Goal: Task Accomplishment & Management: Complete application form

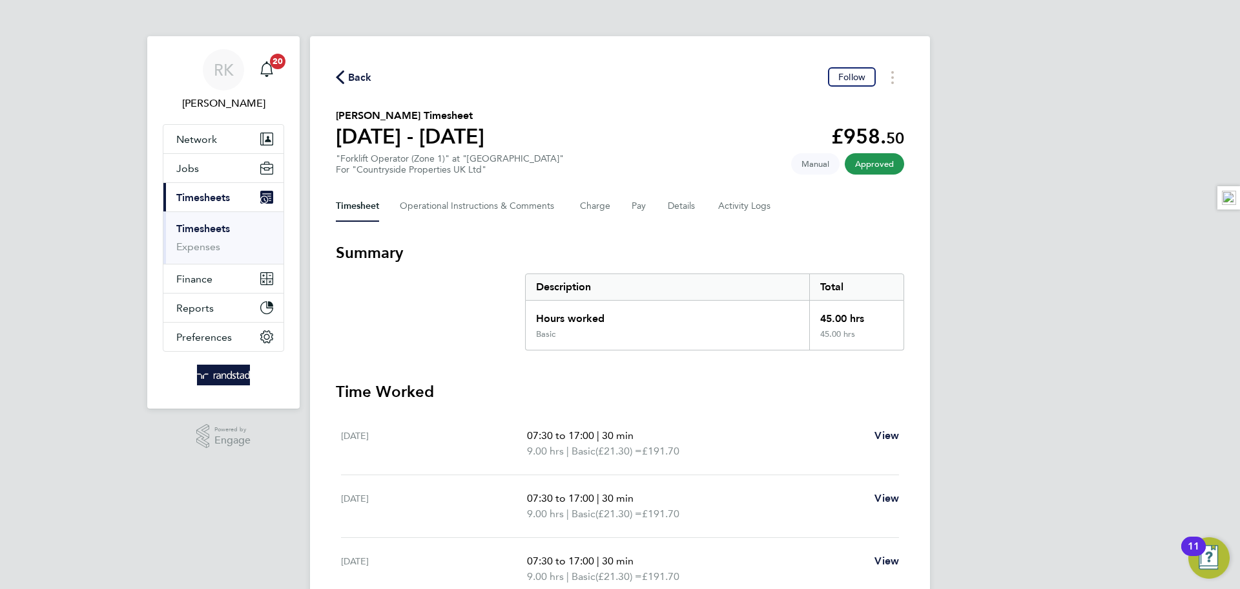
click at [342, 77] on icon "button" at bounding box center [340, 77] width 8 height 14
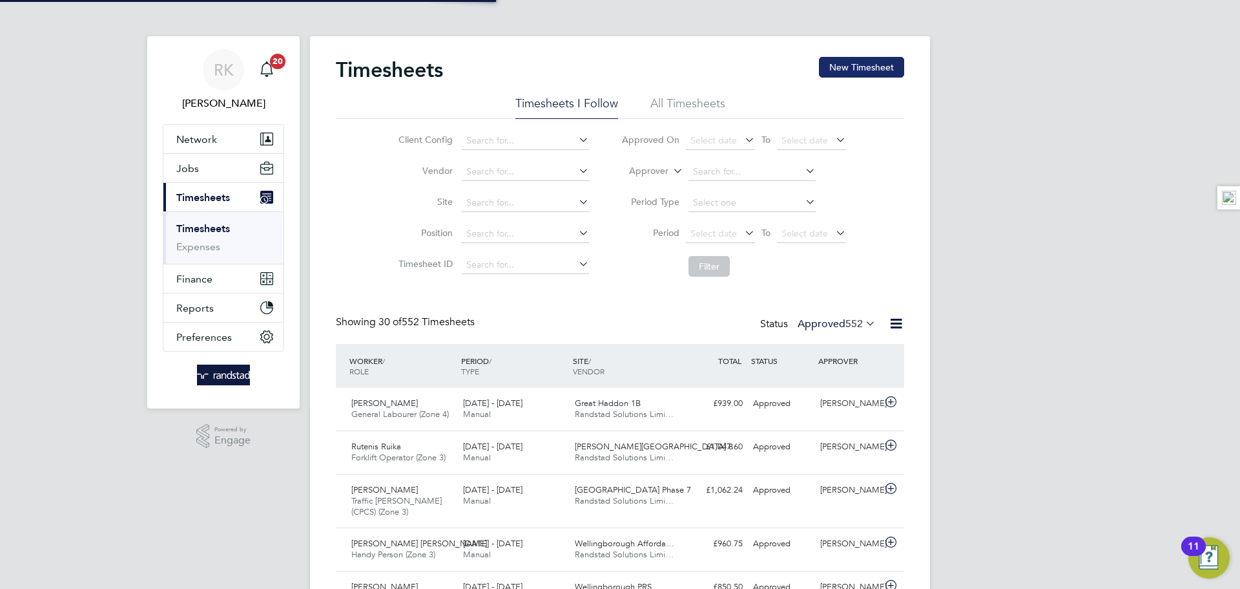
click at [853, 69] on button "New Timesheet" at bounding box center [861, 67] width 85 height 21
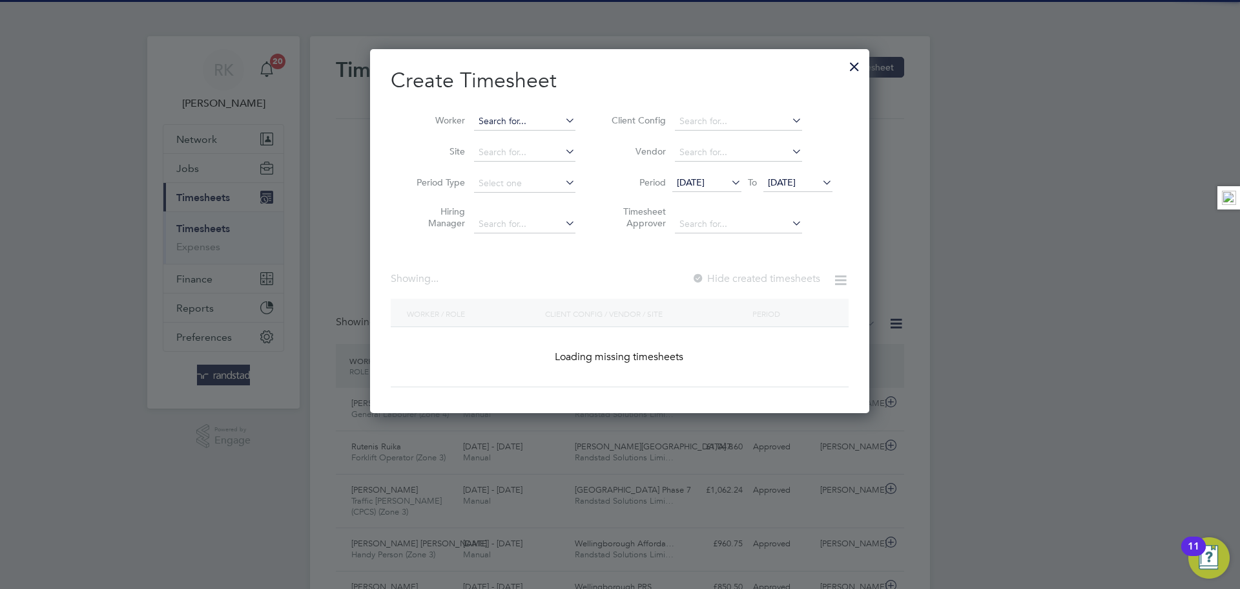
click at [523, 127] on input at bounding box center [524, 121] width 101 height 18
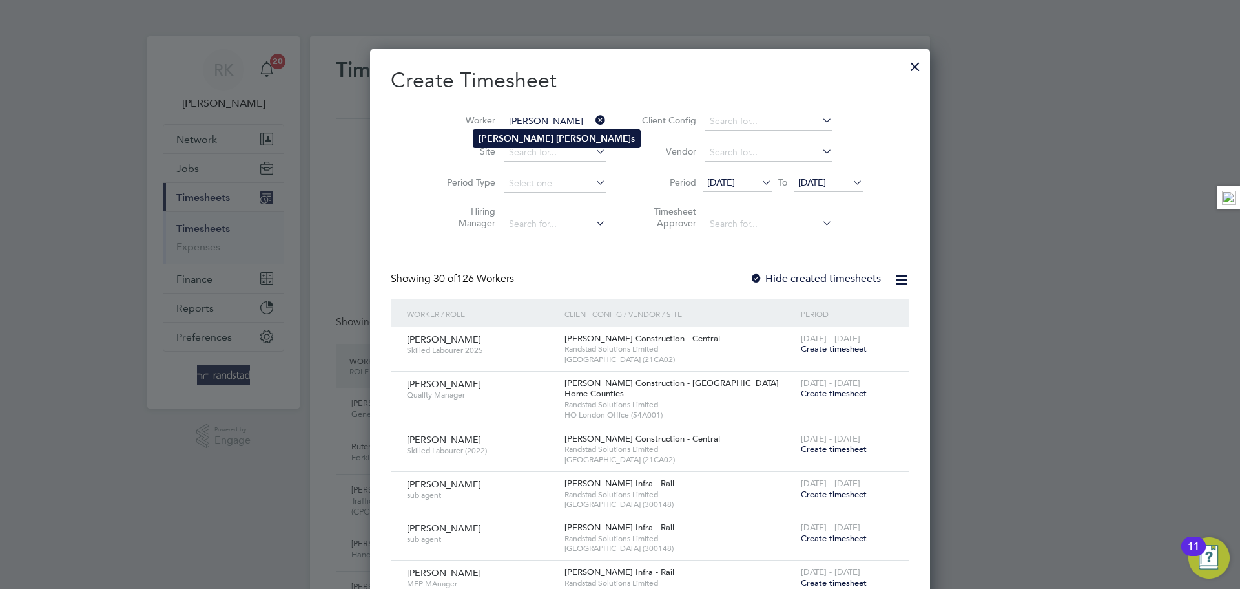
click at [556, 134] on b "Weaver" at bounding box center [593, 138] width 75 height 11
type input "Simon Weavers"
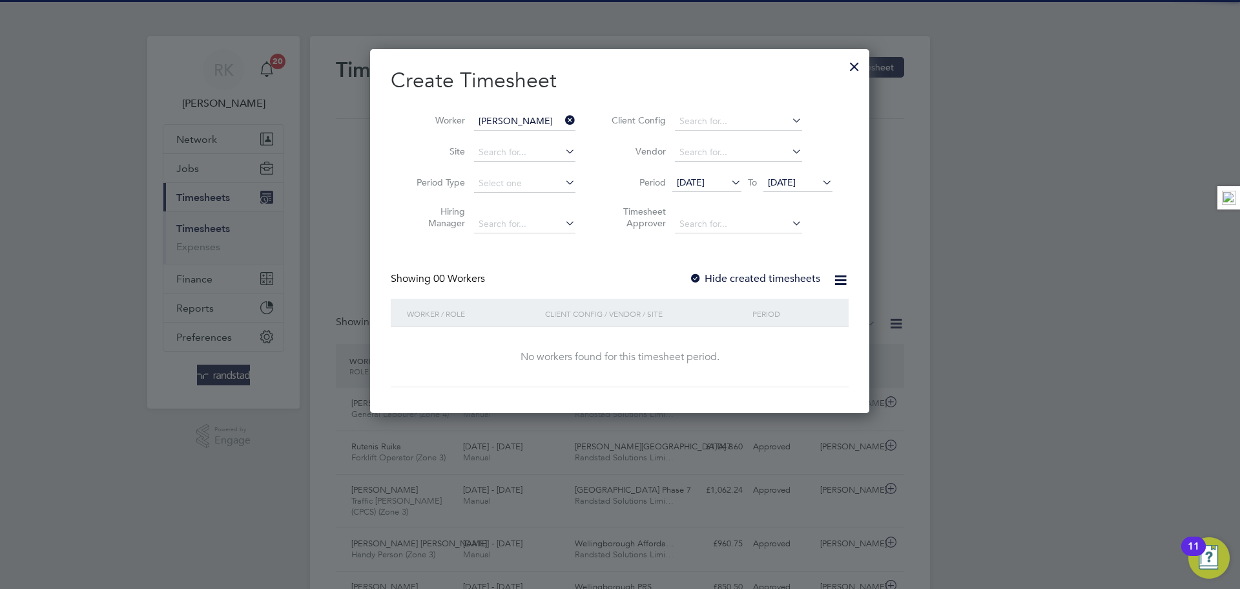
click at [715, 266] on div "Create Timesheet Worker Simon Weavers Site Period Type Hiring Manager Client Co…" at bounding box center [620, 227] width 458 height 320
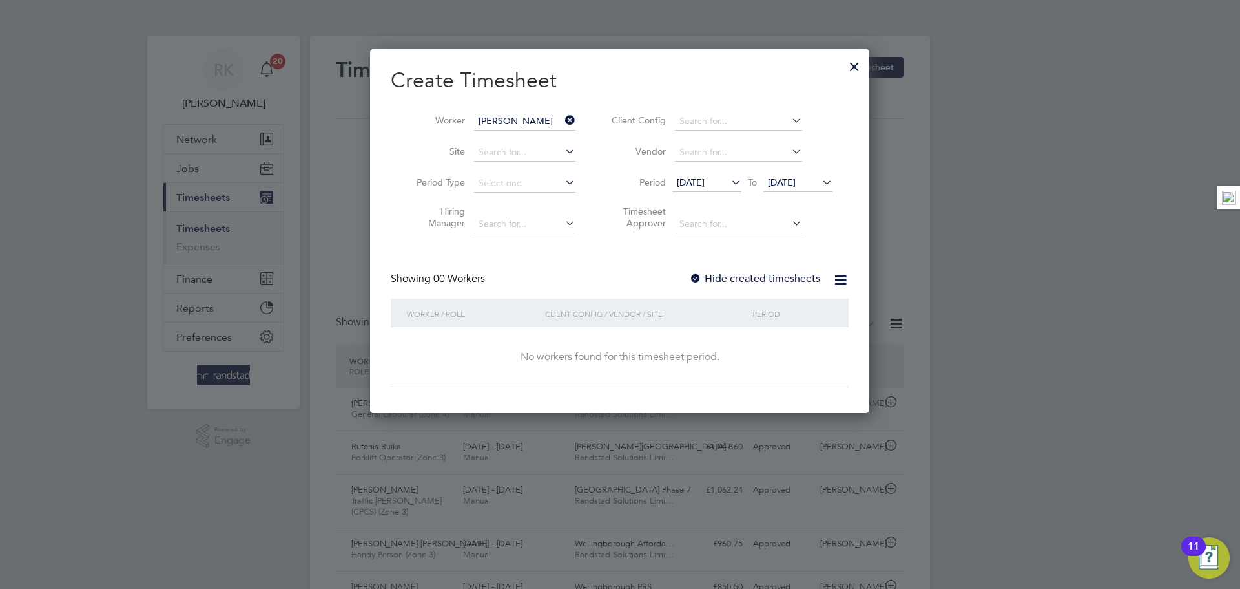
click at [791, 179] on span "19 Aug 2025" at bounding box center [782, 182] width 28 height 12
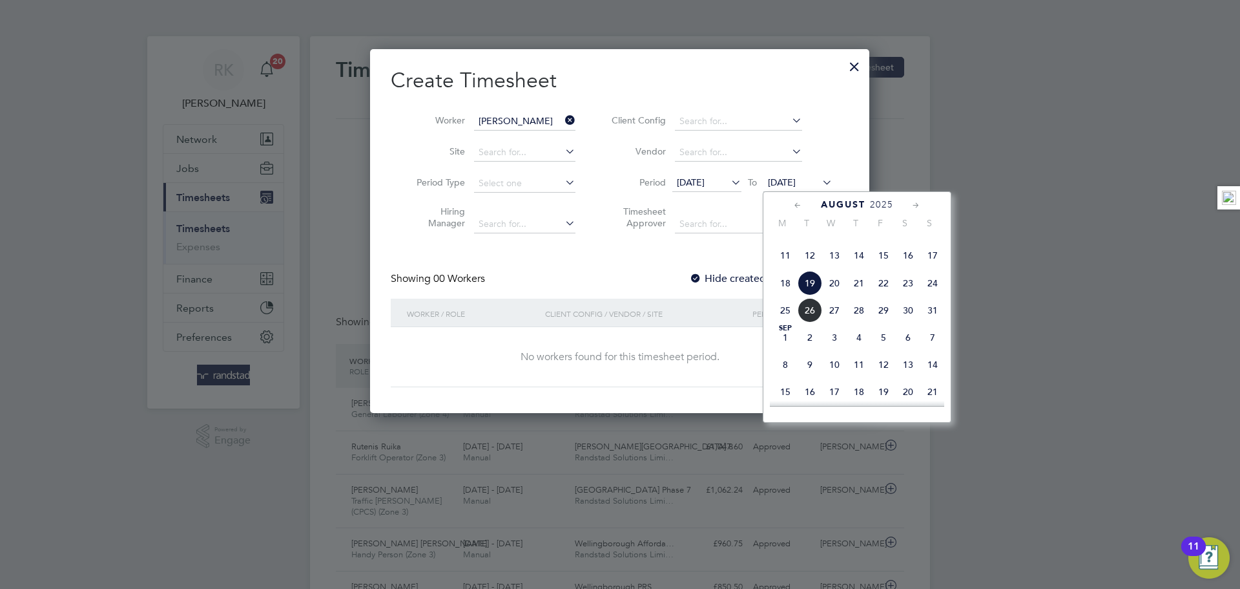
click at [931, 295] on span "24" at bounding box center [933, 283] width 25 height 25
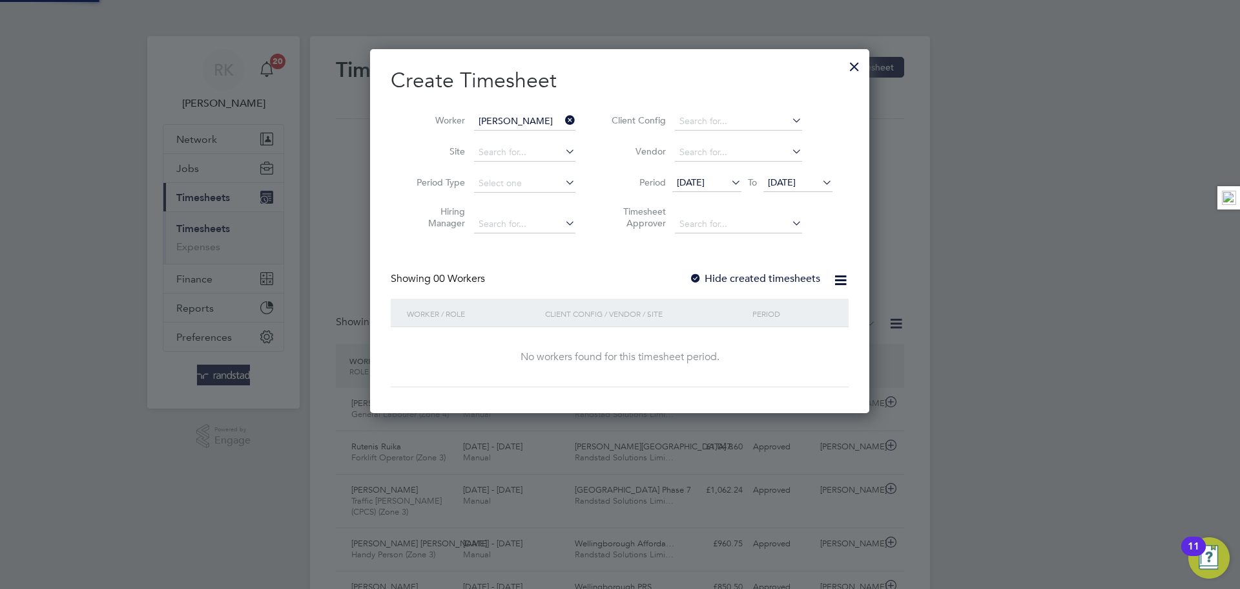
click at [743, 272] on label "Hide created timesheets" at bounding box center [754, 278] width 131 height 13
click at [740, 277] on label "Hide created timesheets" at bounding box center [754, 278] width 131 height 13
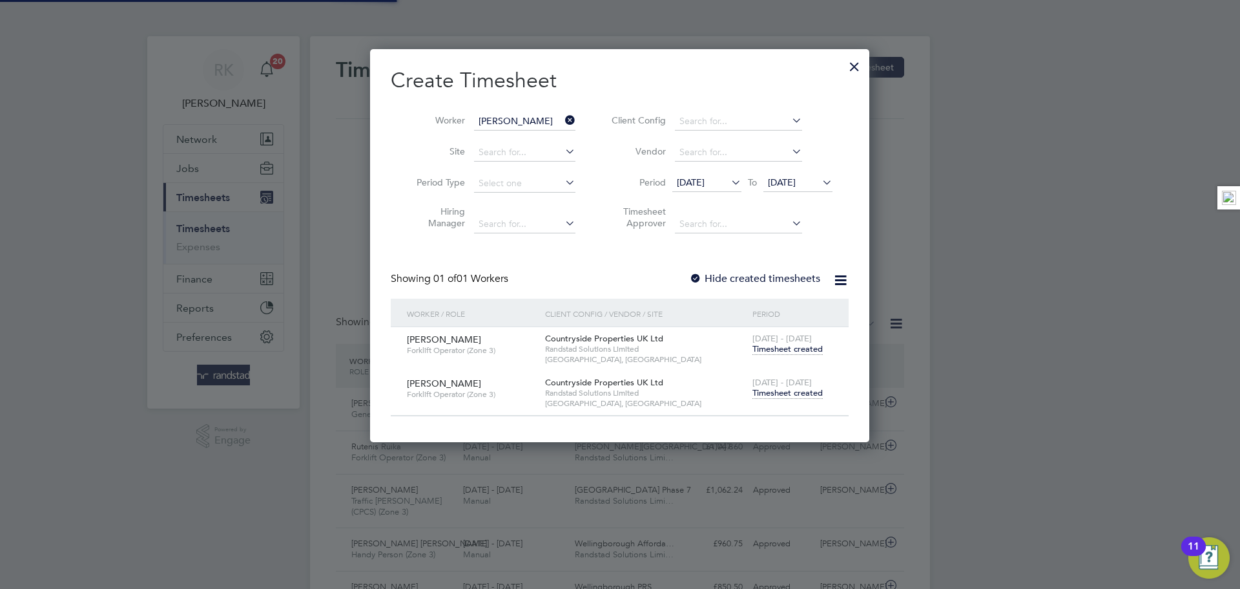
click at [780, 392] on span "Timesheet created" at bounding box center [788, 393] width 70 height 12
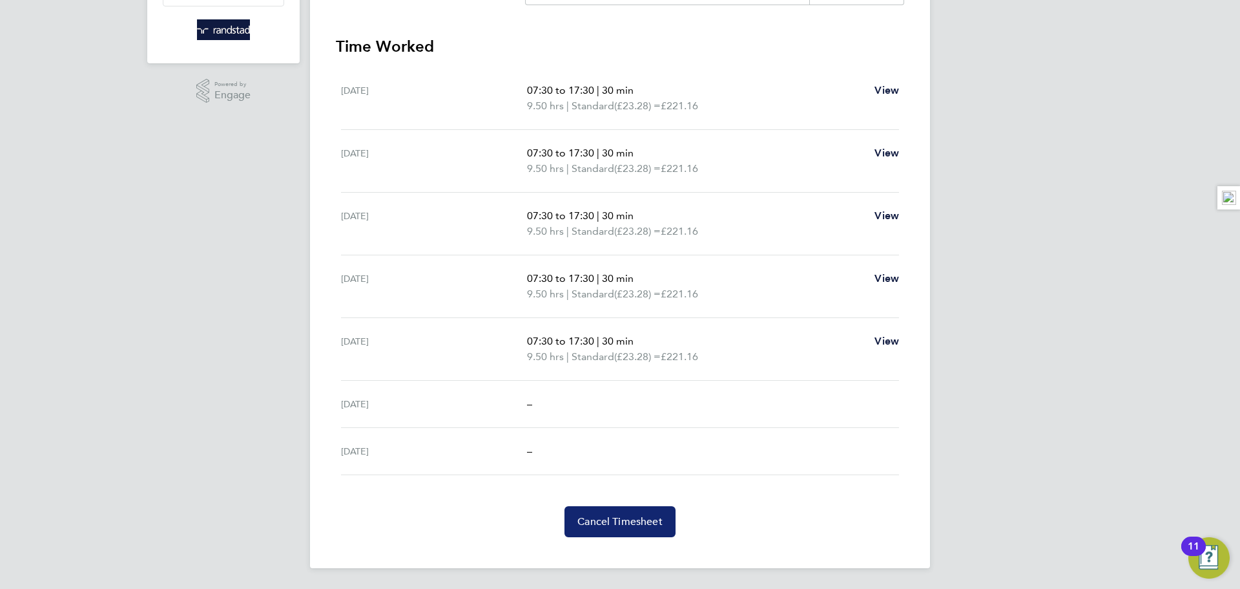
click at [621, 525] on span "Cancel Timesheet" at bounding box center [620, 521] width 85 height 13
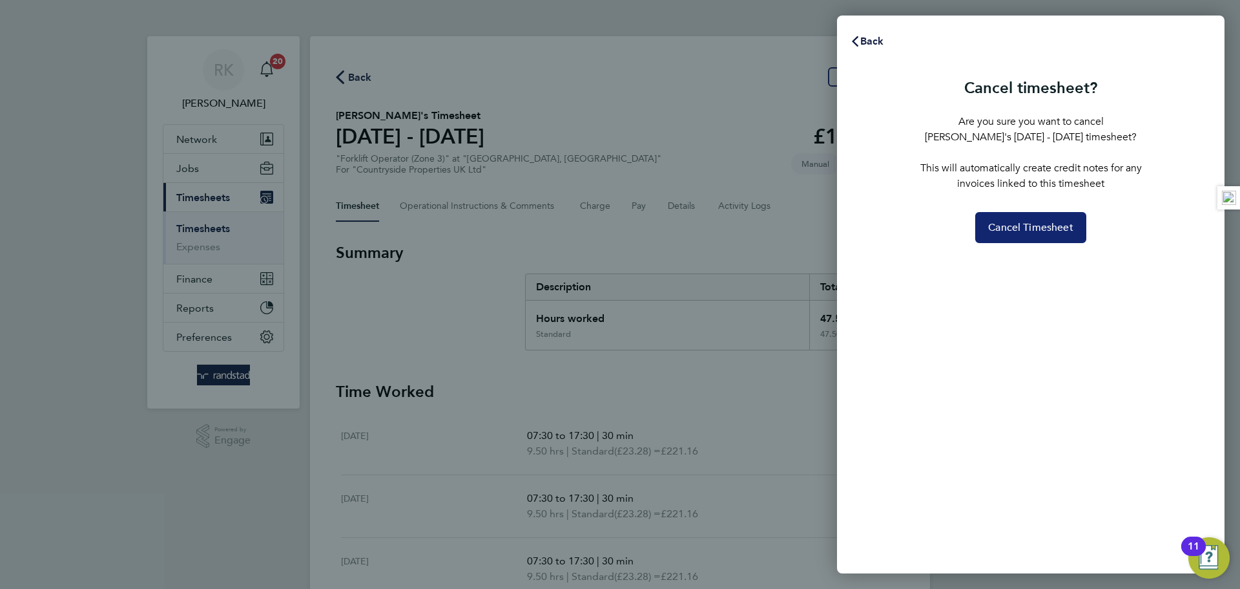
click at [1036, 231] on span "Cancel Timesheet" at bounding box center [1030, 227] width 85 height 13
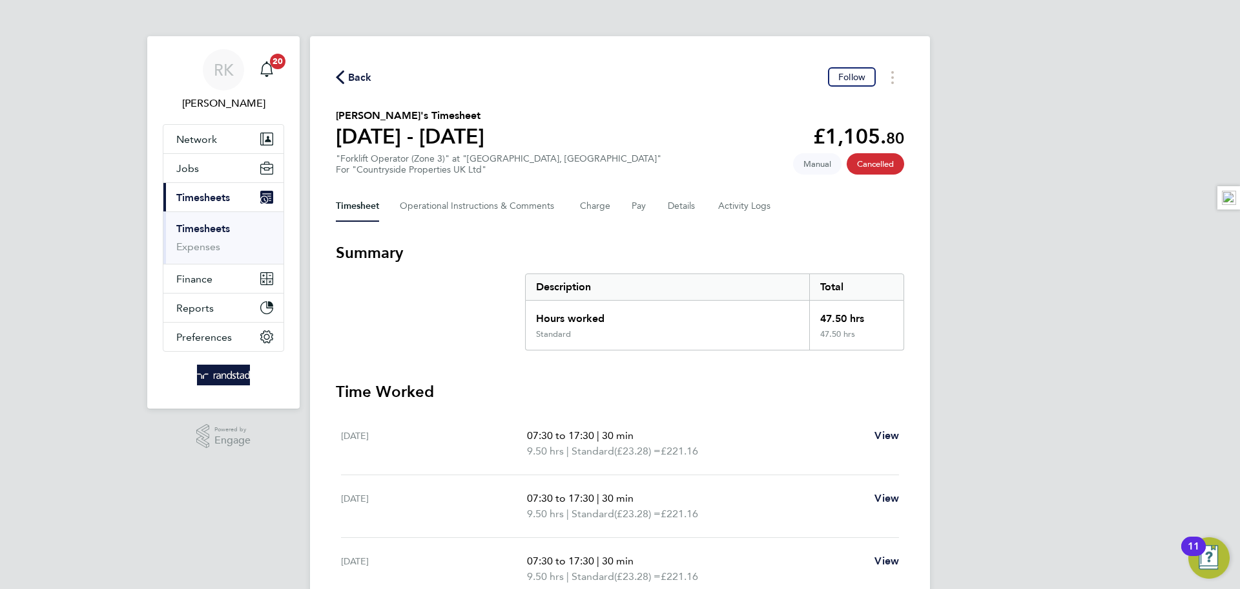
click at [225, 224] on link "Timesheets" at bounding box center [203, 228] width 54 height 12
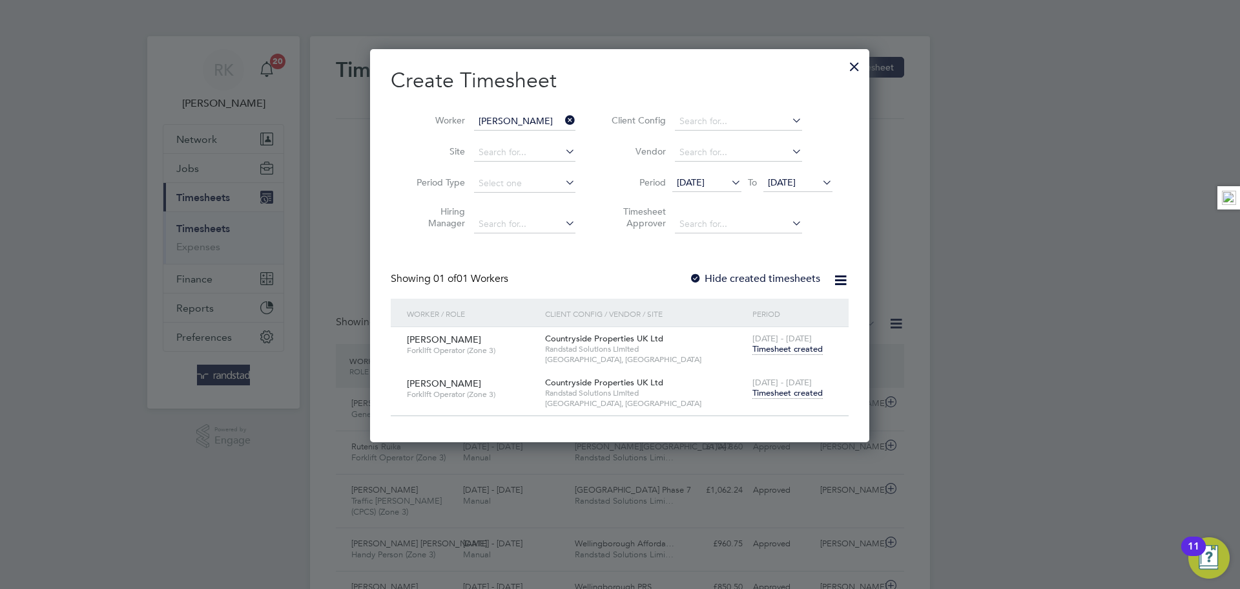
click at [563, 116] on icon at bounding box center [563, 120] width 0 height 18
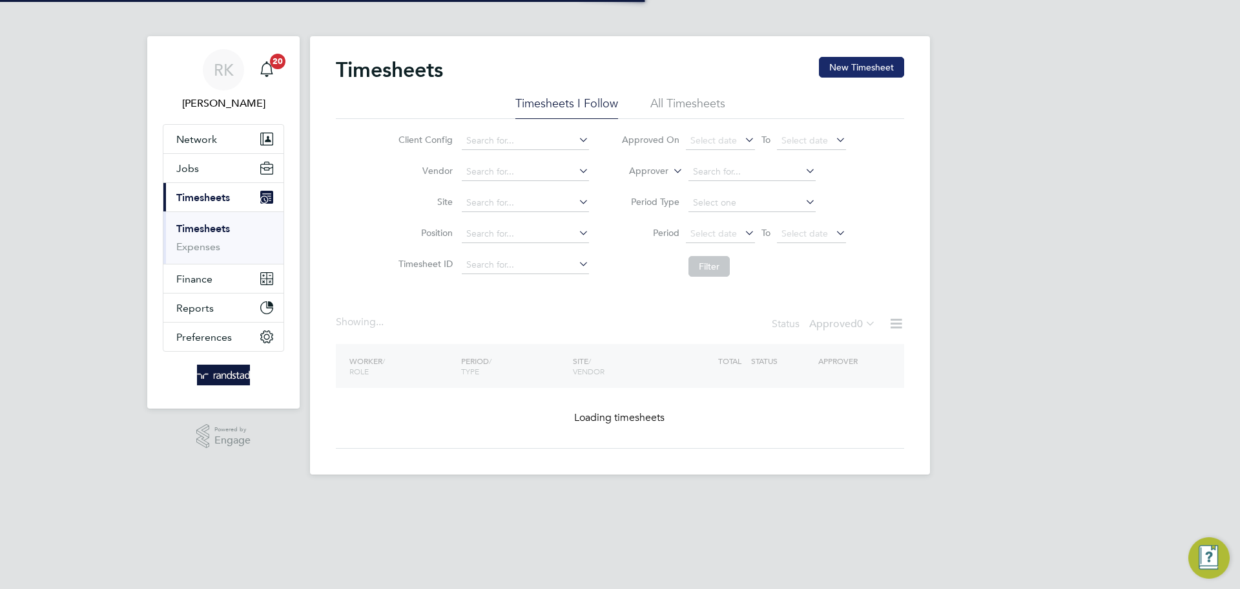
click at [857, 67] on button "New Timesheet" at bounding box center [861, 67] width 85 height 21
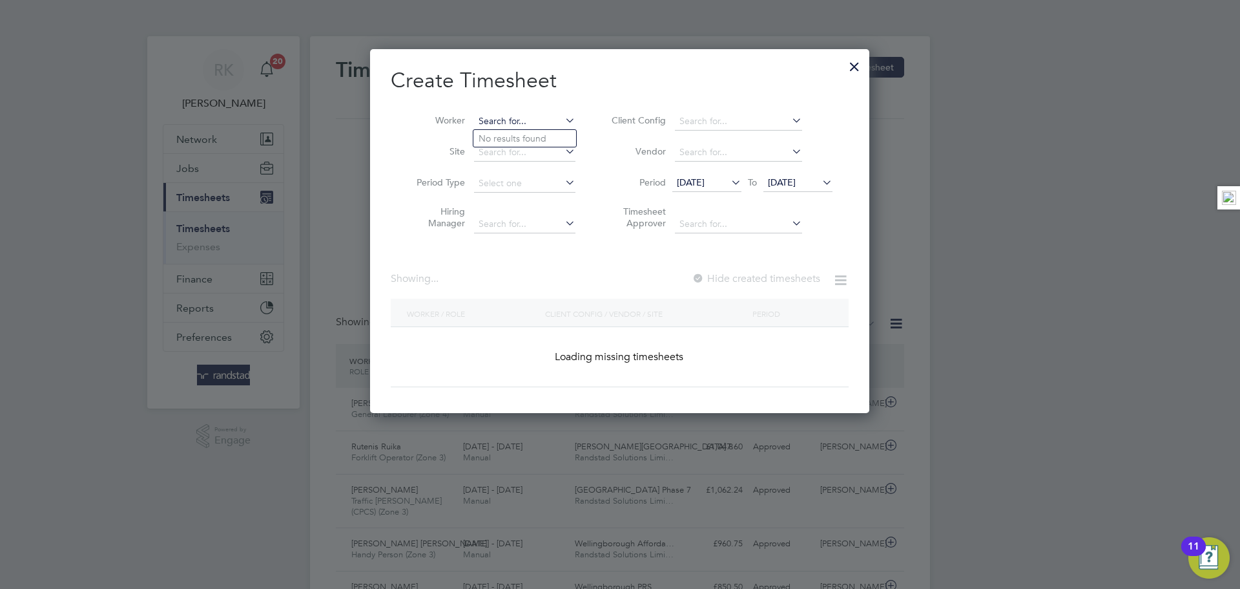
click at [506, 119] on input at bounding box center [524, 121] width 101 height 18
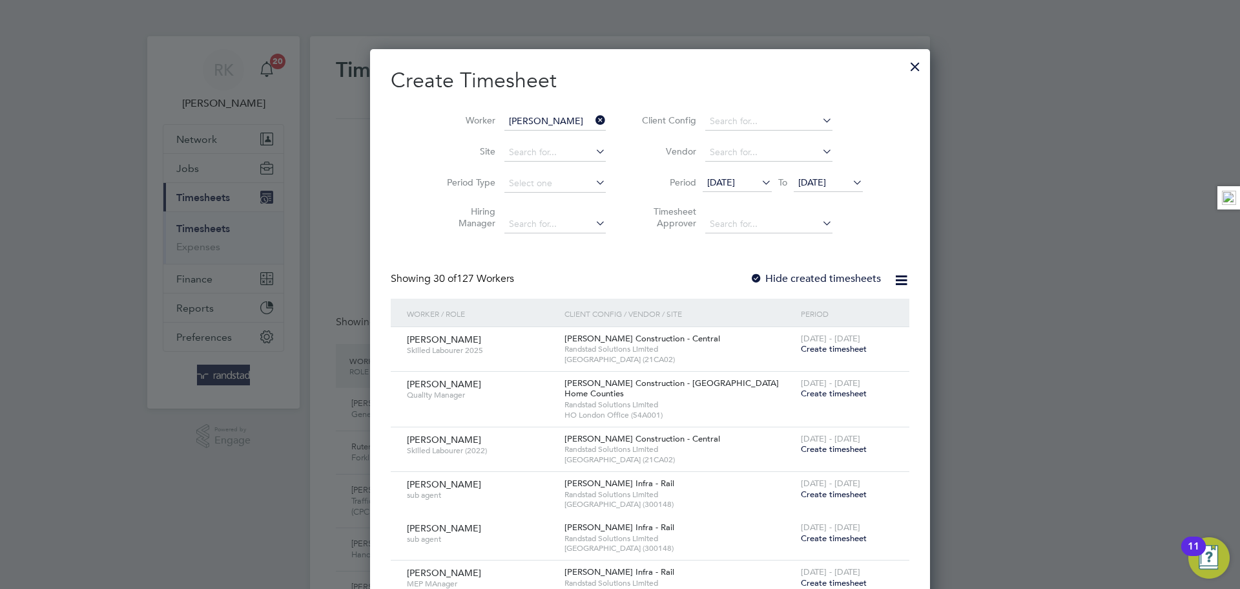
click at [556, 133] on b "Weavers" at bounding box center [574, 138] width 36 height 11
type input "Simon Weavers"
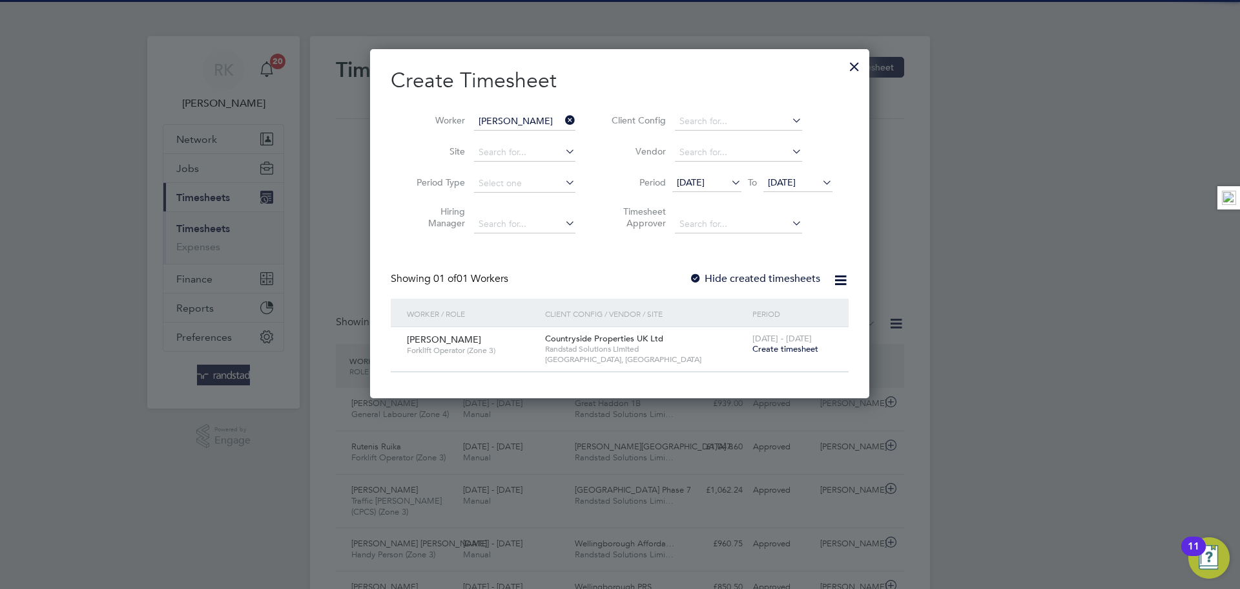
click at [796, 183] on span "19 Aug 2025" at bounding box center [782, 182] width 28 height 12
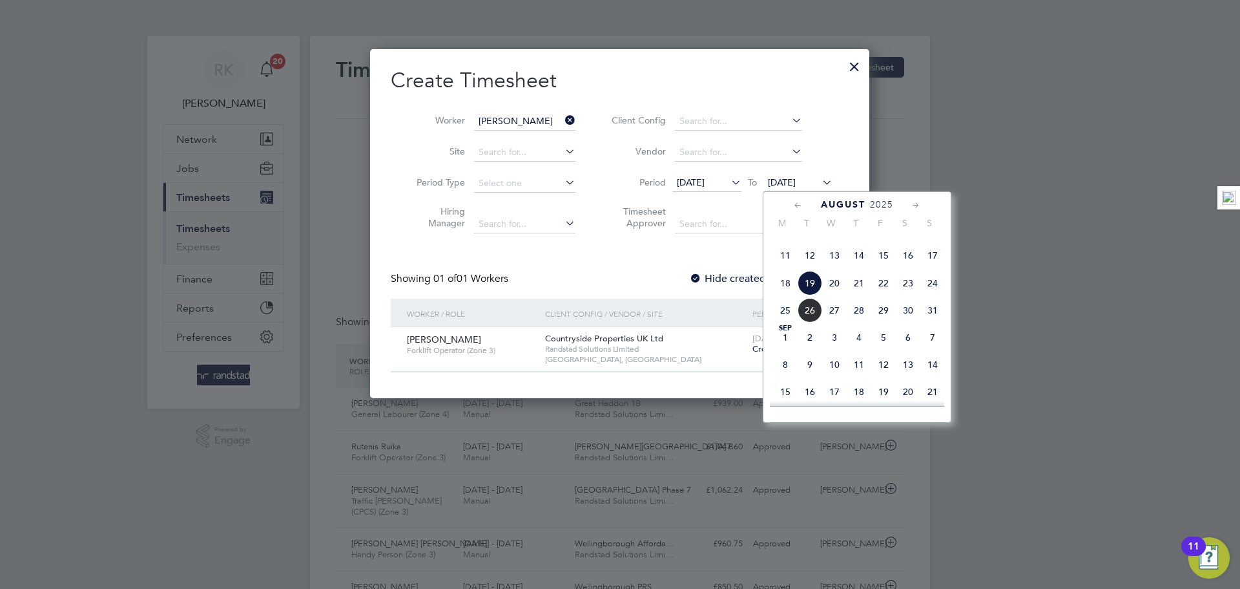
drag, startPoint x: 603, startPoint y: 264, endPoint x: 661, endPoint y: 277, distance: 59.1
click at [607, 264] on div "Create Timesheet Worker Simon Weavers Site Period Type Hiring Manager Client Co…" at bounding box center [620, 219] width 458 height 305
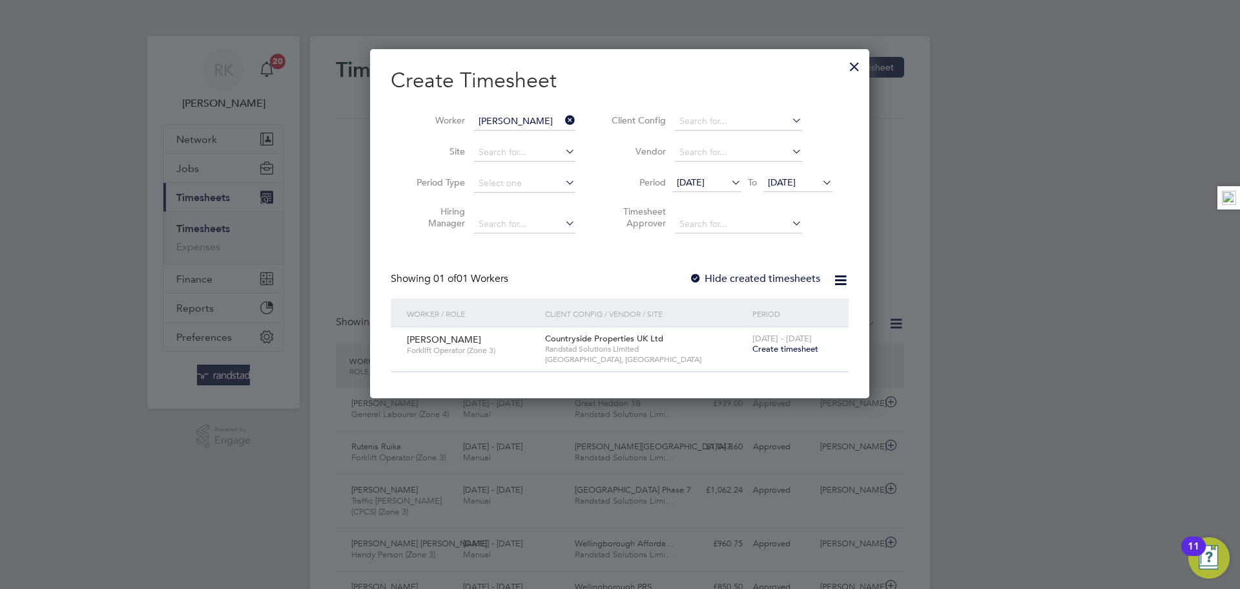
click at [809, 345] on span "Create timesheet" at bounding box center [786, 348] width 66 height 11
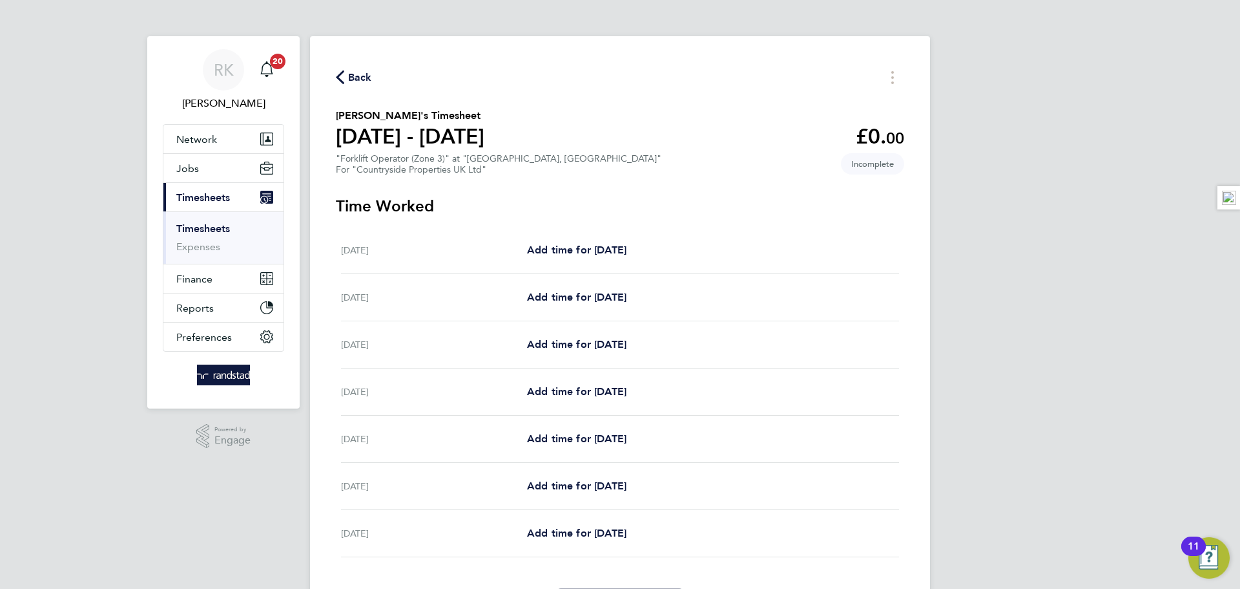
click at [600, 264] on div "Mon 18 Aug Add time for Mon 18 Aug Add time for Mon 18 Aug" at bounding box center [620, 250] width 558 height 47
click at [601, 252] on span "Add time for Mon 18 Aug" at bounding box center [576, 250] width 99 height 12
select select "30"
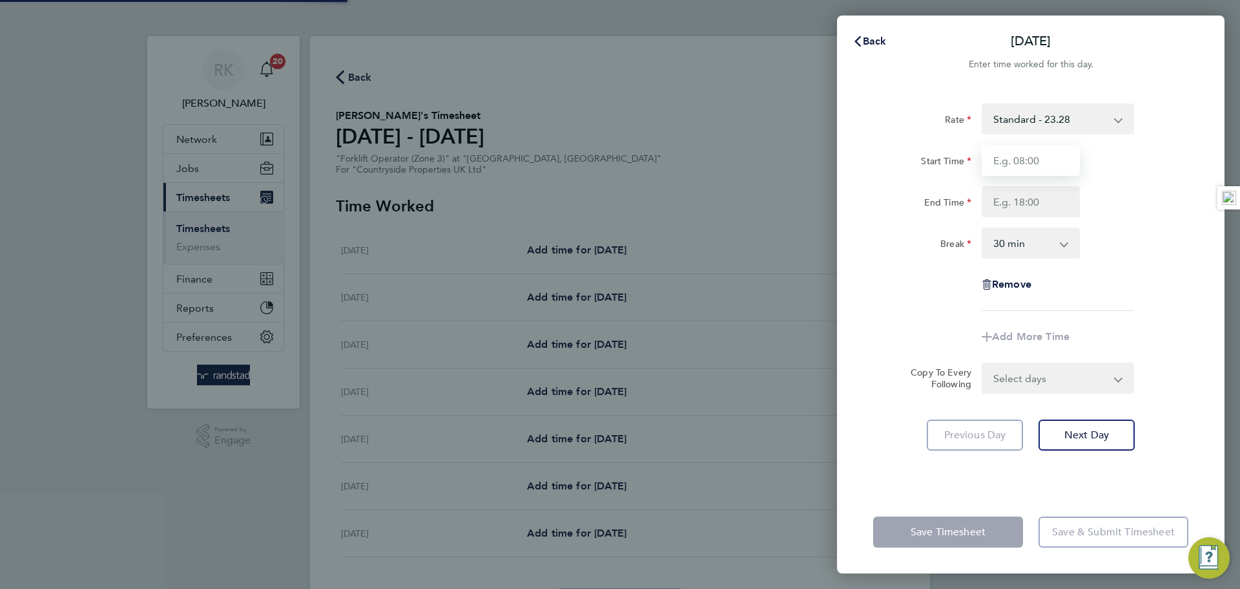
click at [1013, 164] on input "Start Time" at bounding box center [1031, 160] width 98 height 31
type input "07:00"
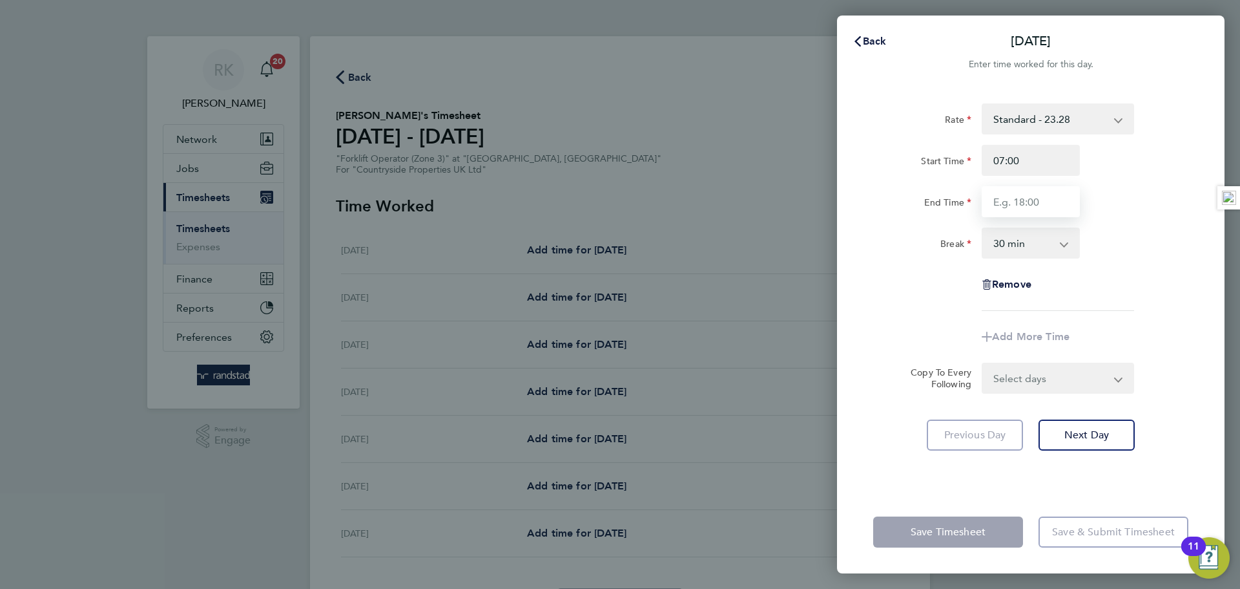
click at [1032, 206] on input "End Time" at bounding box center [1031, 201] width 98 height 31
click at [1154, 217] on div "Rate Standard - 23.28 Start Time 07:00 End Time 17:30 Break 0 min 15 min 30 min…" at bounding box center [1030, 206] width 315 height 207
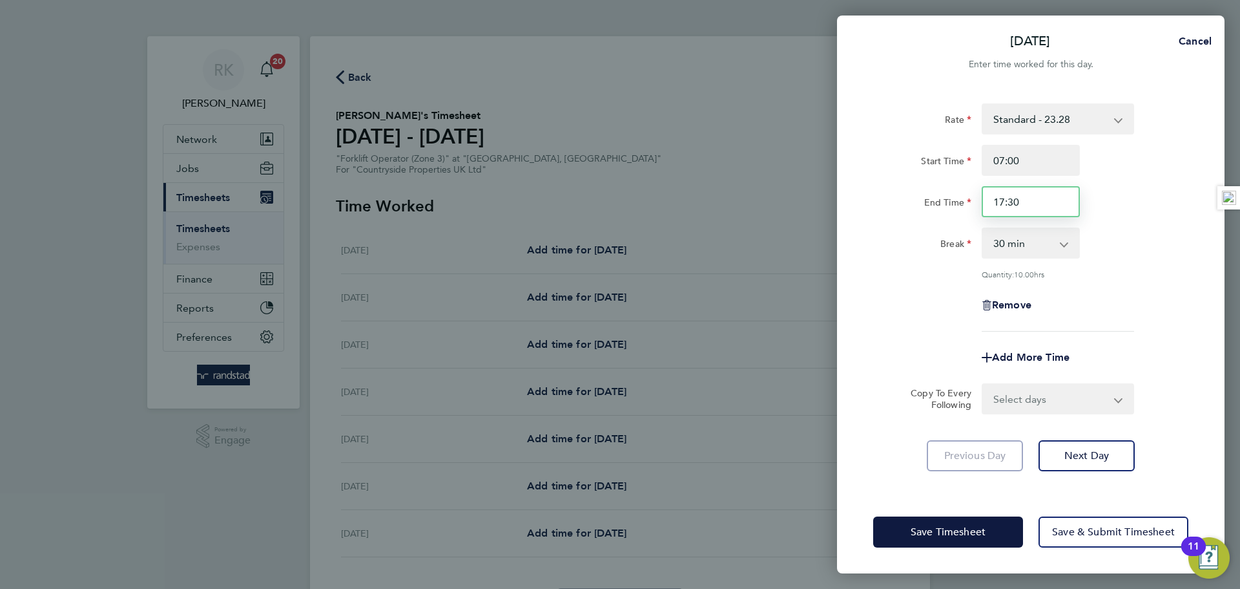
click at [1027, 202] on input "17:30" at bounding box center [1031, 201] width 98 height 31
type input "17:00"
click at [1041, 165] on input "07:00" at bounding box center [1031, 160] width 98 height 31
type input "07:30"
drag, startPoint x: 1043, startPoint y: 198, endPoint x: 1087, endPoint y: 198, distance: 43.3
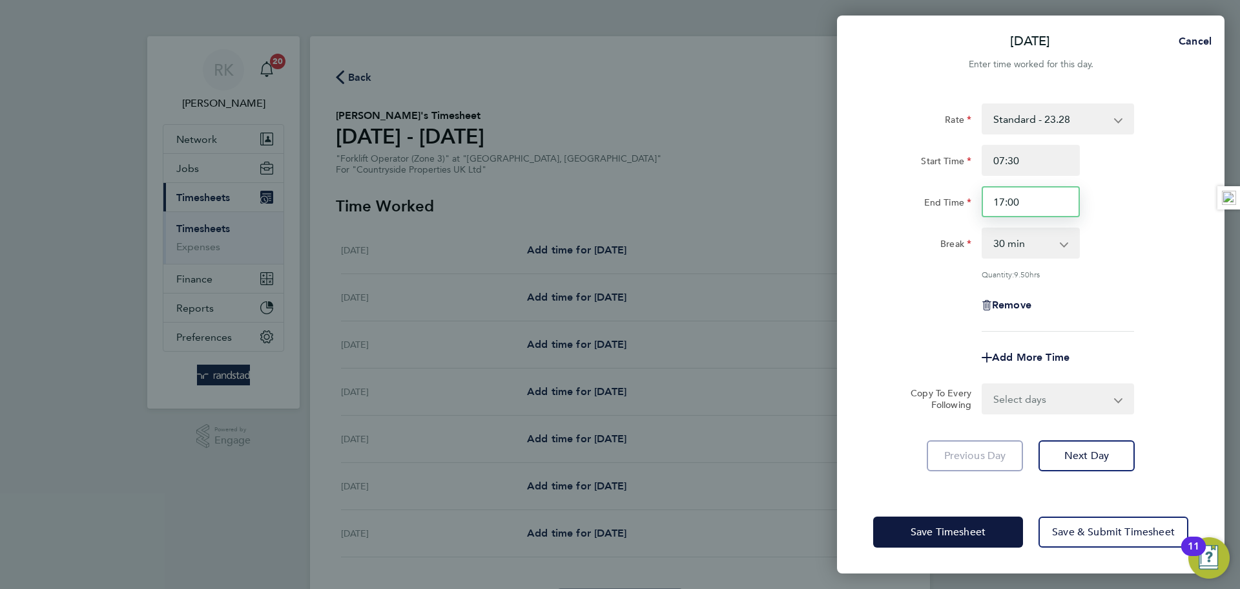
click at [1045, 198] on input "17:00" at bounding box center [1031, 201] width 98 height 31
click at [1105, 197] on div "End Time 17:00" at bounding box center [1031, 201] width 326 height 31
click at [1048, 205] on input "17:00" at bounding box center [1031, 201] width 98 height 31
type input "17:30"
click at [1133, 220] on div "Rate Standard - 23.28 Start Time 07:30 End Time 17:30 Break 0 min 15 min 30 min…" at bounding box center [1030, 217] width 315 height 228
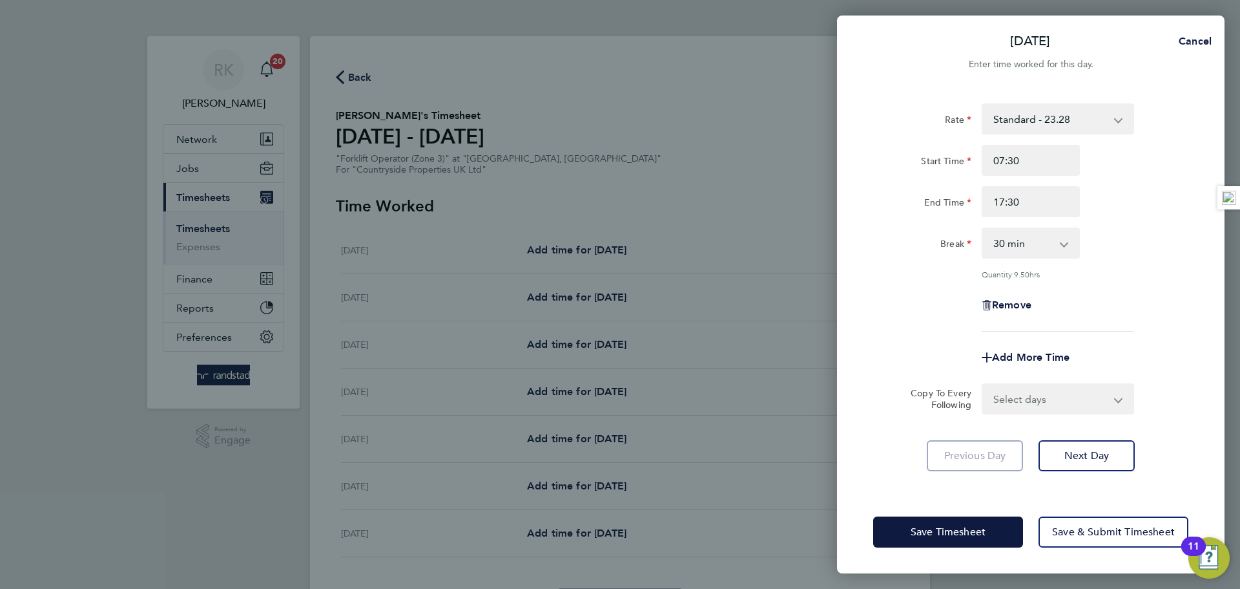
click at [1038, 395] on select "Select days Day Weekday (Mon-Fri) Weekend (Sat-Sun) Tuesday Wednesday Thursday …" at bounding box center [1051, 398] width 136 height 28
select select "WEEKDAY"
click at [983, 384] on select "Select days Day Weekday (Mon-Fri) Weekend (Sat-Sun) Tuesday Wednesday Thursday …" at bounding box center [1051, 398] width 136 height 28
select select "2025-08-24"
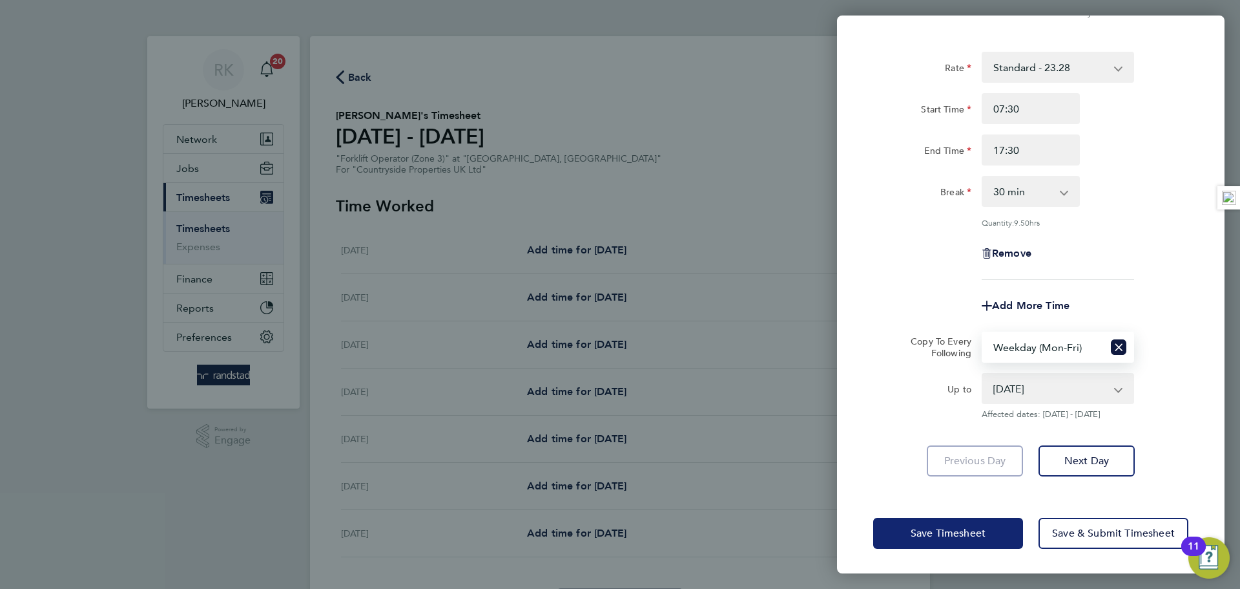
click at [1000, 523] on button "Save Timesheet" at bounding box center [948, 532] width 150 height 31
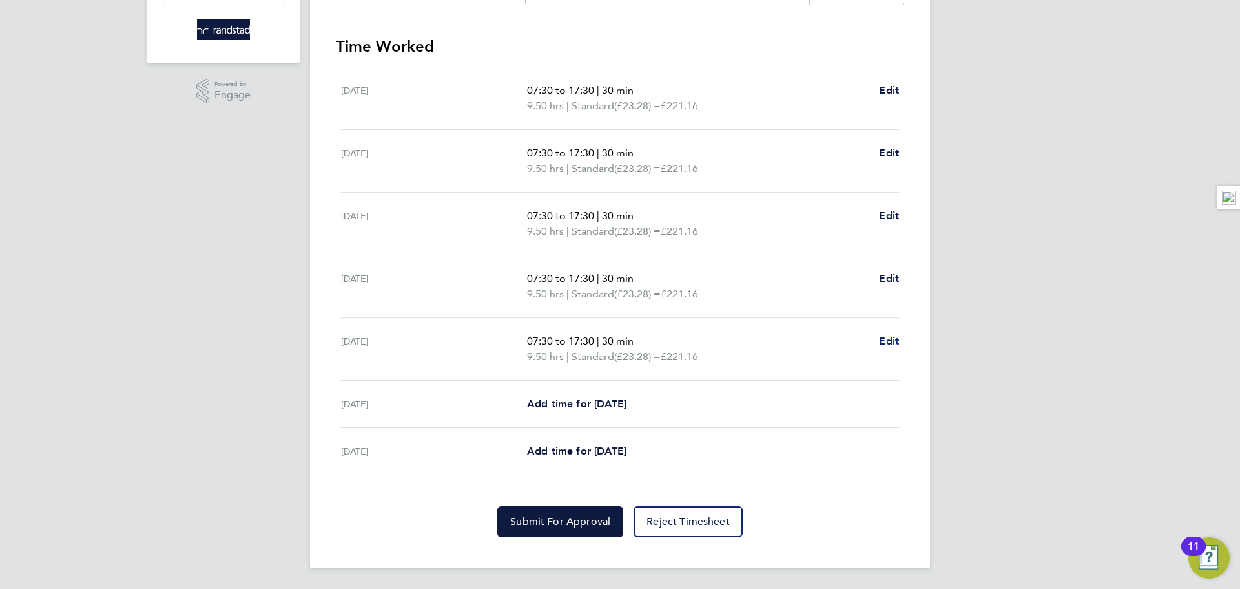
click at [884, 339] on span "Edit" at bounding box center [889, 341] width 20 height 12
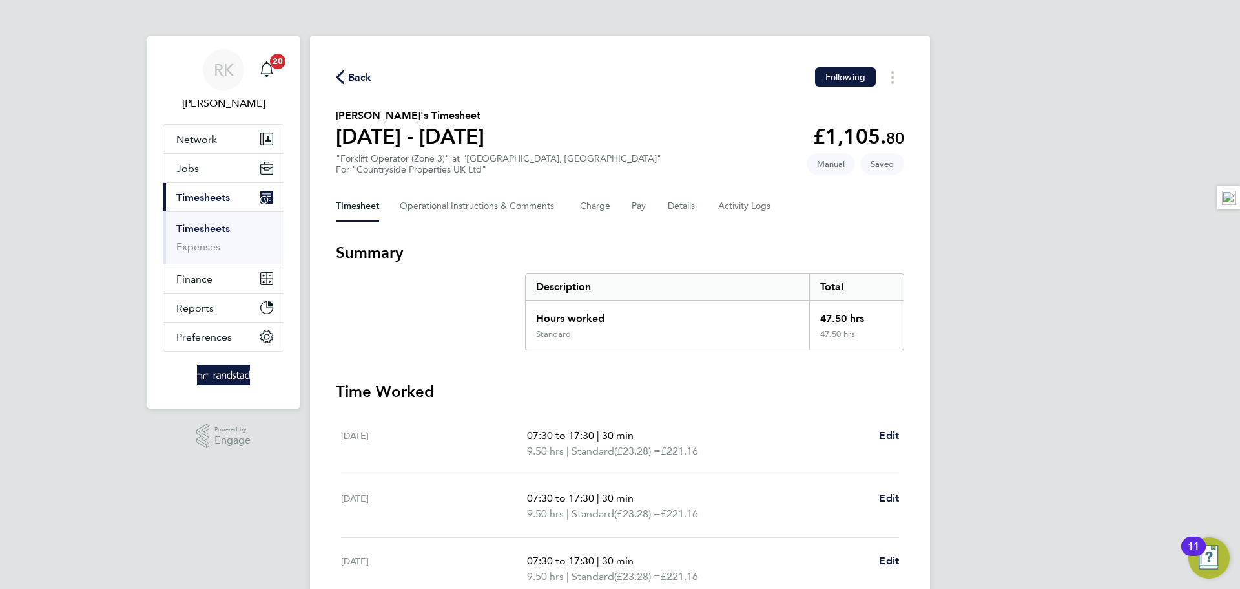
select select "30"
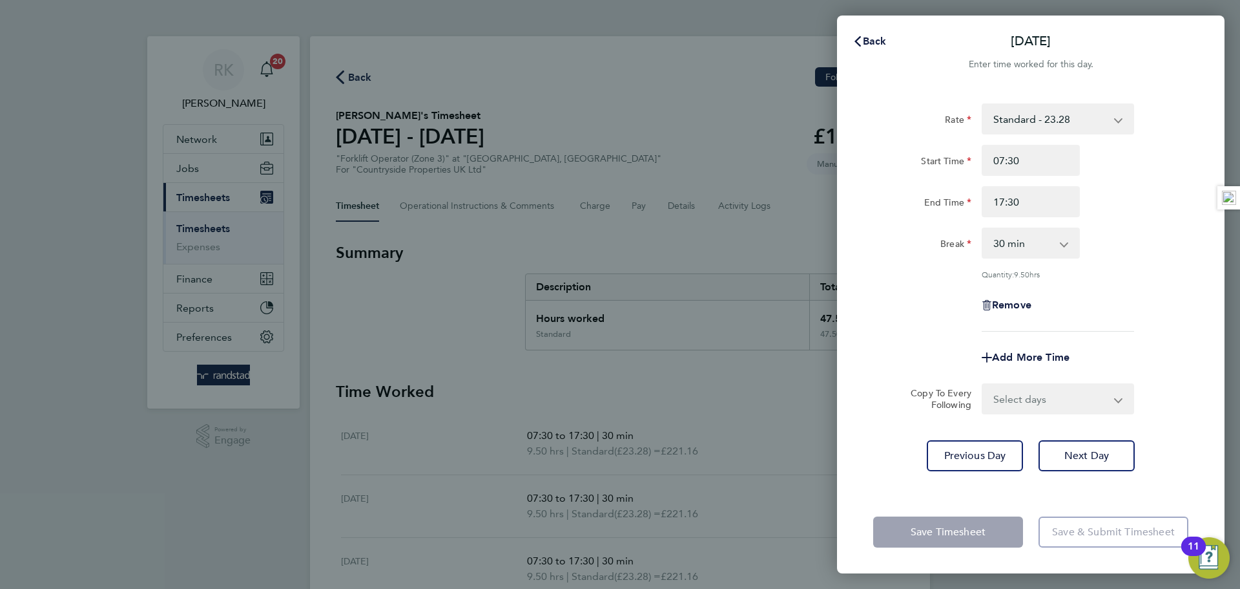
click at [997, 311] on div "Remove" at bounding box center [1031, 304] width 109 height 31
click at [997, 298] on span "Remove" at bounding box center [1011, 304] width 39 height 12
select select "null"
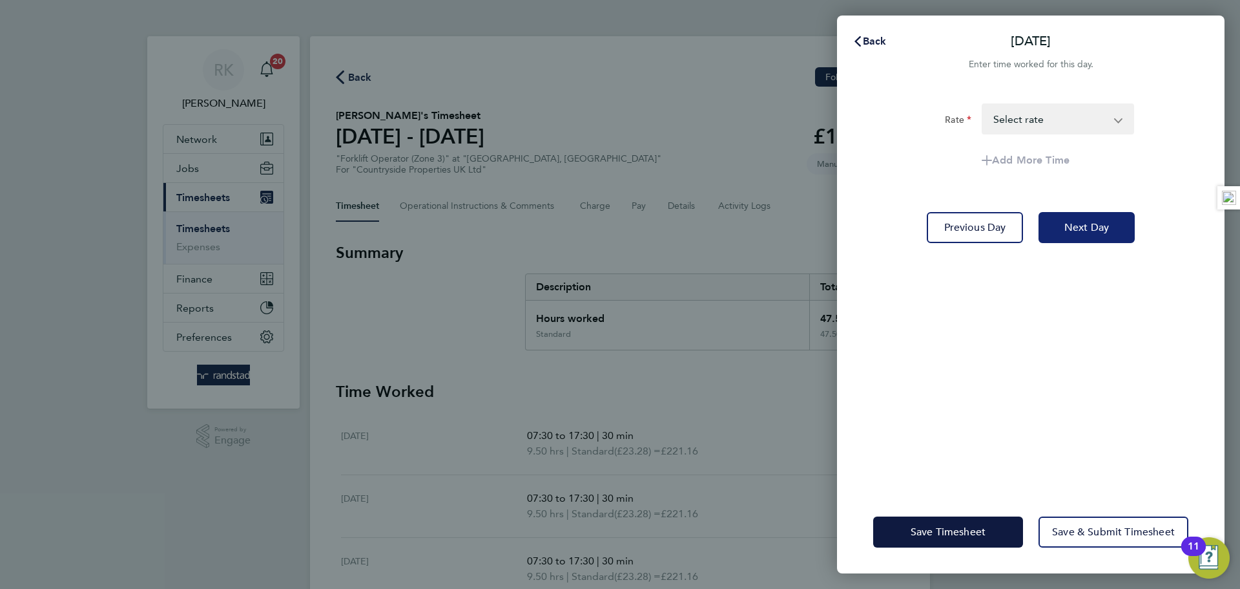
click at [1069, 235] on button "Next Day" at bounding box center [1087, 227] width 96 height 31
select select "30"
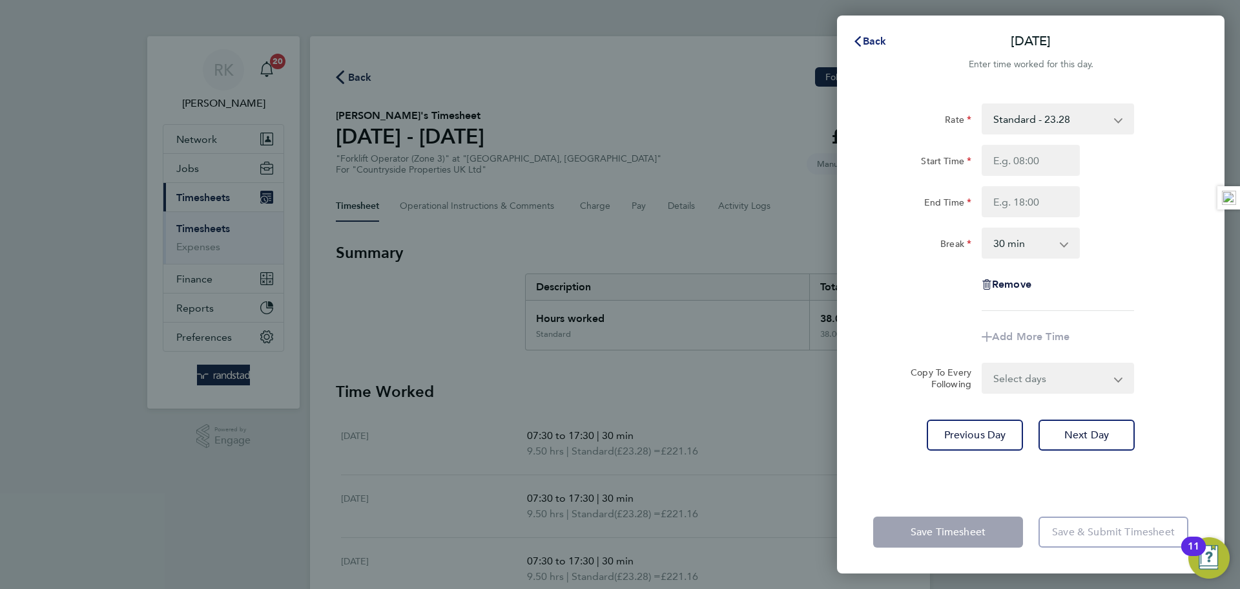
click at [881, 42] on span "Back" at bounding box center [875, 41] width 24 height 12
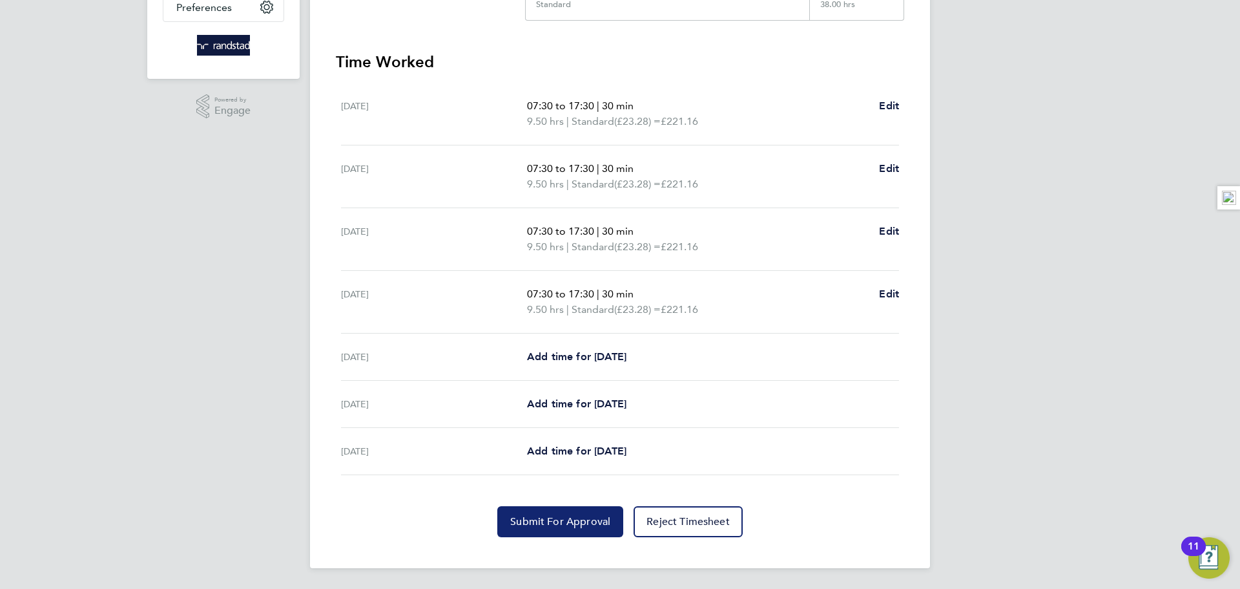
click at [578, 525] on span "Submit For Approval" at bounding box center [560, 521] width 100 height 13
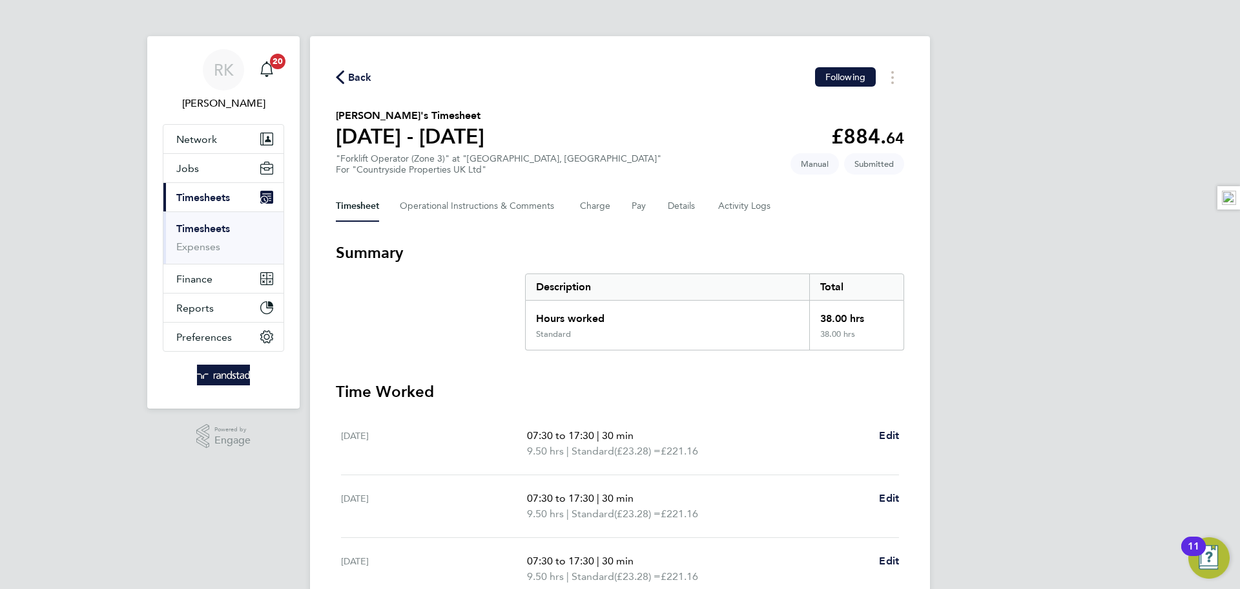
click at [346, 85] on button "Back" at bounding box center [354, 77] width 36 height 16
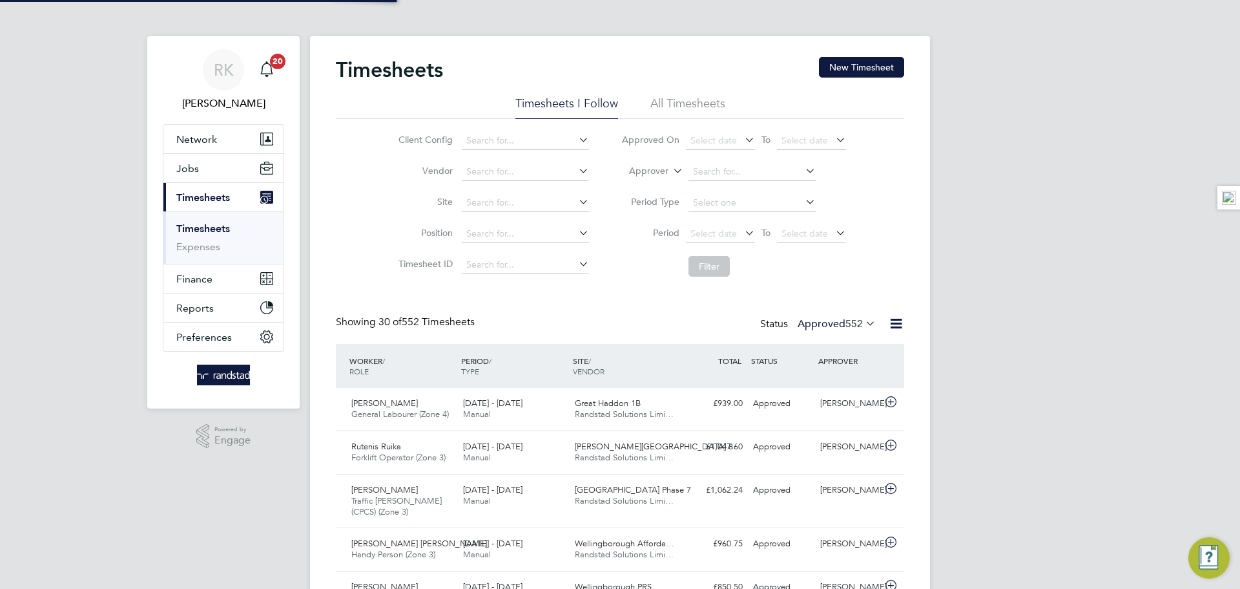
scroll to position [33, 112]
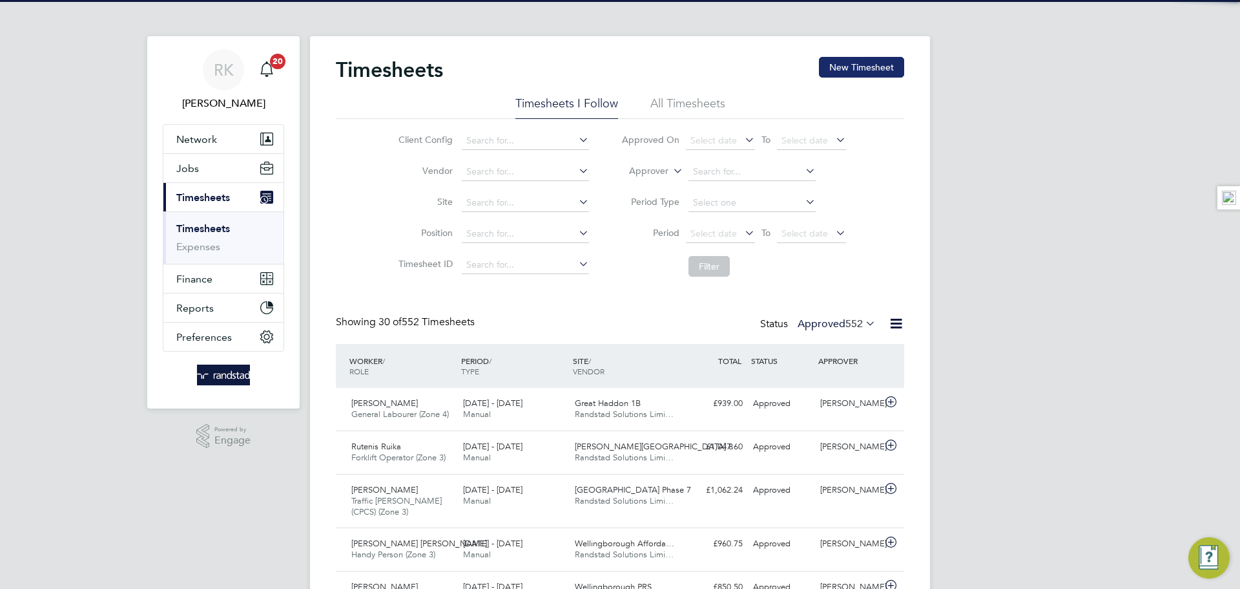
click at [842, 74] on button "New Timesheet" at bounding box center [861, 67] width 85 height 21
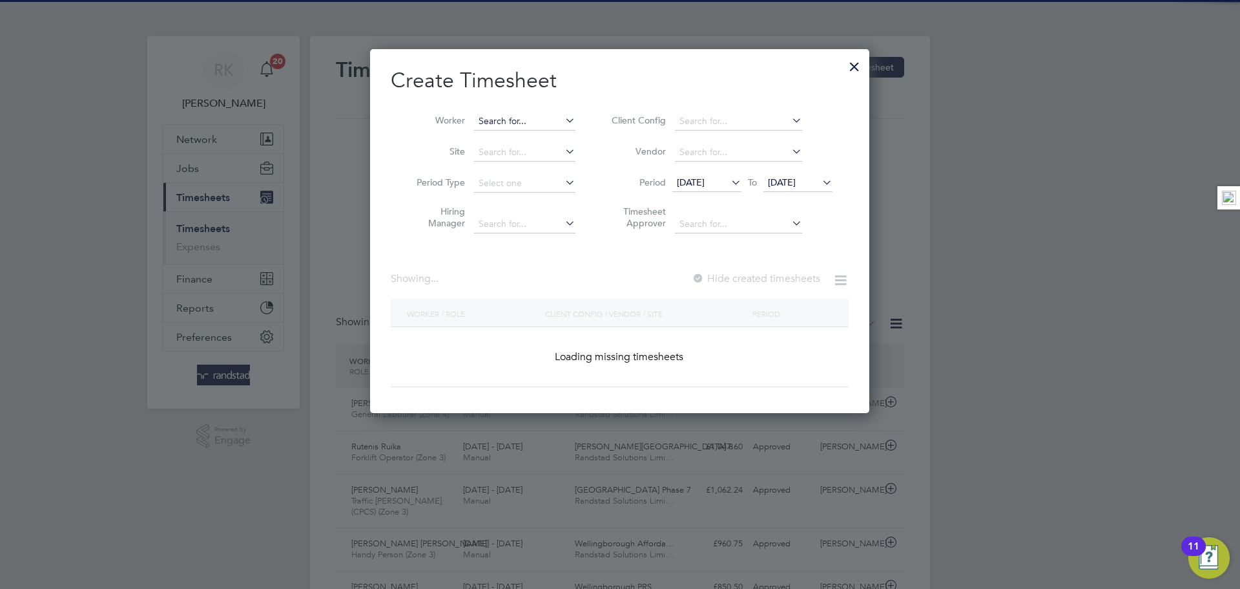
click at [525, 115] on input at bounding box center [524, 121] width 101 height 18
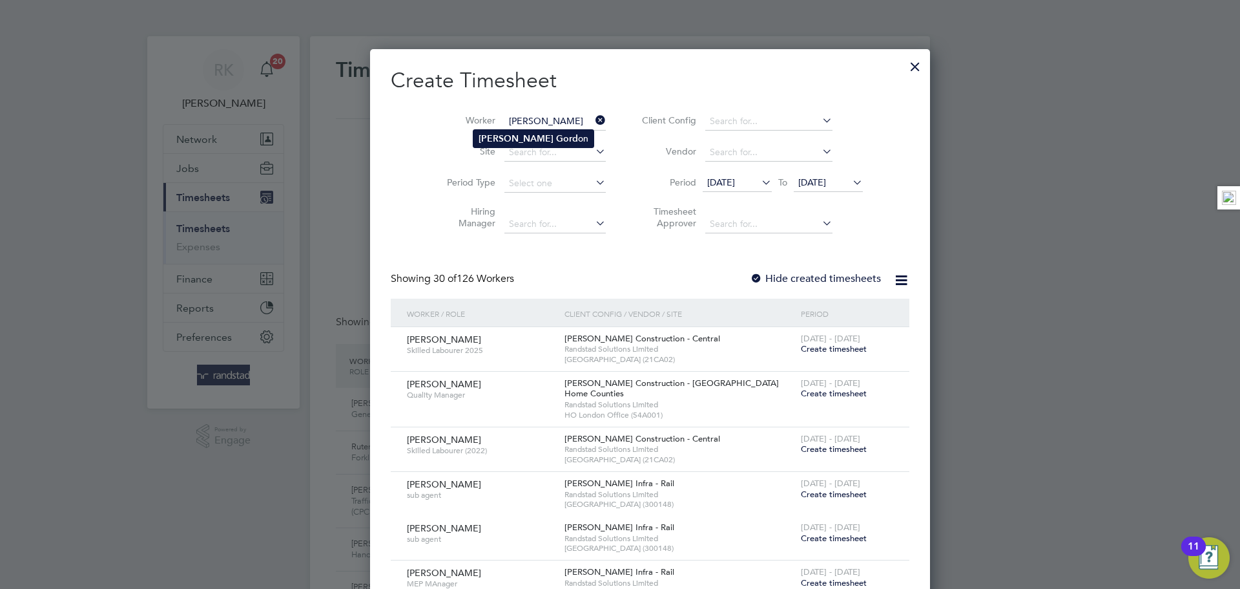
click at [543, 141] on li "Stephen Gord on" at bounding box center [534, 138] width 120 height 17
type input "Stephen Gordon"
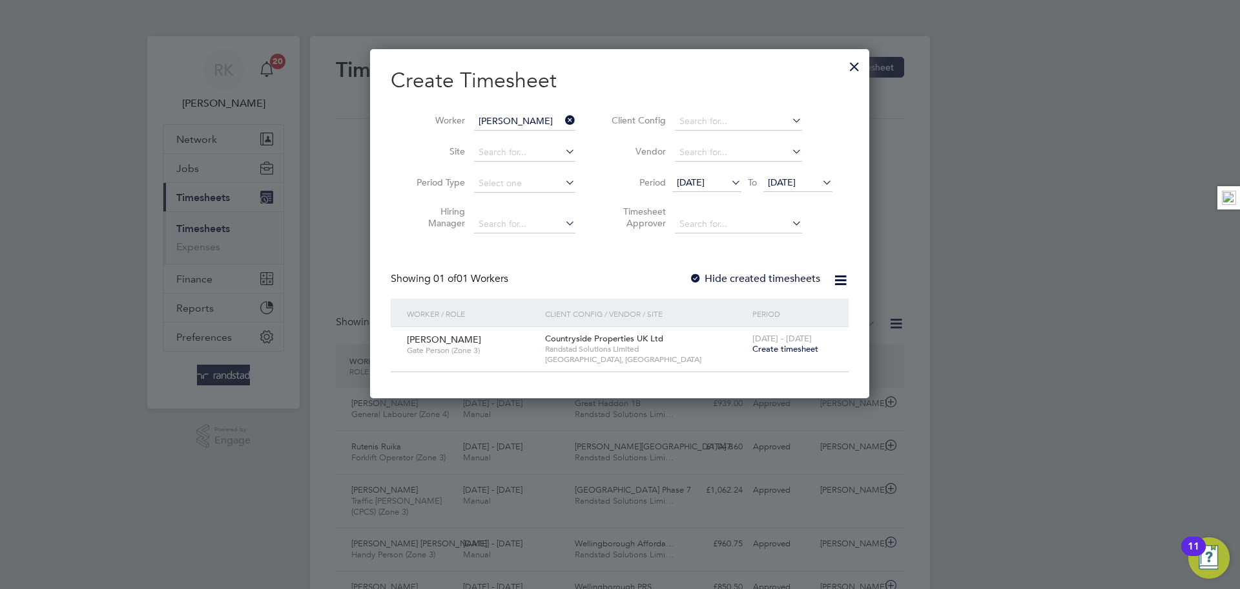
click at [788, 348] on span "Create timesheet" at bounding box center [786, 348] width 66 height 11
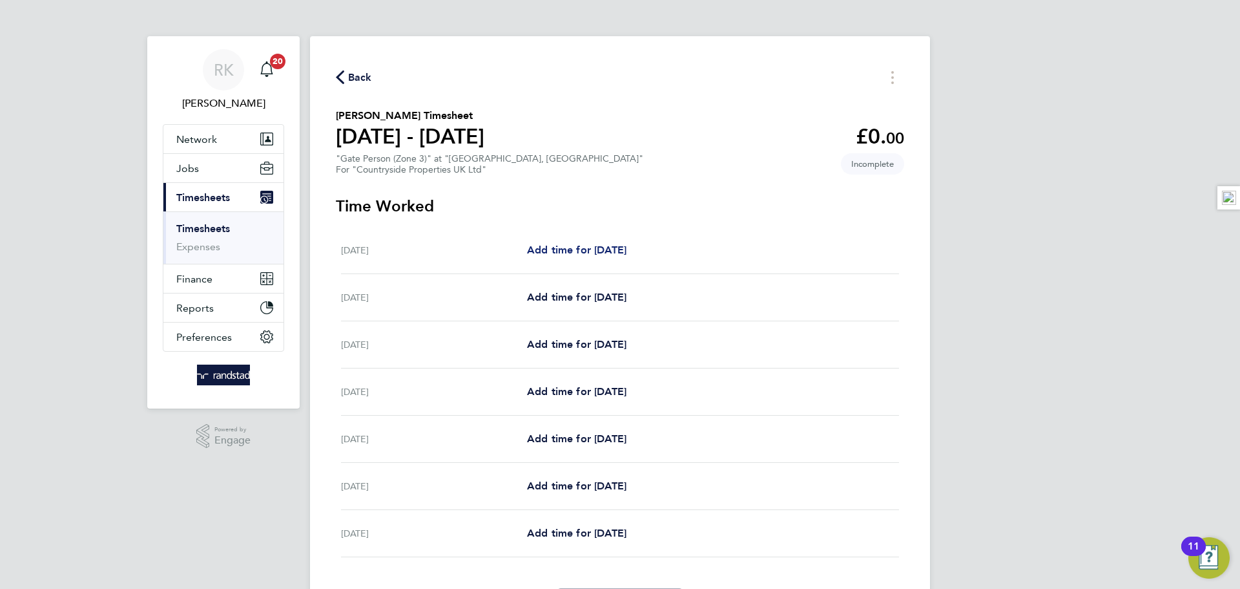
click at [595, 253] on span "Add time for Mon 18 Aug" at bounding box center [576, 250] width 99 height 12
select select "30"
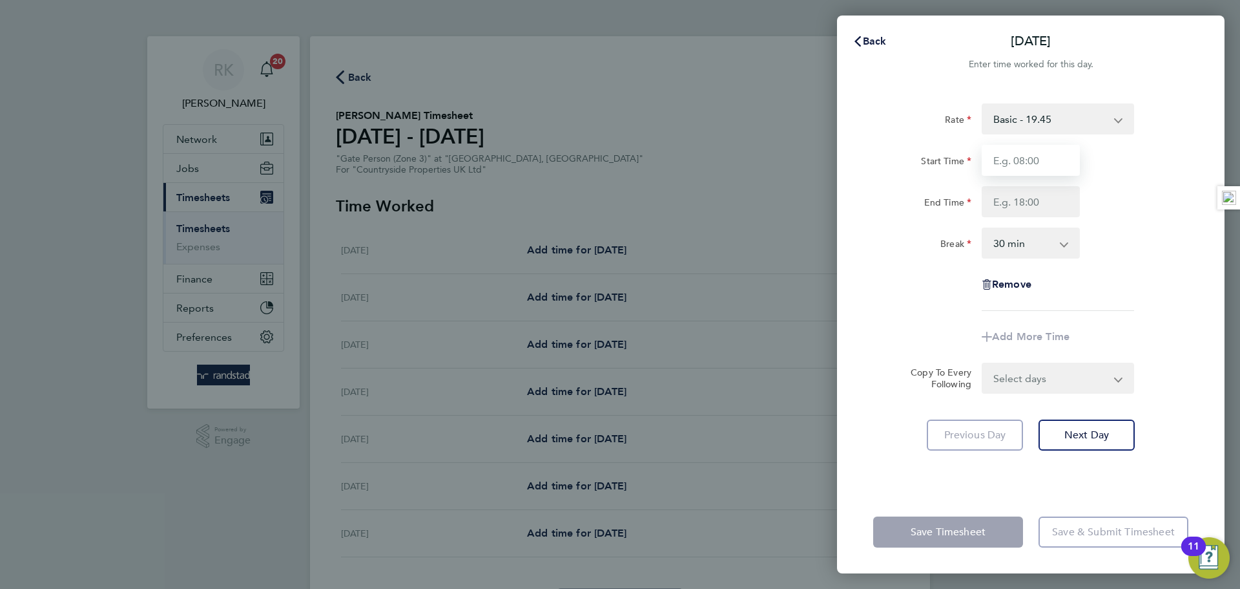
click at [1021, 165] on input "Start Time" at bounding box center [1031, 160] width 98 height 31
type input "07:30"
click at [1033, 202] on input "End Time" at bounding box center [1031, 201] width 98 height 31
type input "17:00"
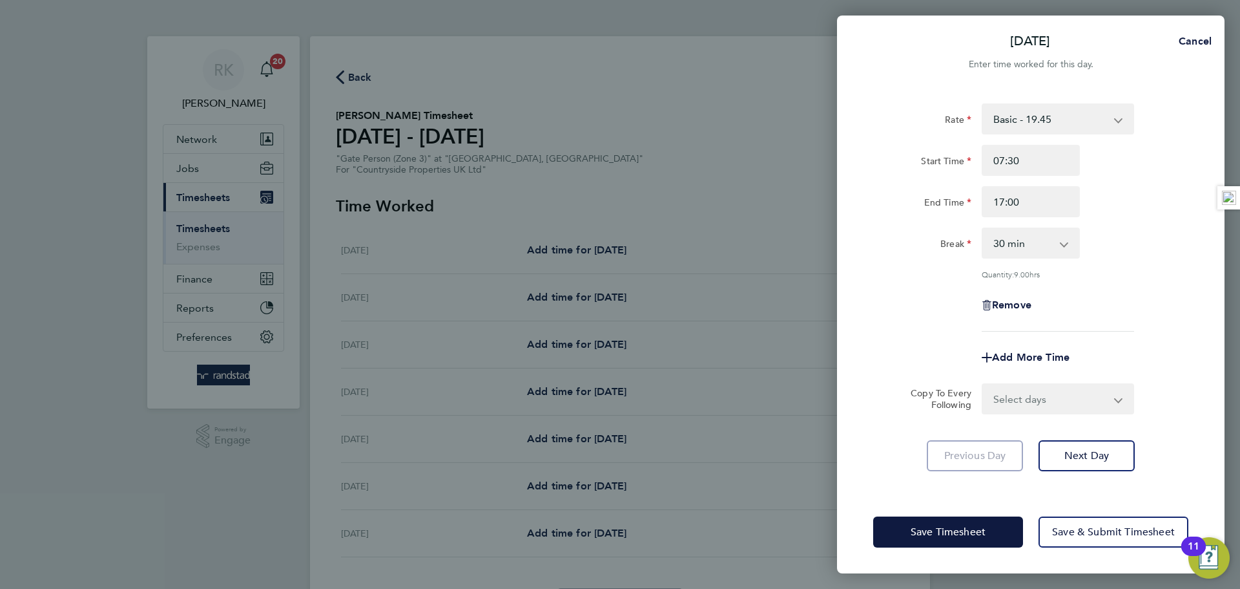
click at [1127, 200] on div "End Time 17:00" at bounding box center [1031, 201] width 326 height 31
click at [1039, 385] on select "Select days Day Weekday (Mon-Fri) Weekend (Sat-Sun) Tuesday Wednesday Thursday …" at bounding box center [1051, 398] width 136 height 28
select select "WEEKDAY"
click at [983, 384] on select "Select days Day Weekday (Mon-Fri) Weekend (Sat-Sun) Tuesday Wednesday Thursday …" at bounding box center [1051, 398] width 136 height 28
select select "2025-08-24"
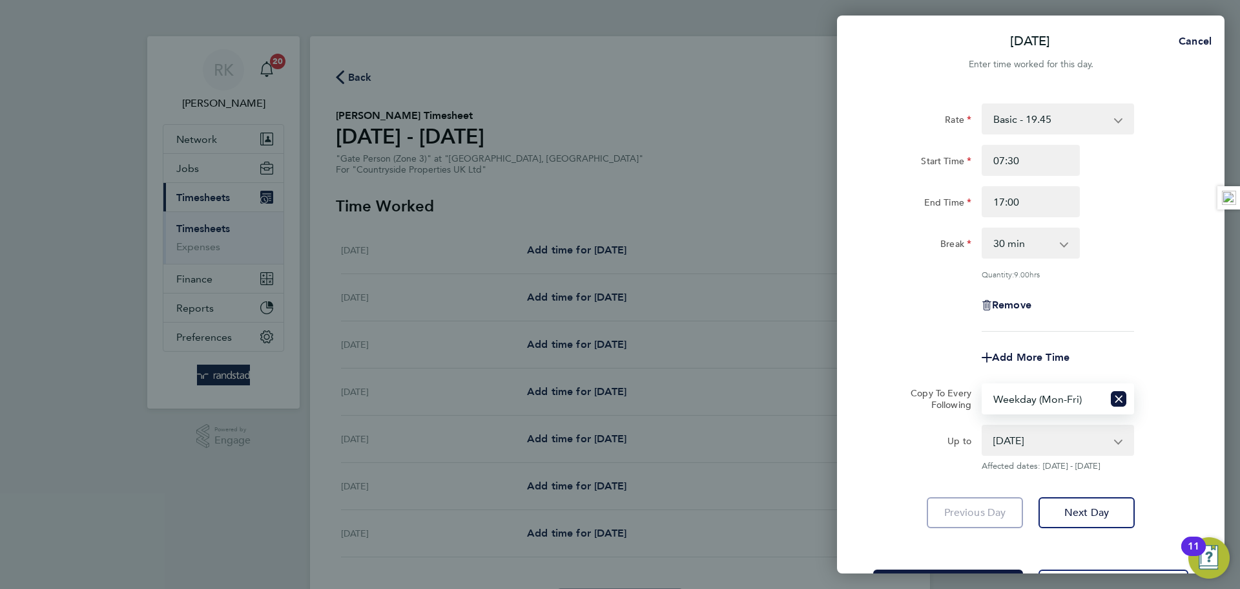
click at [1123, 303] on div "Remove" at bounding box center [1031, 304] width 326 height 31
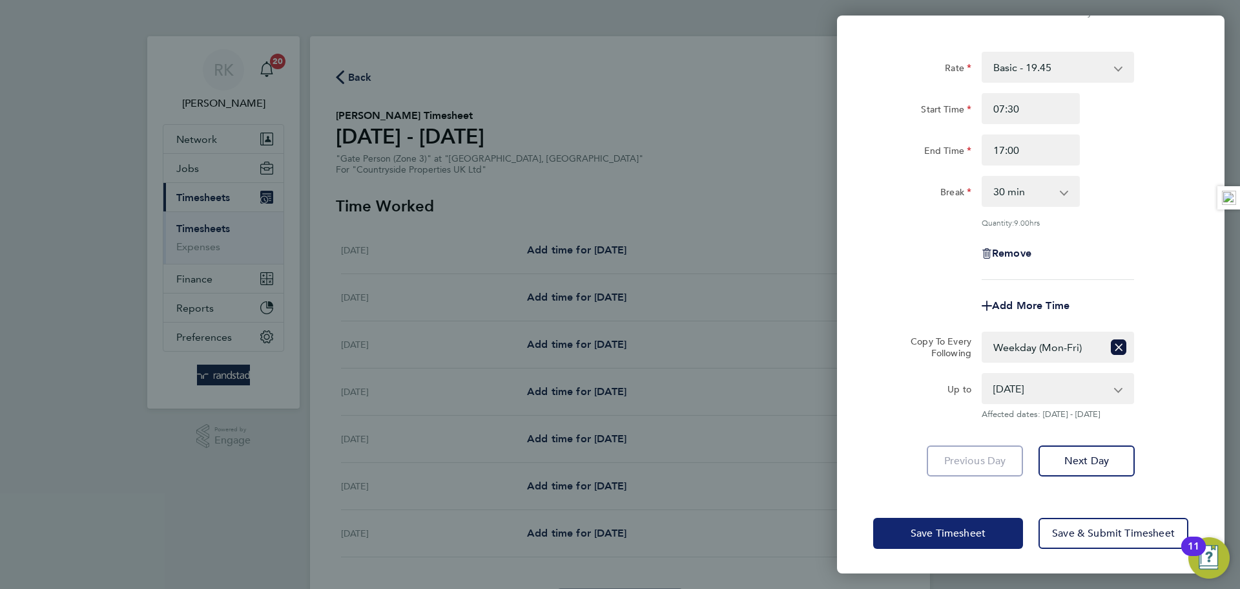
click at [960, 523] on button "Save Timesheet" at bounding box center [948, 532] width 150 height 31
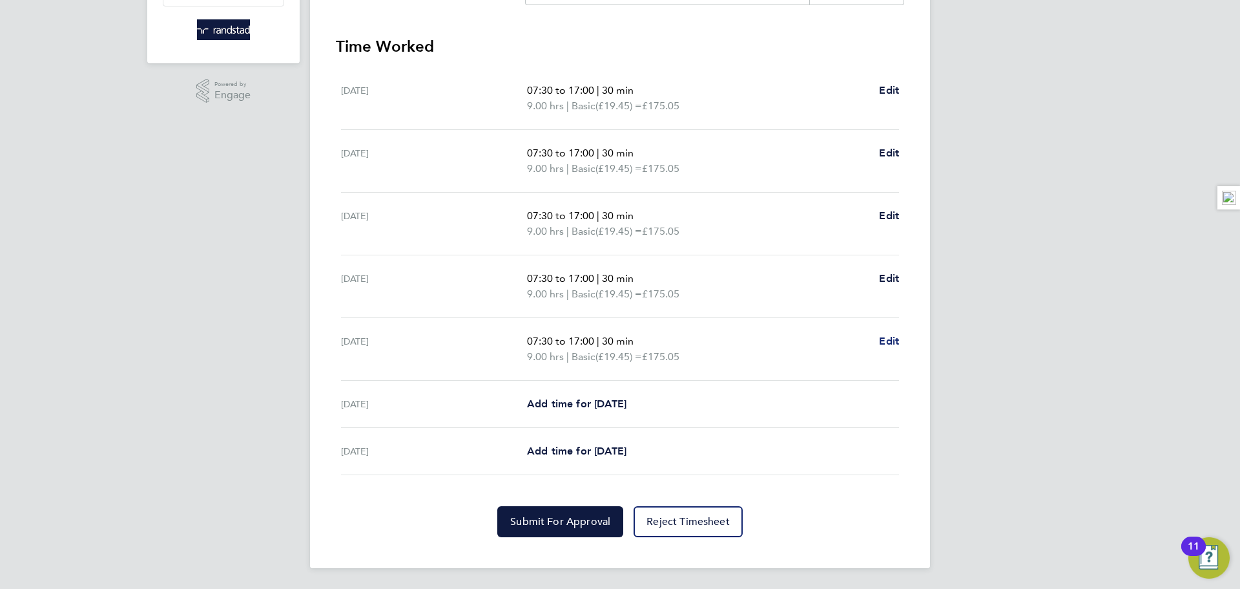
click at [889, 346] on span "Edit" at bounding box center [889, 341] width 20 height 12
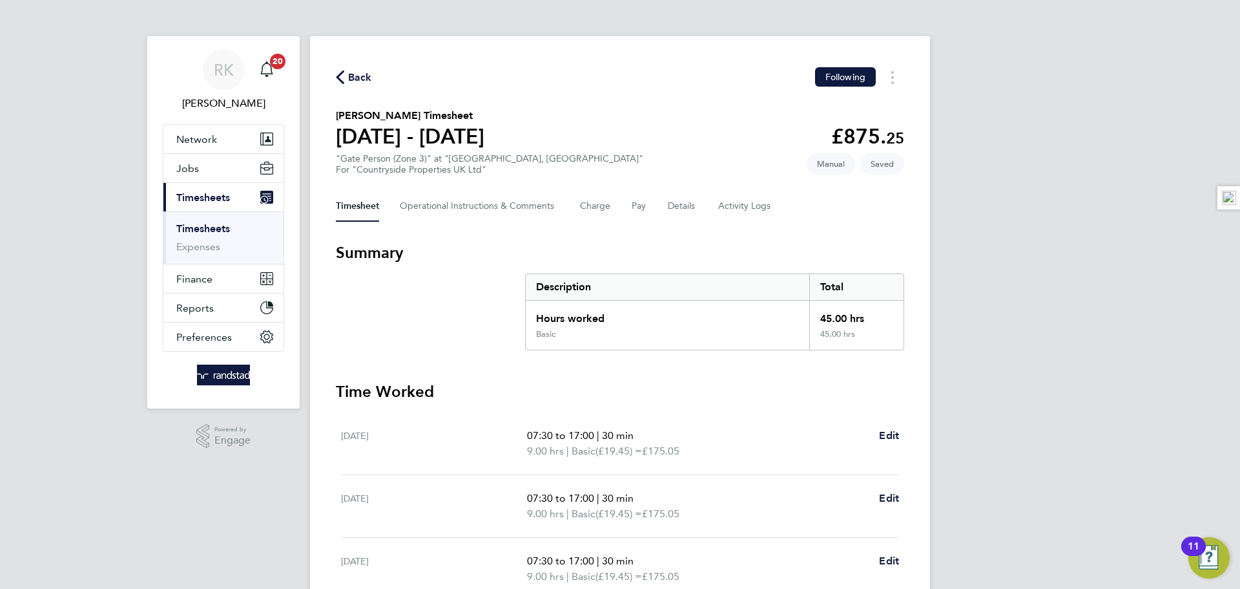
select select "30"
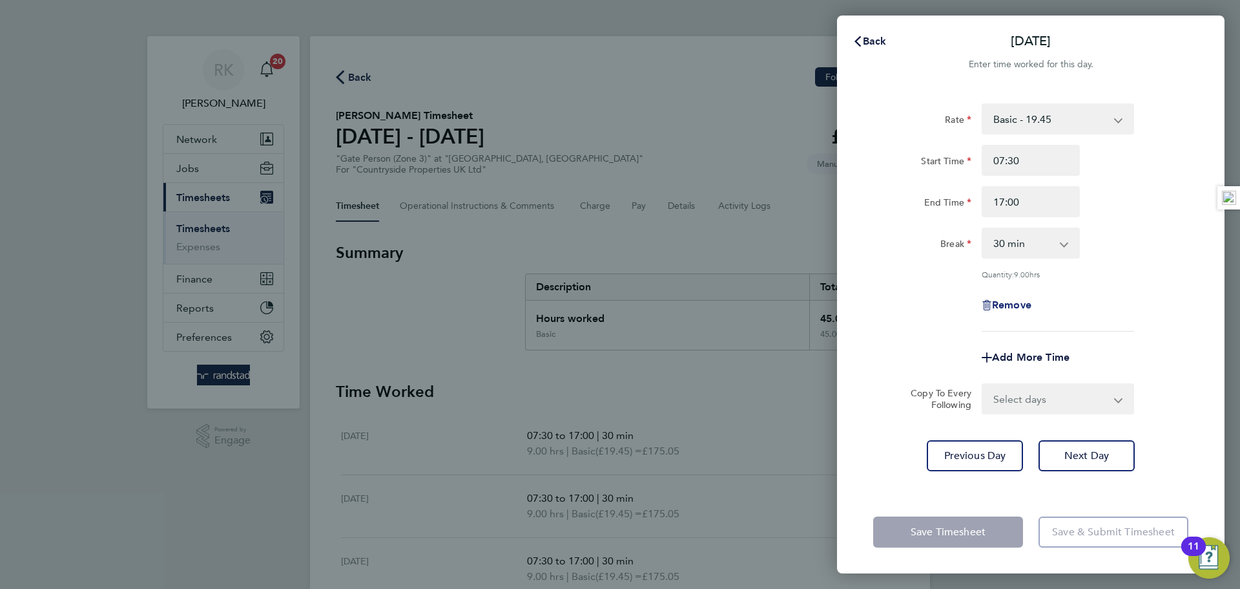
click at [988, 307] on icon "button" at bounding box center [987, 305] width 10 height 10
select select "null"
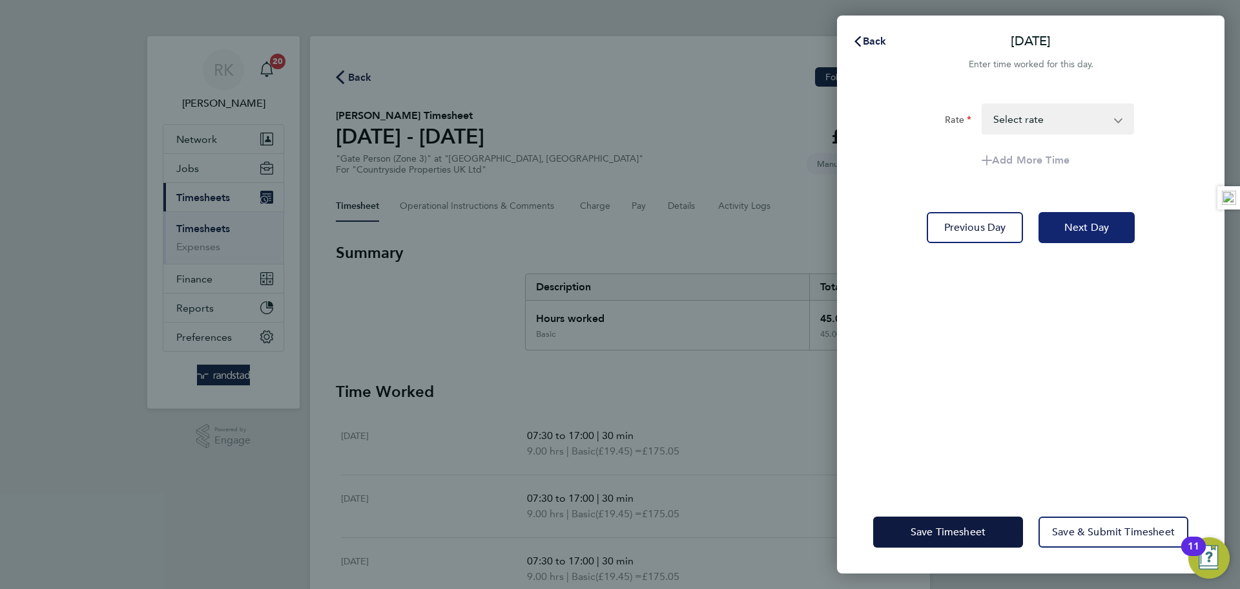
click at [1096, 214] on button "Next Day" at bounding box center [1087, 227] width 96 height 31
select select "30"
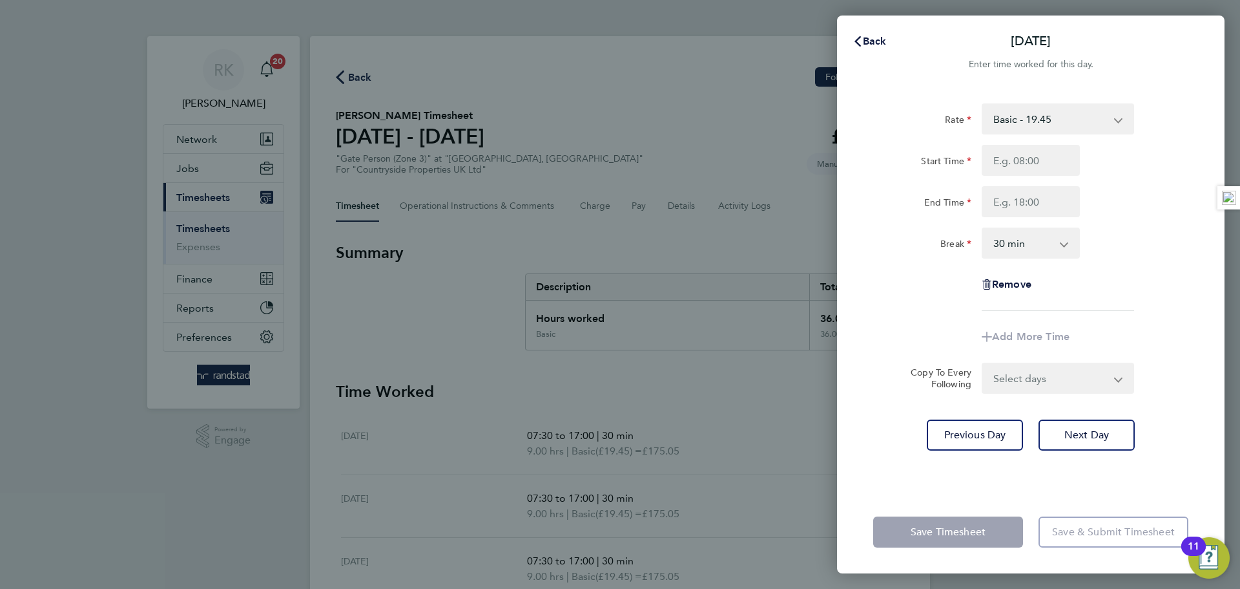
click at [855, 426] on div "Rate Basic - 19.45 Start Time End Time Break 0 min 15 min 30 min 45 min 60 min …" at bounding box center [1031, 289] width 388 height 402
click at [873, 37] on span "Back" at bounding box center [875, 41] width 24 height 12
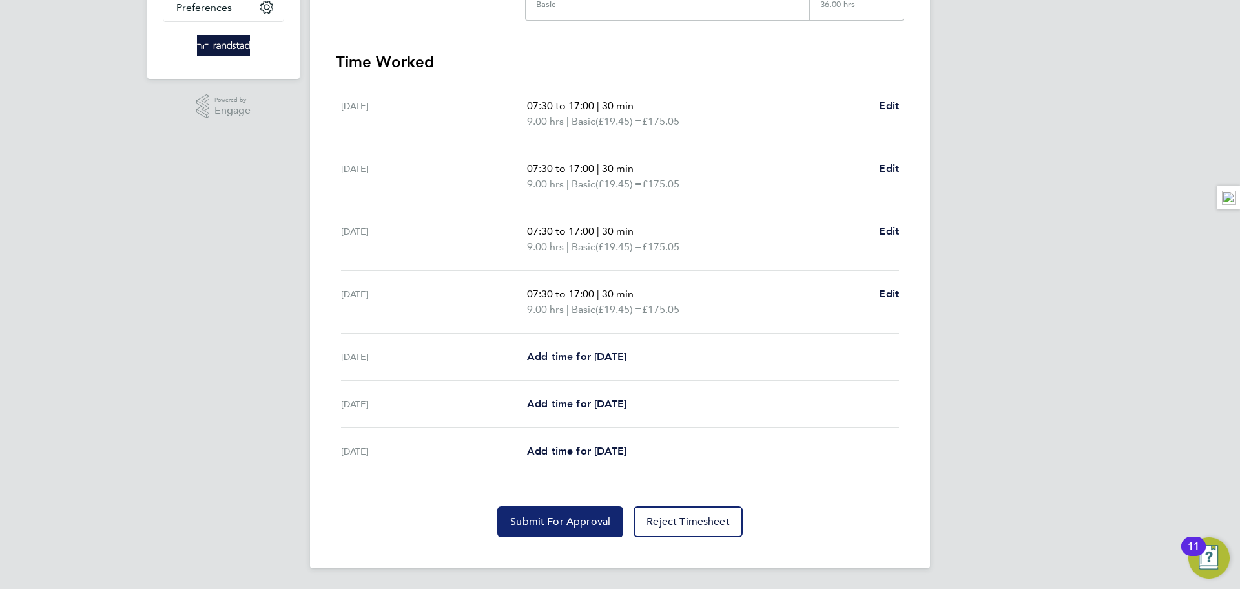
click at [551, 527] on span "Submit For Approval" at bounding box center [560, 521] width 100 height 13
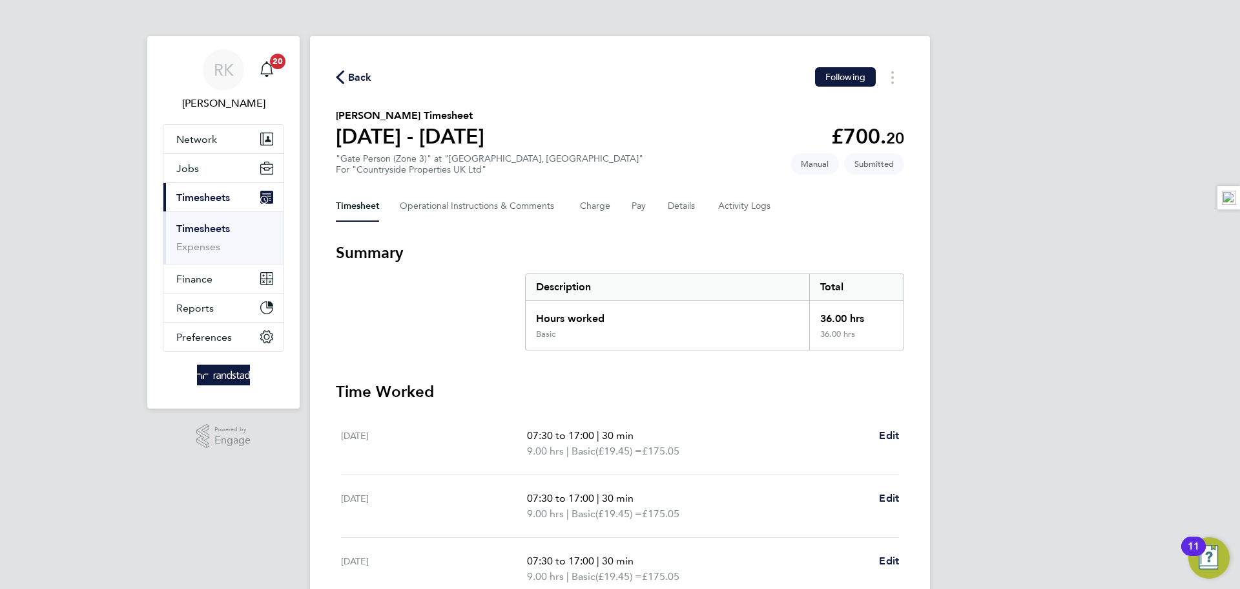
click at [344, 73] on icon "button" at bounding box center [340, 77] width 8 height 14
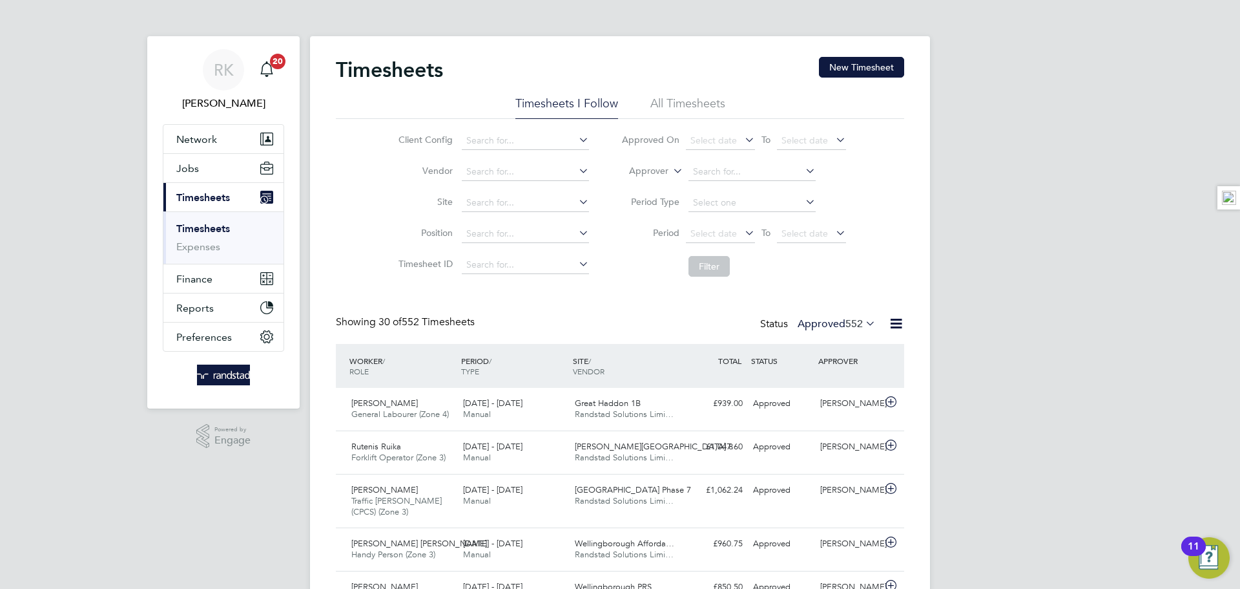
click at [828, 79] on div "Timesheets New Timesheet" at bounding box center [620, 76] width 569 height 39
click at [840, 68] on button "New Timesheet" at bounding box center [861, 67] width 85 height 21
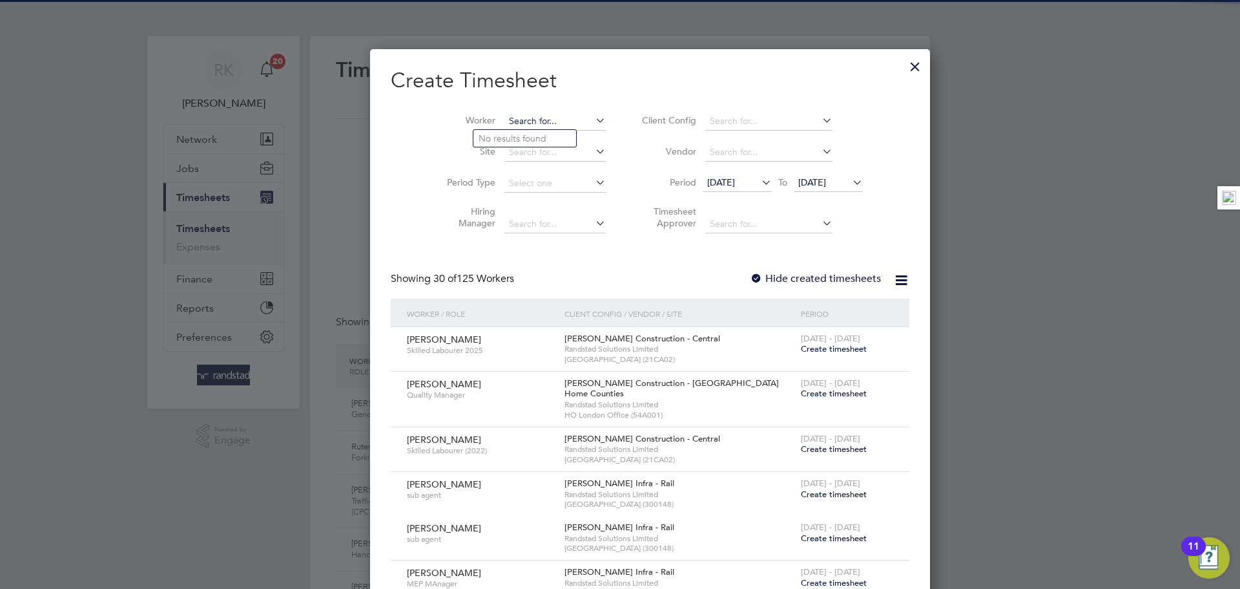
click at [505, 116] on input at bounding box center [555, 121] width 101 height 18
click at [556, 134] on b "Doh" at bounding box center [565, 138] width 18 height 11
type input "Carl Doherty"
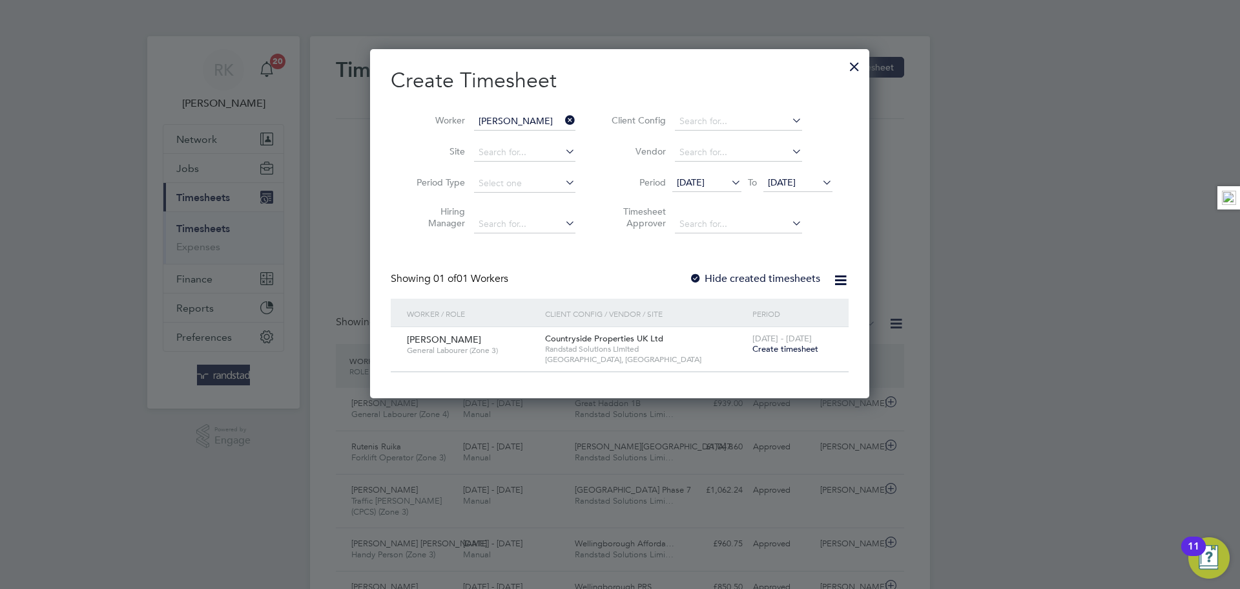
click at [784, 340] on span "18 - 24 Aug 2025" at bounding box center [782, 338] width 59 height 11
click at [782, 350] on span "Create timesheet" at bounding box center [786, 348] width 66 height 11
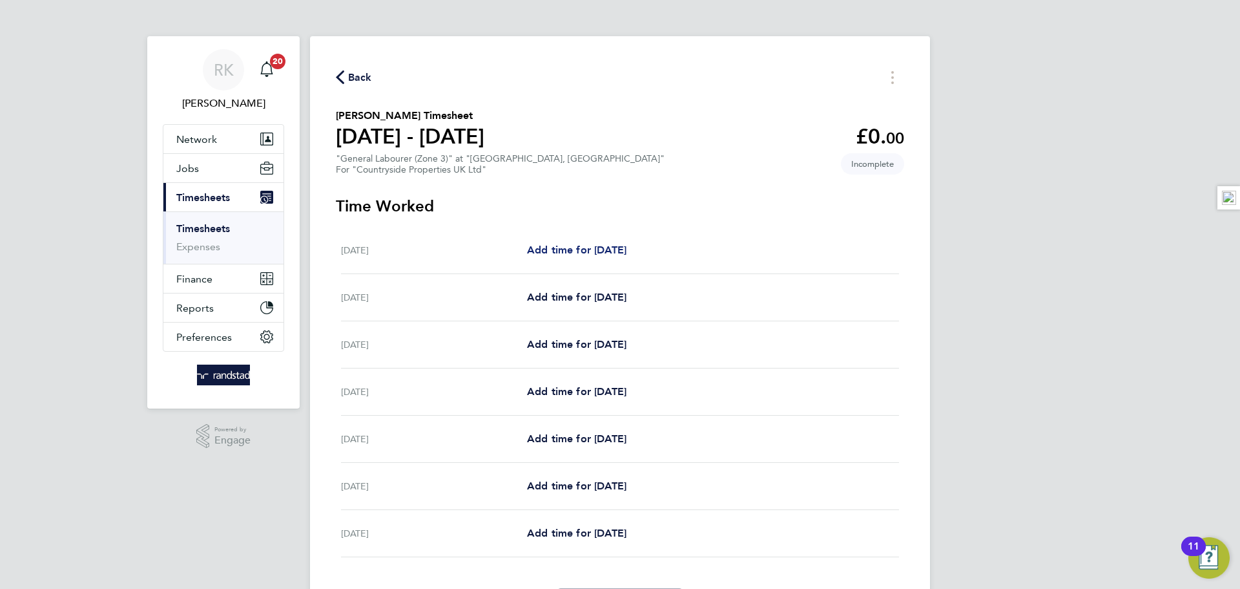
click at [563, 247] on span "Add time for Mon 18 Aug" at bounding box center [576, 250] width 99 height 12
select select "30"
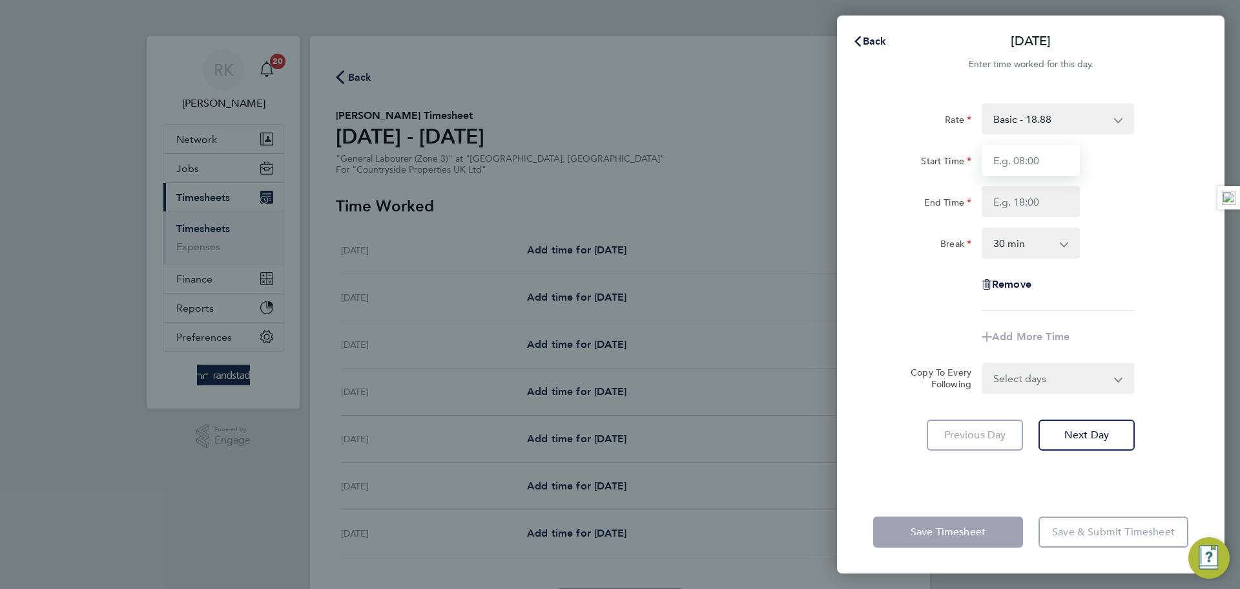
click at [1059, 161] on input "Start Time" at bounding box center [1031, 160] width 98 height 31
click at [991, 218] on div "Rate Basic - 18.88 Start Time 07:30 End Time Break 0 min 15 min 30 min 45 min 6…" at bounding box center [1030, 206] width 315 height 207
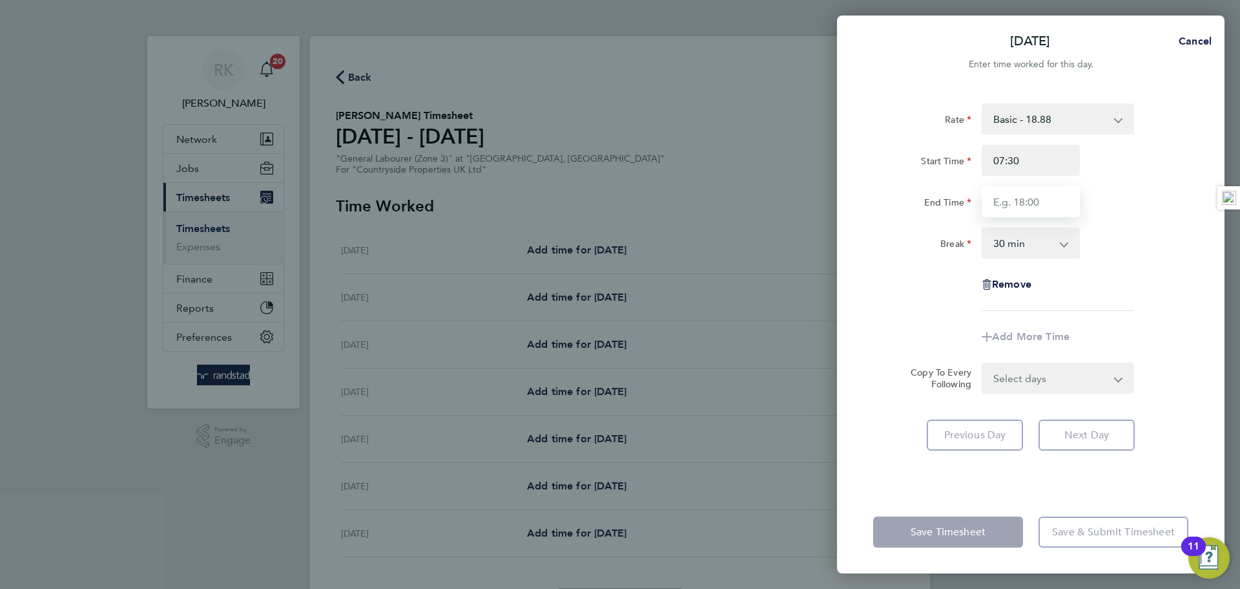
click at [1008, 202] on input "End Time" at bounding box center [1031, 201] width 98 height 31
click at [1094, 203] on div "End Time" at bounding box center [1031, 201] width 326 height 31
click at [1149, 267] on div "Rate Basic - 18.88 Start Time 07:30 End Time Break 0 min 15 min 30 min 45 min 6…" at bounding box center [1030, 206] width 315 height 207
click at [1091, 417] on div "Rate Basic - 18.88 Start Time 07:30 End Time Break 0 min 15 min 30 min 45 min 6…" at bounding box center [1031, 289] width 388 height 402
click at [1089, 425] on app-form-button "Next Day" at bounding box center [1083, 434] width 104 height 31
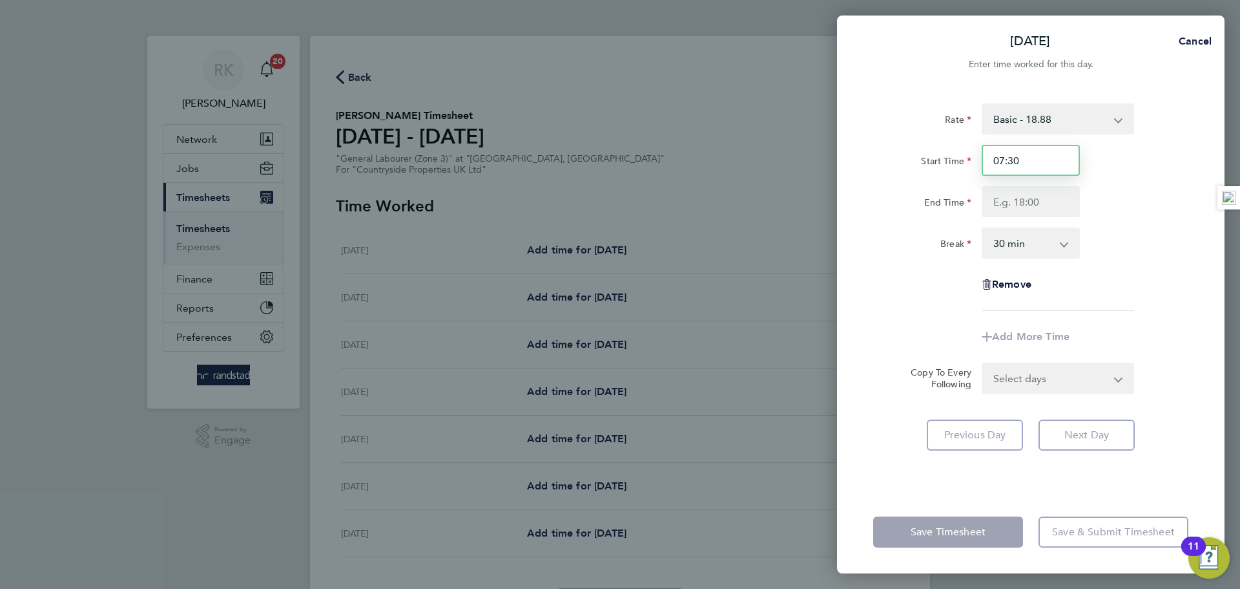
click at [1038, 160] on input "07:30" at bounding box center [1031, 160] width 98 height 31
type input "07:30"
click at [1114, 207] on div "End Time" at bounding box center [1031, 201] width 326 height 31
click at [1142, 278] on div "Remove" at bounding box center [1031, 284] width 326 height 31
click at [1097, 423] on app-form-button "Next Day" at bounding box center [1083, 434] width 104 height 31
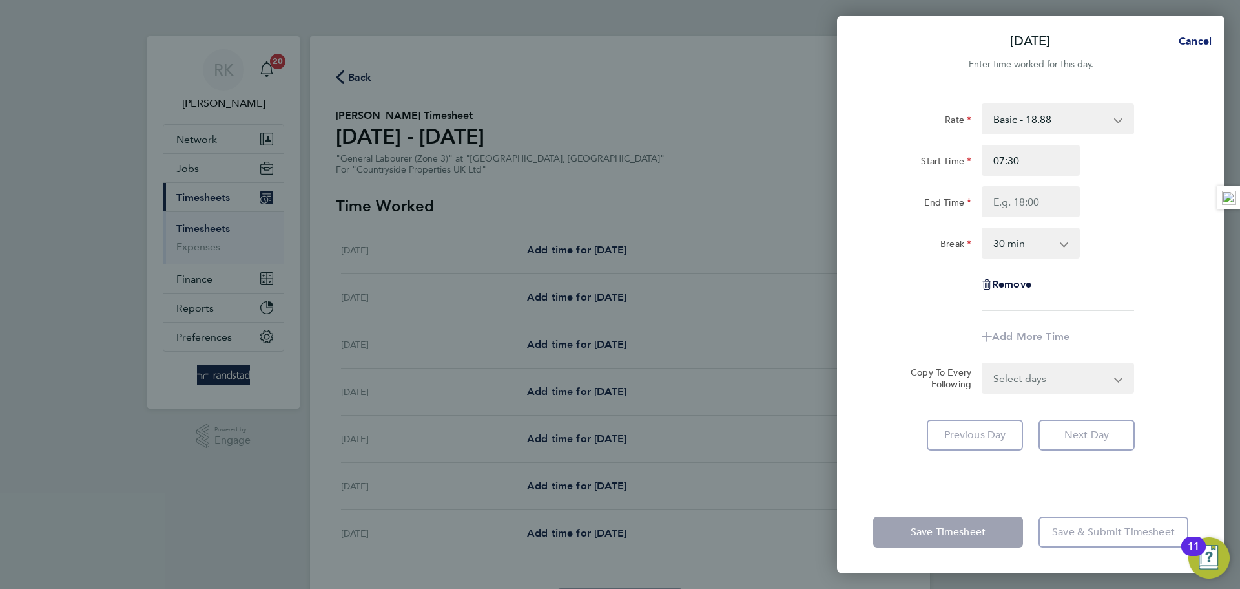
click at [1182, 33] on button "Cancel" at bounding box center [1191, 41] width 67 height 26
select select "30"
click at [902, 32] on div "Back Mon 18 Aug" at bounding box center [1031, 41] width 388 height 31
click at [877, 36] on span "Back" at bounding box center [875, 41] width 24 height 12
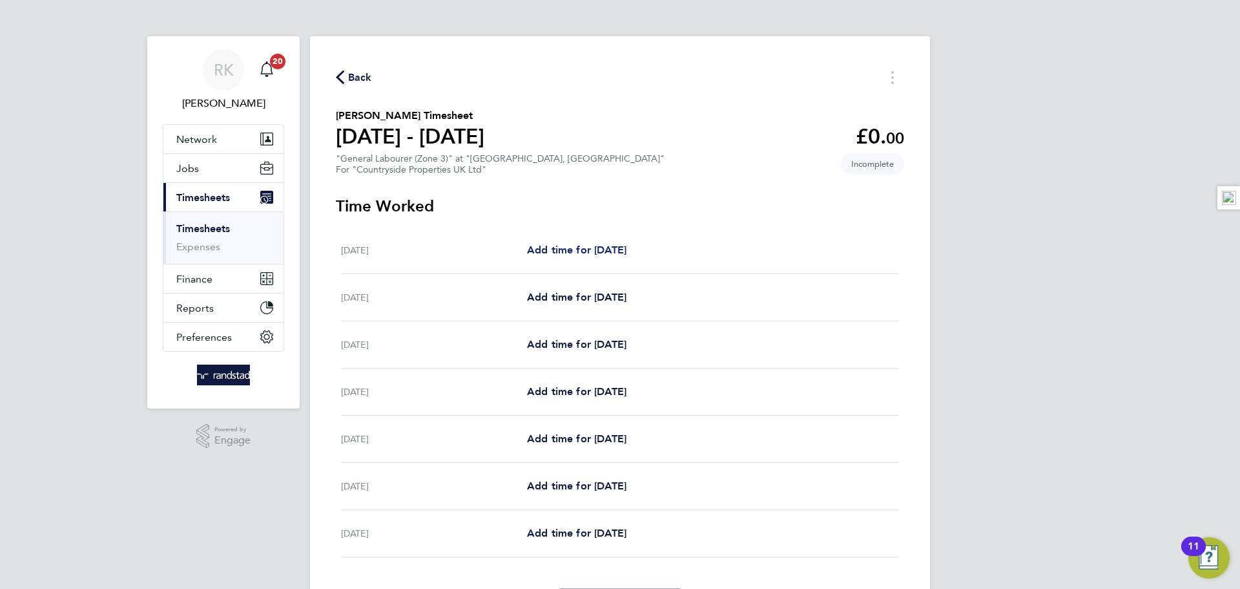
click at [602, 256] on link "Add time for Mon 18 Aug" at bounding box center [576, 250] width 99 height 16
select select "30"
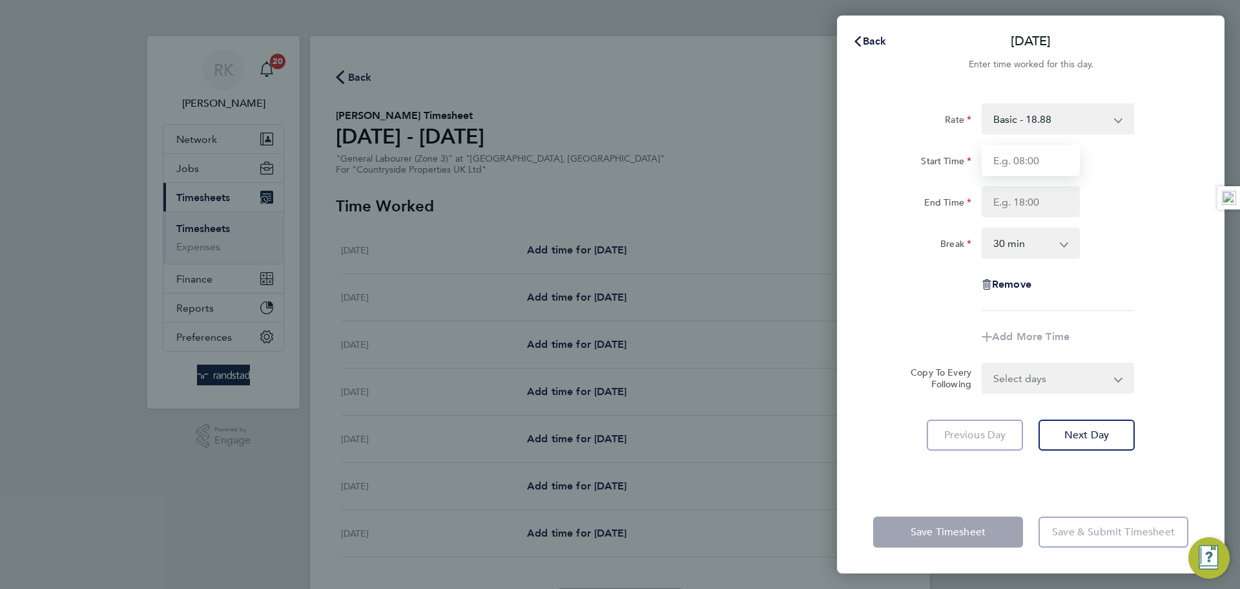
click at [1035, 167] on input "Start Time" at bounding box center [1031, 160] width 98 height 31
type input "07:30"
click at [1022, 201] on input "End Time" at bounding box center [1031, 201] width 98 height 31
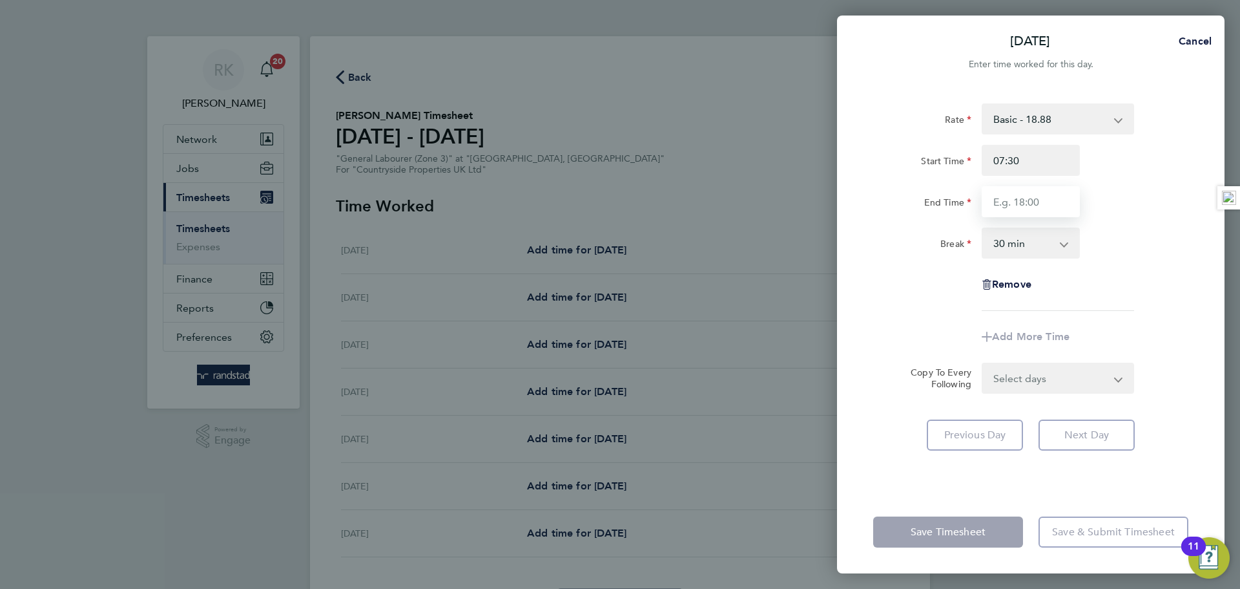
type input "17:00"
click at [1129, 229] on div "Break 0 min 15 min 30 min 45 min 60 min 75 min 90 min" at bounding box center [1031, 242] width 326 height 31
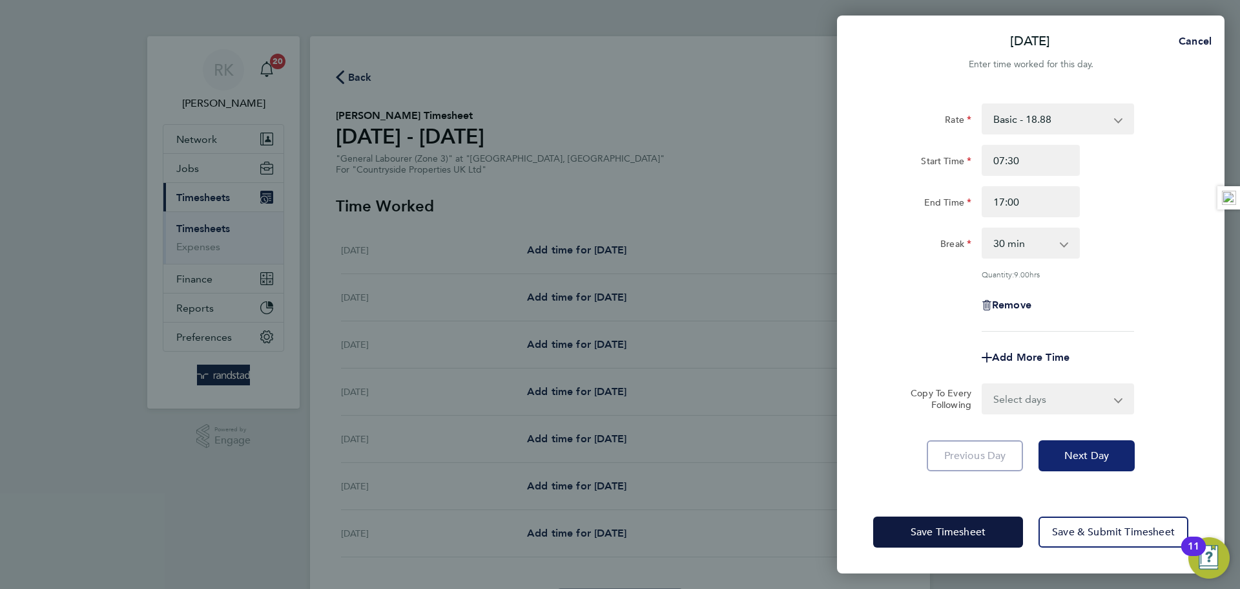
click at [1064, 444] on button "Next Day" at bounding box center [1087, 455] width 96 height 31
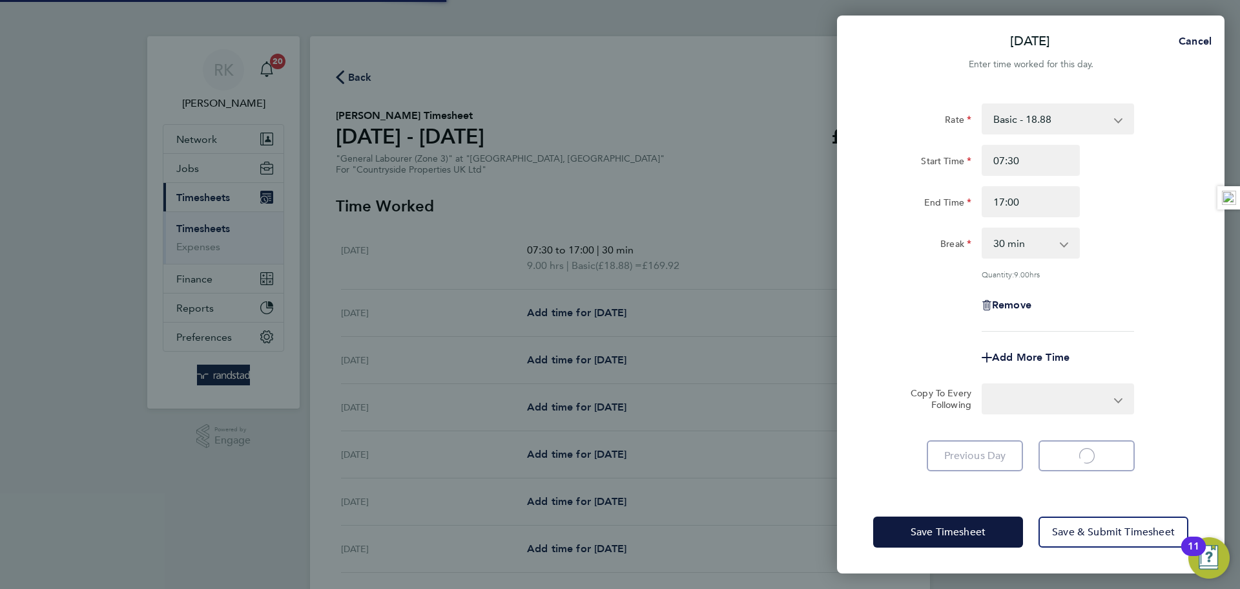
select select "30"
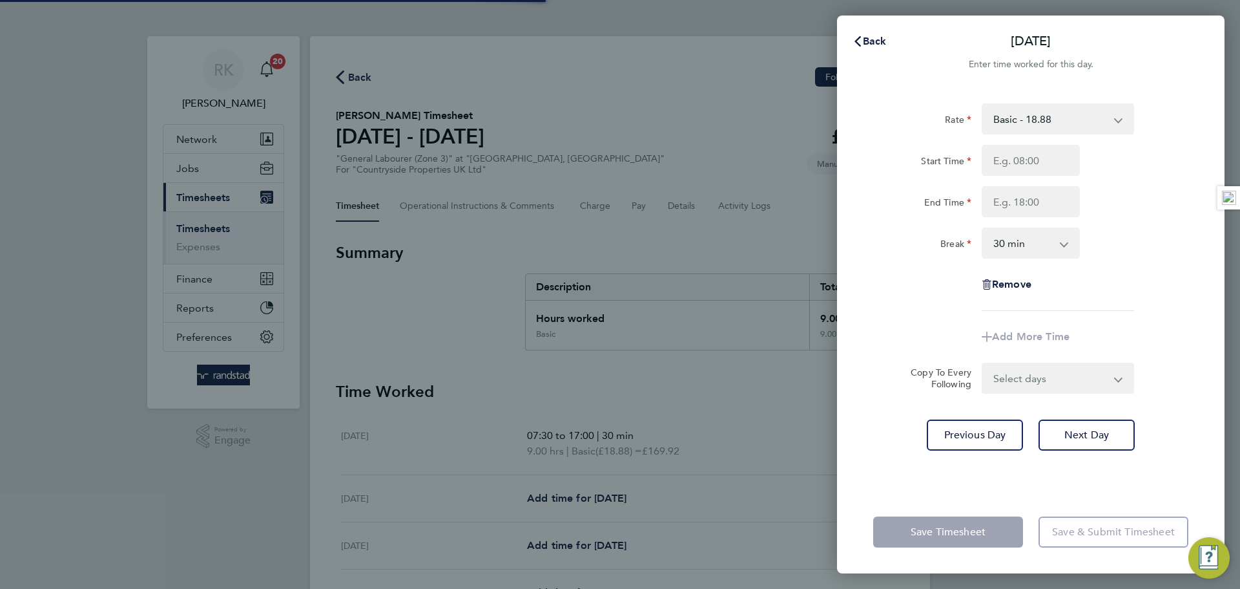
click at [1027, 153] on input "Start Time" at bounding box center [1031, 160] width 98 height 31
type input "07:30"
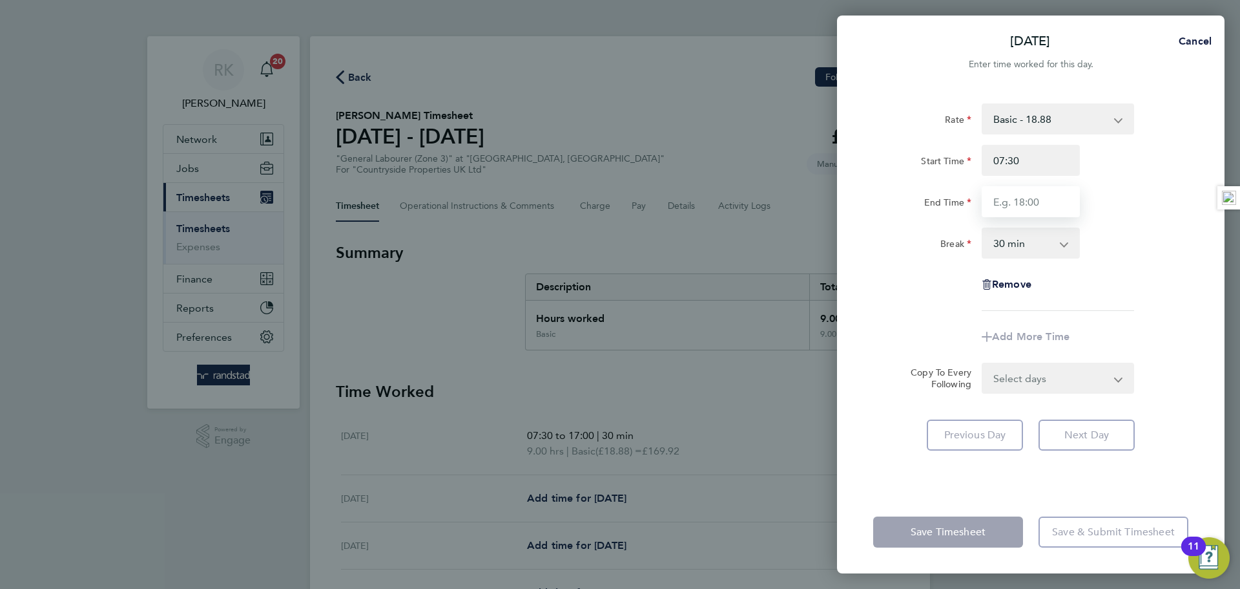
click at [1028, 203] on input "End Time" at bounding box center [1031, 201] width 98 height 31
type input "17:00"
click at [1115, 197] on div "End Time 17:00" at bounding box center [1031, 201] width 326 height 31
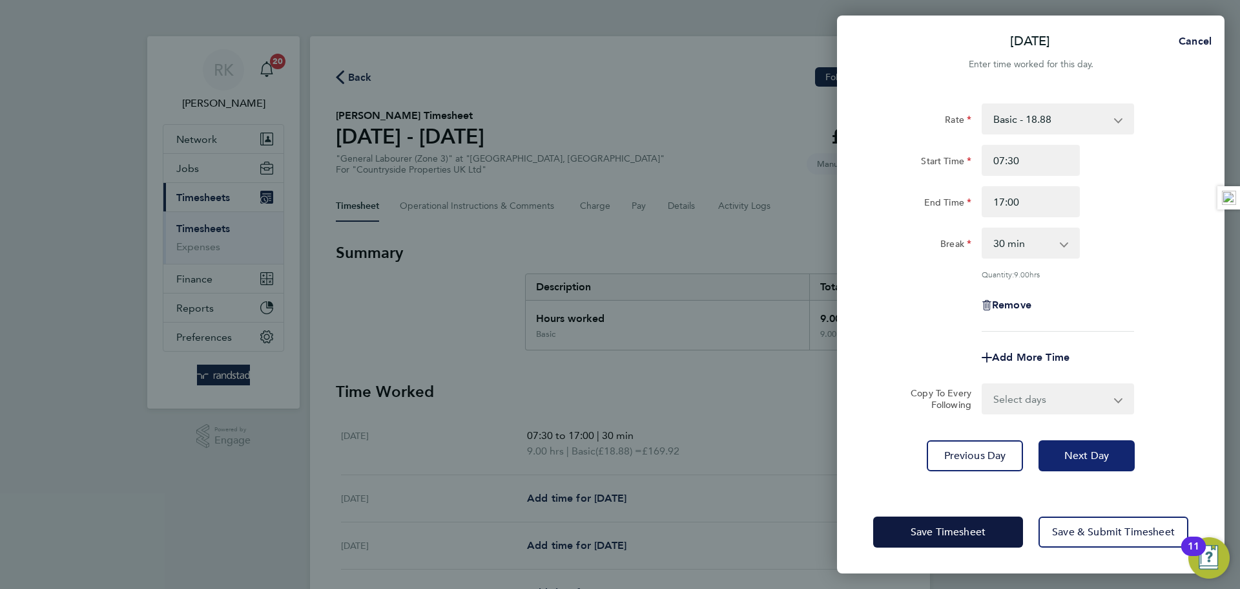
drag, startPoint x: 1095, startPoint y: 450, endPoint x: 1067, endPoint y: 278, distance: 174.8
click at [1094, 450] on span "Next Day" at bounding box center [1087, 455] width 45 height 13
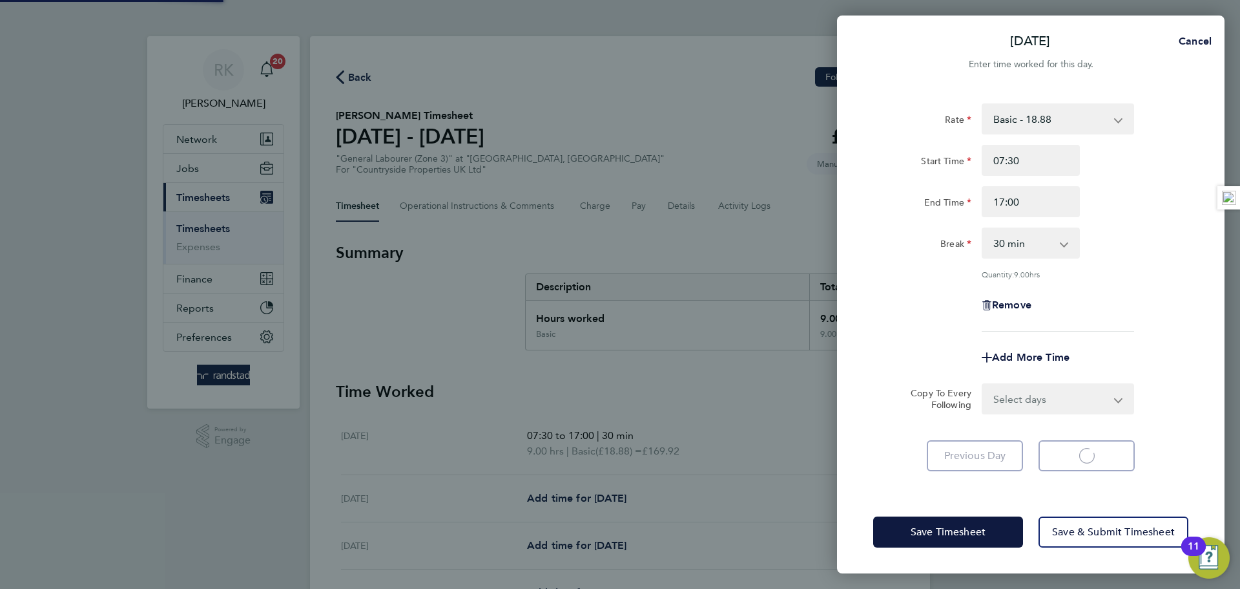
select select "30"
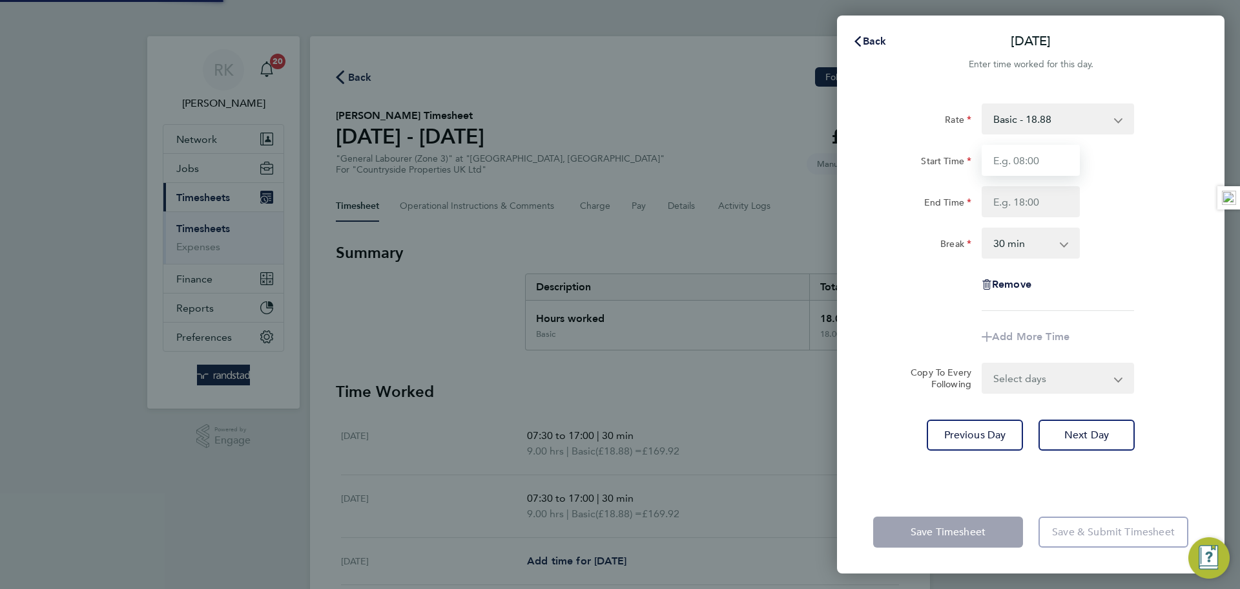
click at [1028, 150] on input "Start Time" at bounding box center [1031, 160] width 98 height 31
type input "07:30"
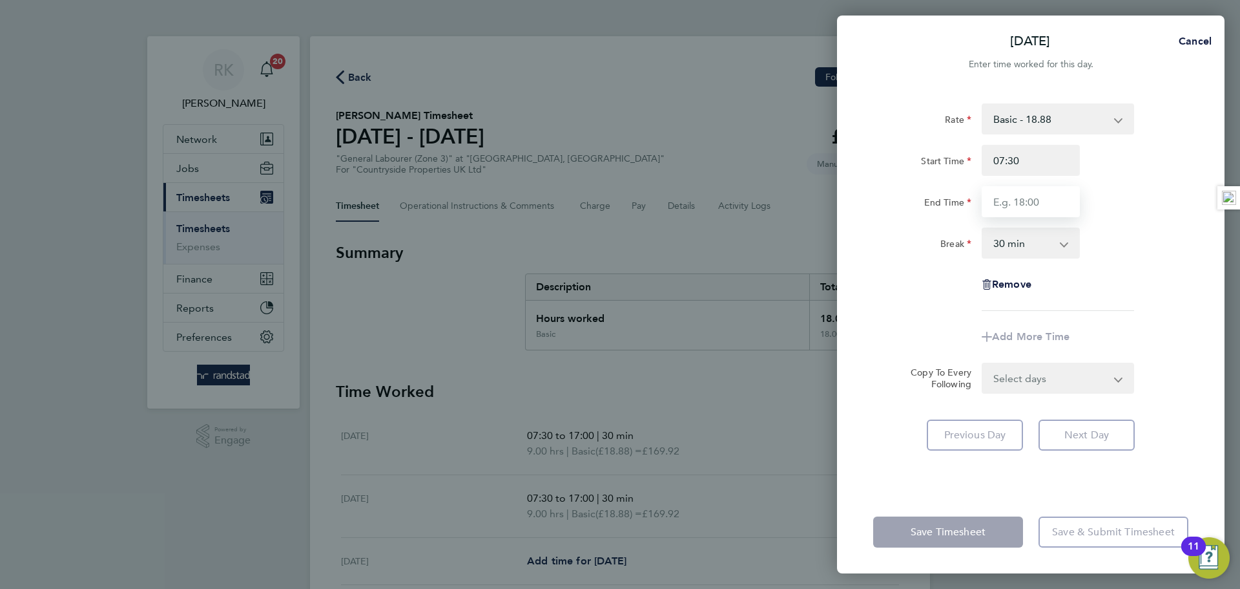
click at [1036, 203] on input "End Time" at bounding box center [1031, 201] width 98 height 31
type input "17:00"
click at [1134, 191] on div "End Time 17:00" at bounding box center [1031, 201] width 326 height 31
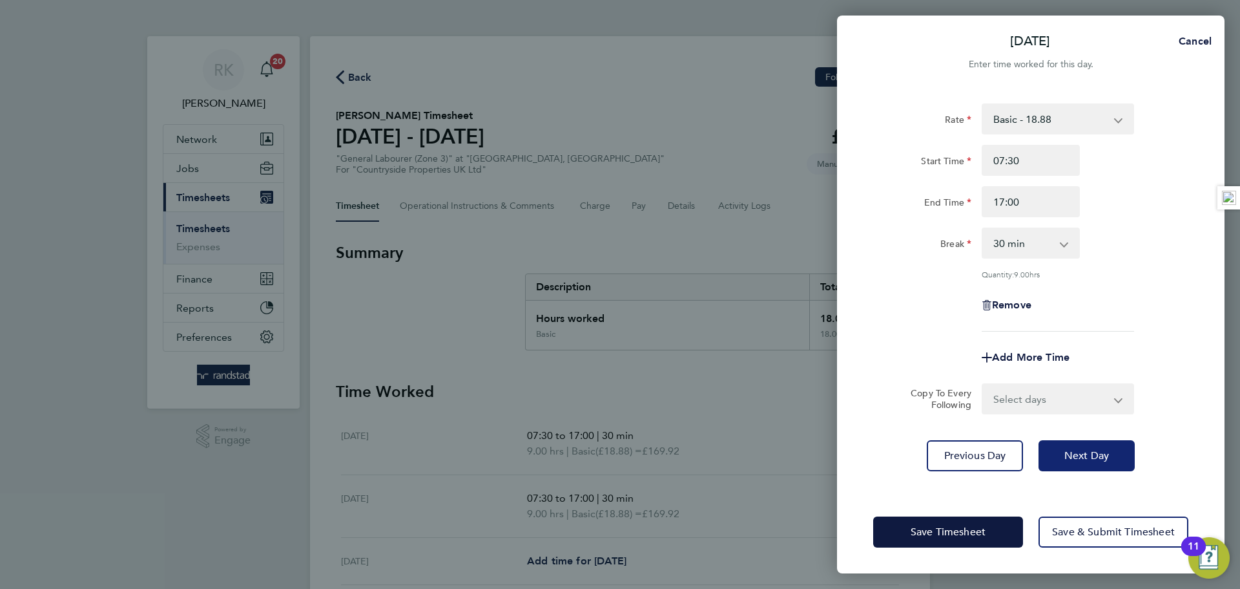
click at [1095, 449] on span "Next Day" at bounding box center [1087, 455] width 45 height 13
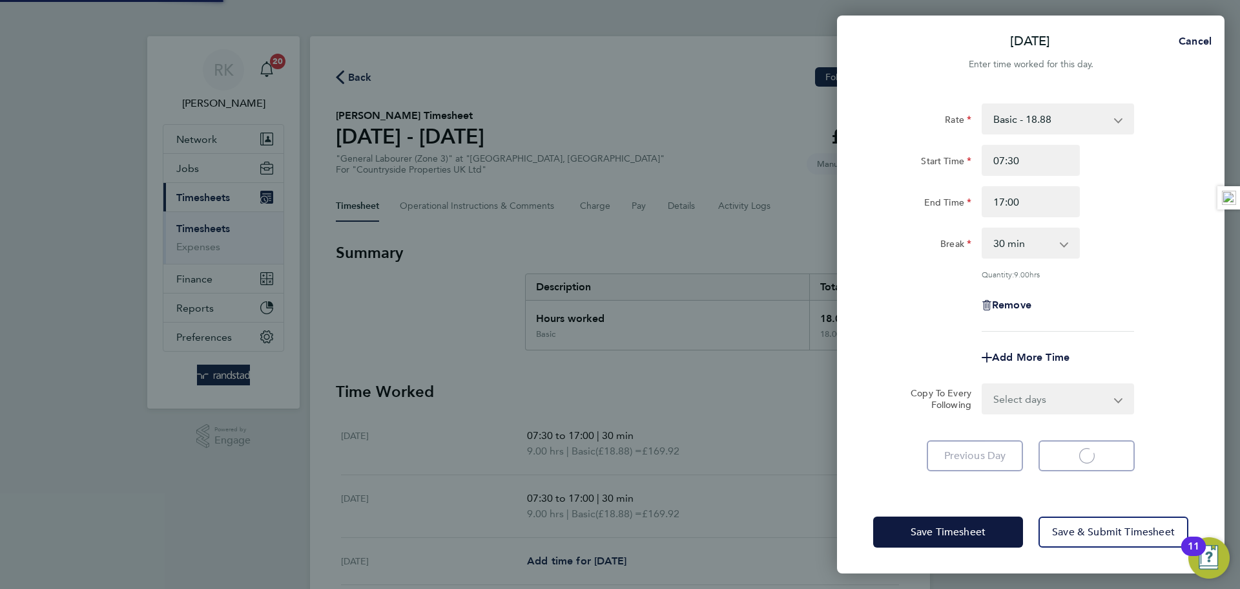
select select "30"
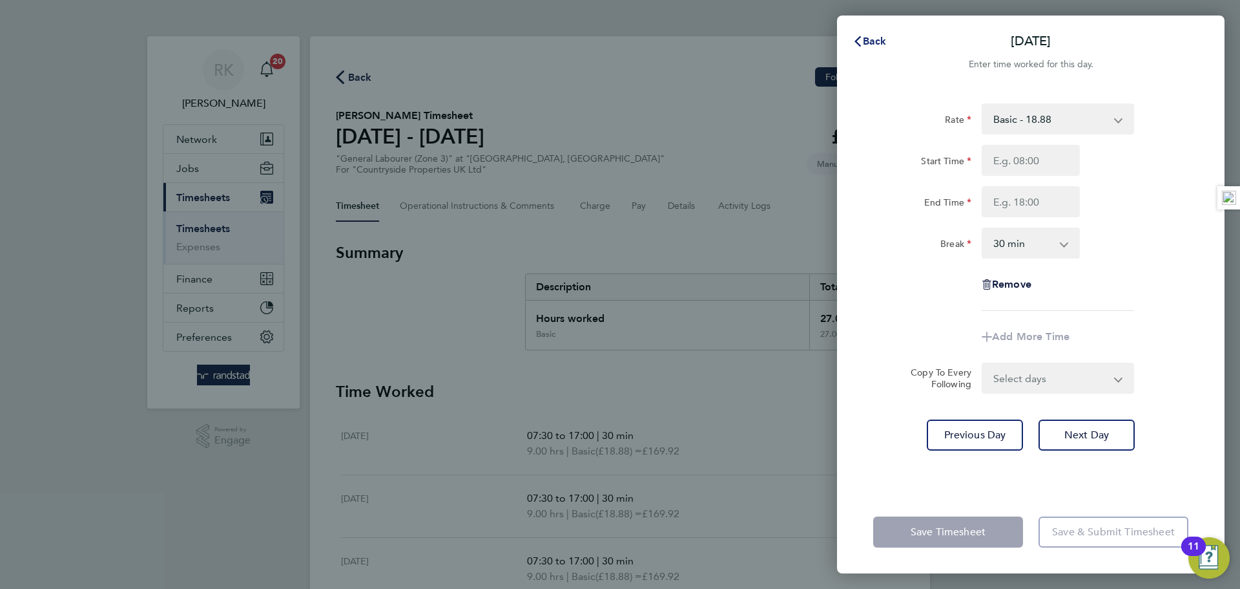
click at [875, 36] on span "Back" at bounding box center [875, 41] width 24 height 12
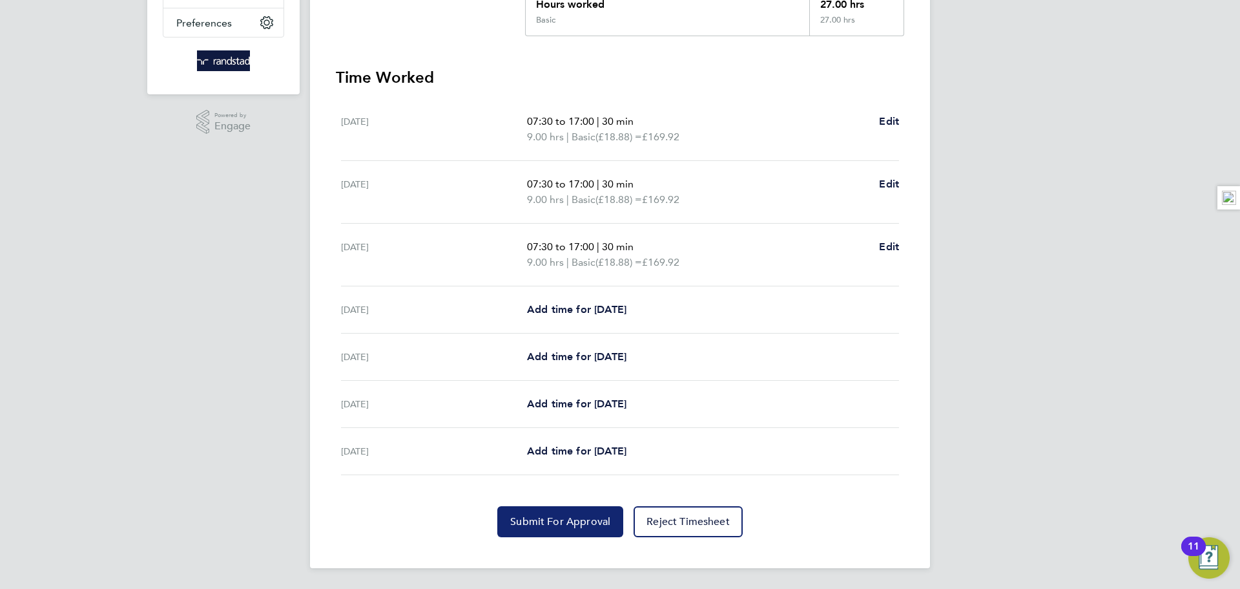
click at [558, 513] on button "Submit For Approval" at bounding box center [560, 521] width 126 height 31
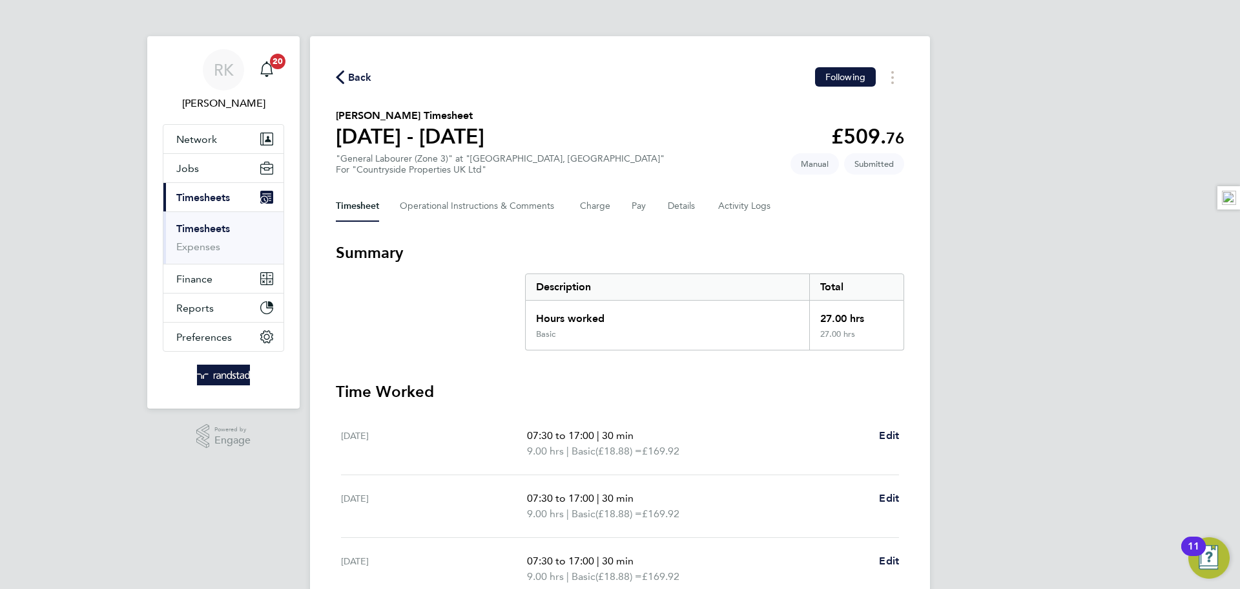
click at [343, 70] on icon "button" at bounding box center [340, 77] width 8 height 14
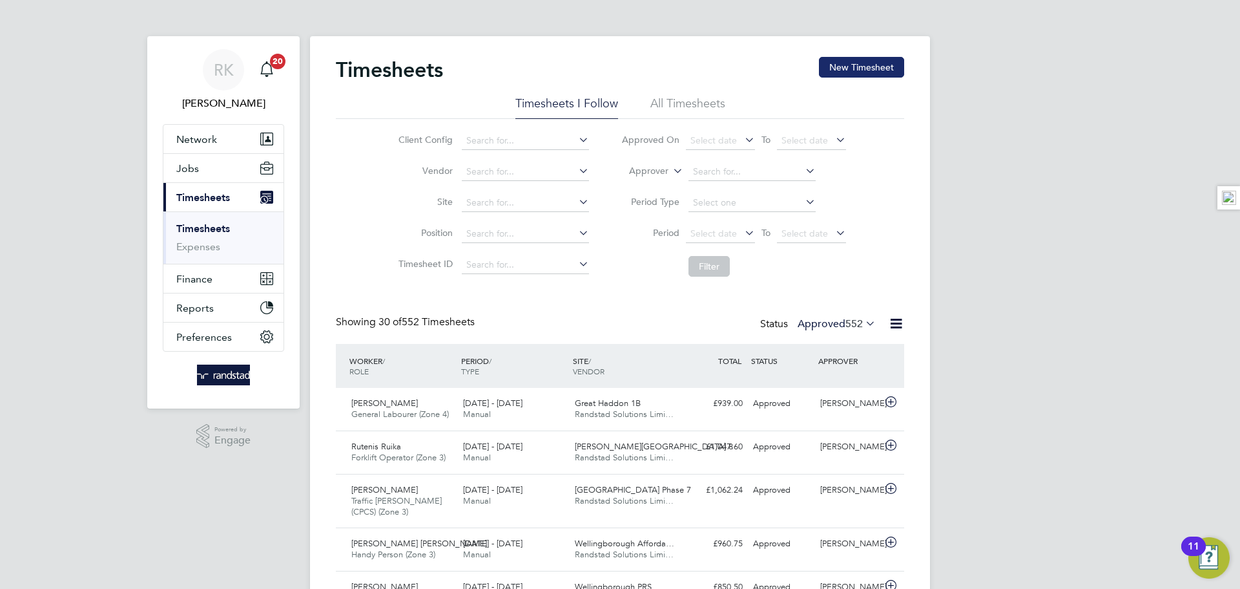
click at [888, 70] on button "New Timesheet" at bounding box center [861, 67] width 85 height 21
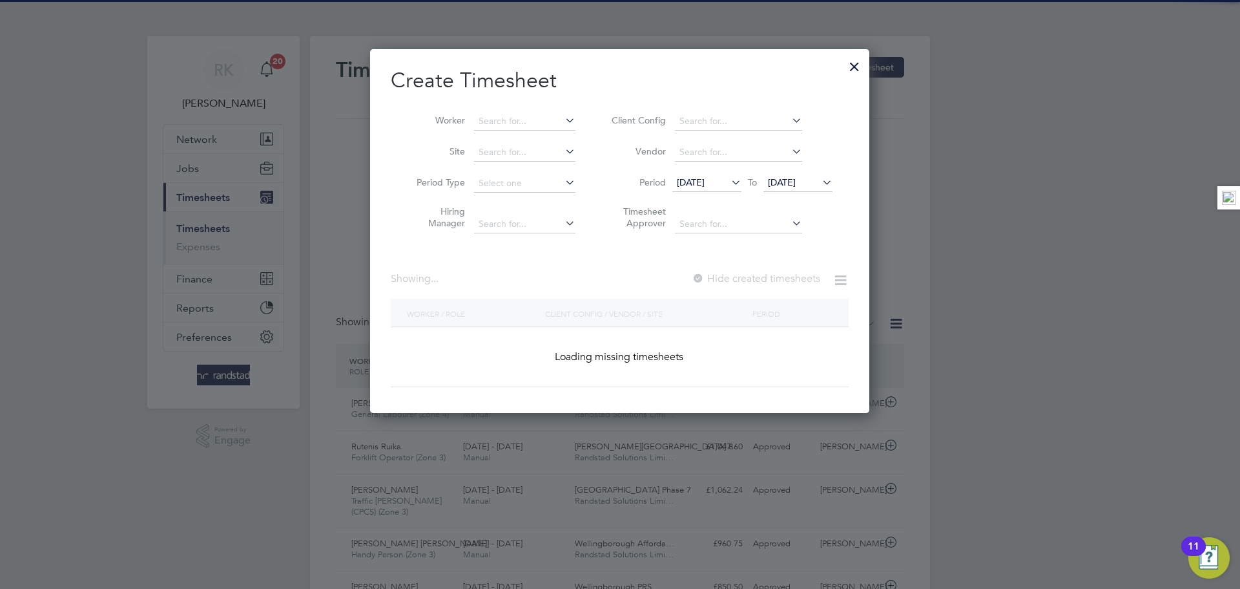
click at [517, 109] on li "Worker" at bounding box center [491, 121] width 201 height 31
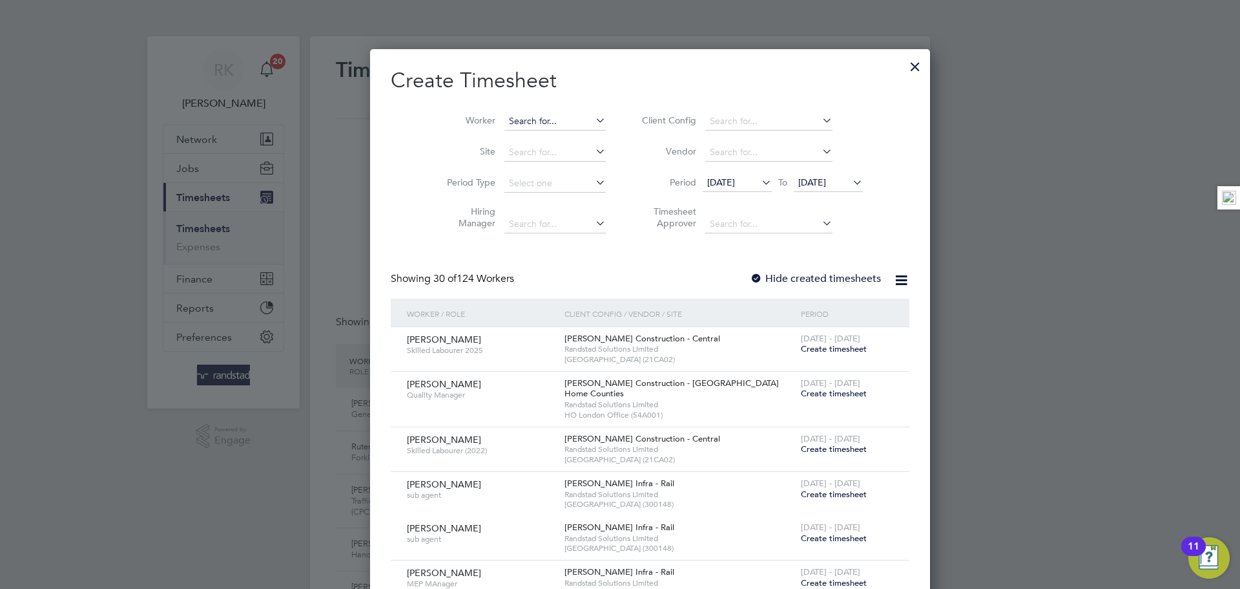
click at [512, 116] on input at bounding box center [555, 121] width 101 height 18
click at [528, 134] on li "Ashley Mil igan" at bounding box center [533, 138] width 119 height 17
type input "Ashley Miligan"
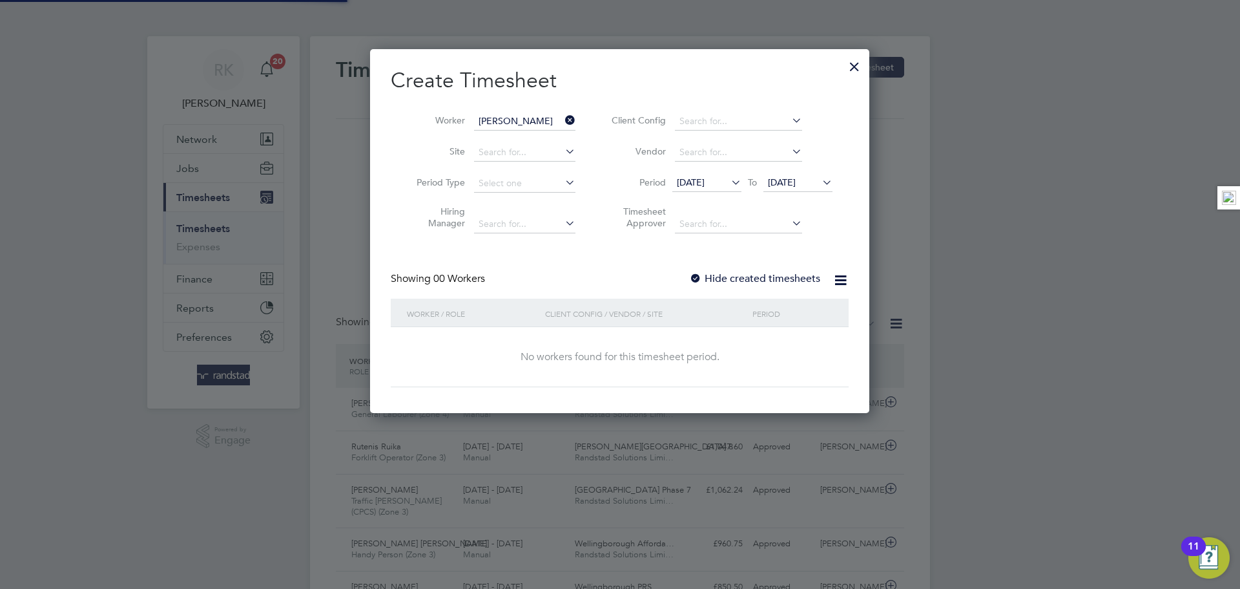
click at [796, 179] on span "19 Aug 2025" at bounding box center [782, 182] width 28 height 12
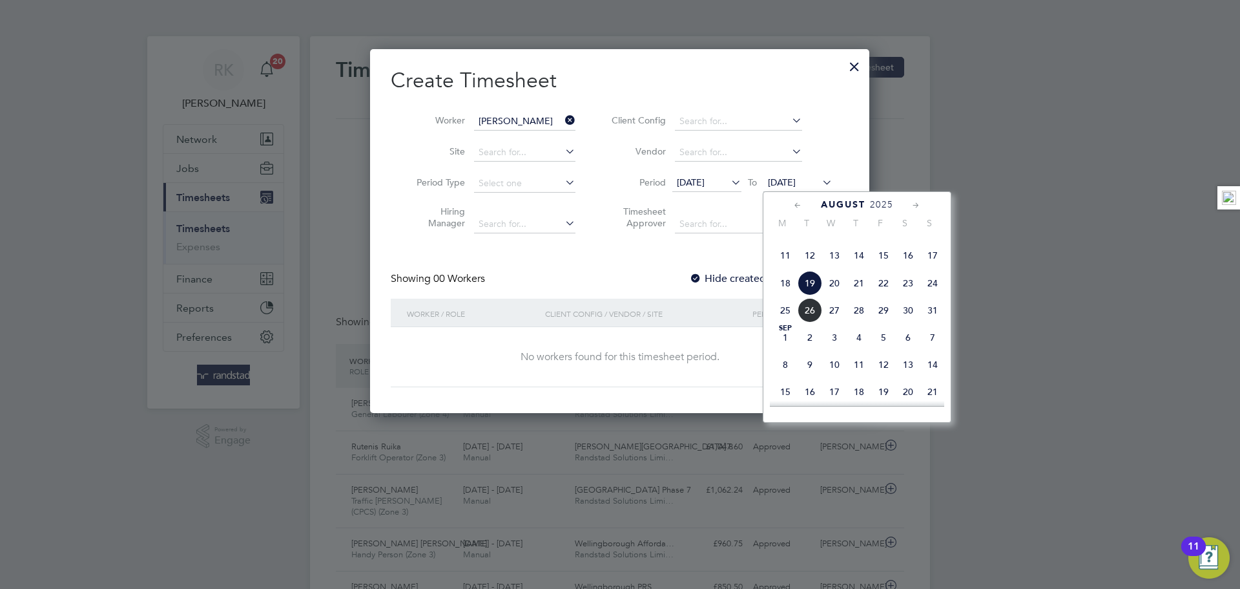
click at [926, 295] on span "24" at bounding box center [933, 283] width 25 height 25
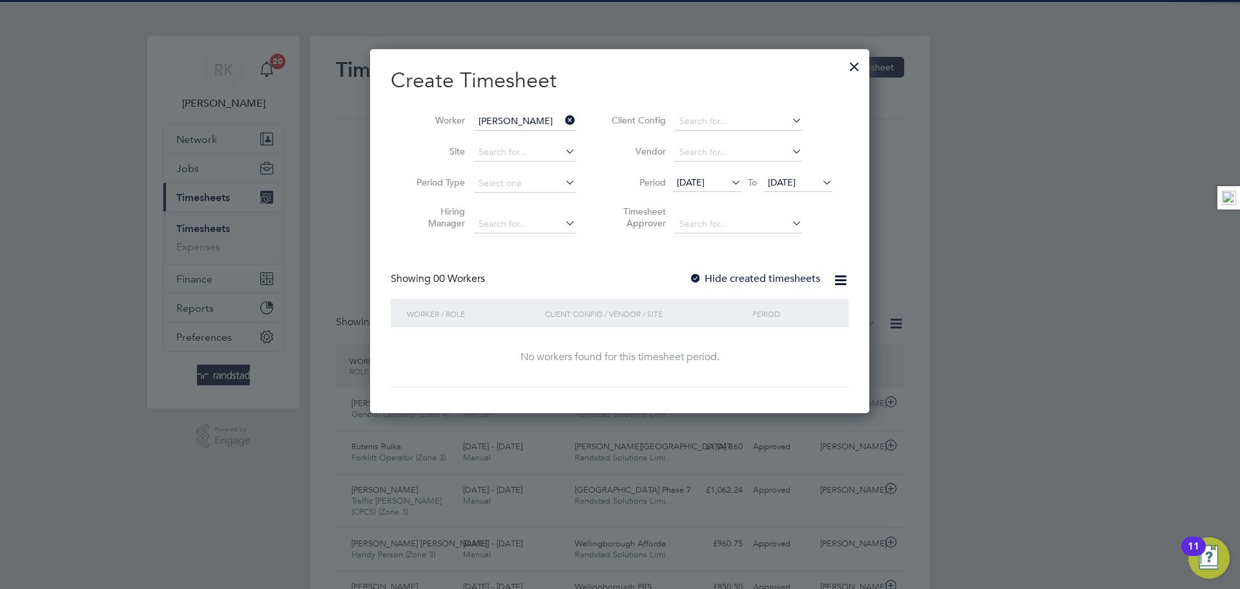
click at [753, 282] on label "Hide created timesheets" at bounding box center [754, 278] width 131 height 13
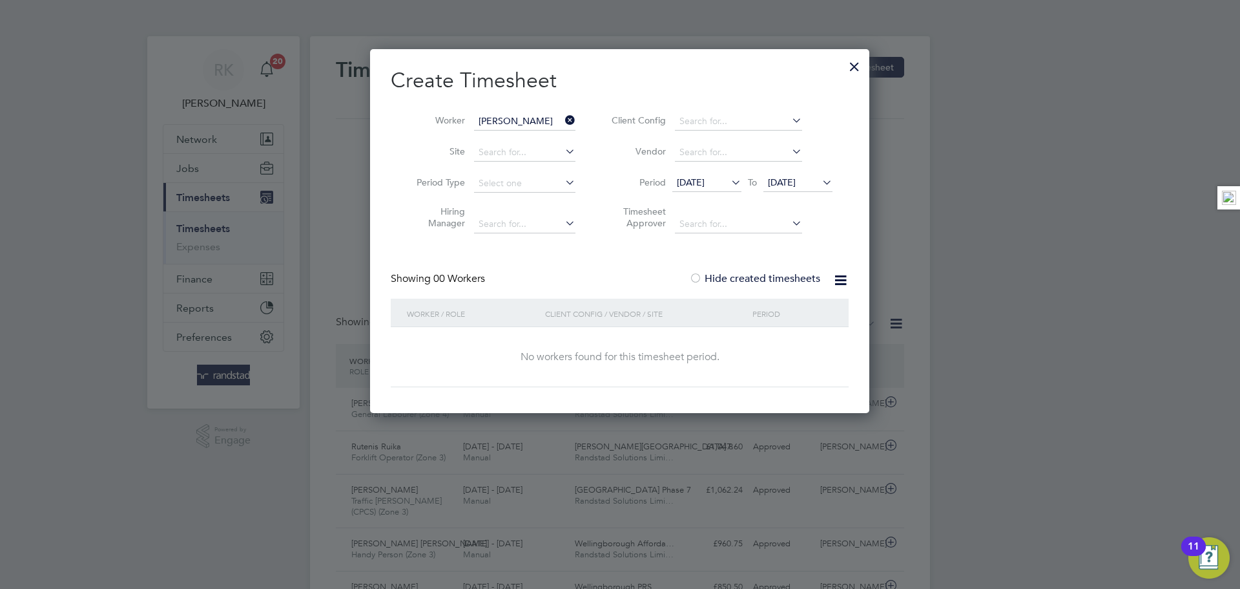
click at [753, 282] on label "Hide created timesheets" at bounding box center [754, 278] width 131 height 13
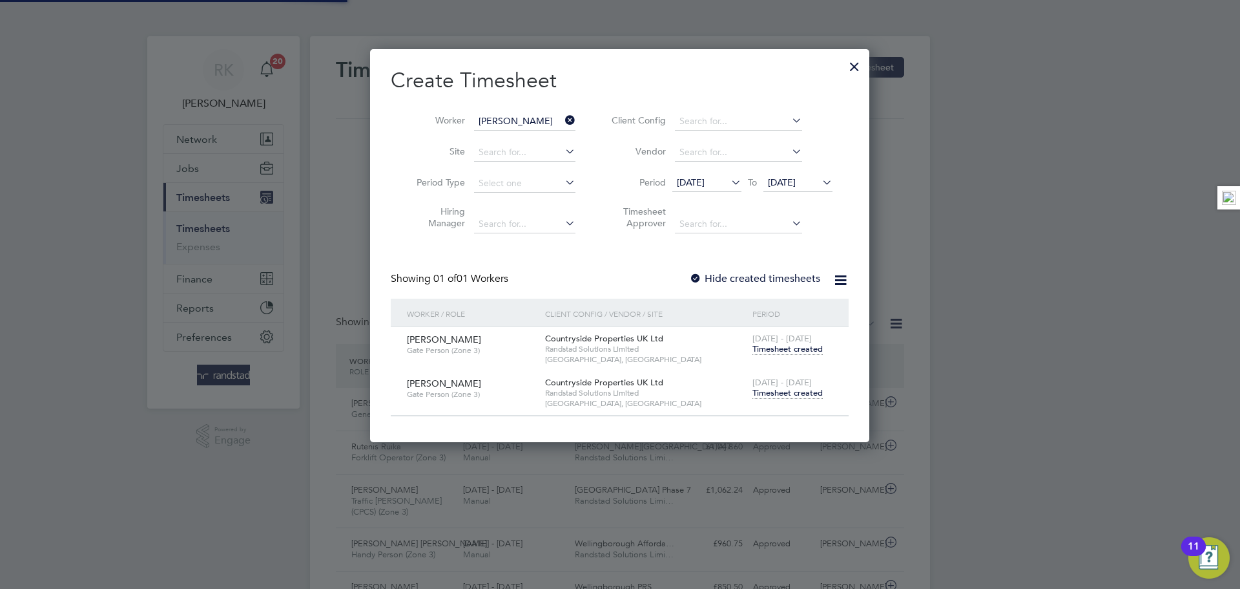
click at [786, 388] on span "Timesheet created" at bounding box center [788, 393] width 70 height 12
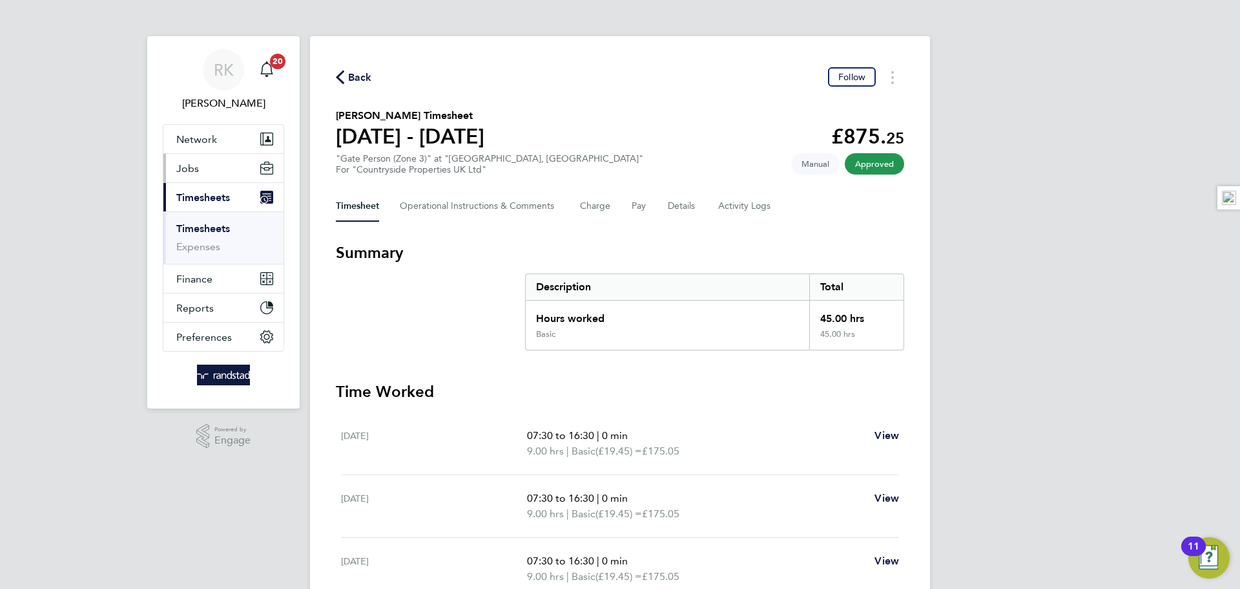
click at [198, 165] on button "Jobs" at bounding box center [223, 168] width 120 height 28
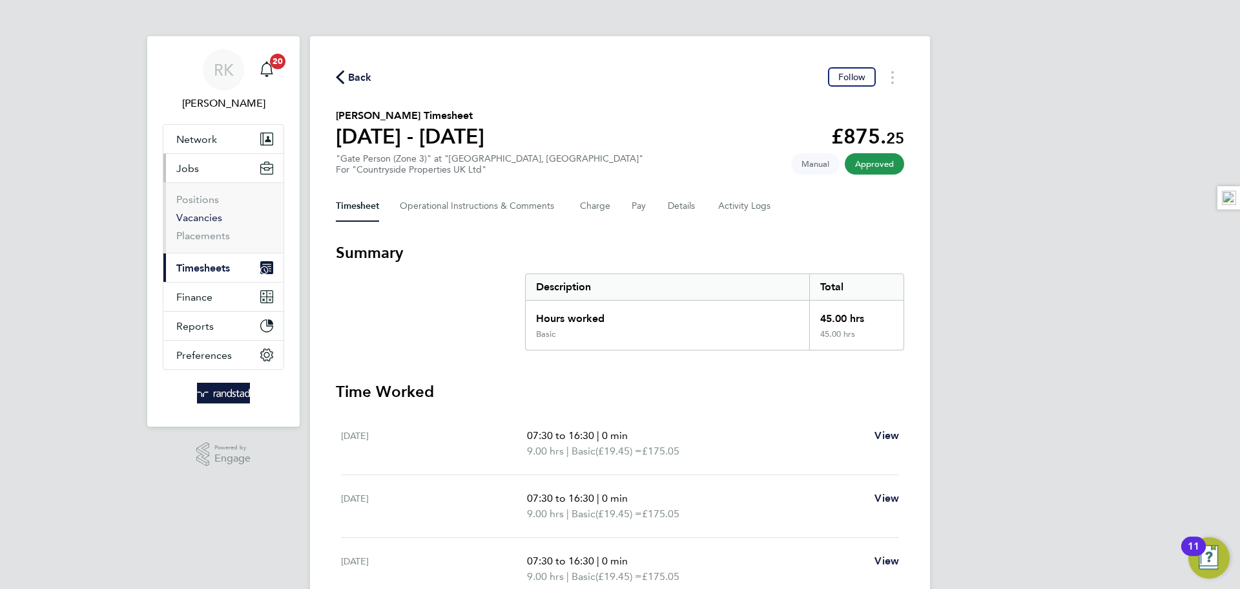
click at [202, 218] on link "Vacancies" at bounding box center [199, 217] width 46 height 12
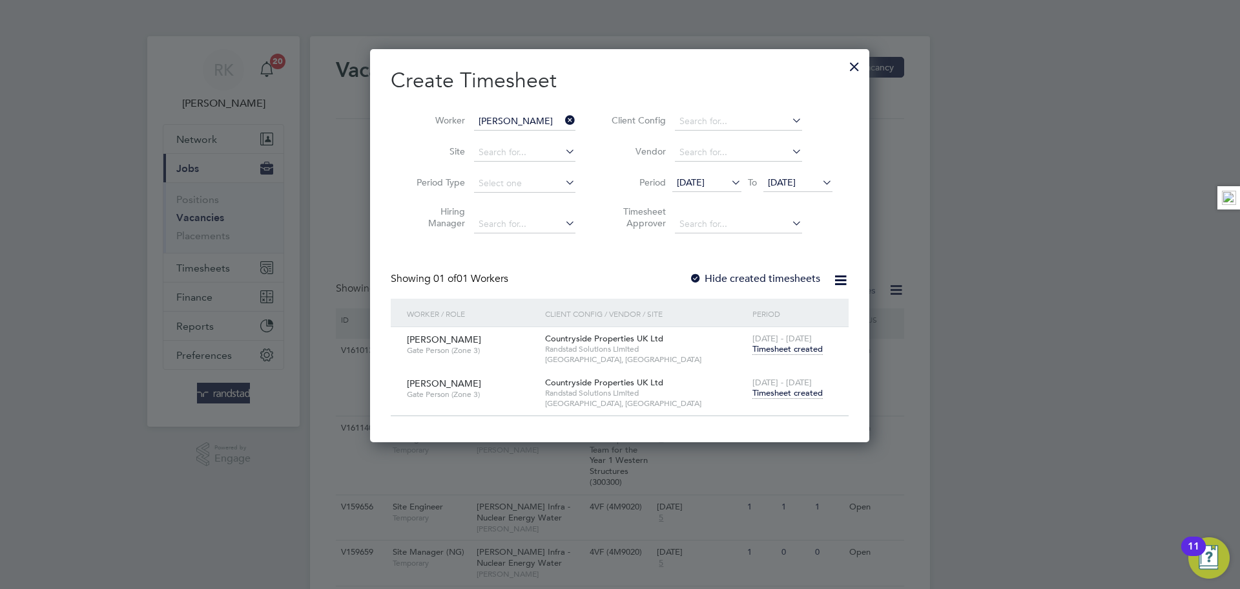
click at [853, 70] on div at bounding box center [854, 63] width 23 height 23
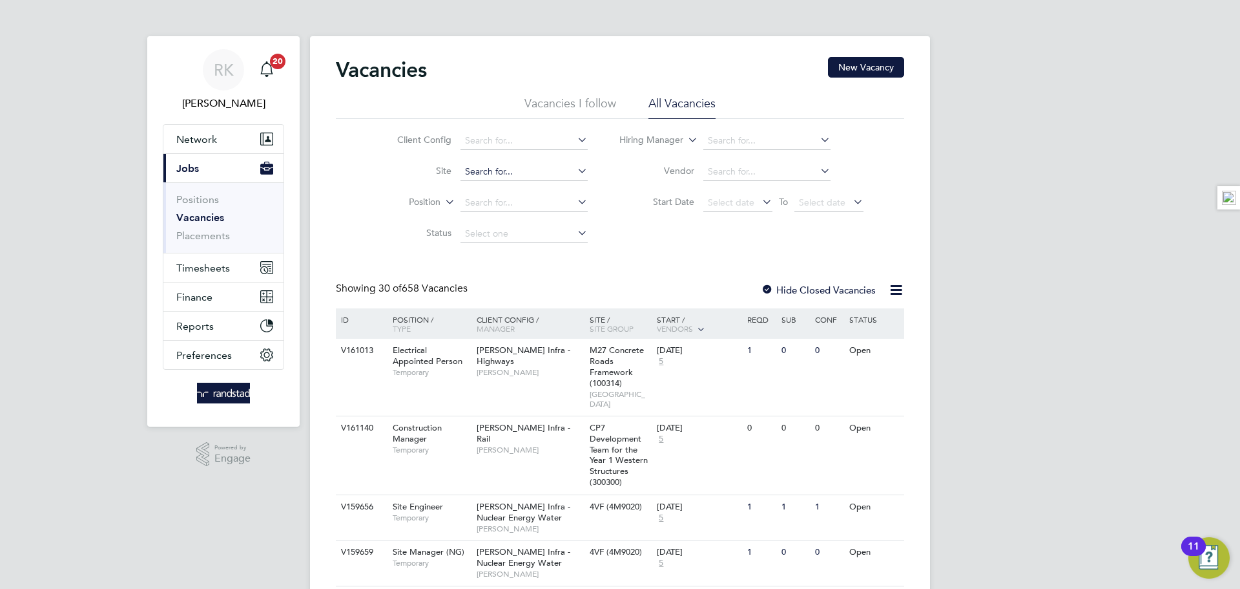
click at [518, 164] on input at bounding box center [524, 172] width 127 height 18
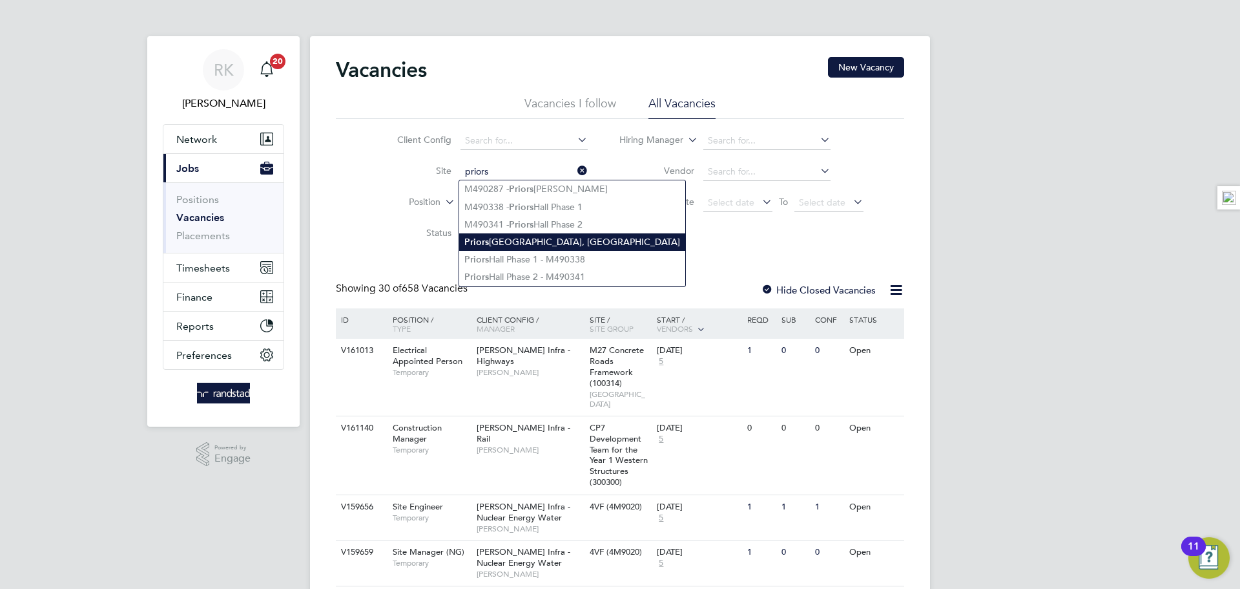
click at [543, 237] on li "Priors Hall Park, Corby" at bounding box center [572, 241] width 226 height 17
type input "[GEOGRAPHIC_DATA], [GEOGRAPHIC_DATA]"
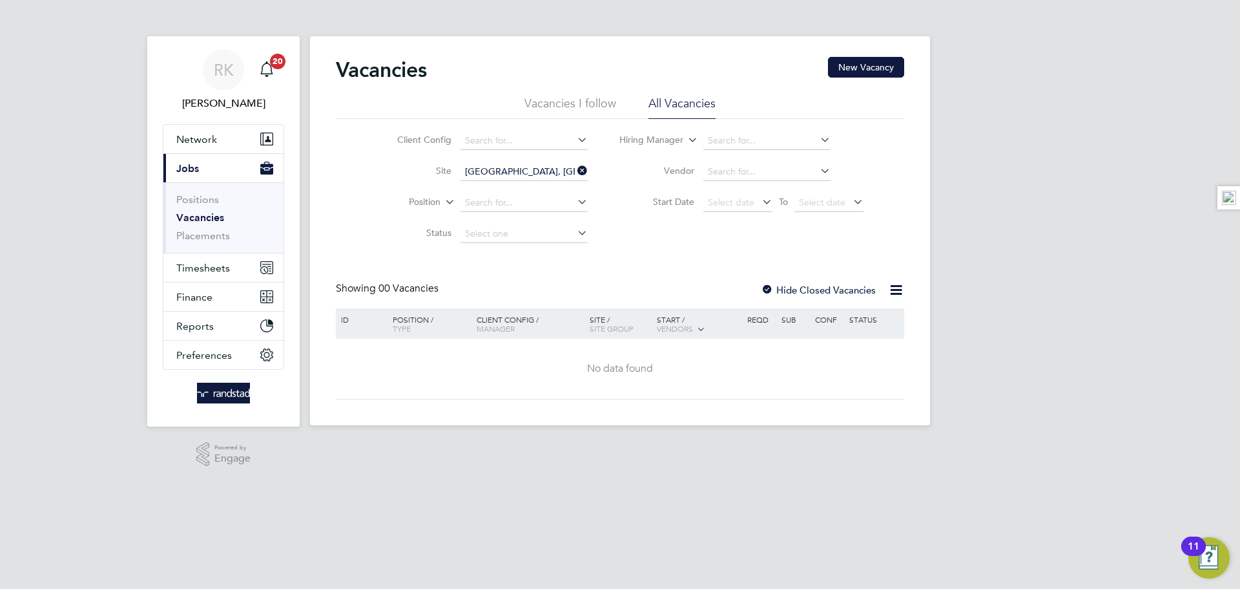
click at [825, 288] on label "Hide Closed Vacancies" at bounding box center [818, 290] width 115 height 12
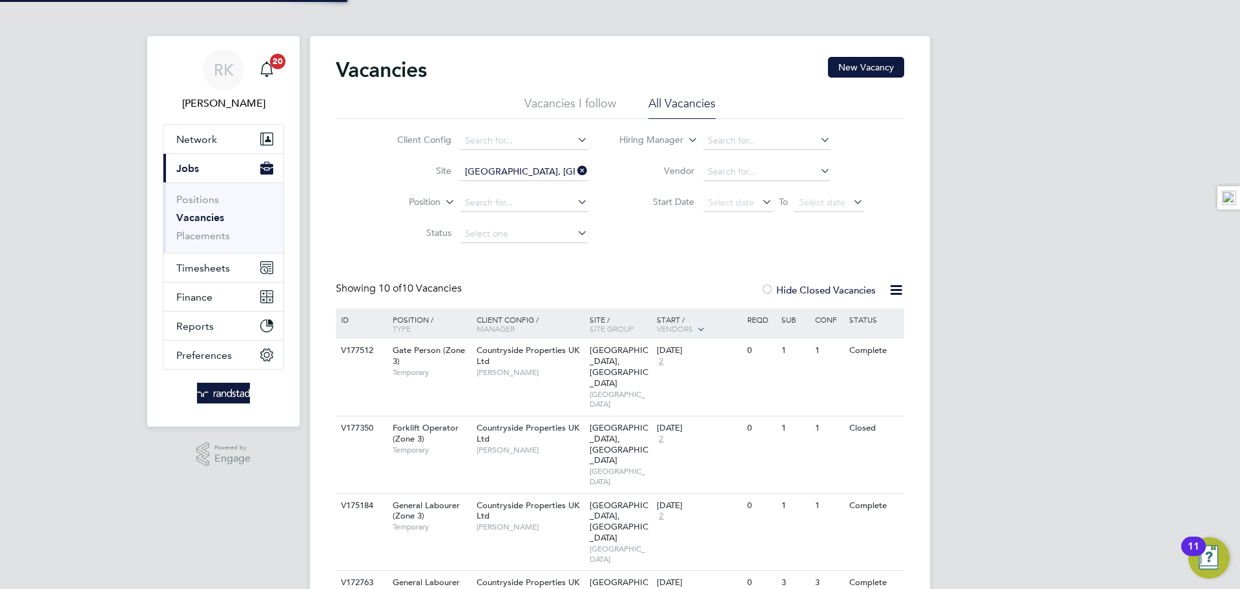
click at [816, 284] on label "Hide Closed Vacancies" at bounding box center [818, 290] width 115 height 12
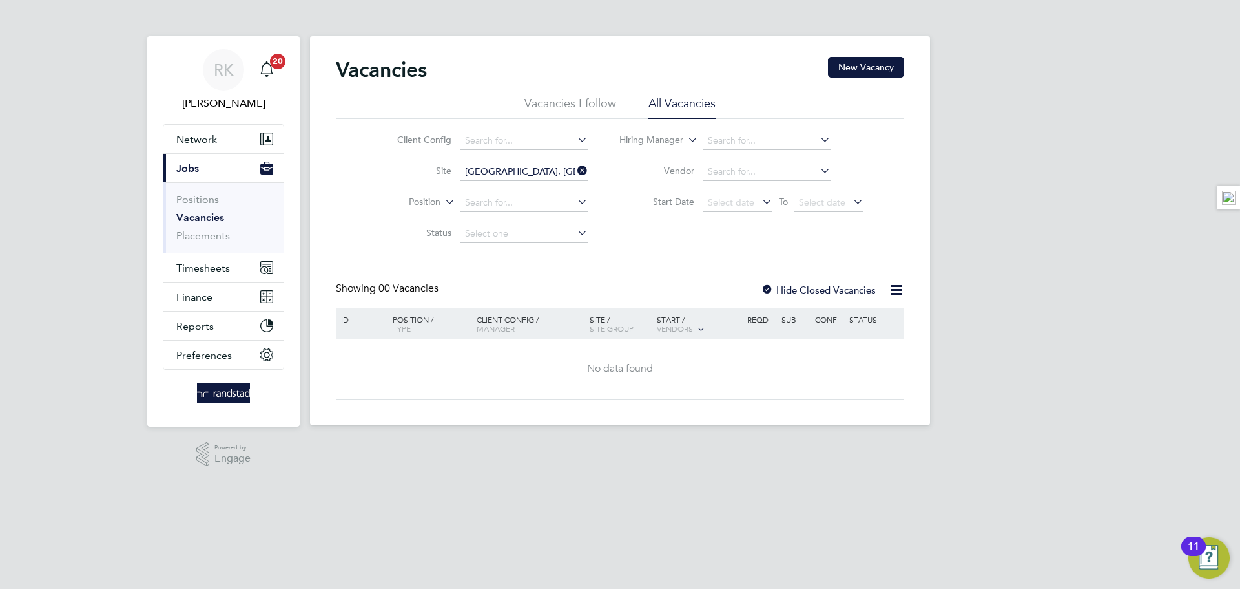
click at [575, 168] on icon at bounding box center [575, 171] width 0 height 18
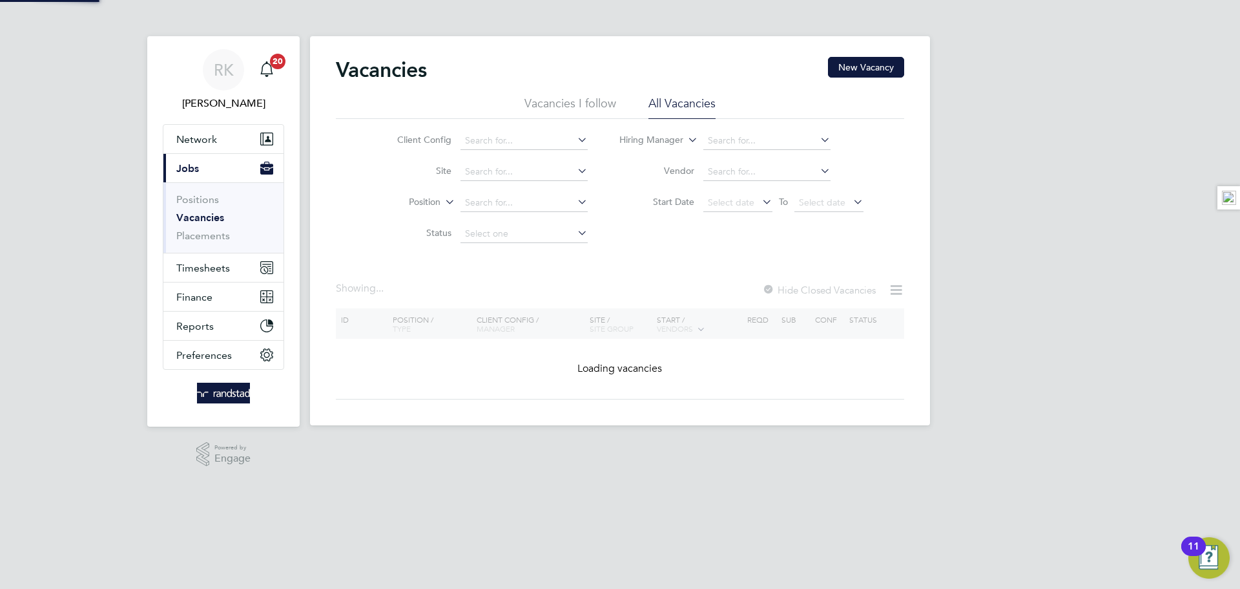
click at [581, 96] on li "Vacancies I follow" at bounding box center [571, 107] width 92 height 23
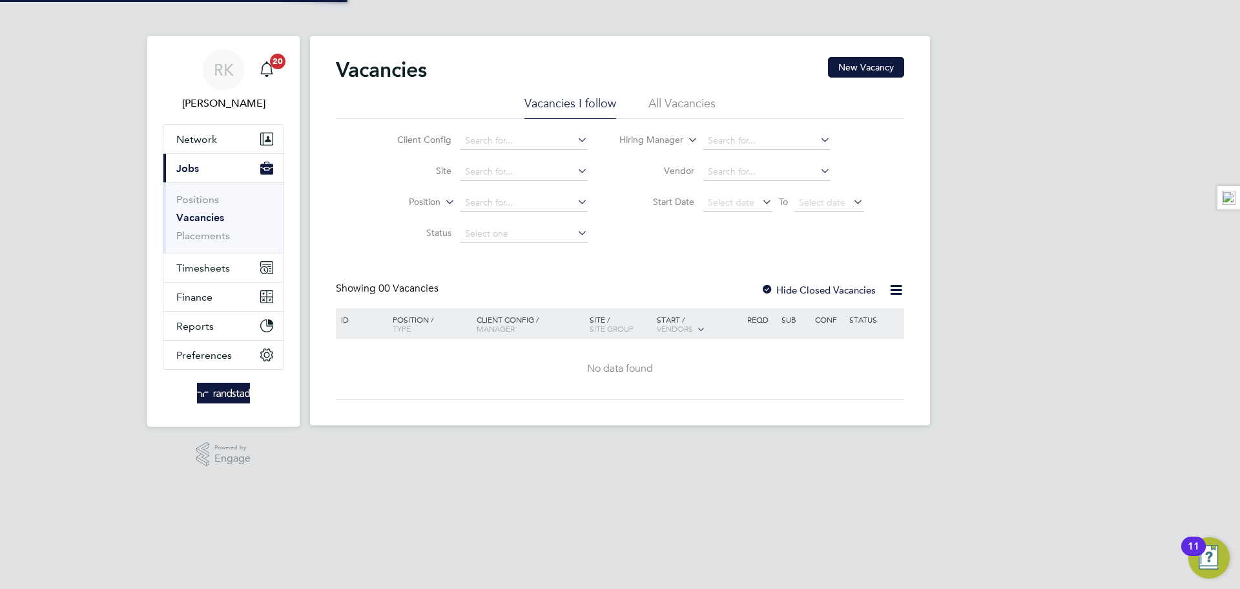
click at [678, 108] on li "All Vacancies" at bounding box center [682, 107] width 67 height 23
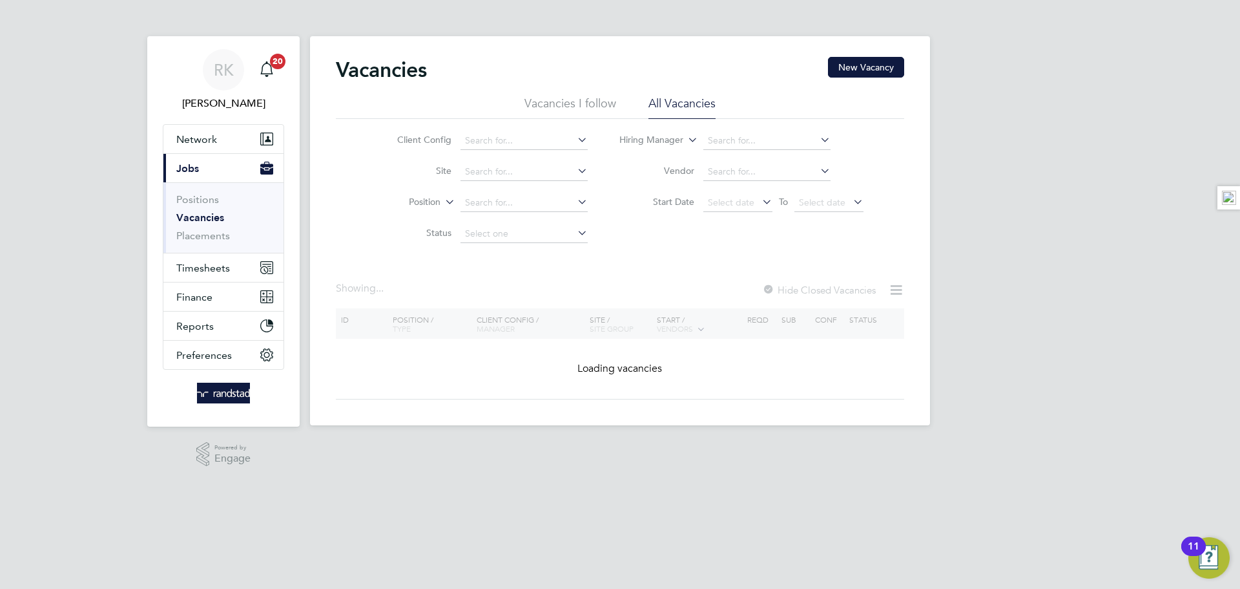
click at [581, 105] on li "Vacancies I follow" at bounding box center [571, 107] width 92 height 23
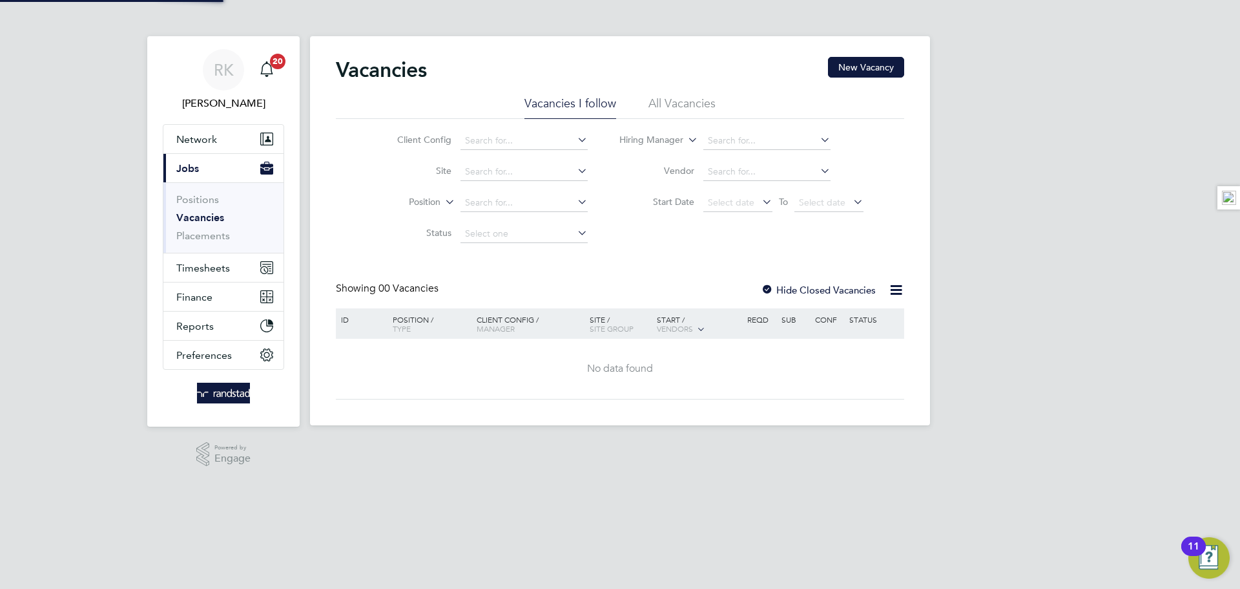
click at [670, 110] on li "All Vacancies" at bounding box center [682, 107] width 67 height 23
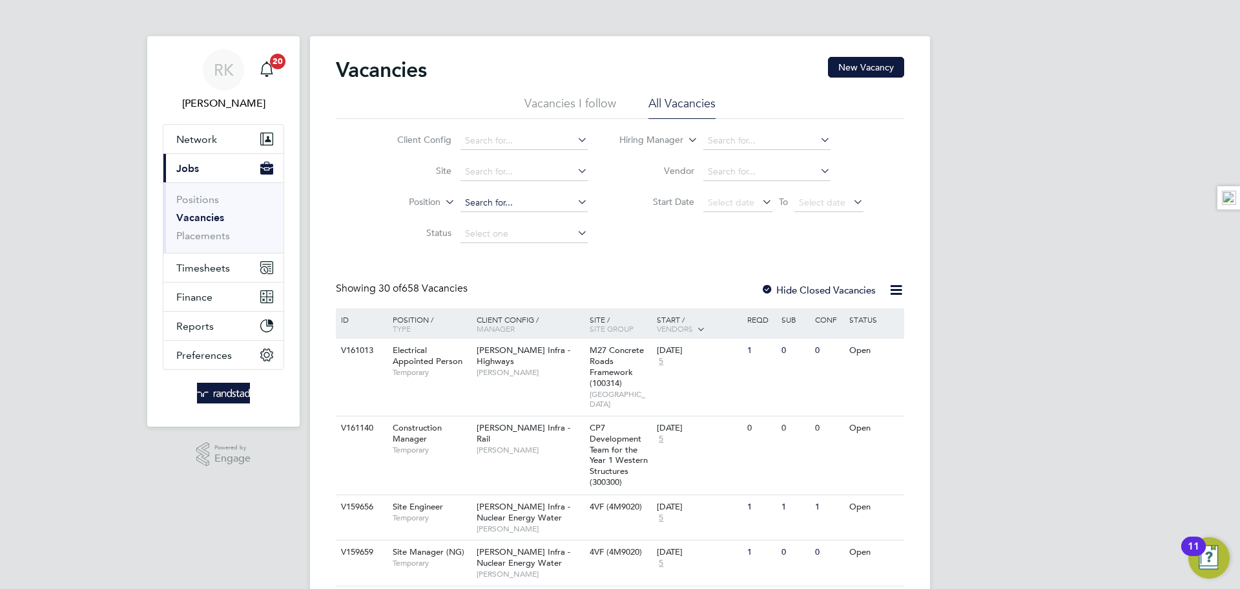
click at [497, 204] on input at bounding box center [524, 203] width 127 height 18
paste input "V179187"
type input "V179187"
click at [488, 143] on input at bounding box center [524, 141] width 127 height 18
paste input "V179187"
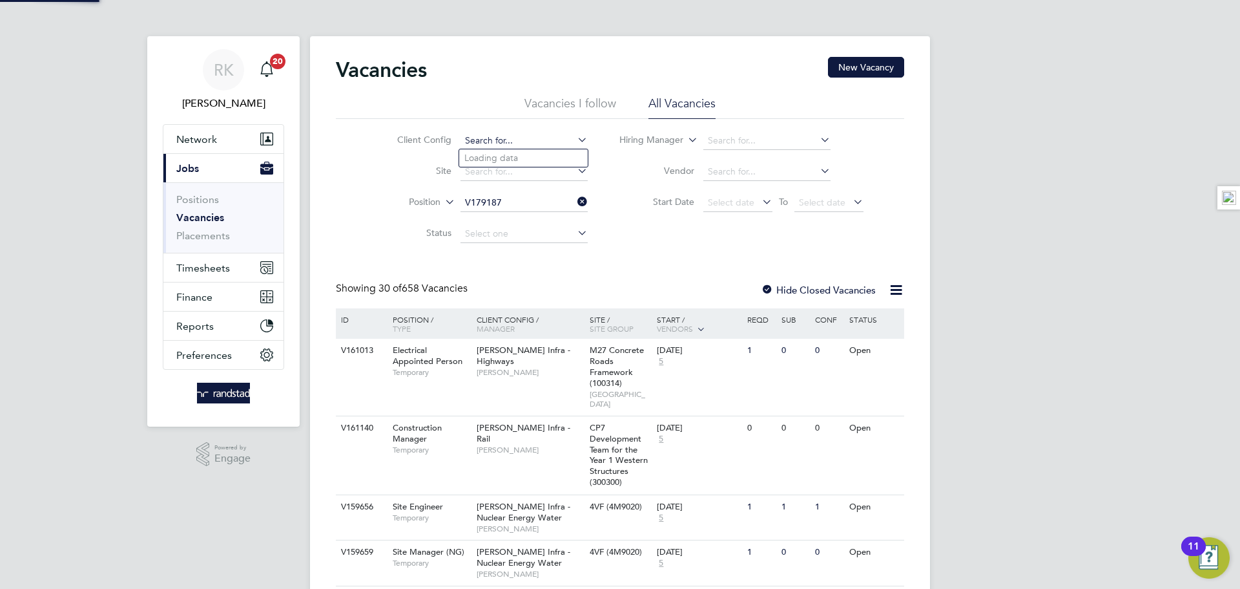
type input "V179187"
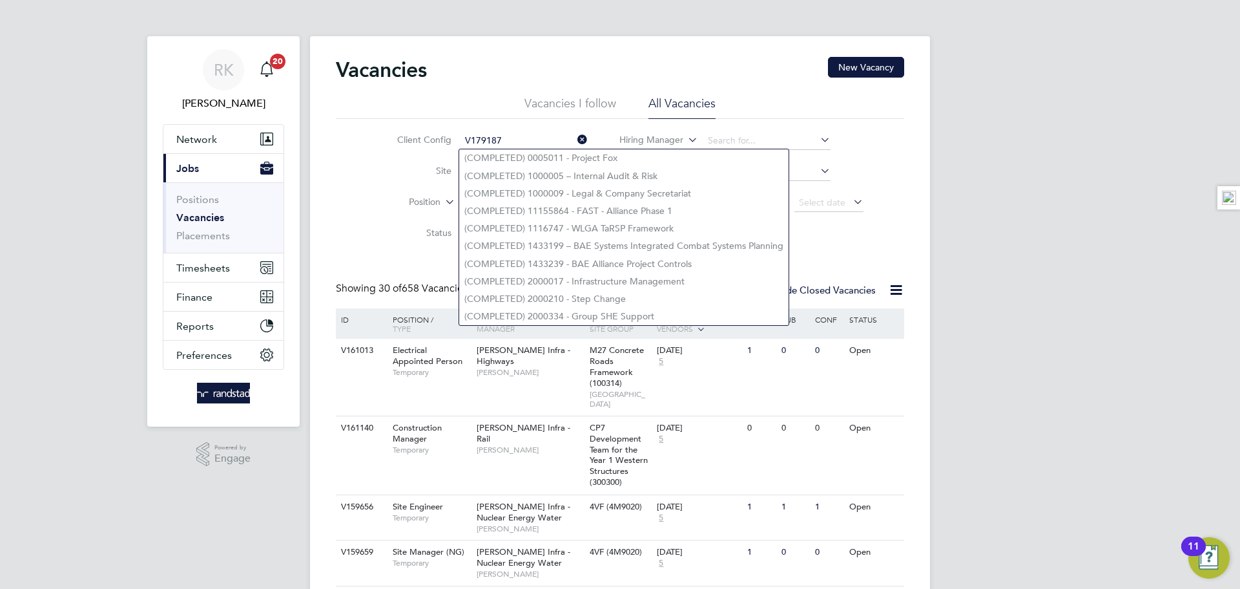
type input "V179187"
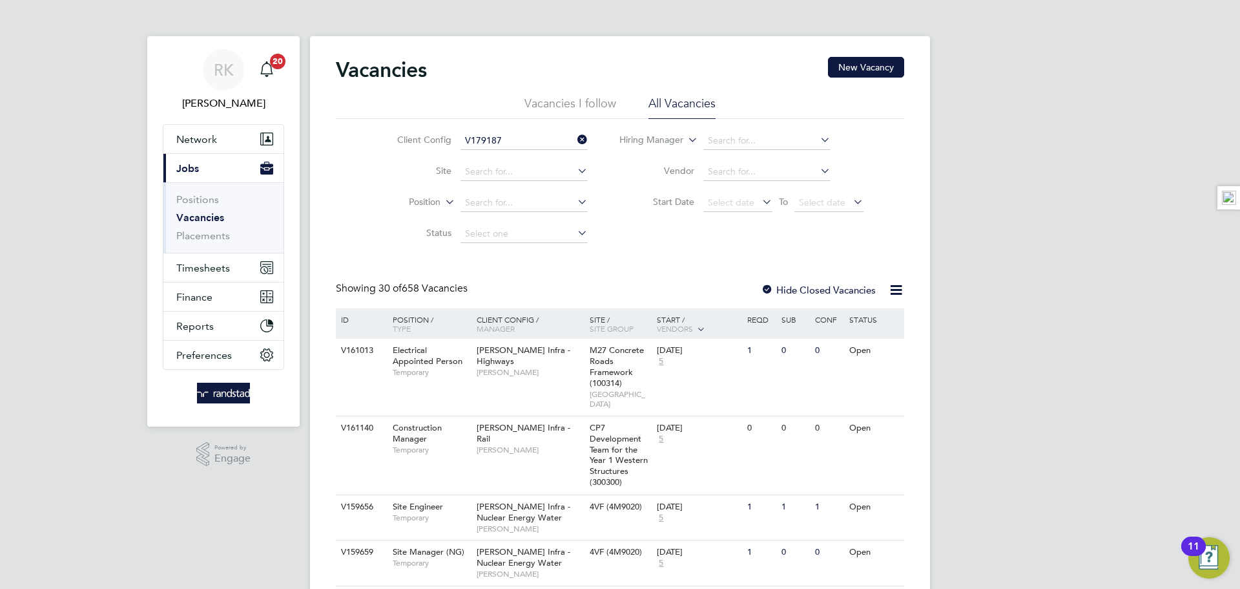
click at [396, 180] on li "Site" at bounding box center [482, 171] width 243 height 31
click at [192, 269] on span "Timesheets" at bounding box center [203, 268] width 54 height 12
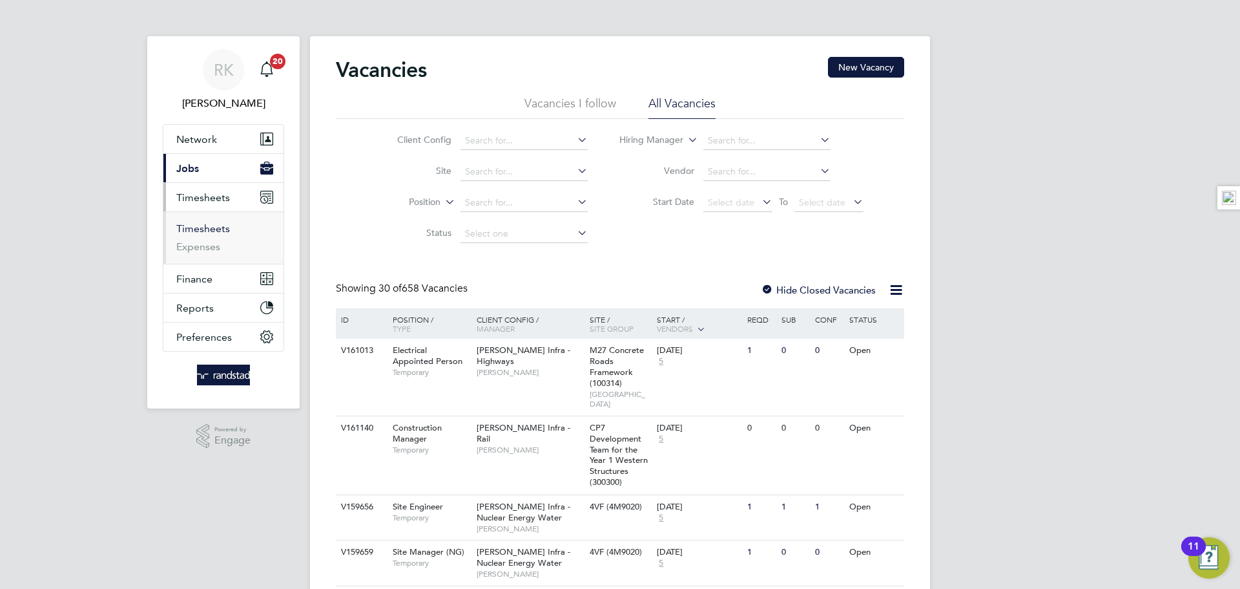
click at [204, 228] on link "Timesheets" at bounding box center [203, 228] width 54 height 12
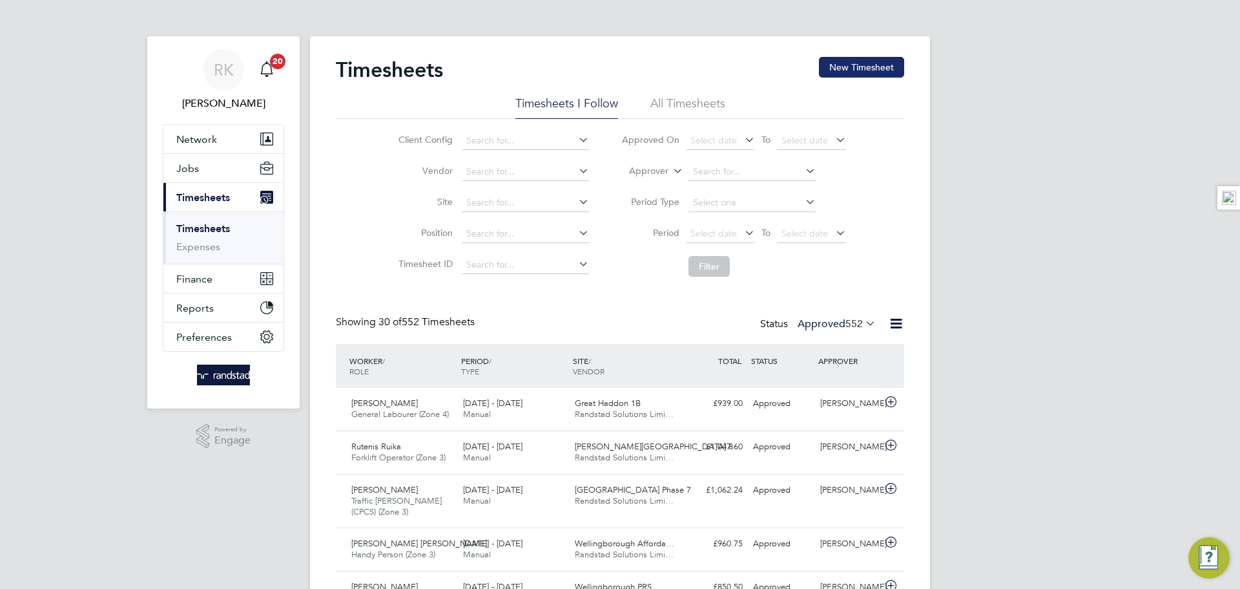
scroll to position [43, 112]
click at [873, 62] on button "New Timesheet" at bounding box center [861, 67] width 85 height 21
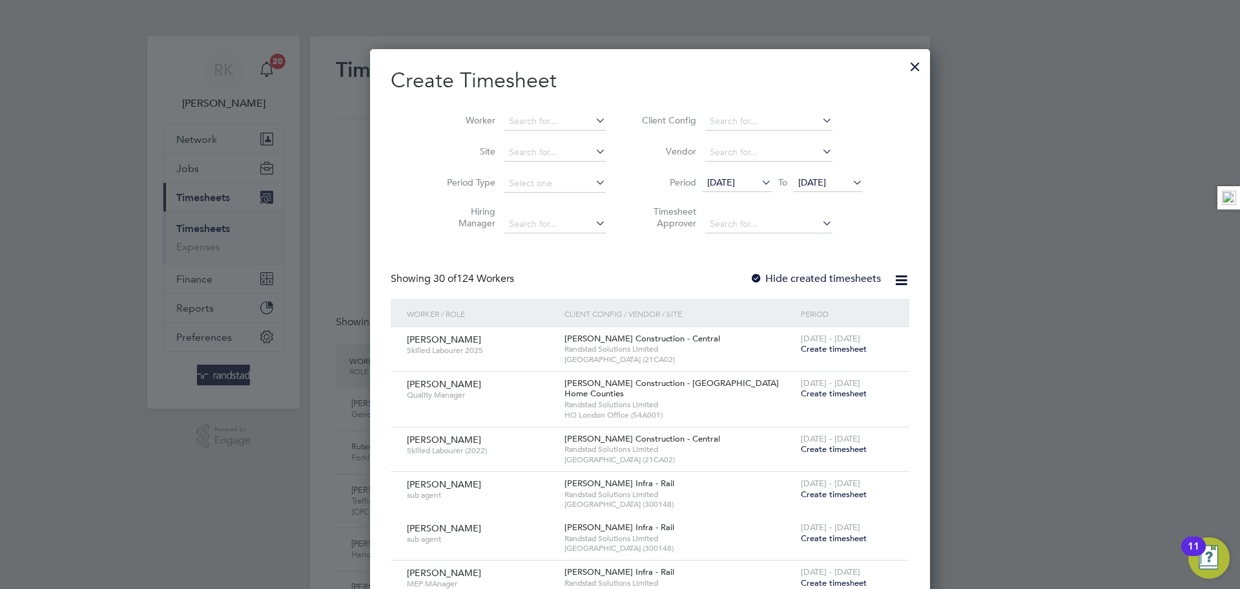
click at [904, 67] on div at bounding box center [915, 63] width 23 height 23
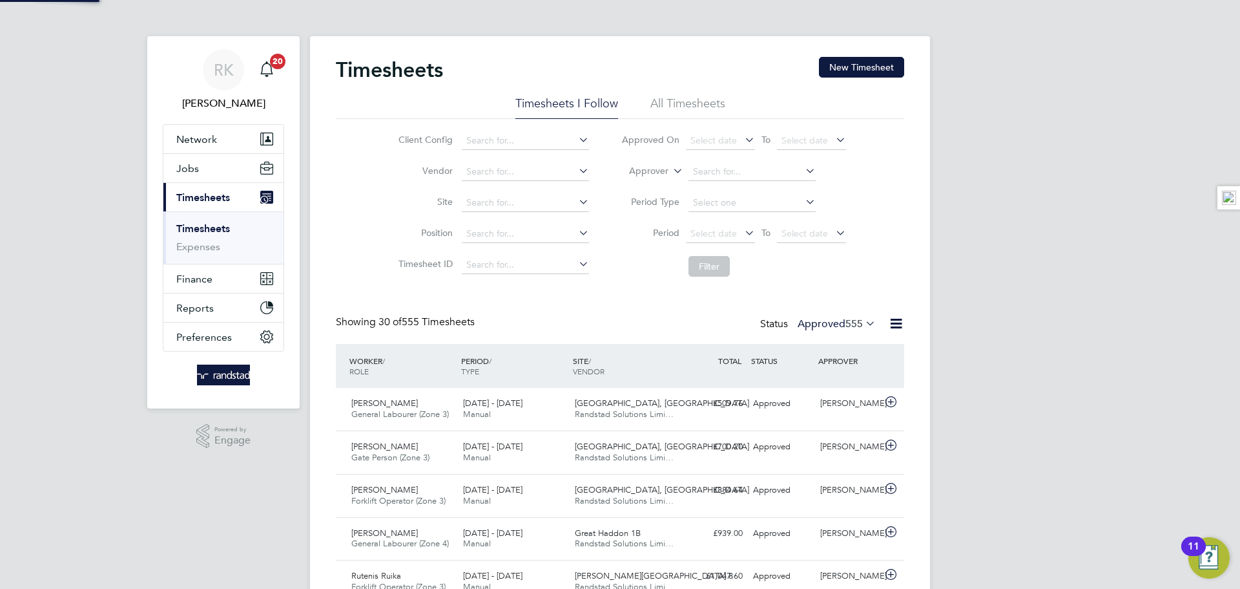
scroll to position [33, 112]
click at [213, 168] on button "Jobs" at bounding box center [223, 168] width 120 height 28
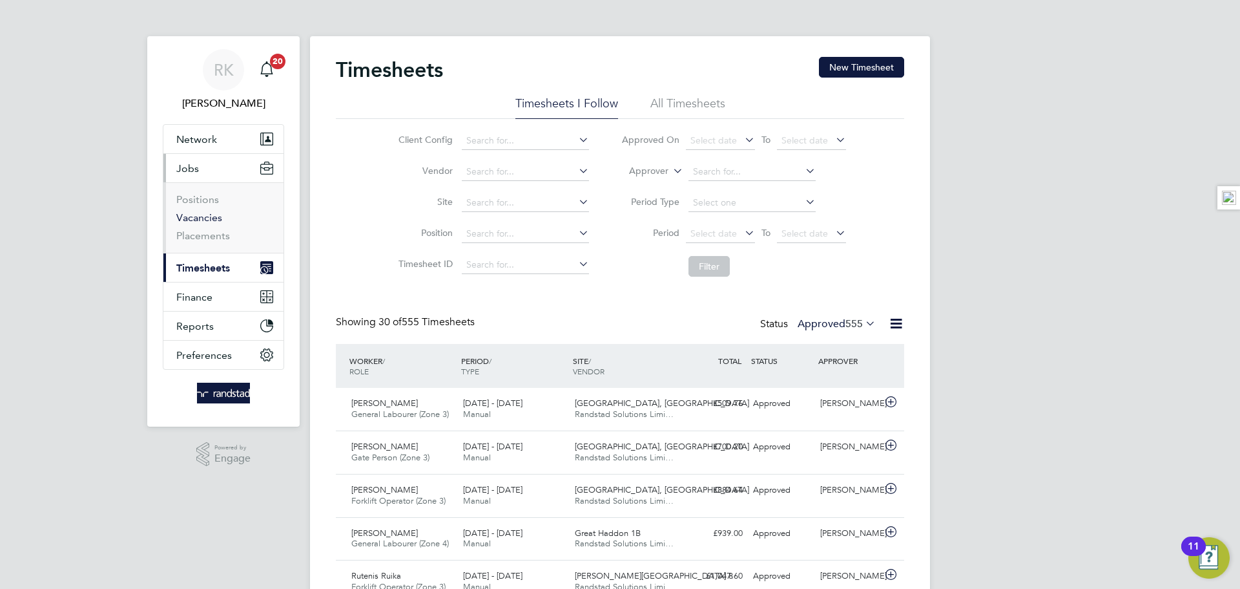
click at [205, 219] on link "Vacancies" at bounding box center [199, 217] width 46 height 12
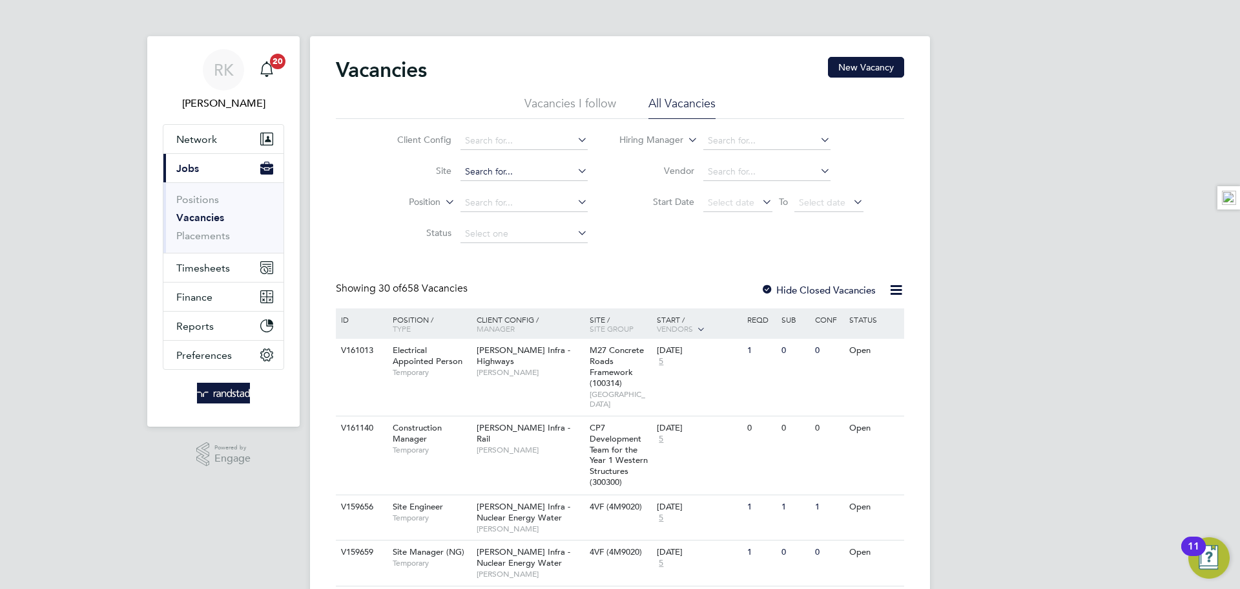
click at [520, 171] on input at bounding box center [524, 172] width 127 height 18
type input "priors"
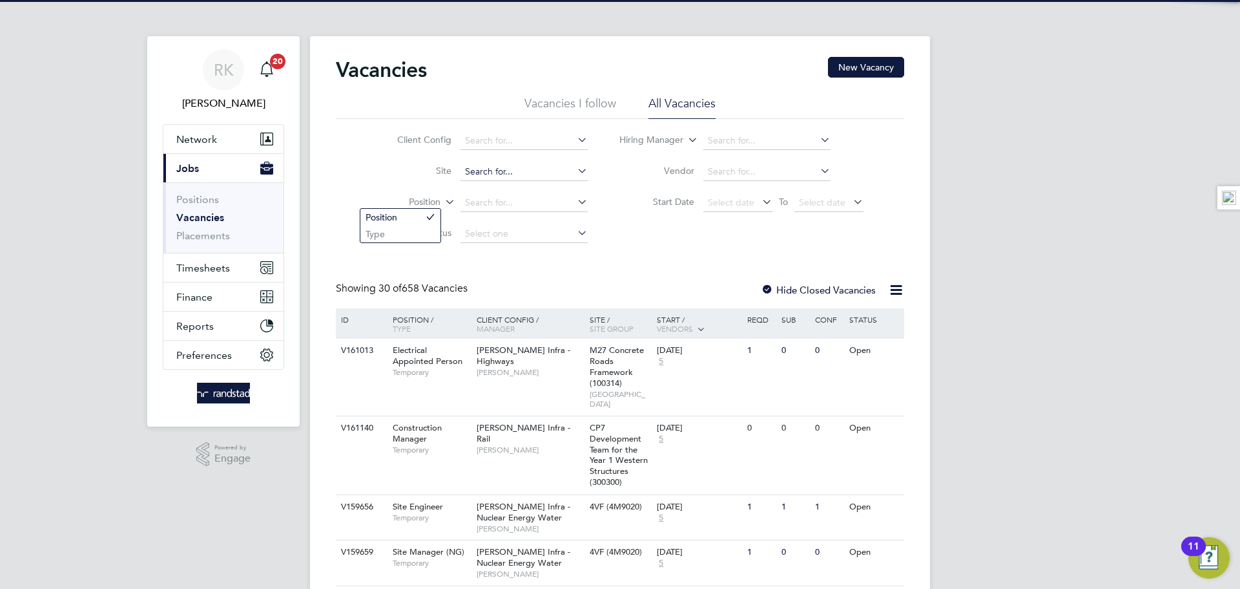
click at [520, 172] on input at bounding box center [524, 172] width 127 height 18
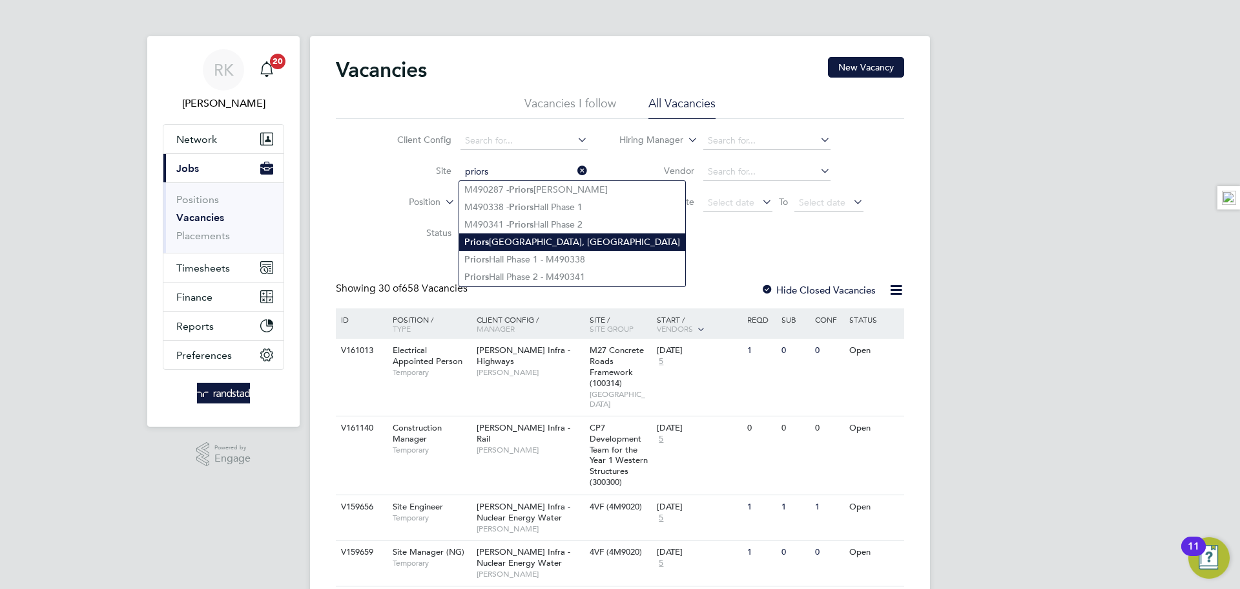
click at [543, 238] on li "Priors Hall Park, Corby" at bounding box center [572, 241] width 226 height 17
type input "[GEOGRAPHIC_DATA], [GEOGRAPHIC_DATA]"
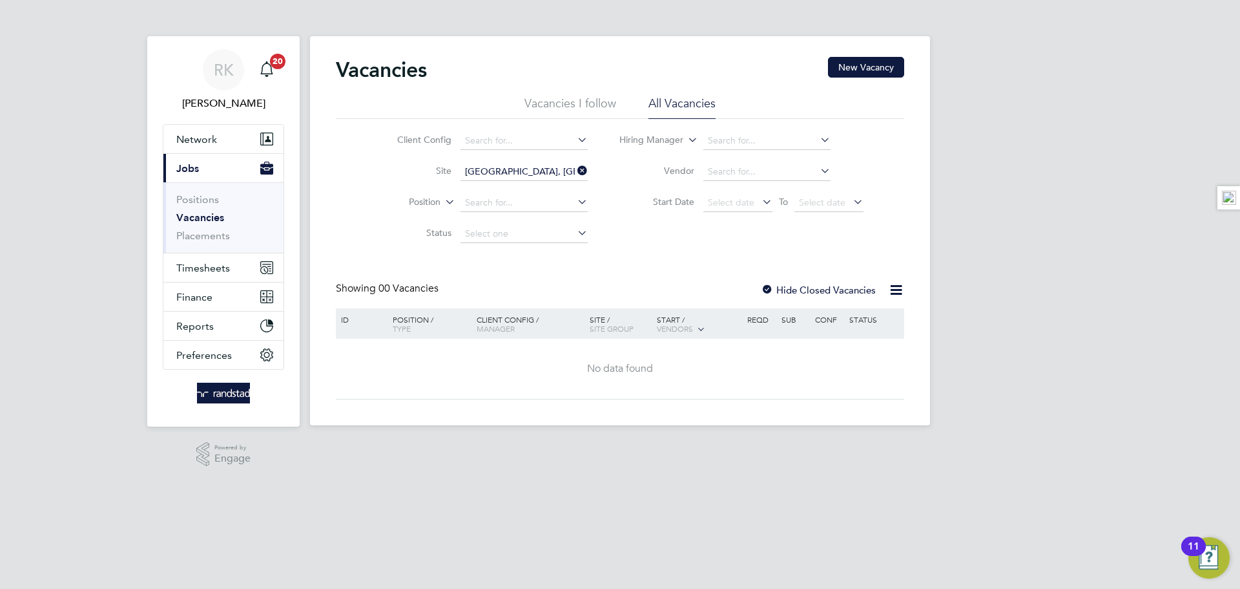
click at [575, 172] on icon at bounding box center [575, 171] width 0 height 18
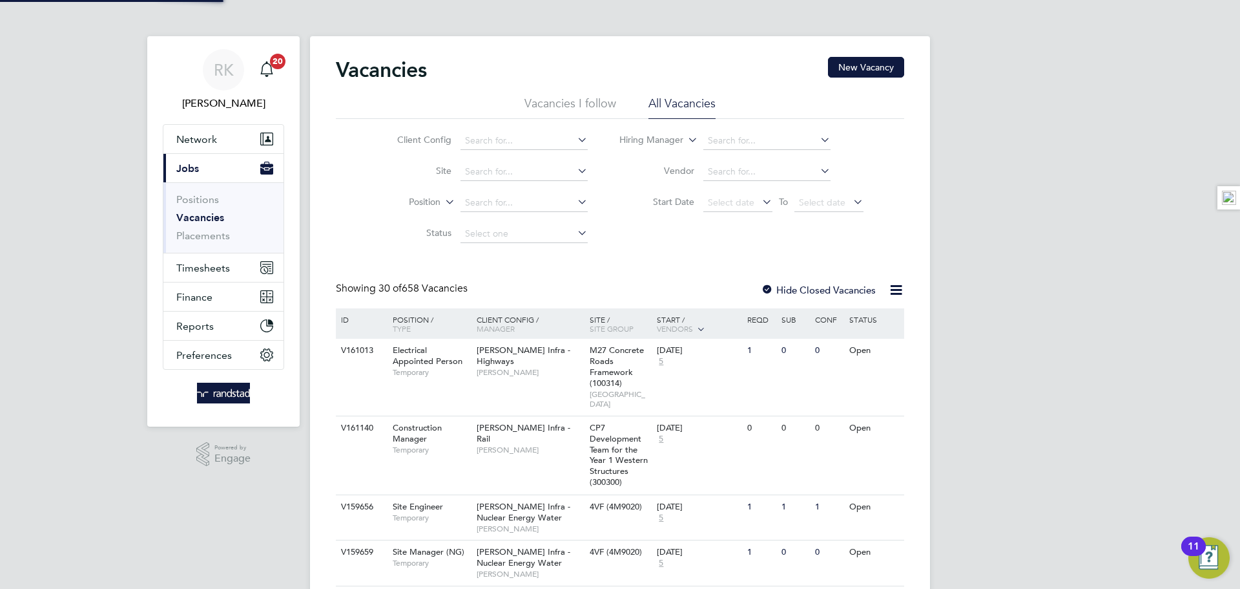
click at [584, 91] on div "Vacancies New Vacancy" at bounding box center [620, 76] width 569 height 39
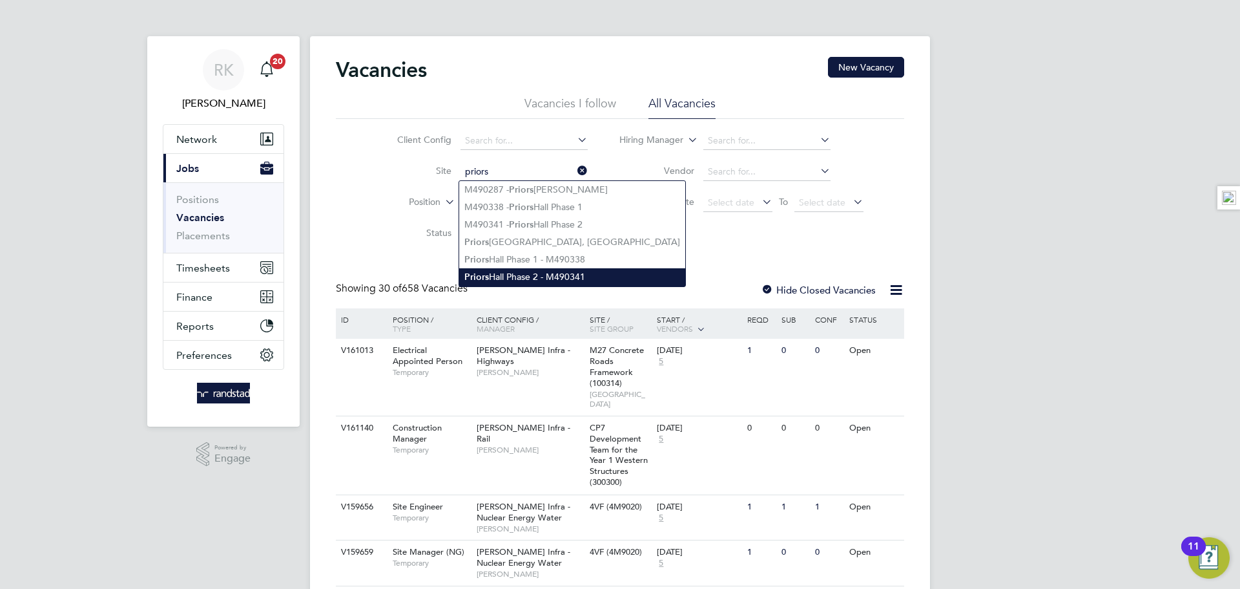
click at [567, 273] on li "Priors Hall Phase 2 - M490341" at bounding box center [572, 276] width 226 height 17
type input "Priors Hall Phase 2 - M490341"
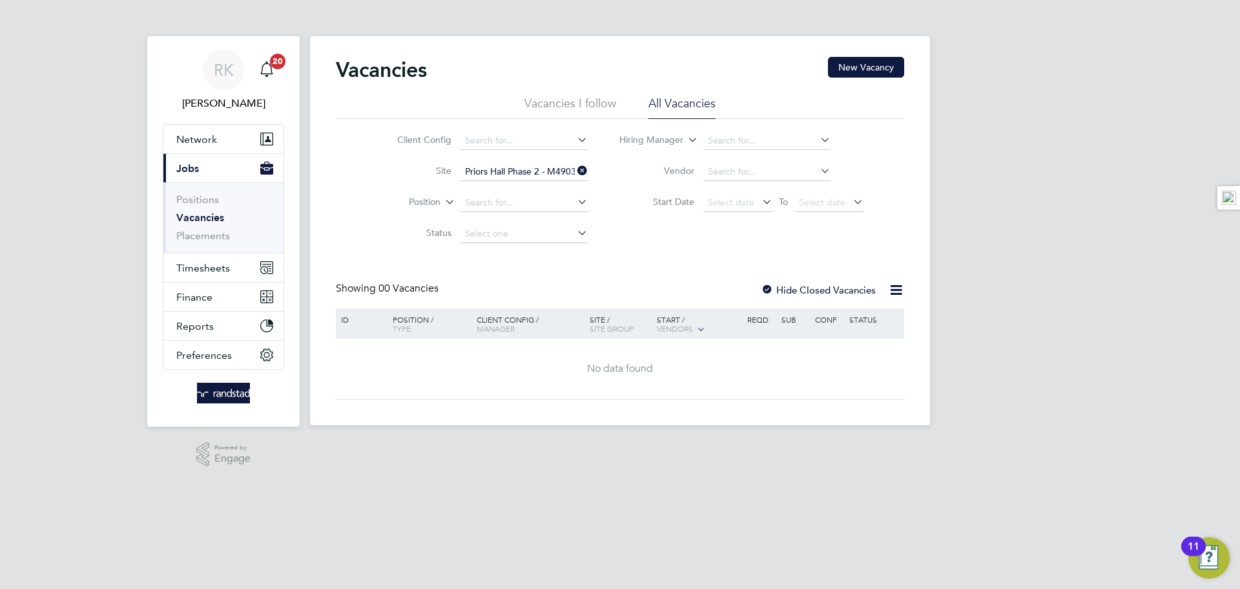
click at [575, 167] on icon at bounding box center [575, 171] width 0 height 18
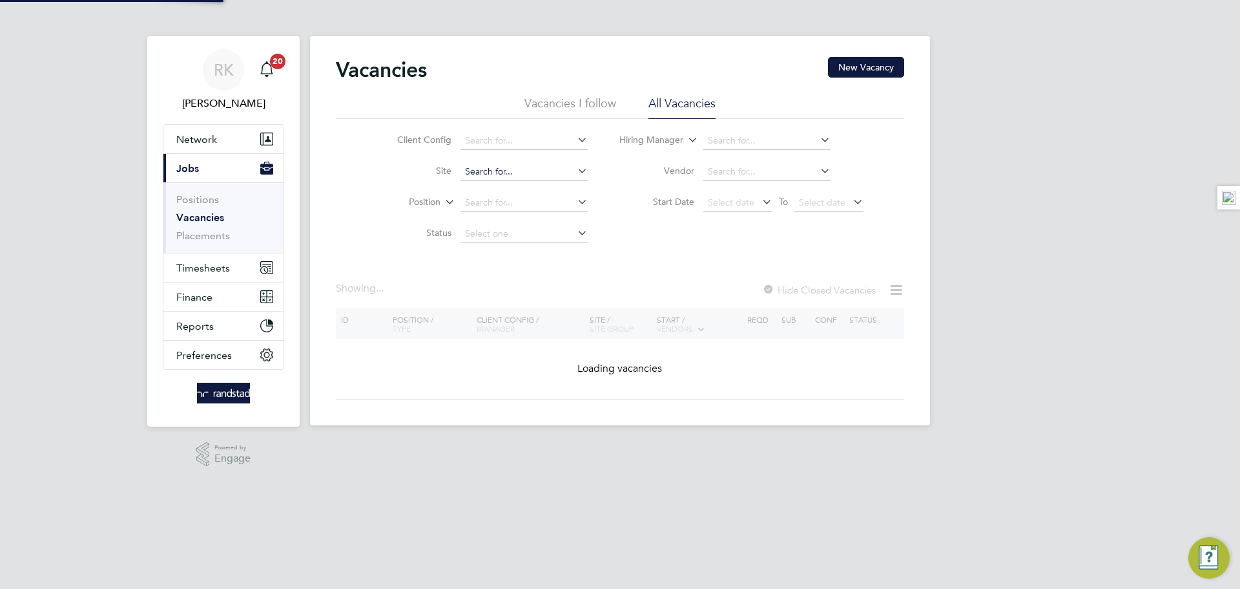
click at [545, 170] on input at bounding box center [524, 172] width 127 height 18
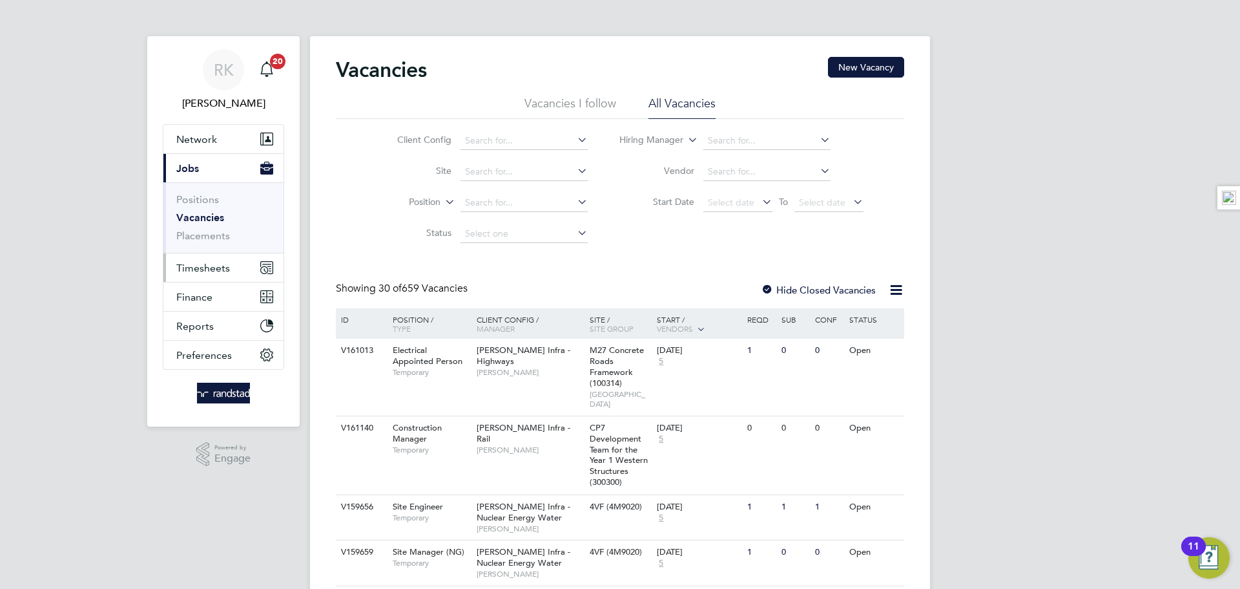
click at [208, 262] on span "Timesheets" at bounding box center [203, 268] width 54 height 12
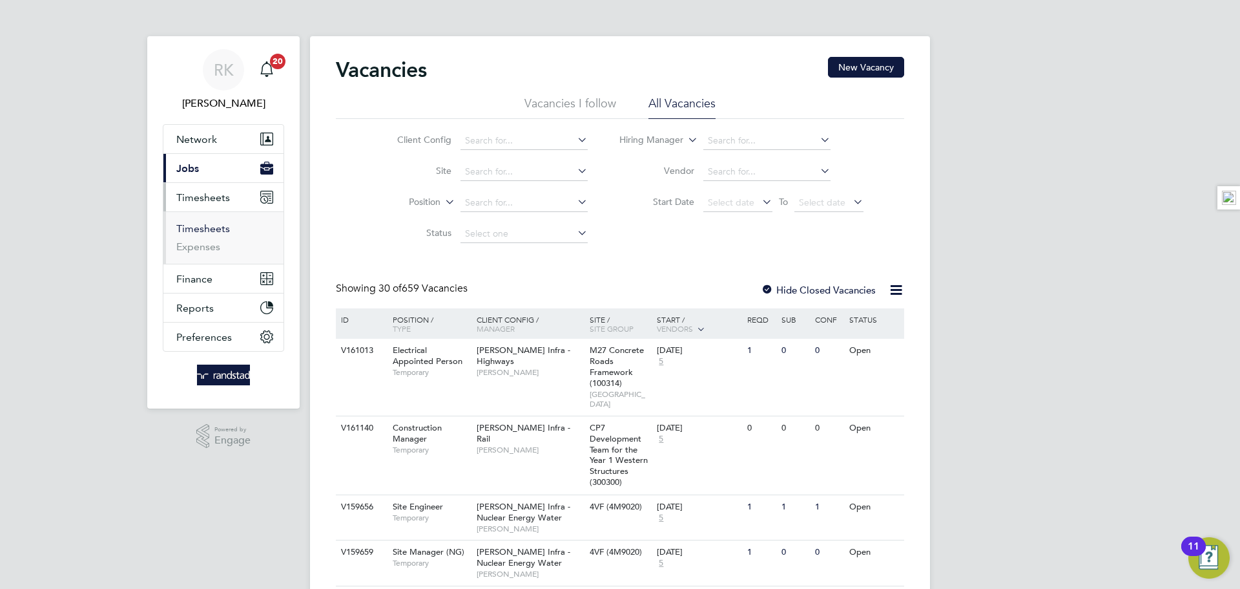
click at [211, 230] on link "Timesheets" at bounding box center [203, 228] width 54 height 12
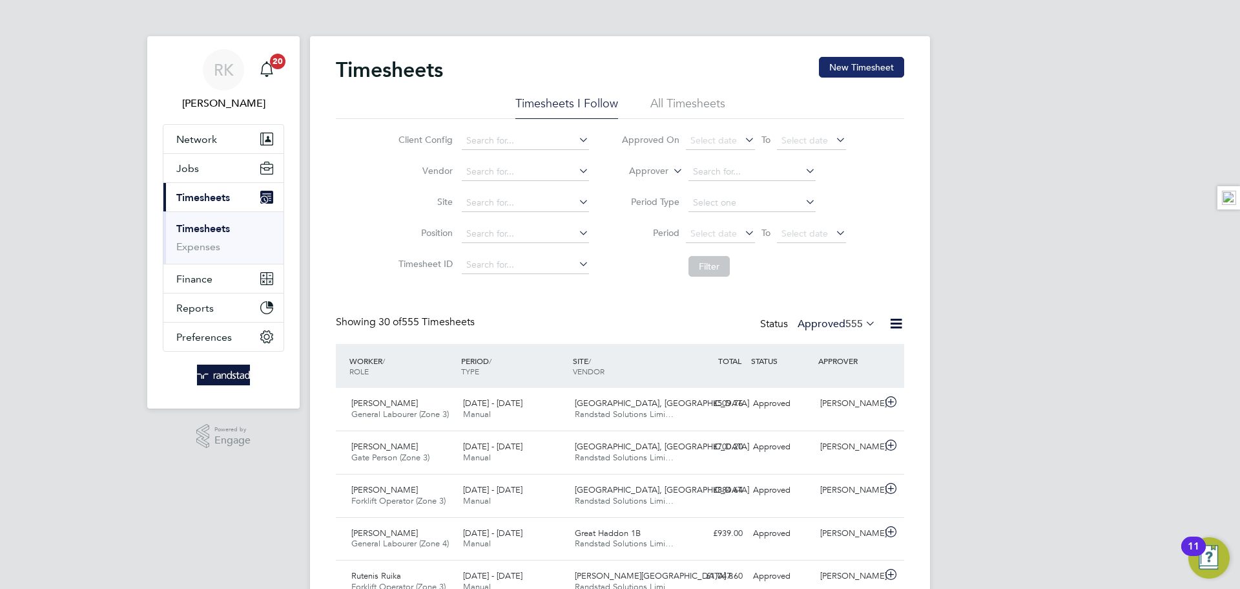
click at [853, 61] on button "New Timesheet" at bounding box center [861, 67] width 85 height 21
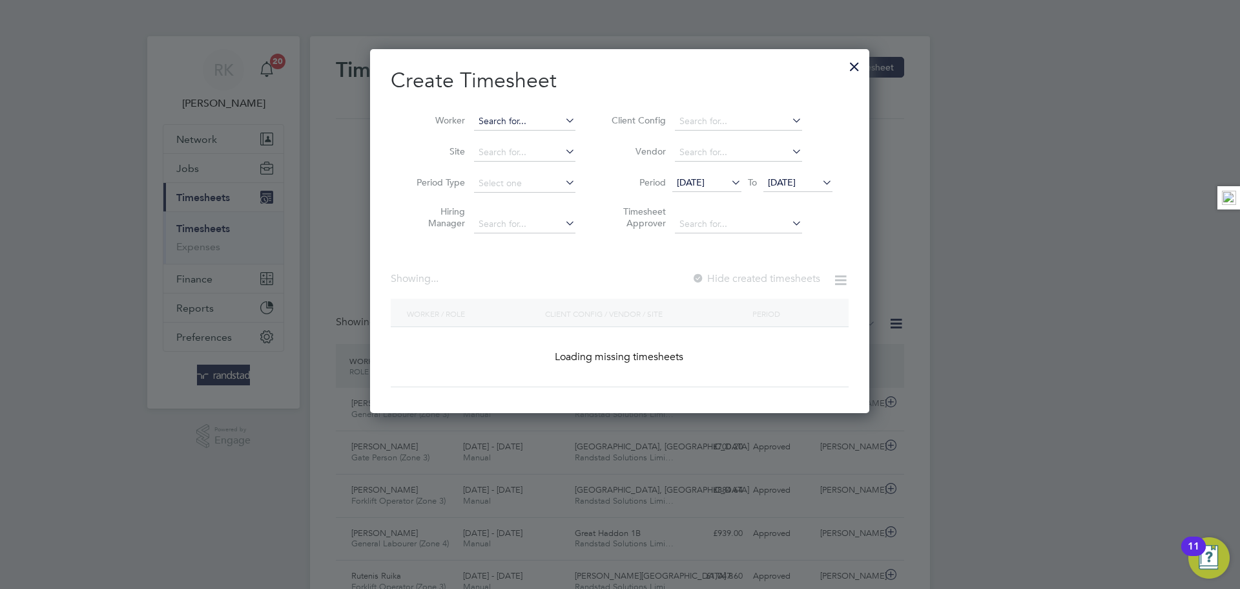
click at [529, 120] on input at bounding box center [524, 121] width 101 height 18
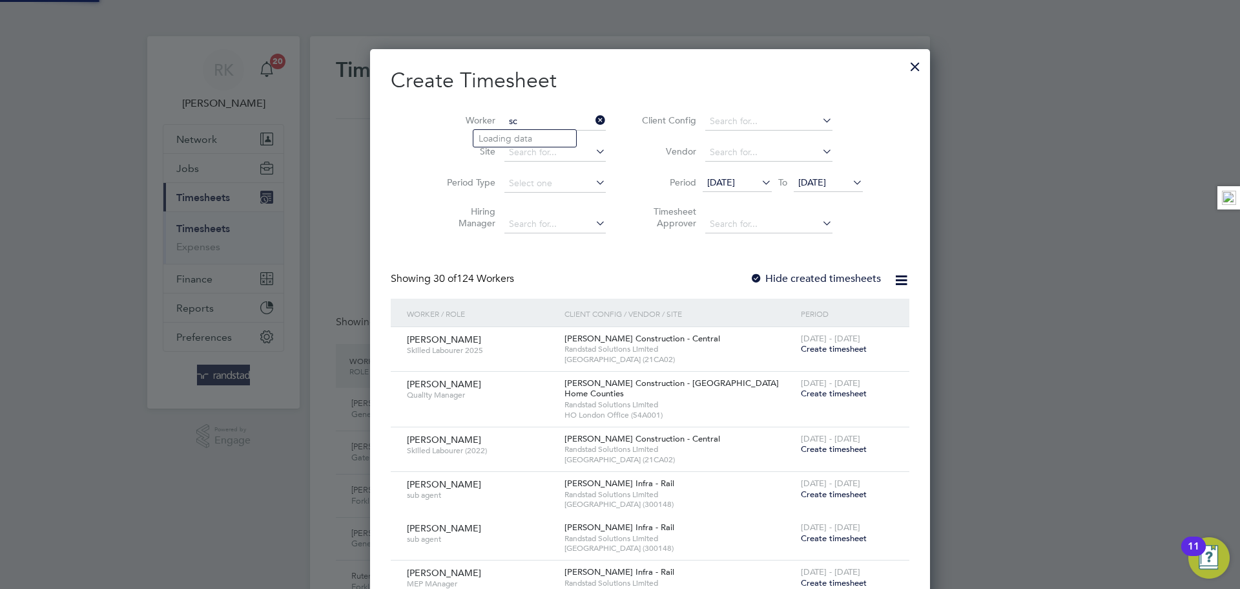
type input "s"
click at [523, 160] on li "Andrew Young" at bounding box center [567, 155] width 186 height 17
type input "Andrew Young"
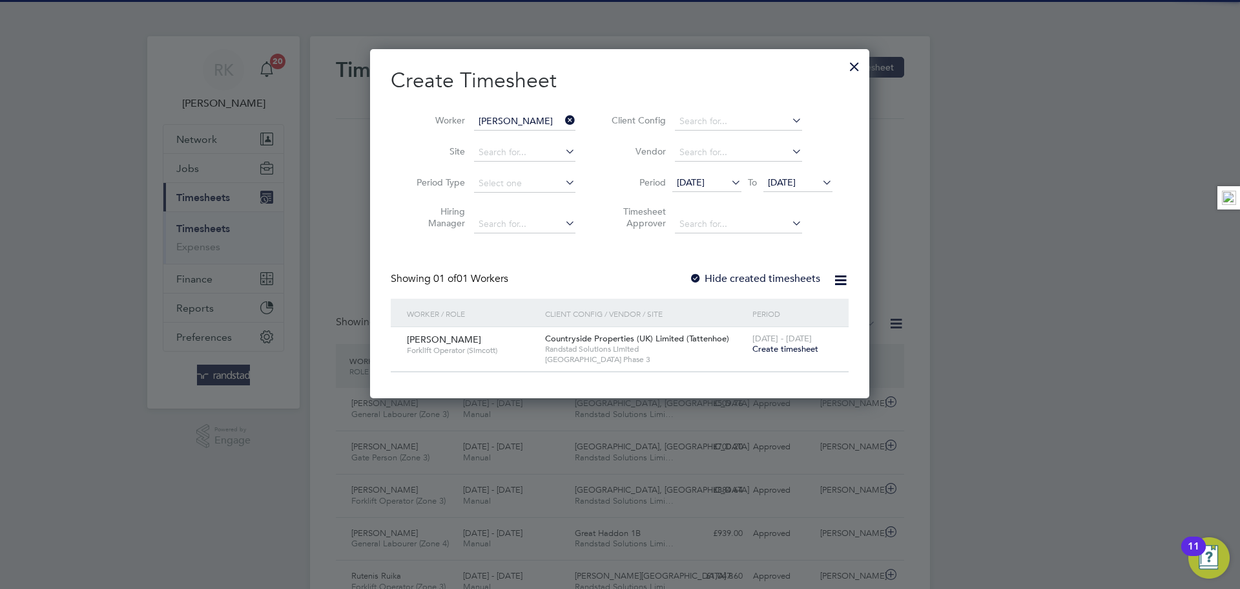
click at [796, 177] on span "19 Aug 2025" at bounding box center [782, 182] width 28 height 12
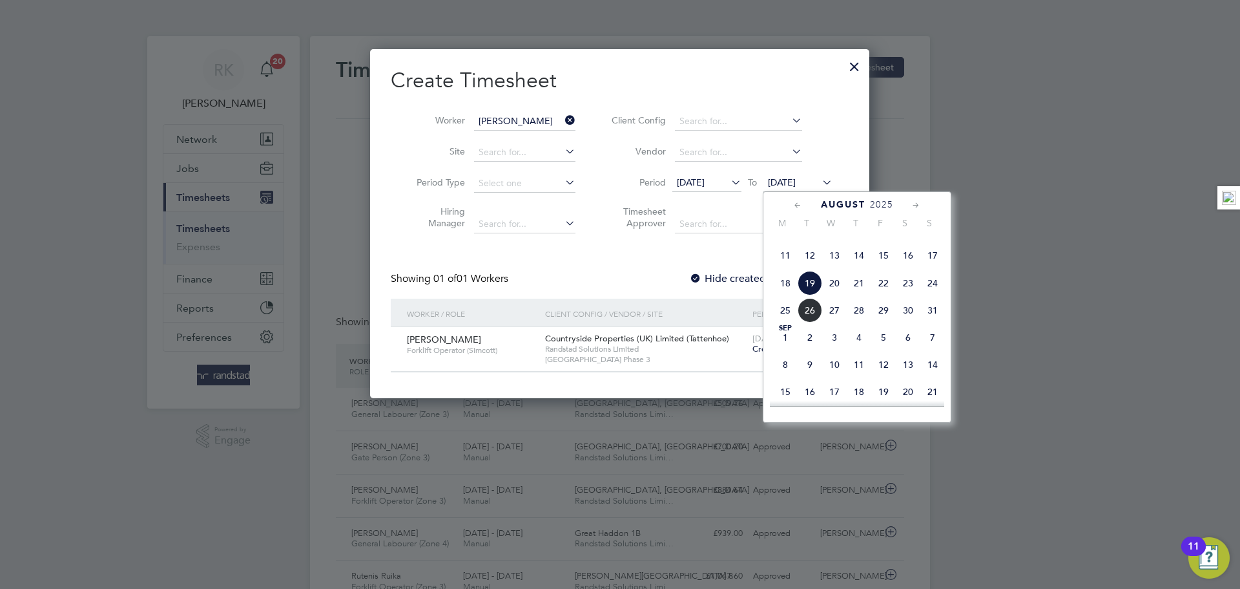
click at [932, 295] on span "24" at bounding box center [933, 283] width 25 height 25
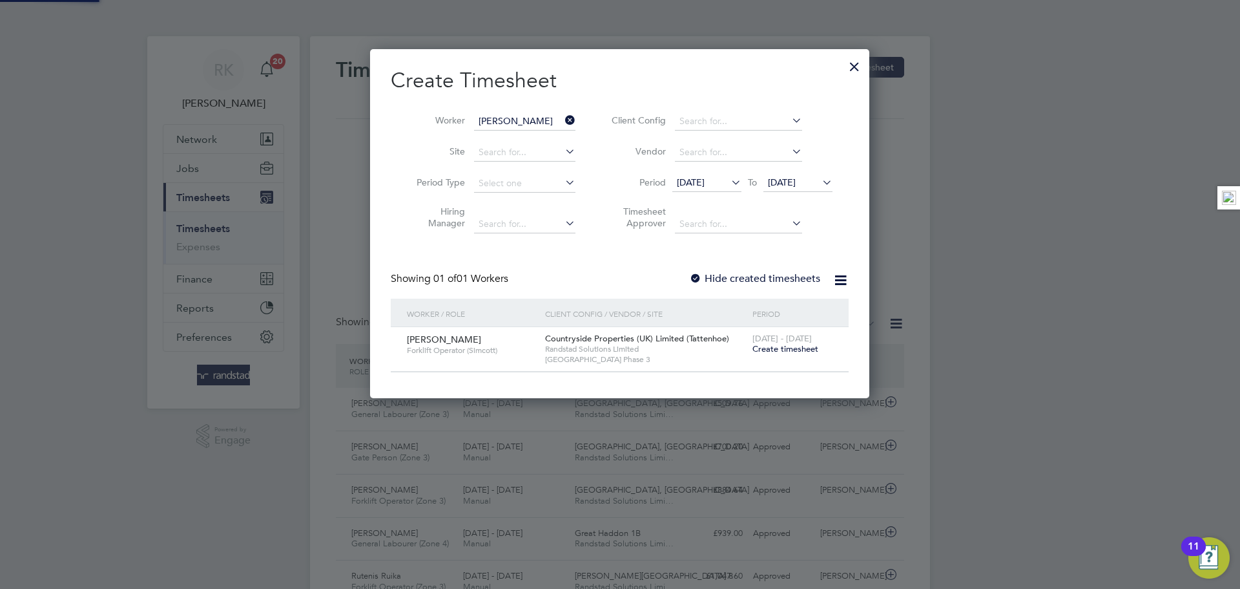
click at [775, 348] on span "Create timesheet" at bounding box center [786, 348] width 66 height 11
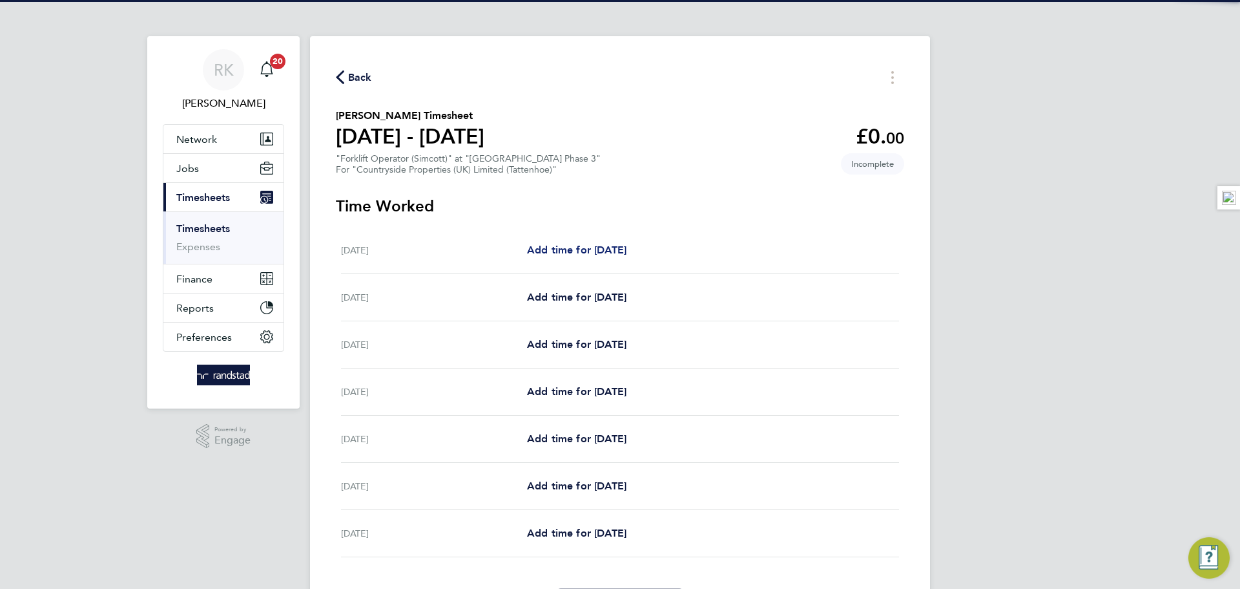
click at [583, 250] on span "Add time for Mon 18 Aug" at bounding box center [576, 250] width 99 height 12
select select "30"
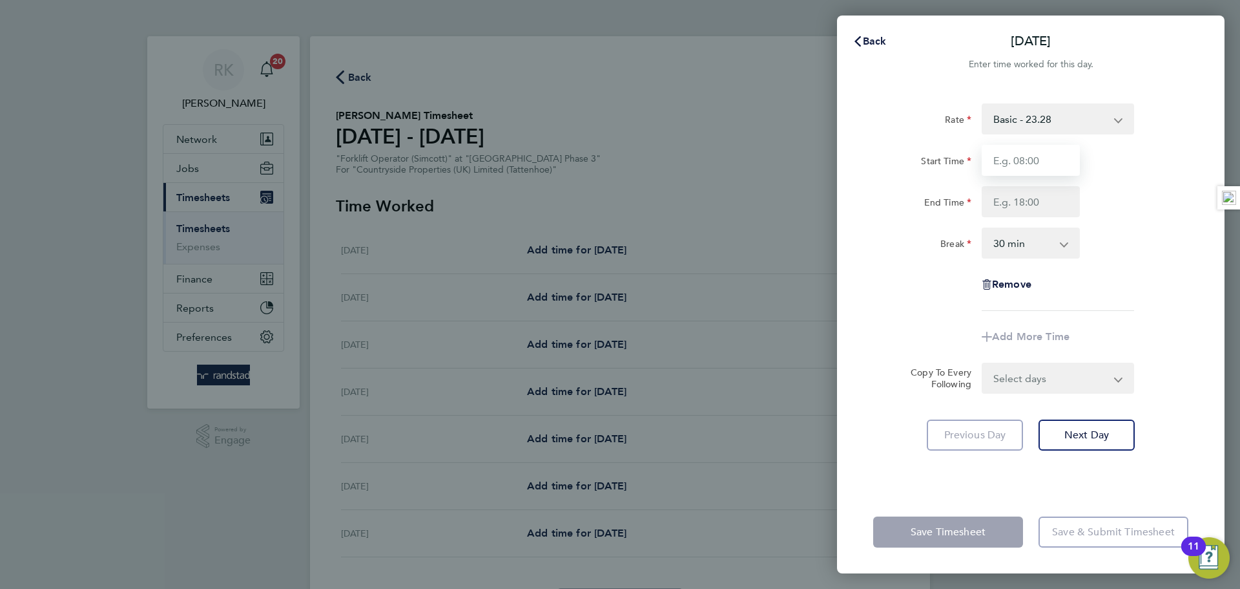
click at [1010, 151] on input "Start Time" at bounding box center [1031, 160] width 98 height 31
type input "07:30"
drag, startPoint x: 1010, startPoint y: 206, endPoint x: 1052, endPoint y: 207, distance: 41.4
click at [1011, 206] on input "End Time" at bounding box center [1031, 201] width 98 height 31
type input "17:00"
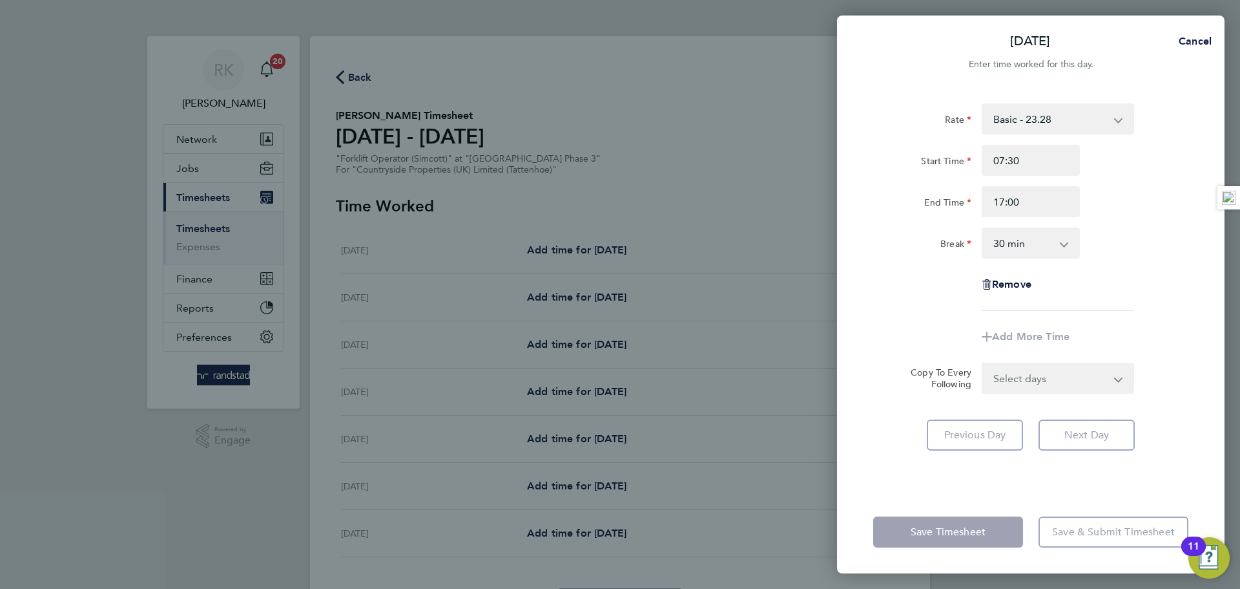
click at [1116, 208] on div "End Time 17:00" at bounding box center [1031, 201] width 326 height 31
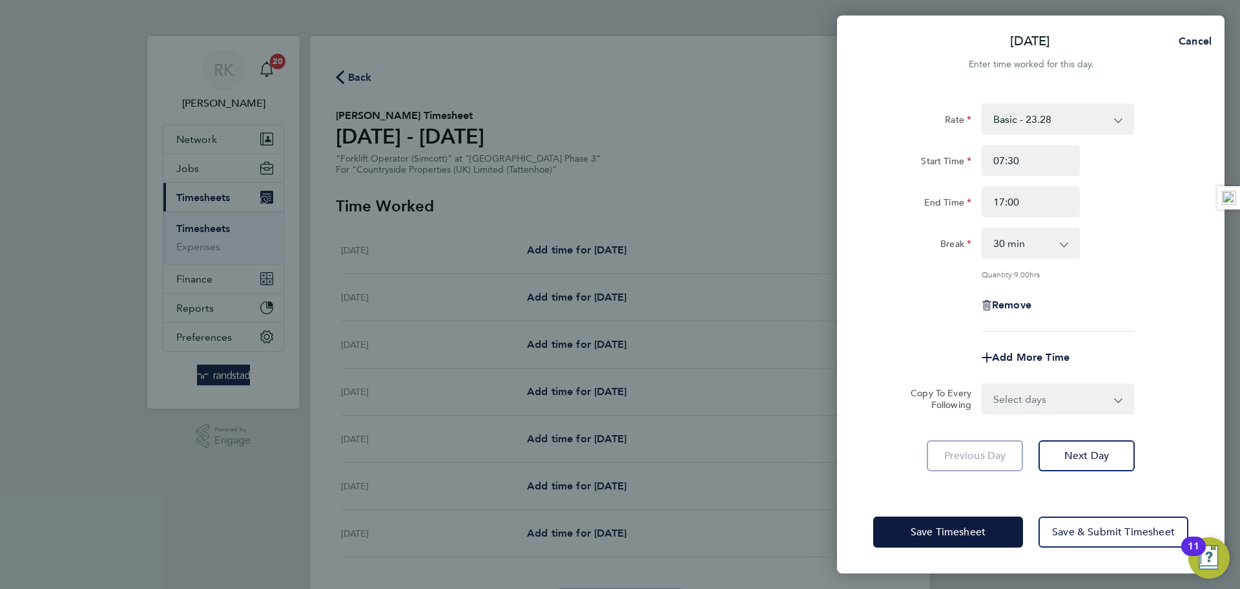
click at [1070, 402] on select "Select days Day Weekday (Mon-Fri) Weekend (Sat-Sun) Tuesday Wednesday Thursday …" at bounding box center [1051, 398] width 136 height 28
click at [1038, 399] on select "Select days Day Weekday (Mon-Fri) Weekend (Sat-Sun) Tuesday Wednesday Thursday …" at bounding box center [1051, 398] width 136 height 28
select select "WEEKDAY"
click at [983, 384] on select "Select days Day Weekday (Mon-Fri) Weekend (Sat-Sun) Tuesday Wednesday Thursday …" at bounding box center [1051, 398] width 136 height 28
select select "2025-08-24"
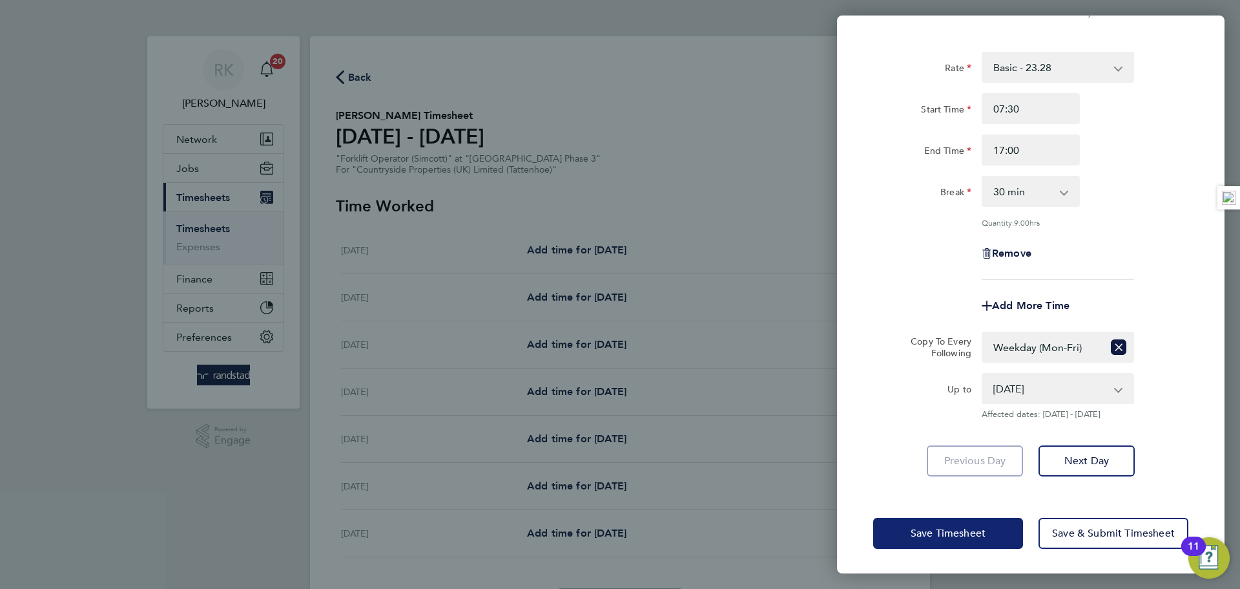
drag, startPoint x: 926, startPoint y: 515, endPoint x: 931, endPoint y: 527, distance: 12.5
click at [929, 520] on div "Save Timesheet Save & Submit Timesheet" at bounding box center [1031, 533] width 388 height 83
click at [931, 527] on span "Save Timesheet" at bounding box center [948, 533] width 75 height 13
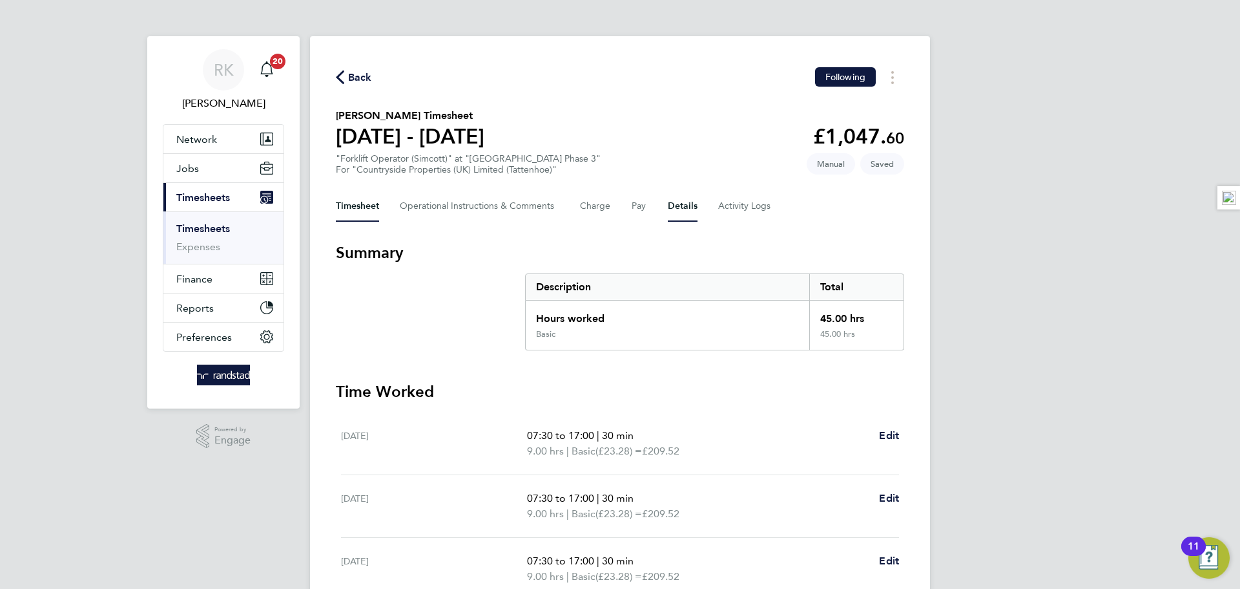
click at [692, 205] on button "Details" at bounding box center [683, 206] width 30 height 31
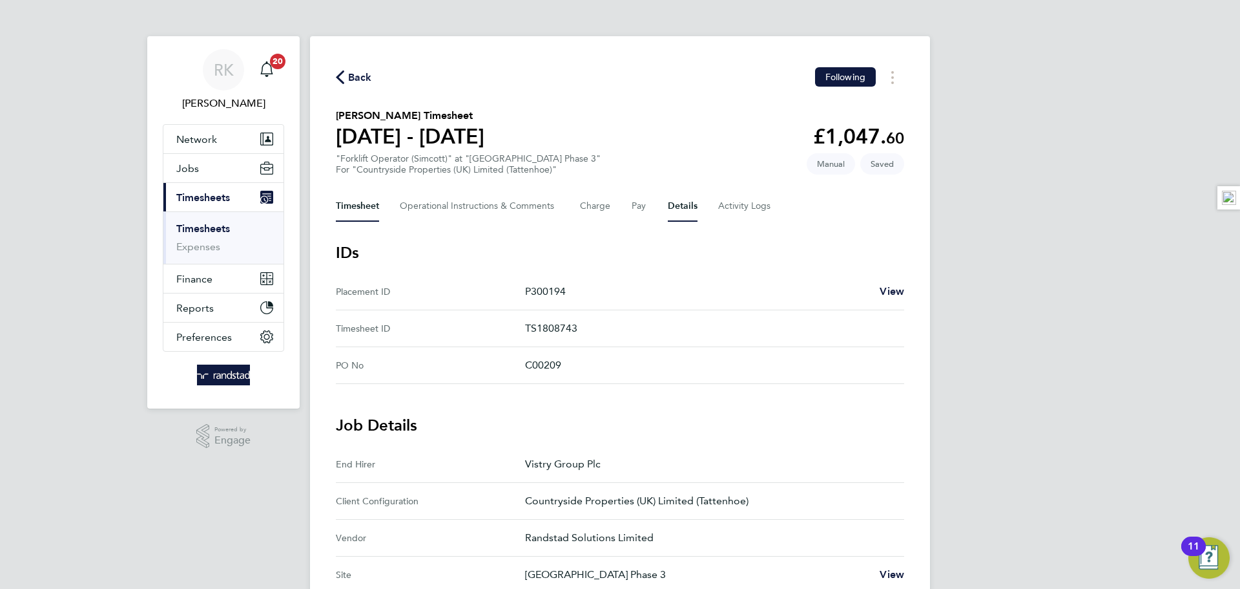
click at [370, 198] on button "Timesheet" at bounding box center [357, 206] width 43 height 31
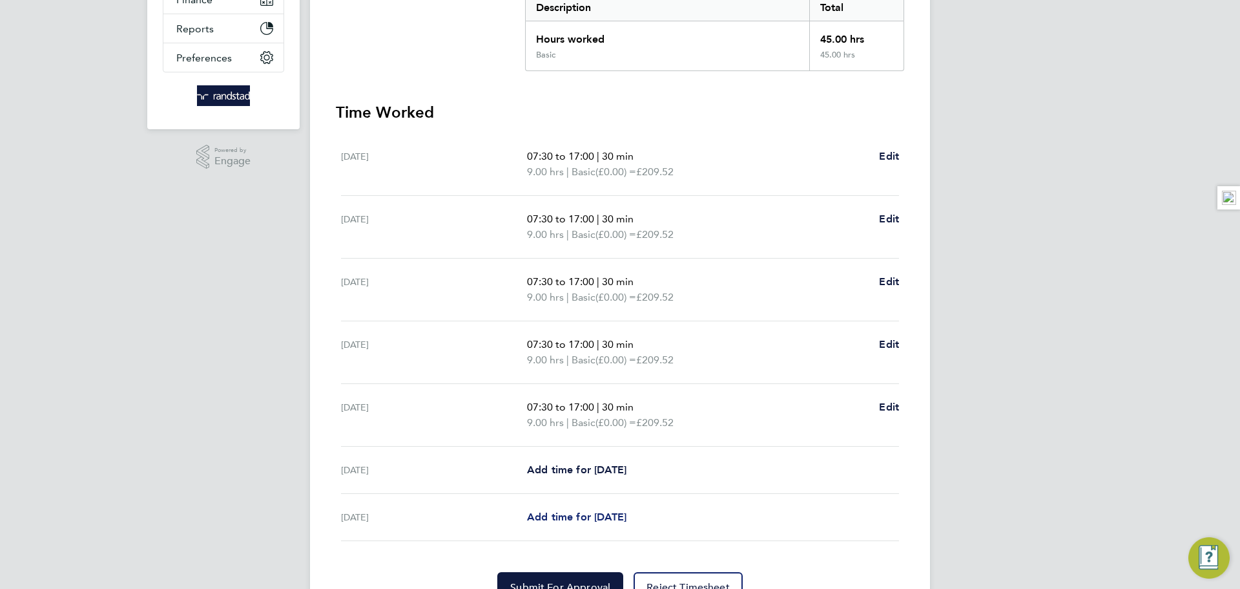
scroll to position [345, 0]
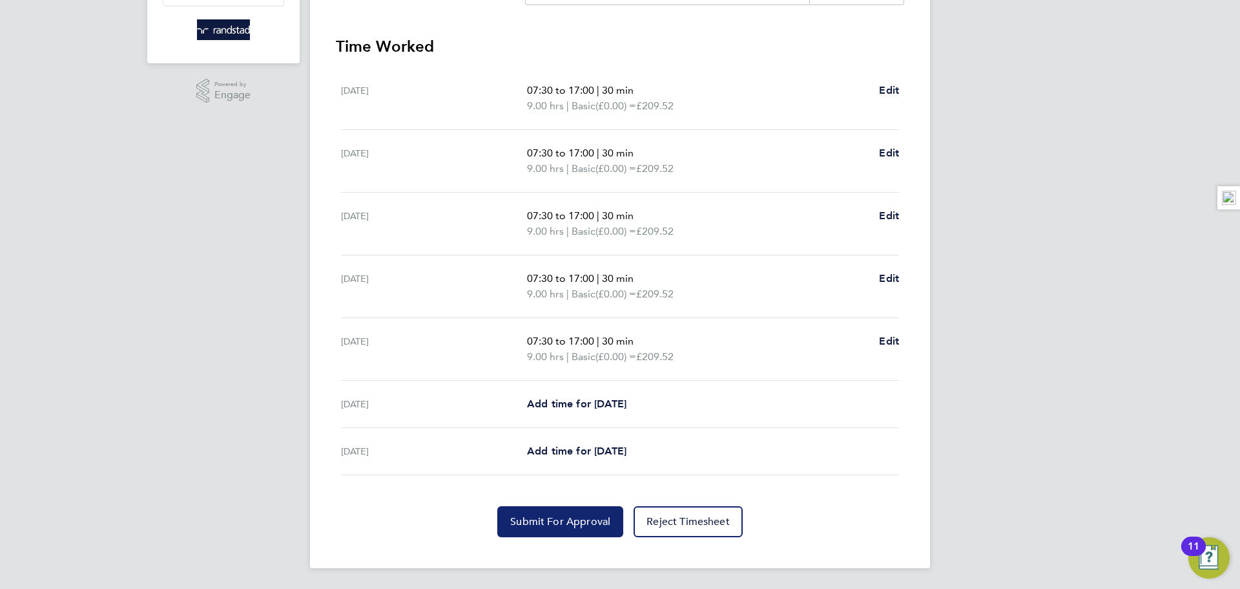
click at [594, 524] on span "Submit For Approval" at bounding box center [560, 521] width 100 height 13
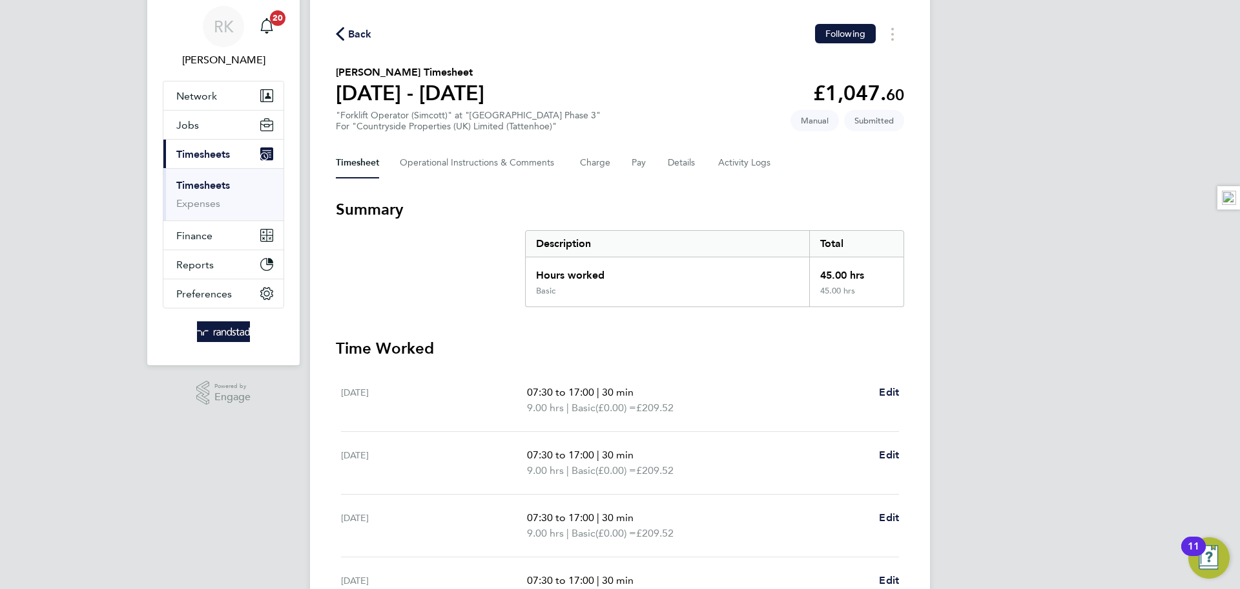
scroll to position [0, 0]
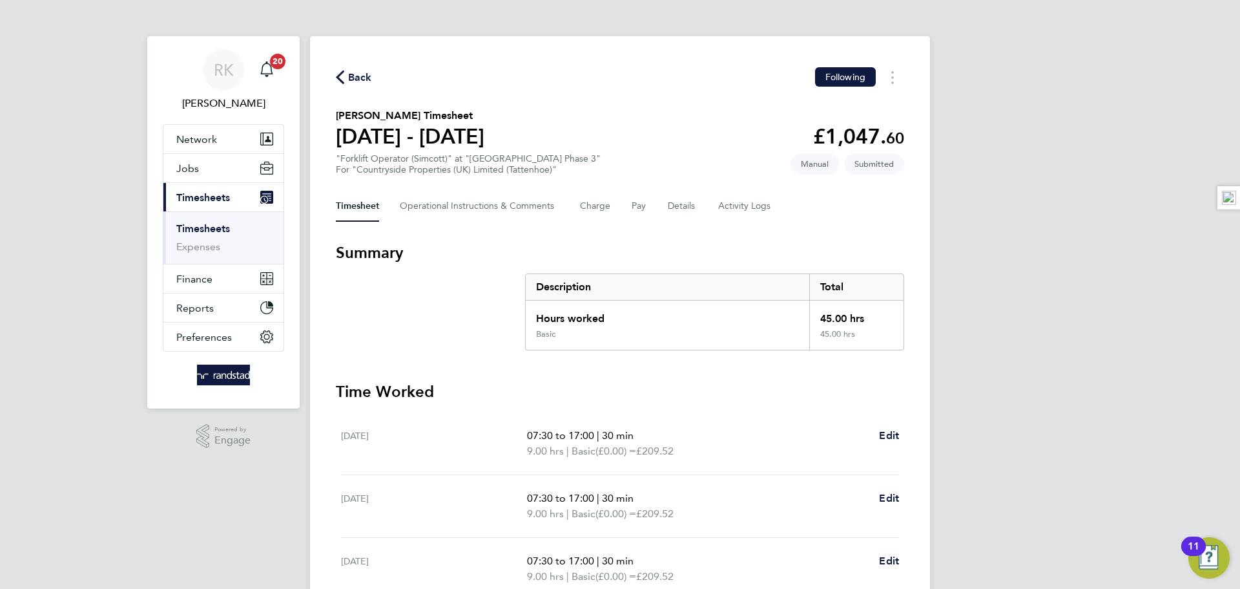
click at [339, 75] on icon "button" at bounding box center [340, 77] width 8 height 14
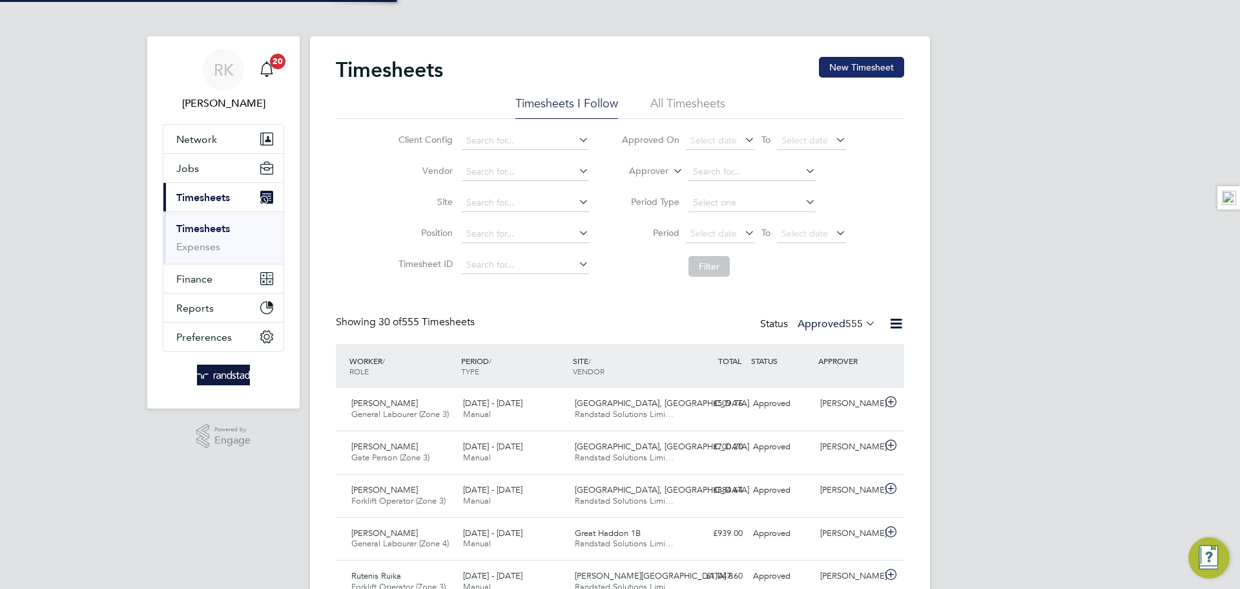
scroll to position [33, 112]
click at [859, 61] on button "New Timesheet" at bounding box center [861, 67] width 85 height 21
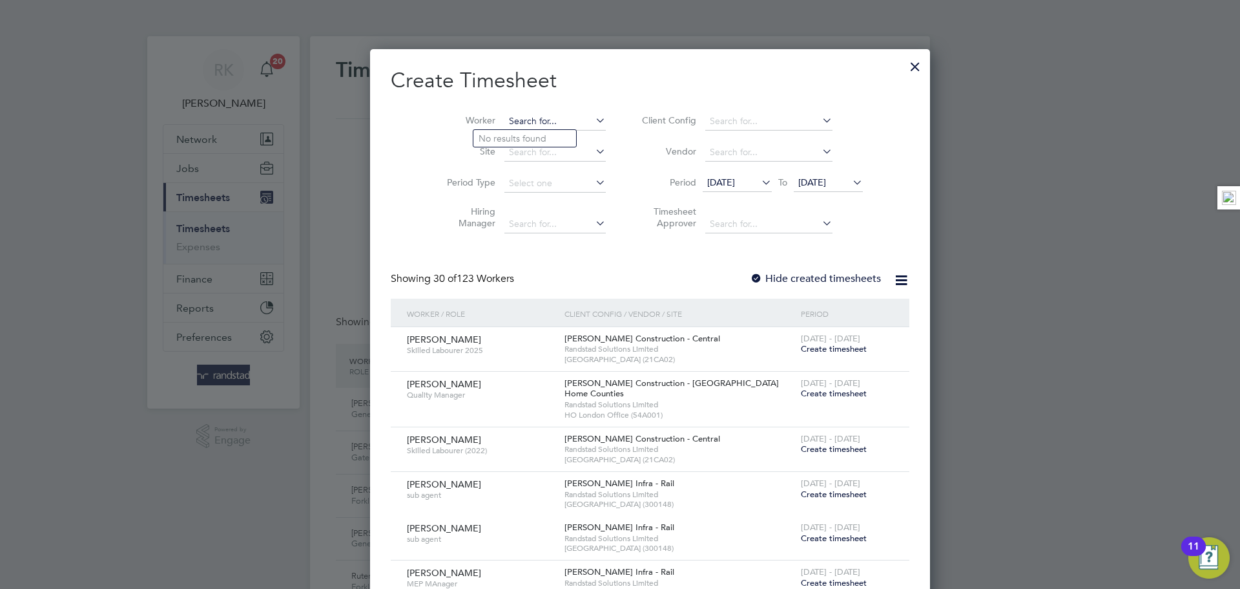
click at [520, 115] on input at bounding box center [555, 121] width 101 height 18
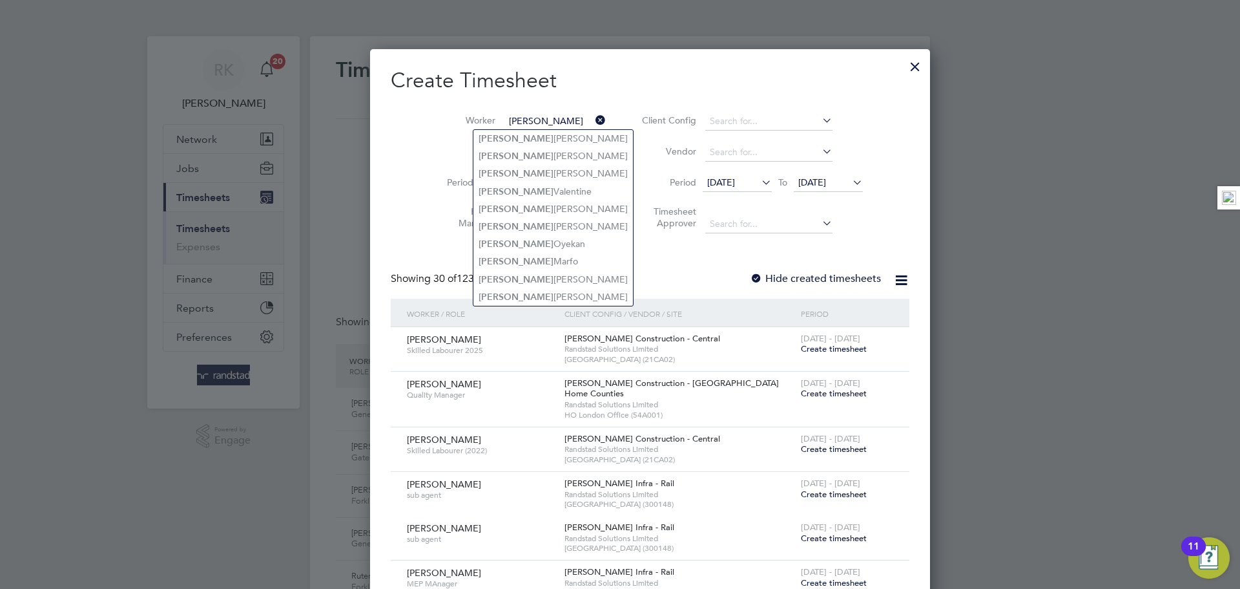
click at [521, 119] on input "isaac" at bounding box center [555, 121] width 101 height 18
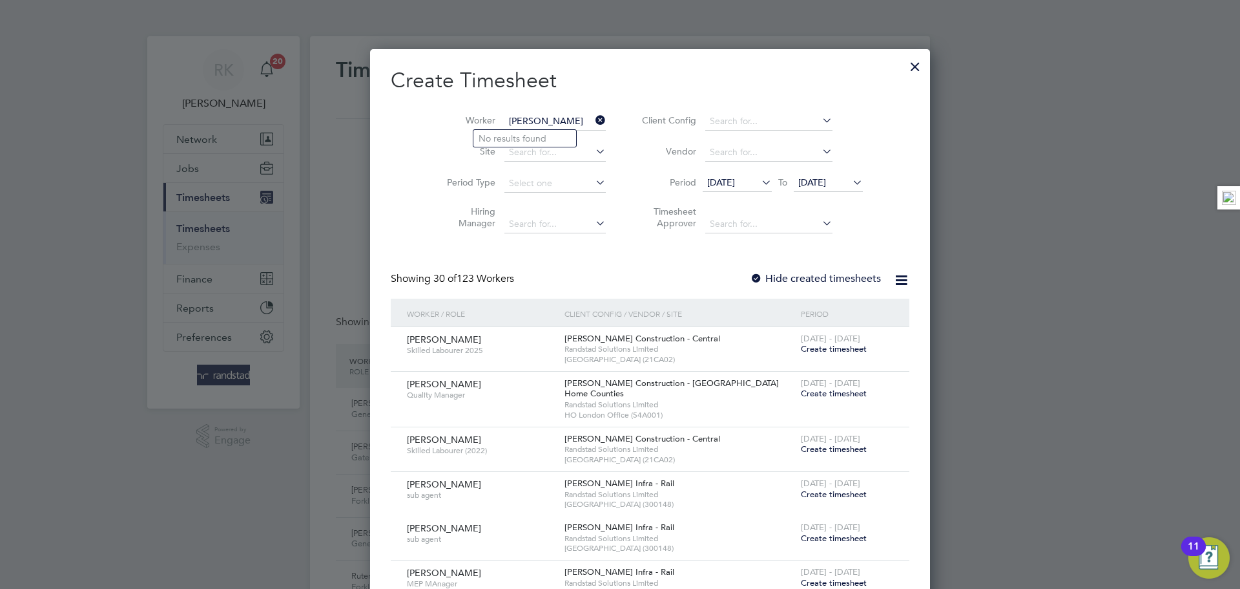
drag, startPoint x: 528, startPoint y: 123, endPoint x: 463, endPoint y: 122, distance: 65.3
click at [463, 122] on li "Worker isaac anan" at bounding box center [521, 121] width 201 height 31
click at [534, 132] on li "Isaac Ann an" at bounding box center [560, 138] width 172 height 17
type input "Isaac Annan"
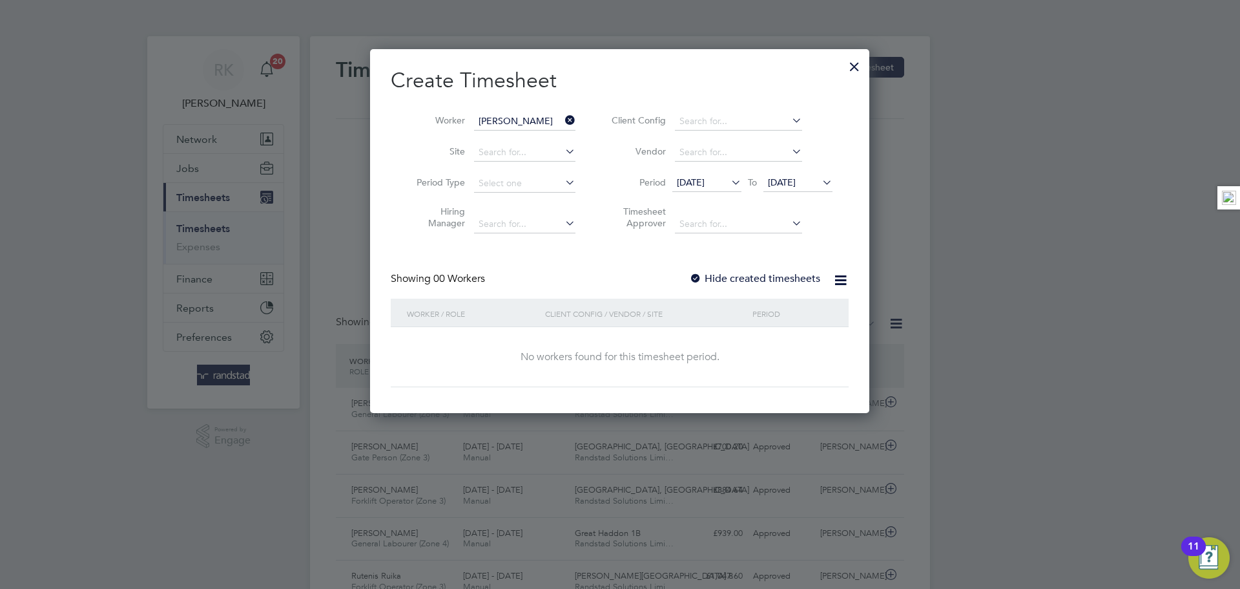
click at [769, 179] on span "19 Aug 2025" at bounding box center [782, 182] width 28 height 12
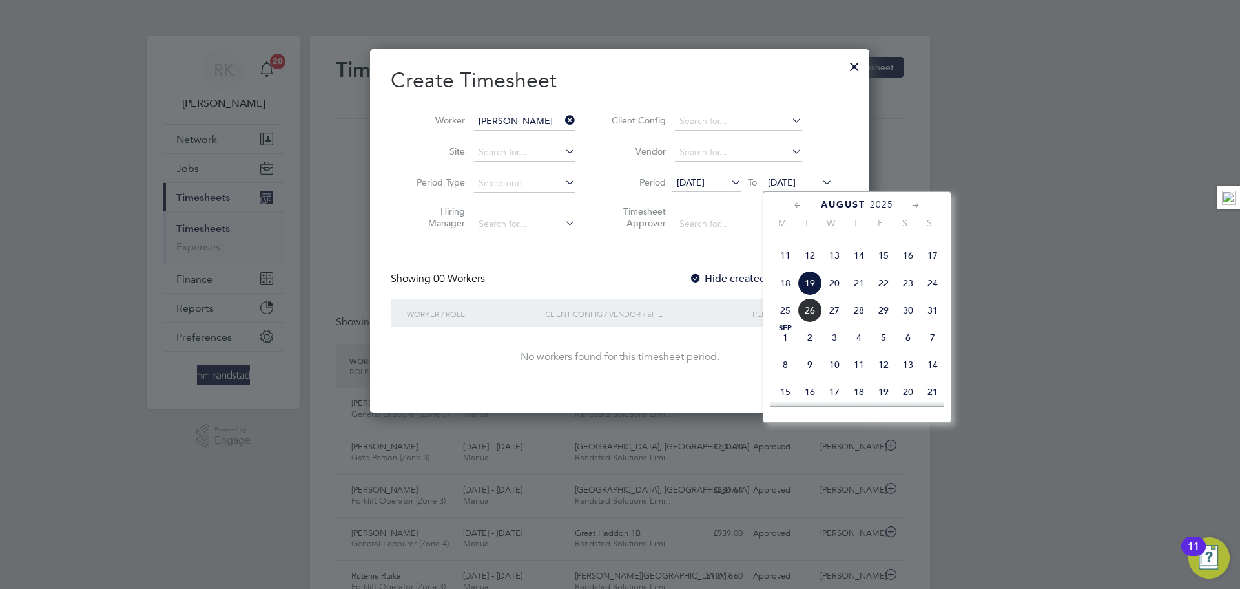
click at [931, 295] on span "24" at bounding box center [933, 283] width 25 height 25
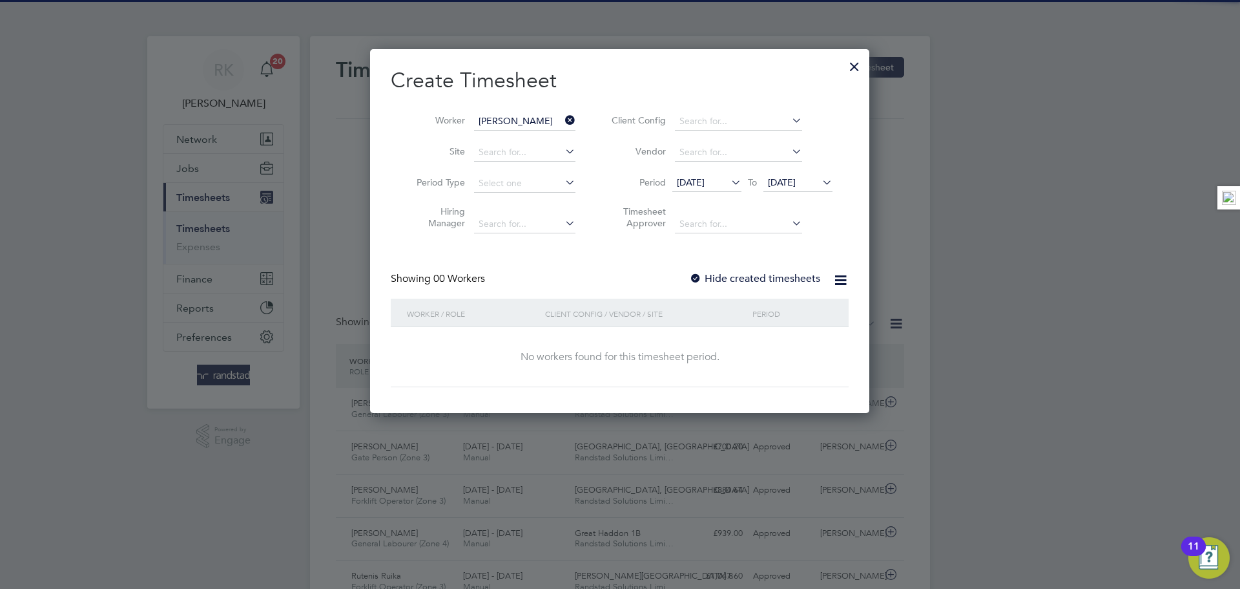
click at [747, 272] on label "Hide created timesheets" at bounding box center [754, 278] width 131 height 13
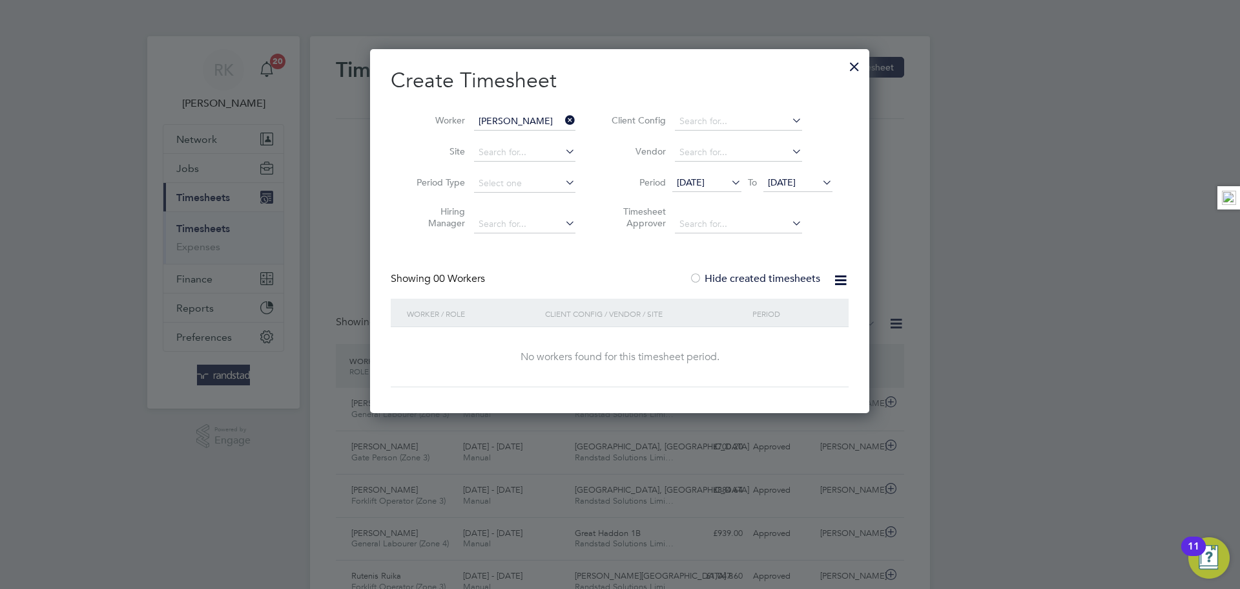
click at [747, 274] on label "Hide created timesheets" at bounding box center [754, 278] width 131 height 13
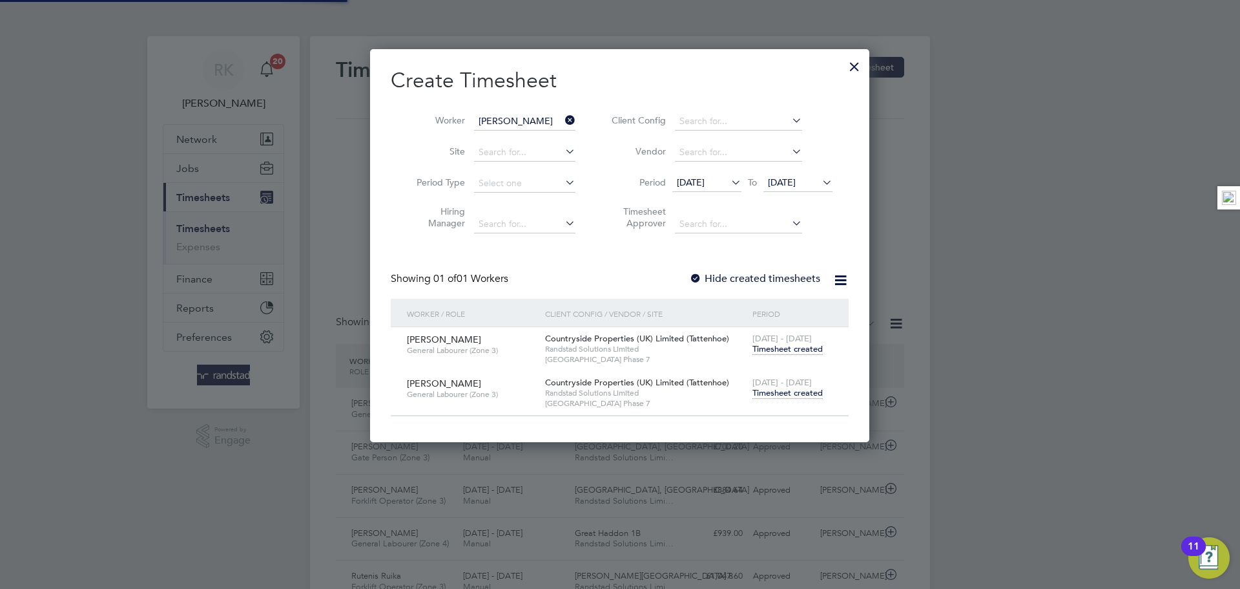
click at [809, 391] on span "Timesheet created" at bounding box center [788, 393] width 70 height 12
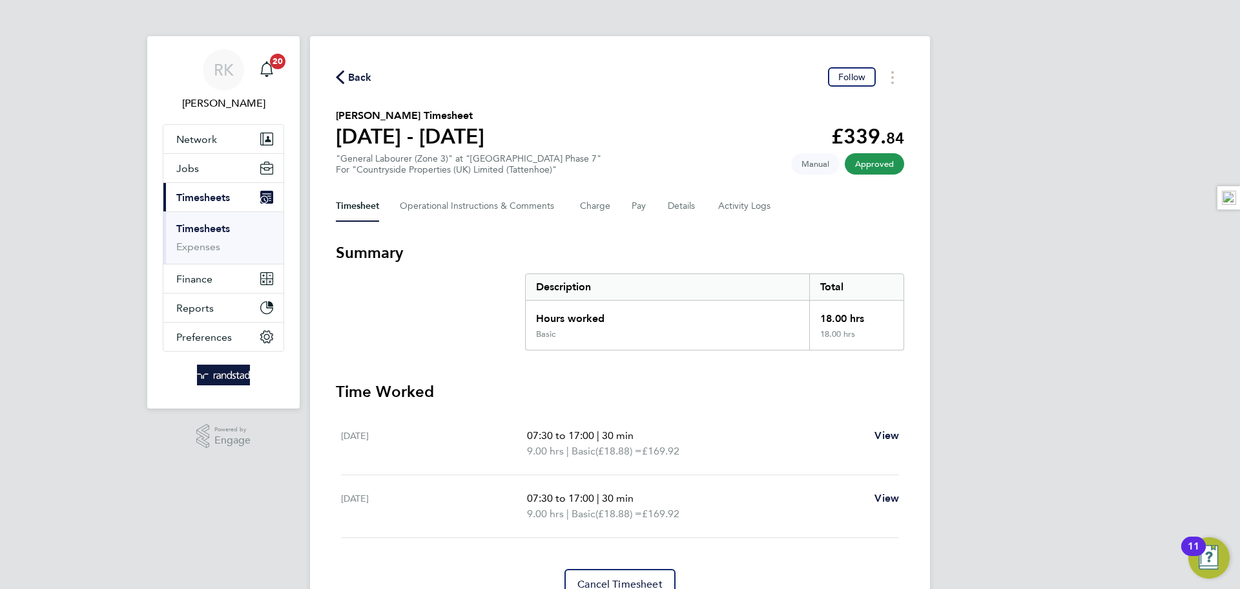
click at [344, 77] on span "Back" at bounding box center [354, 76] width 36 height 12
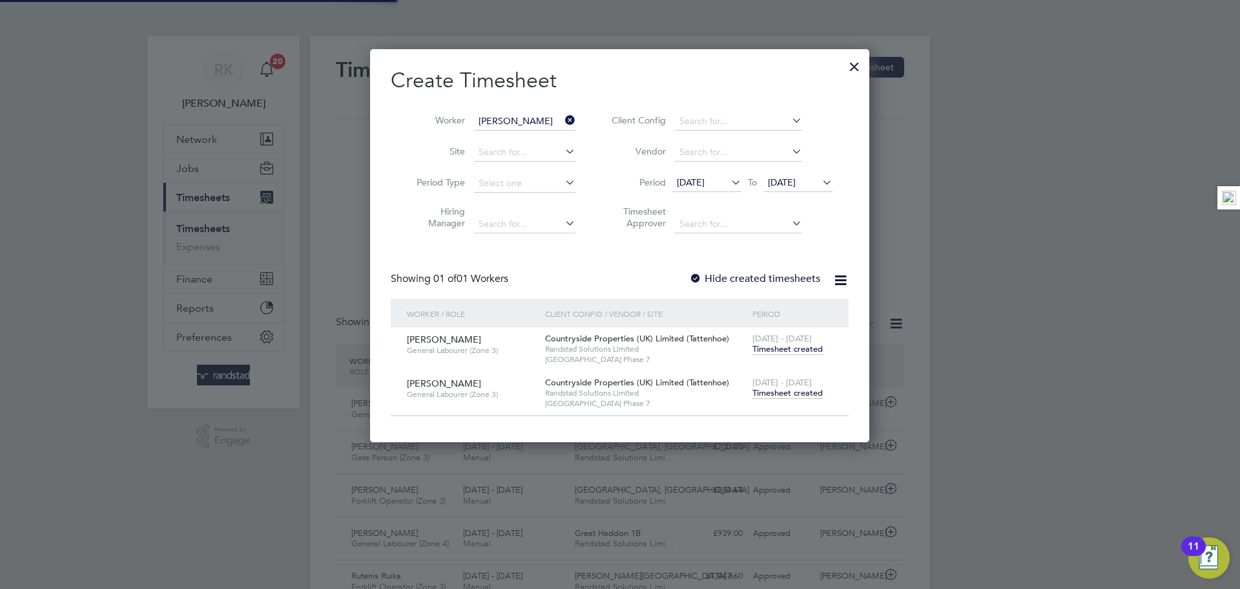
scroll to position [33, 112]
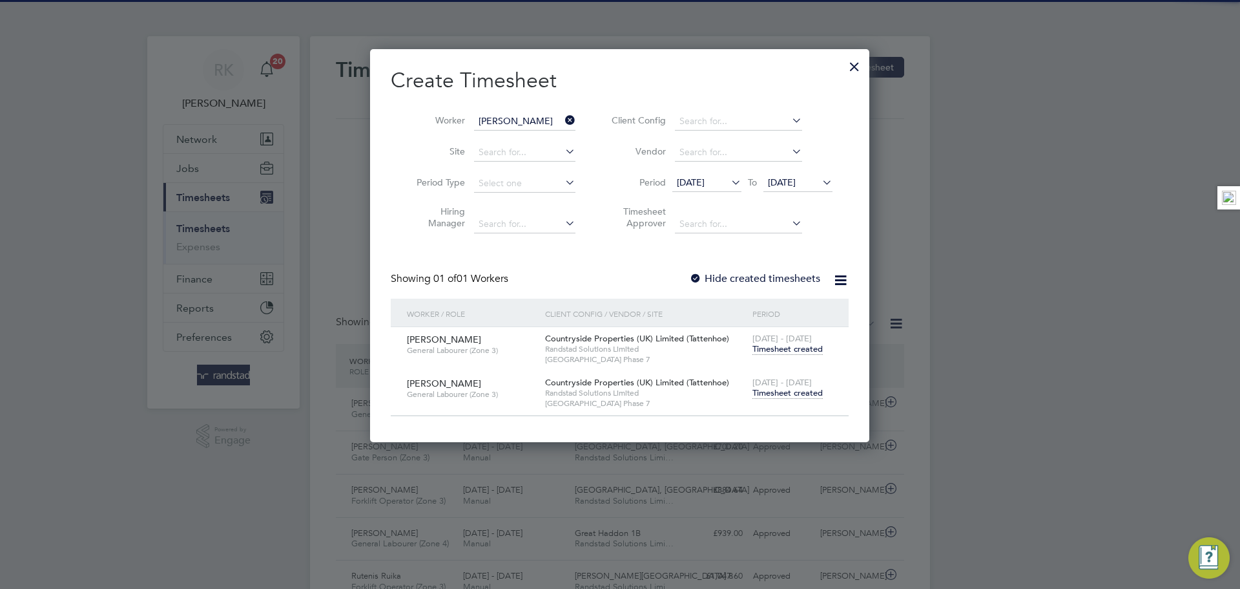
click at [563, 120] on icon at bounding box center [563, 120] width 0 height 18
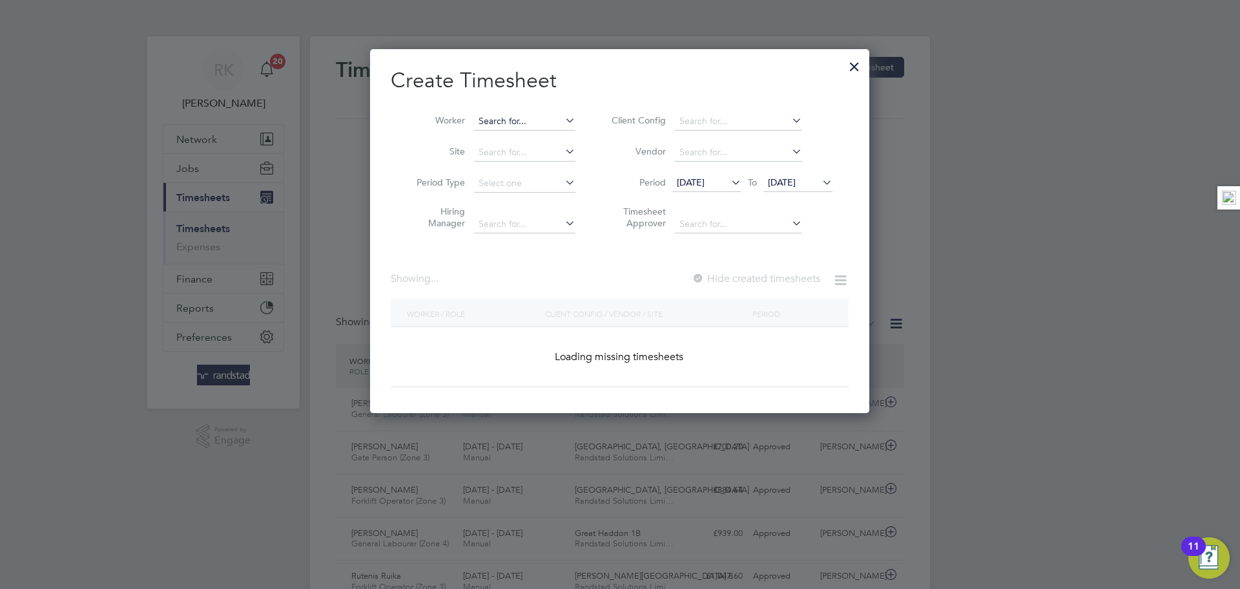
click at [525, 116] on input at bounding box center [524, 121] width 101 height 18
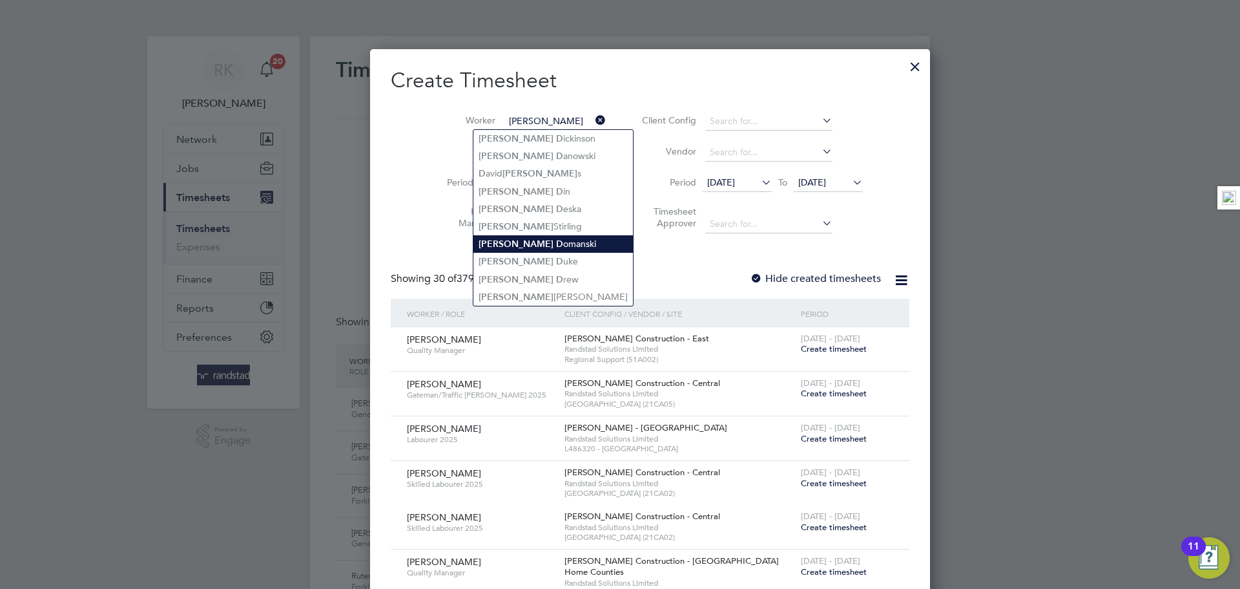
click at [545, 235] on li "Robert D omanski" at bounding box center [554, 243] width 160 height 17
type input "Robert Domanski"
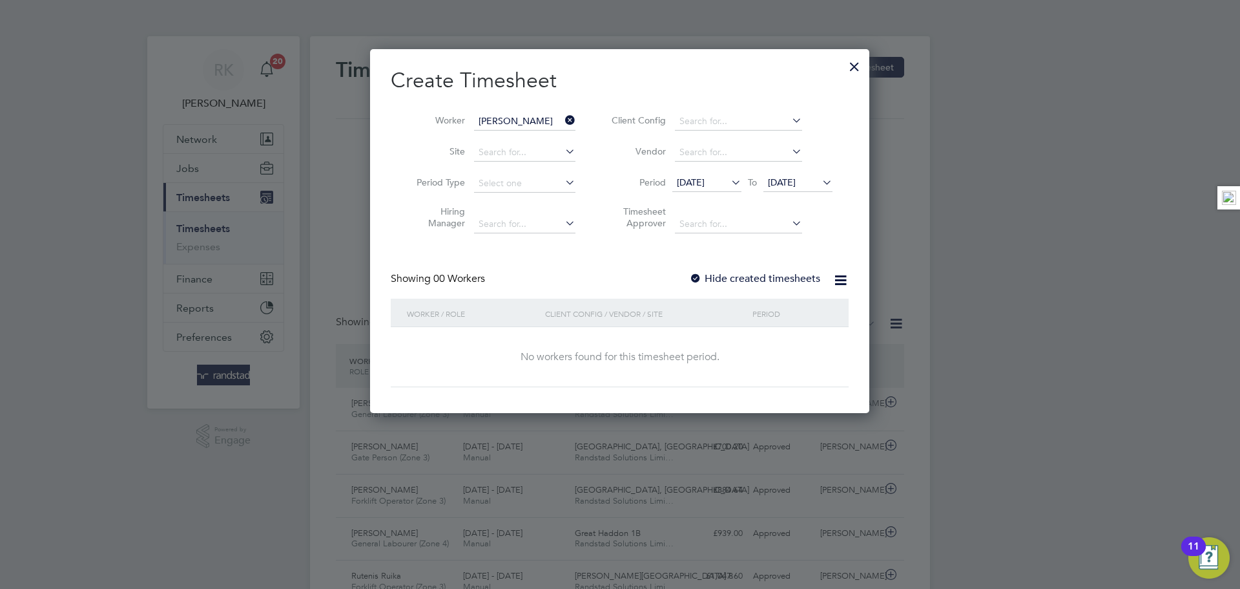
click at [769, 281] on label "Hide created timesheets" at bounding box center [754, 278] width 131 height 13
click at [768, 278] on label "Hide created timesheets" at bounding box center [754, 278] width 131 height 13
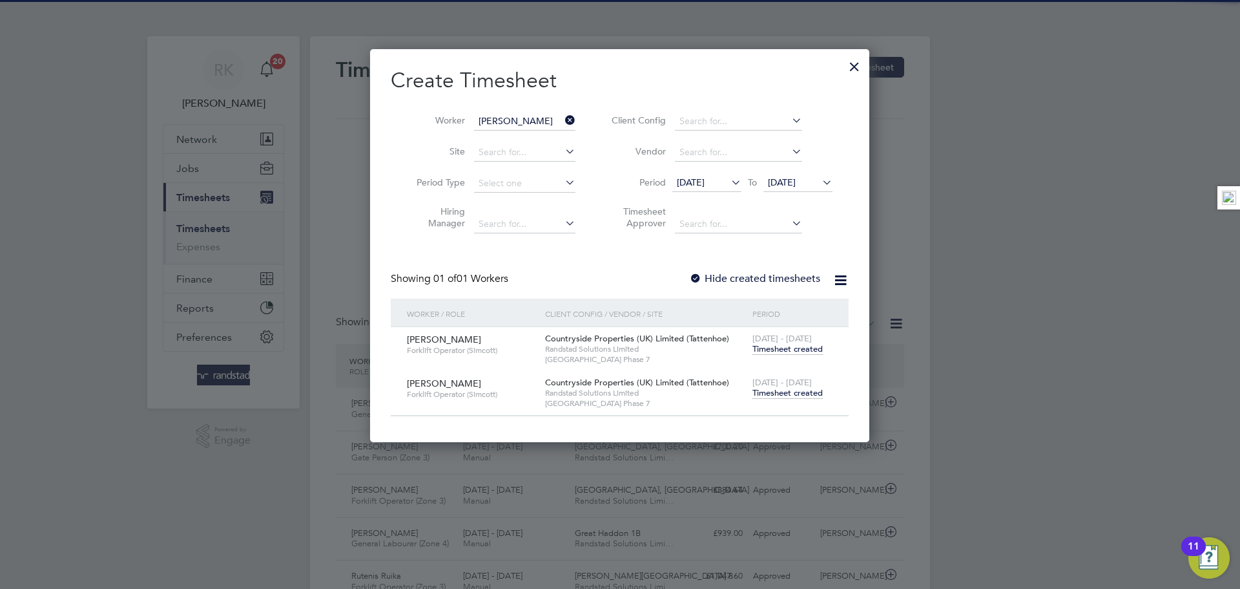
click at [813, 389] on span "Timesheet created" at bounding box center [788, 393] width 70 height 12
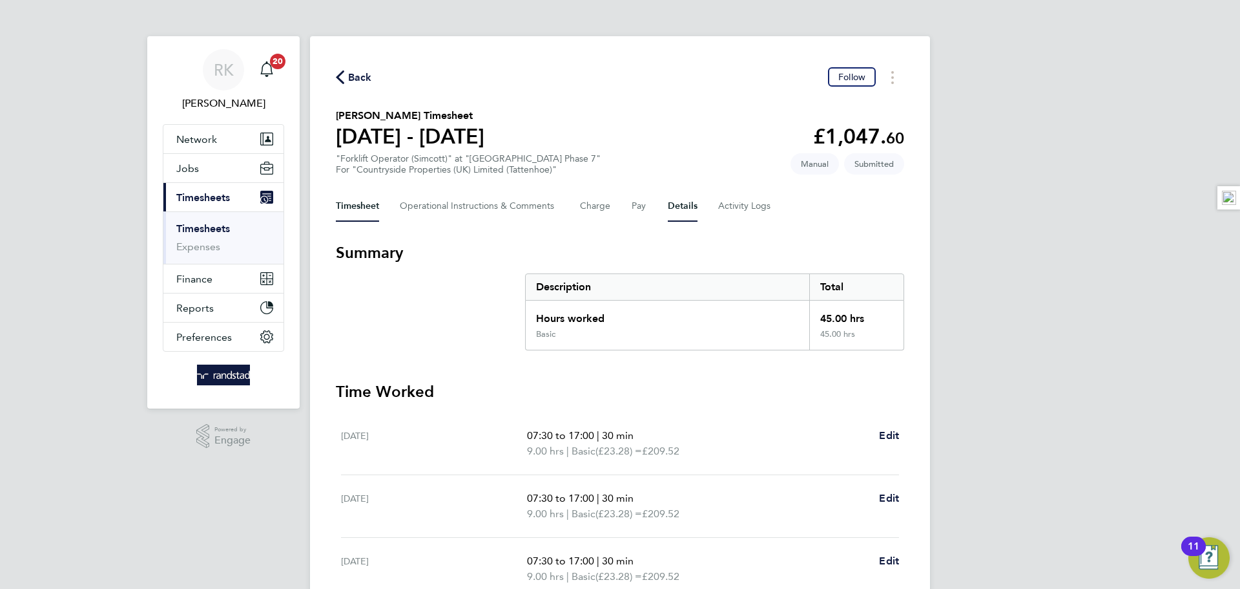
click at [671, 207] on button "Details" at bounding box center [683, 206] width 30 height 31
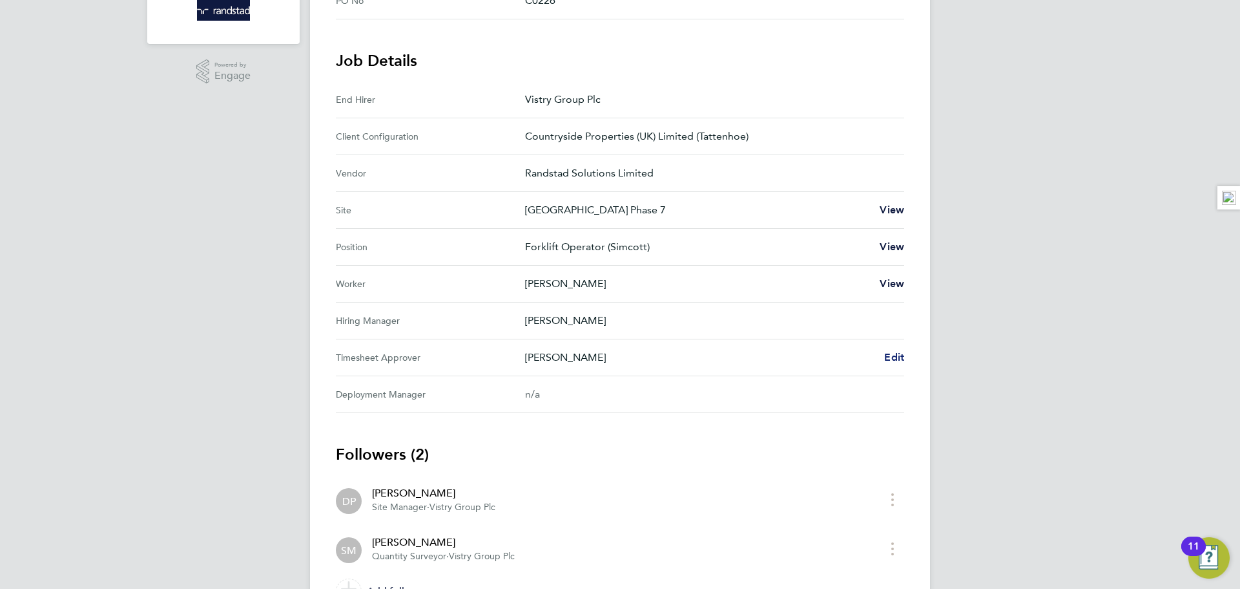
click at [901, 357] on span "Edit" at bounding box center [894, 357] width 20 height 12
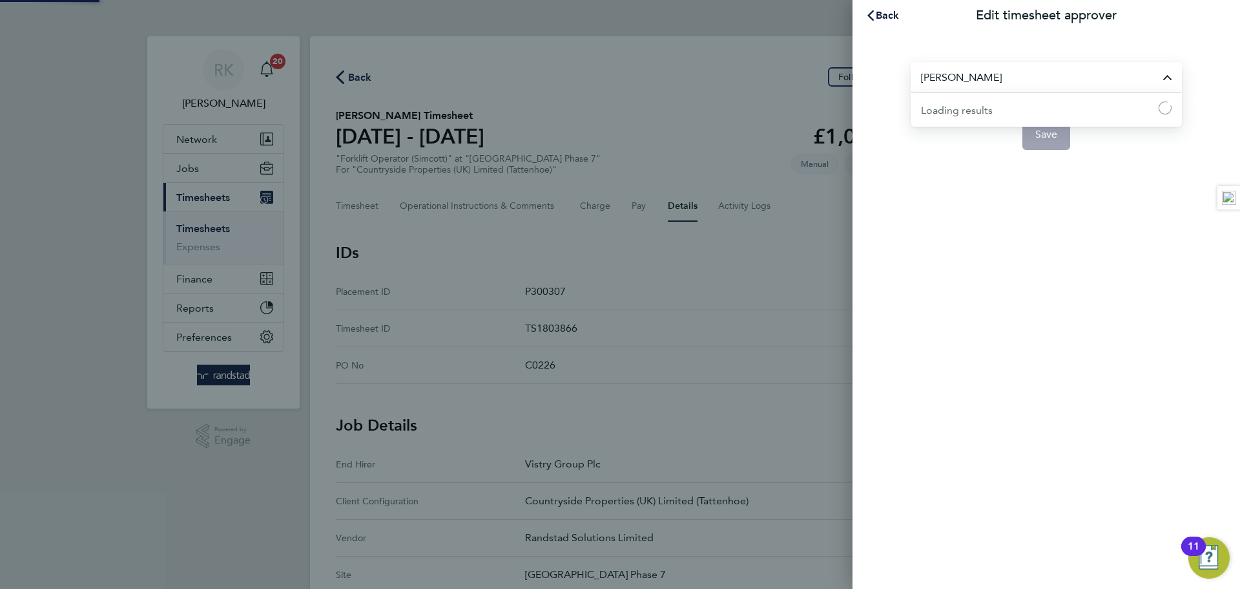
click at [969, 85] on input "Daniel Page" at bounding box center [1046, 77] width 271 height 30
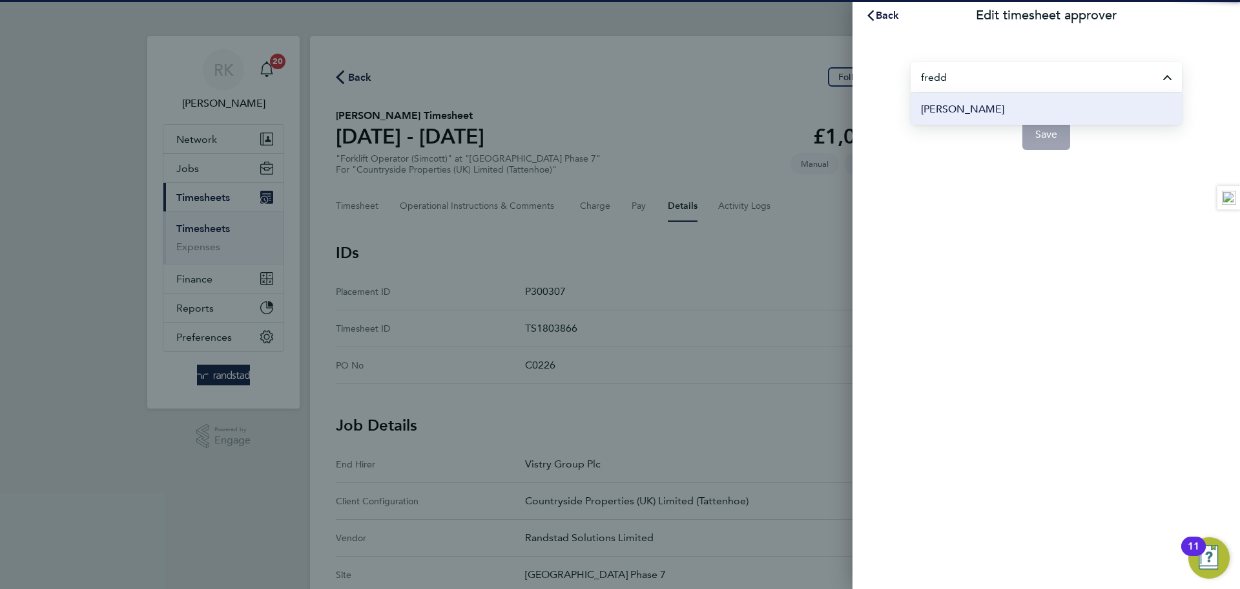
click at [986, 108] on span "Freddie Morel" at bounding box center [962, 109] width 83 height 16
type input "Freddie Morel"
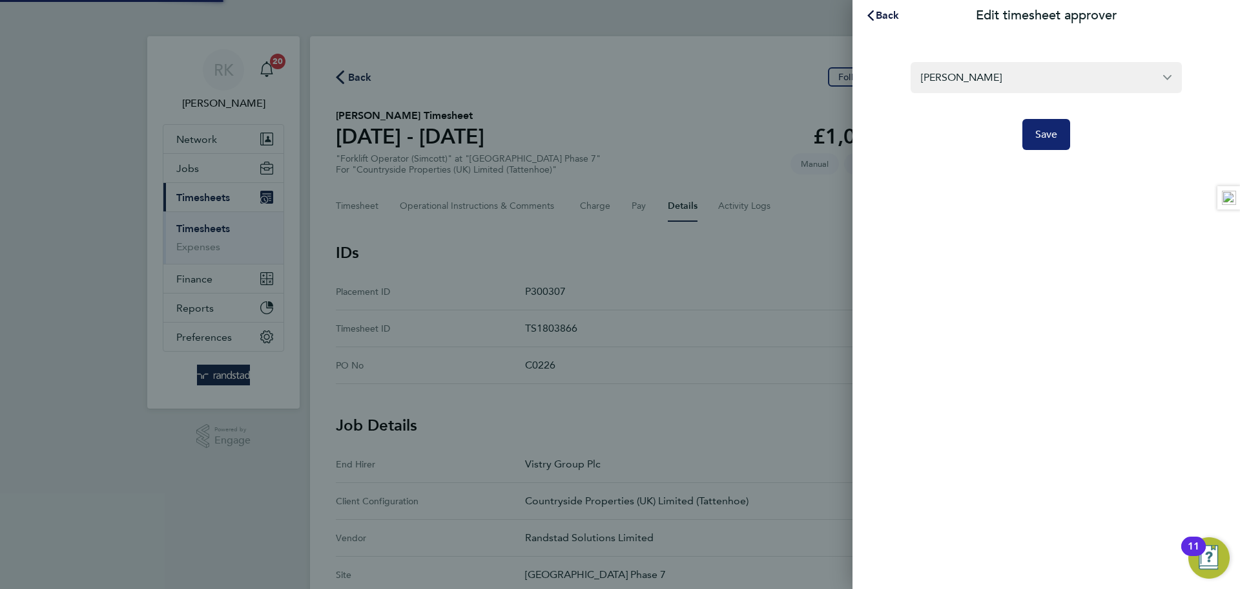
click at [1030, 132] on button "Save" at bounding box center [1047, 134] width 48 height 31
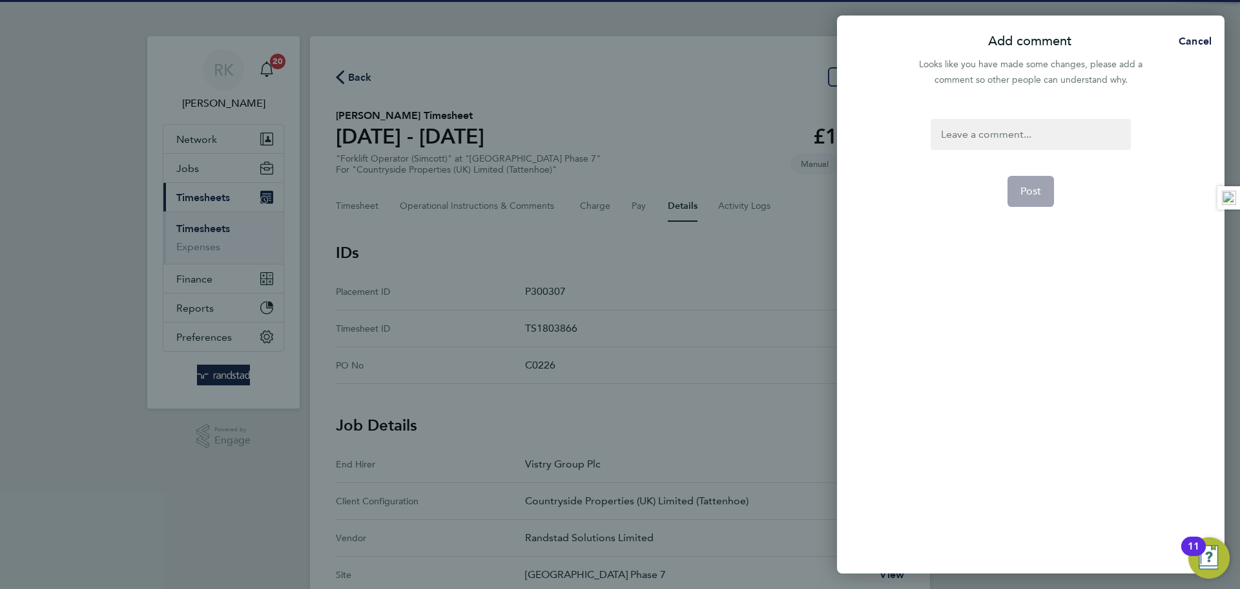
click at [989, 127] on div at bounding box center [1031, 134] width 200 height 31
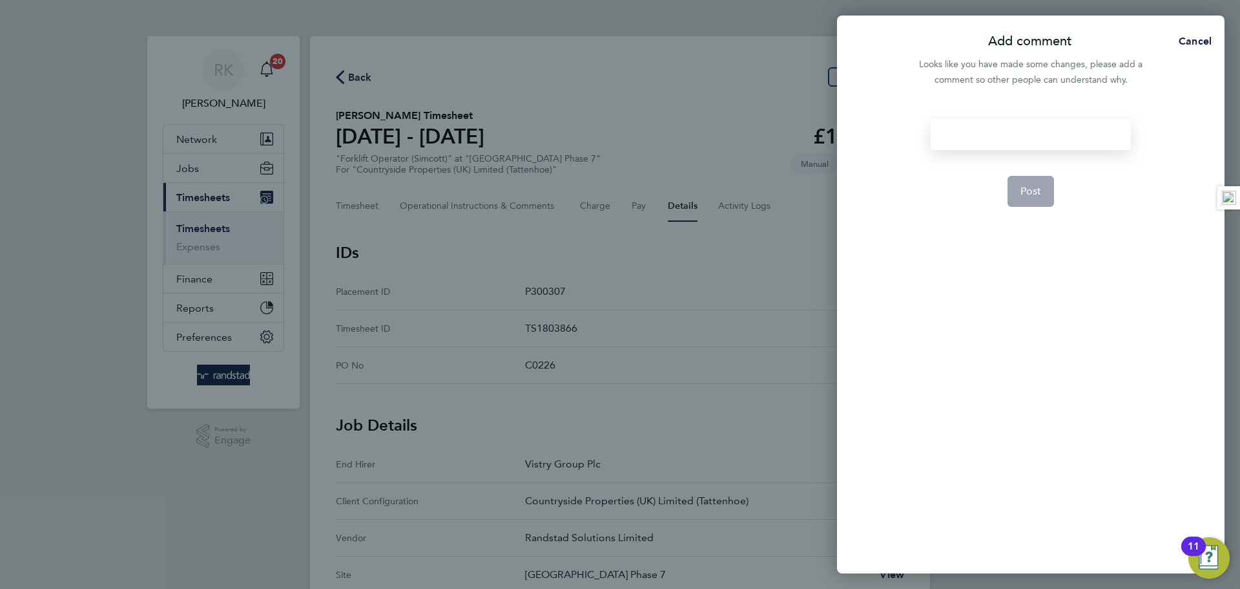
click at [989, 135] on div at bounding box center [1031, 134] width 200 height 31
click at [1021, 195] on span "Post" at bounding box center [1031, 191] width 21 height 13
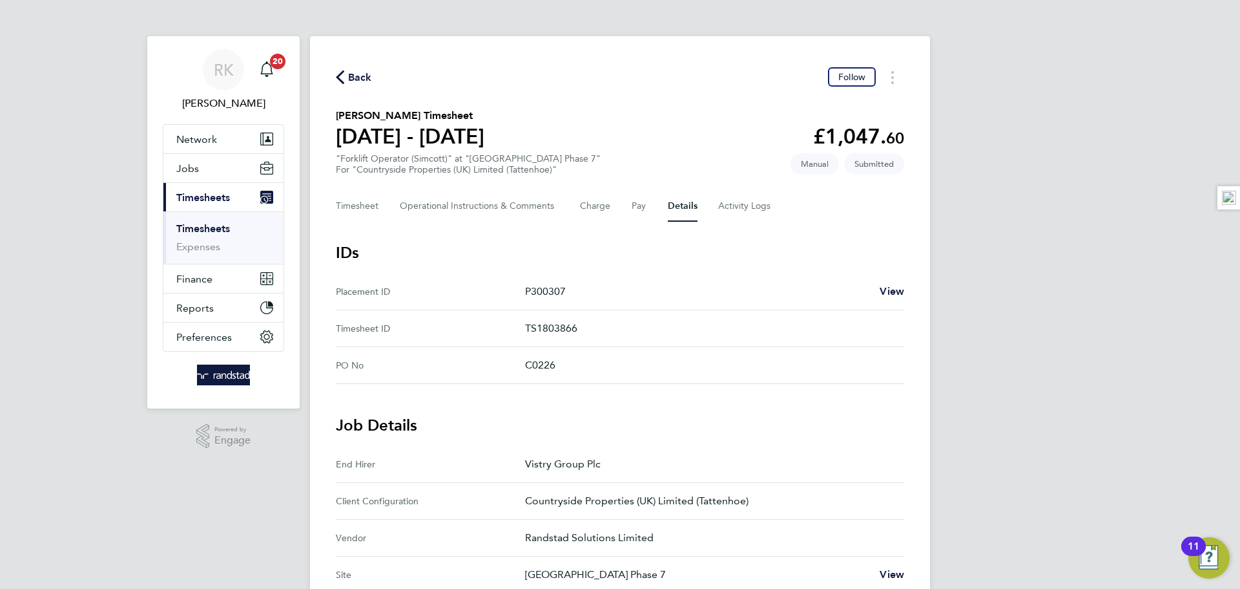
click at [349, 85] on span "Back" at bounding box center [360, 78] width 24 height 16
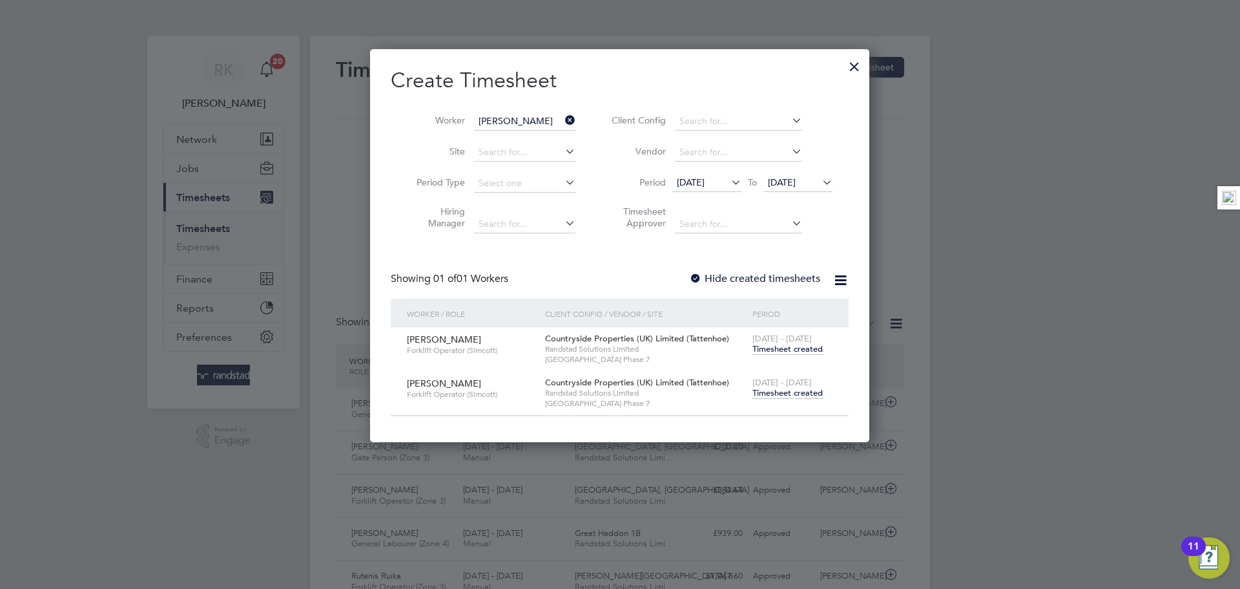
click at [563, 118] on icon at bounding box center [563, 120] width 0 height 18
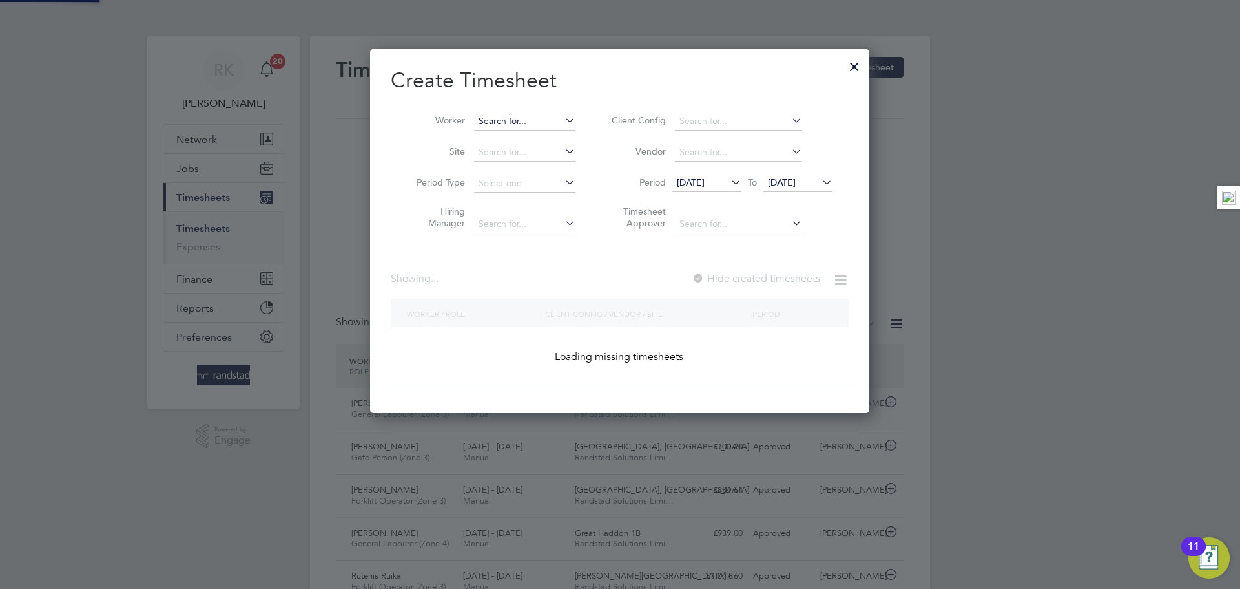
click at [532, 121] on input at bounding box center [524, 121] width 101 height 18
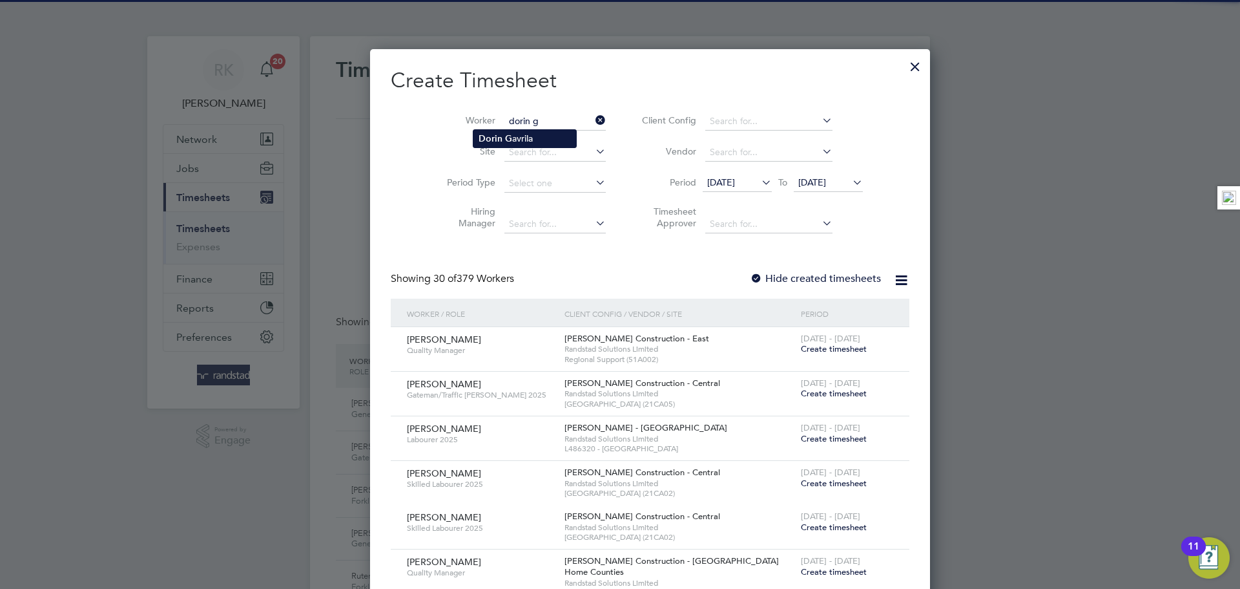
click at [544, 137] on li "Dorin G avrila" at bounding box center [525, 138] width 103 height 17
type input "Dorin Gavrila"
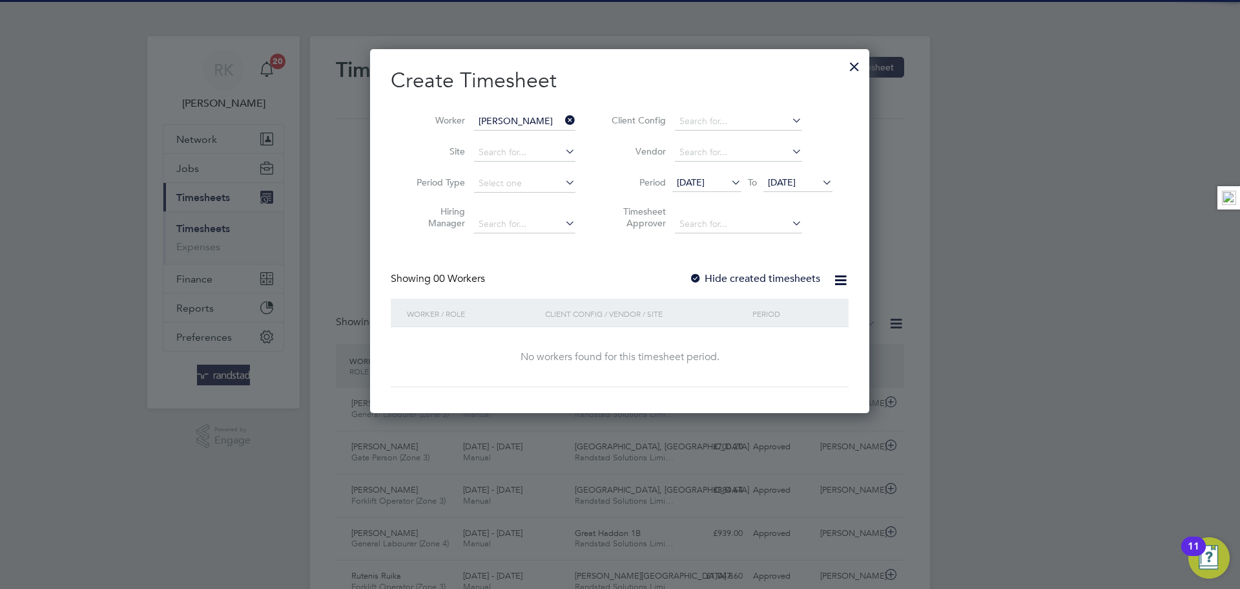
click at [801, 280] on label "Hide created timesheets" at bounding box center [754, 278] width 131 height 13
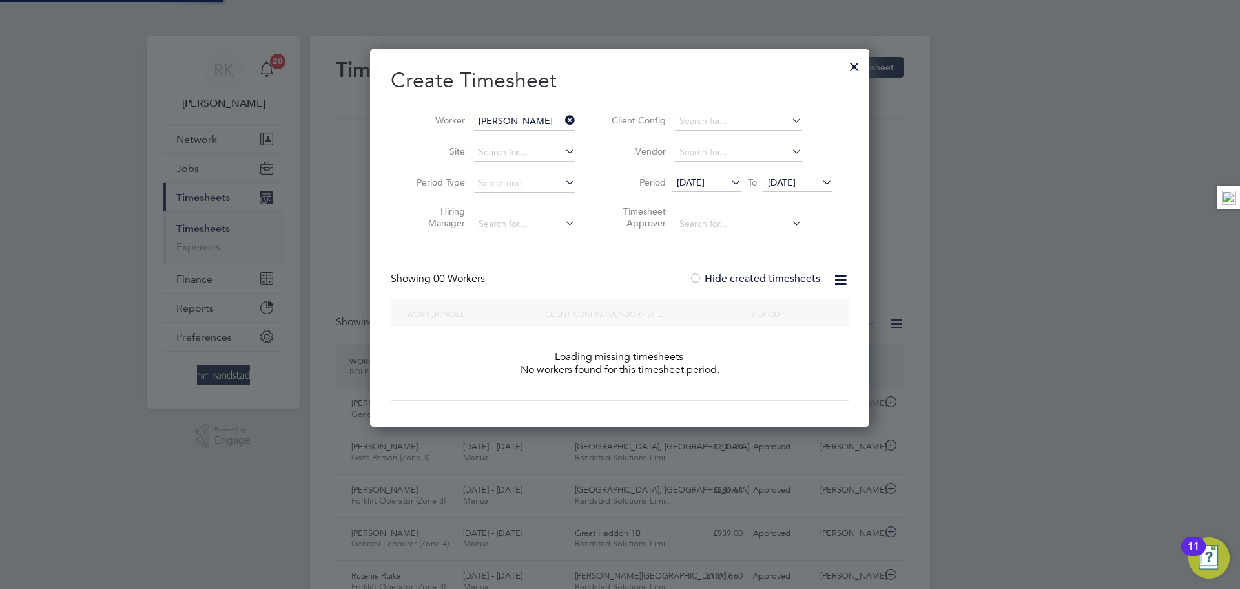
click at [800, 280] on label "Hide created timesheets" at bounding box center [754, 278] width 131 height 13
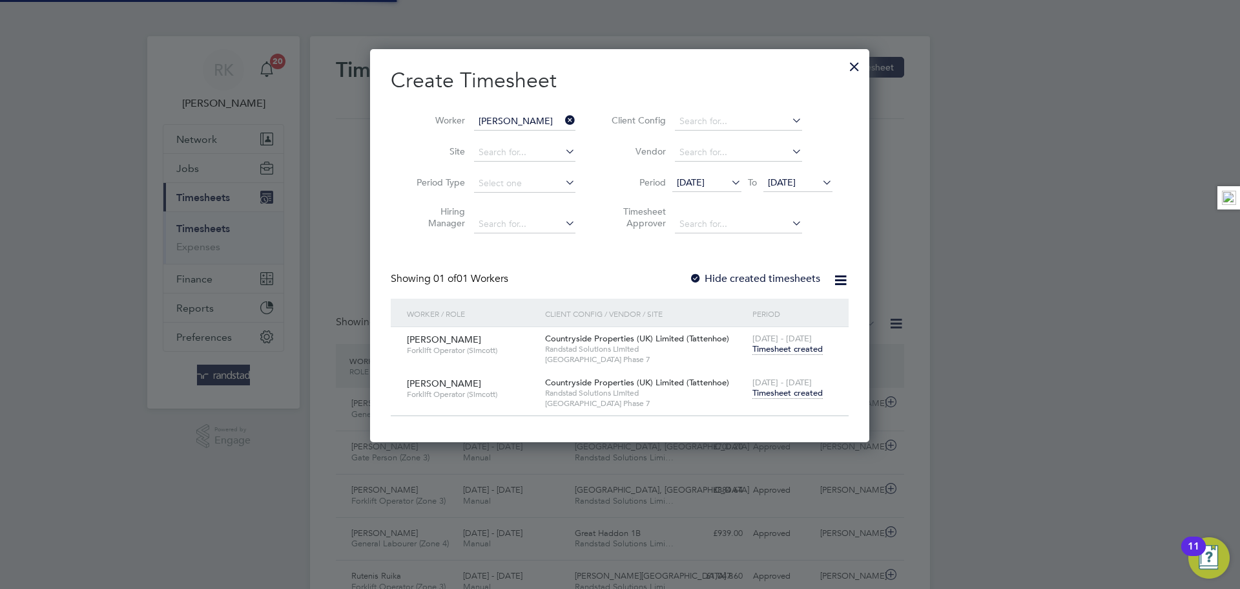
click at [786, 395] on span "Timesheet created" at bounding box center [788, 393] width 70 height 12
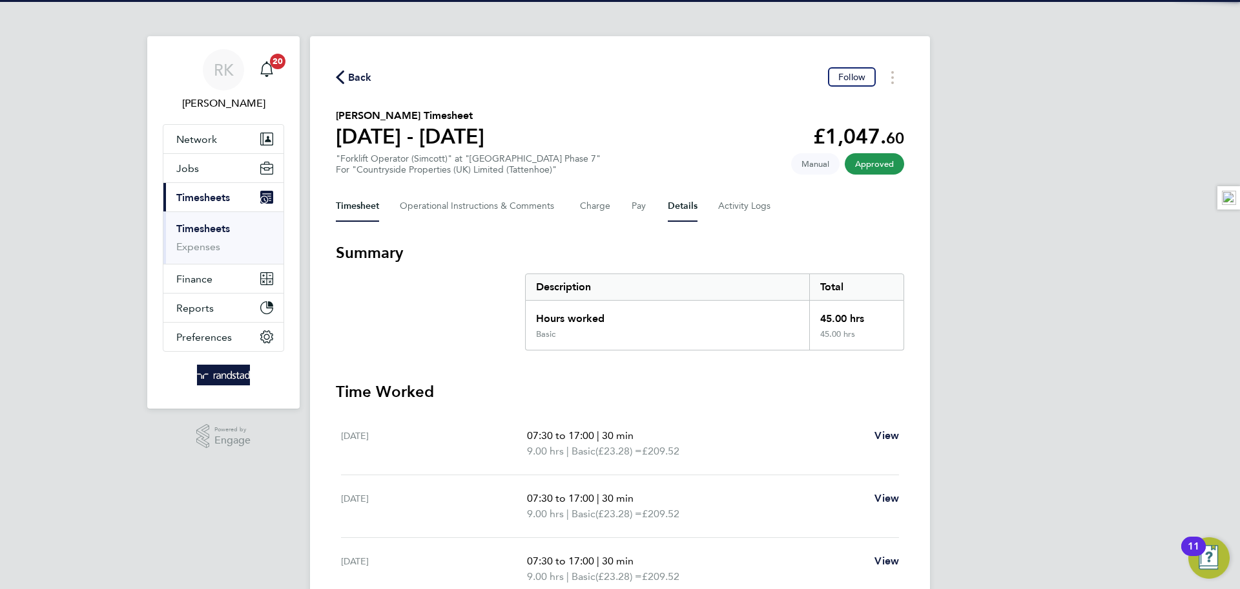
click at [679, 211] on button "Details" at bounding box center [683, 206] width 30 height 31
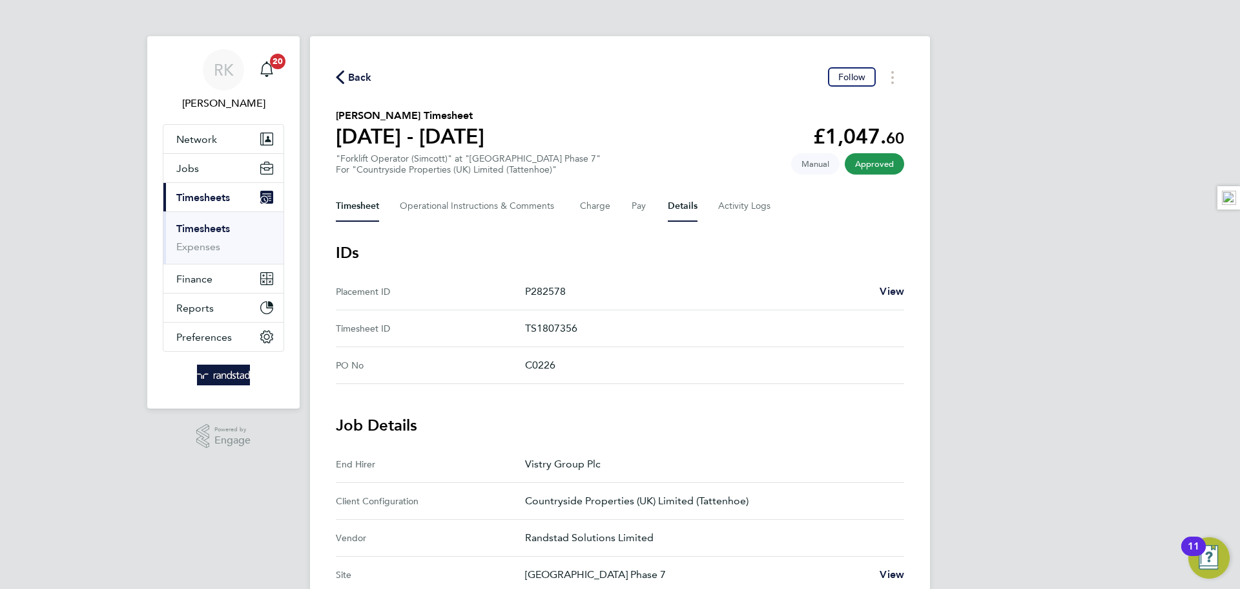
click at [345, 212] on button "Timesheet" at bounding box center [357, 206] width 43 height 31
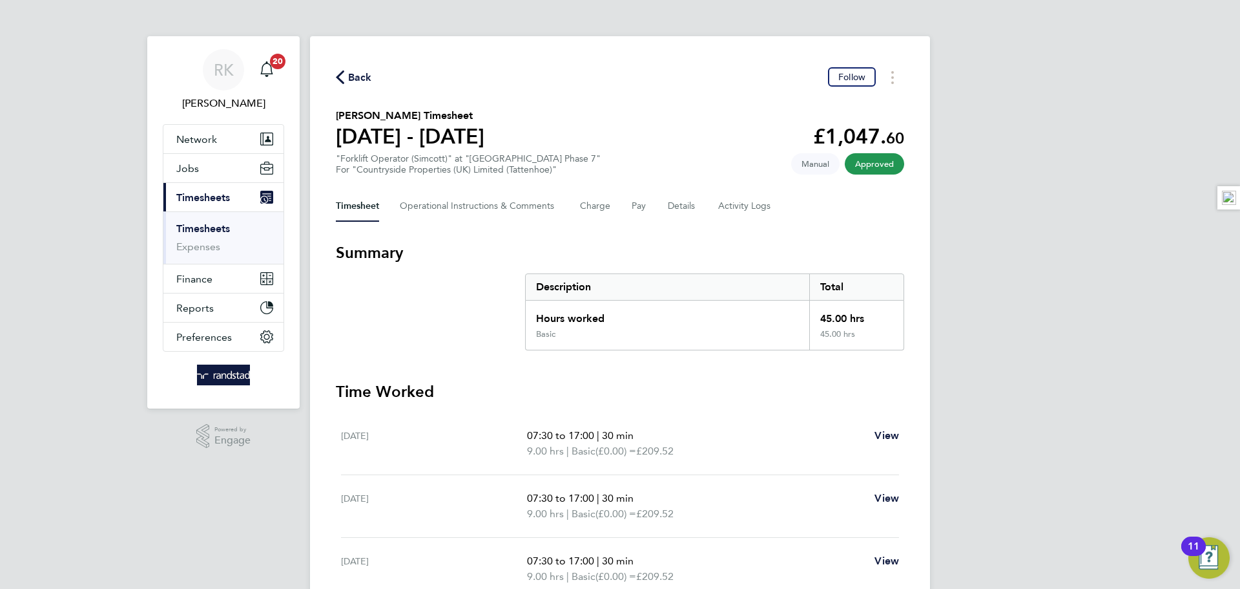
click at [342, 81] on icon "button" at bounding box center [340, 77] width 8 height 14
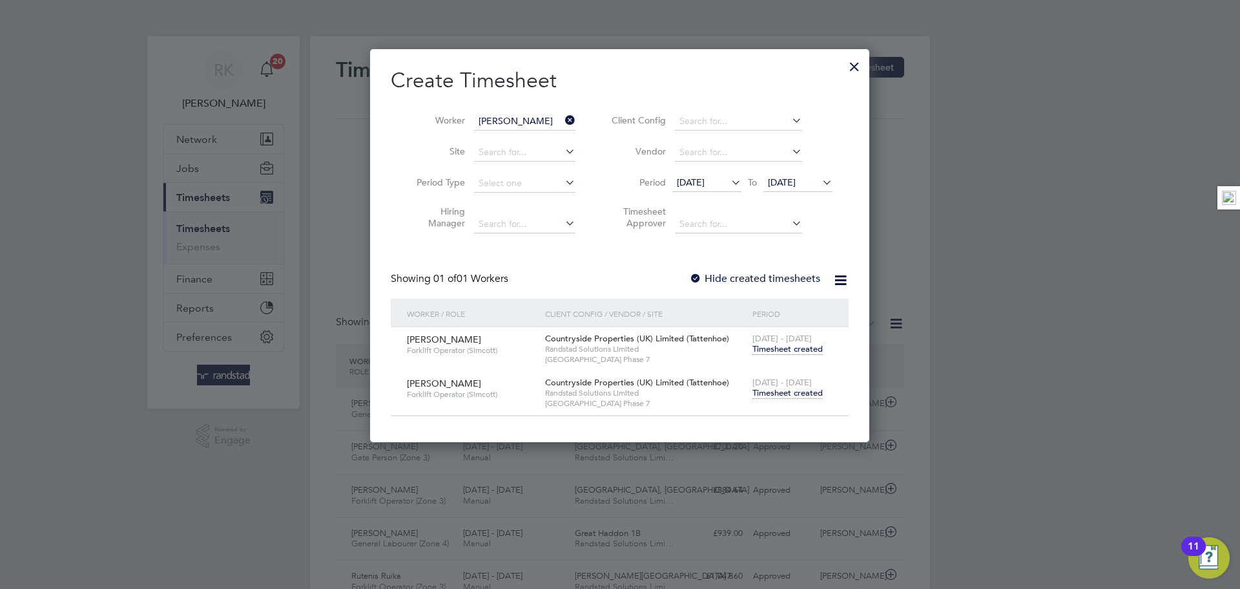
click at [563, 121] on icon at bounding box center [563, 120] width 0 height 18
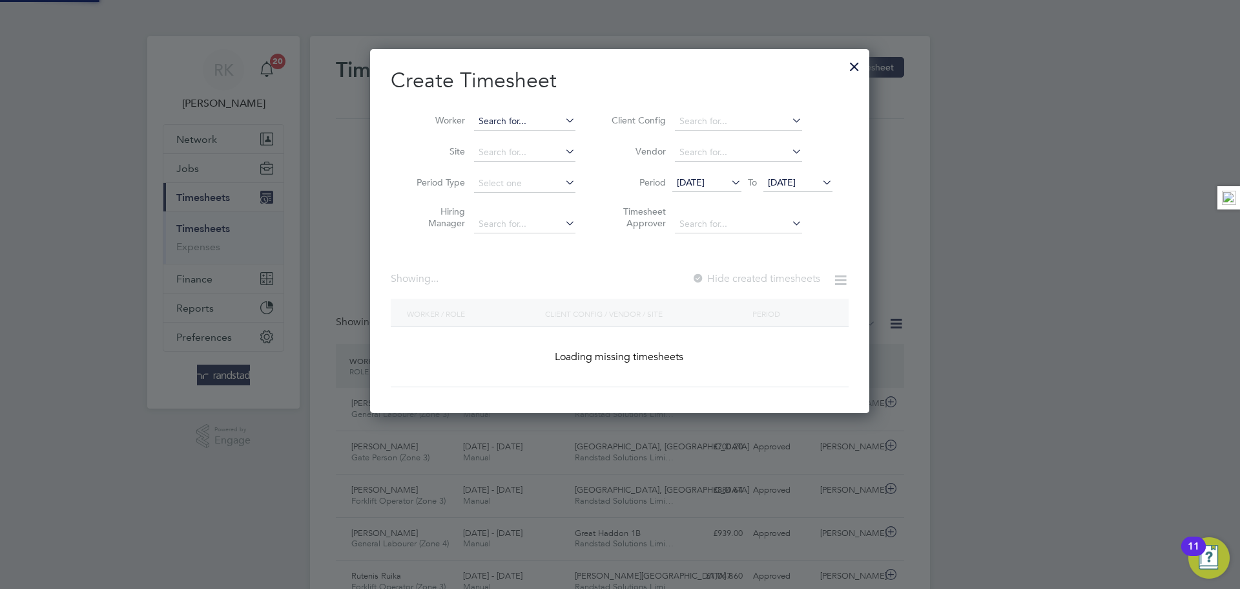
click at [523, 119] on input at bounding box center [524, 121] width 101 height 18
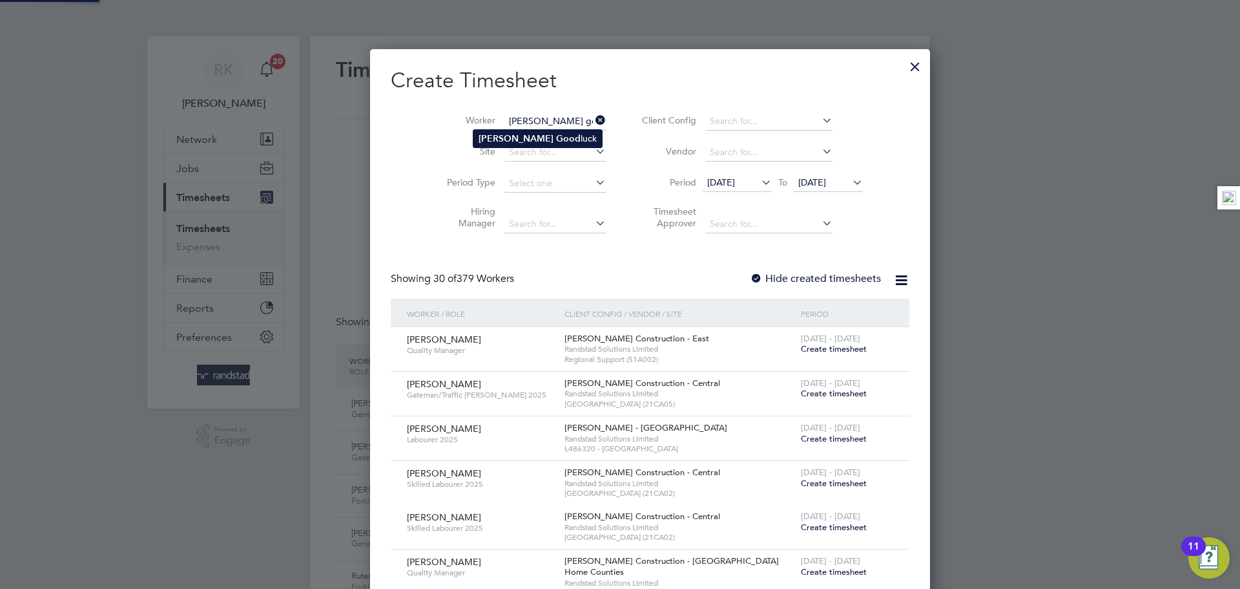
click at [556, 134] on b "Good" at bounding box center [568, 138] width 25 height 11
type input "Nelson Goodluck"
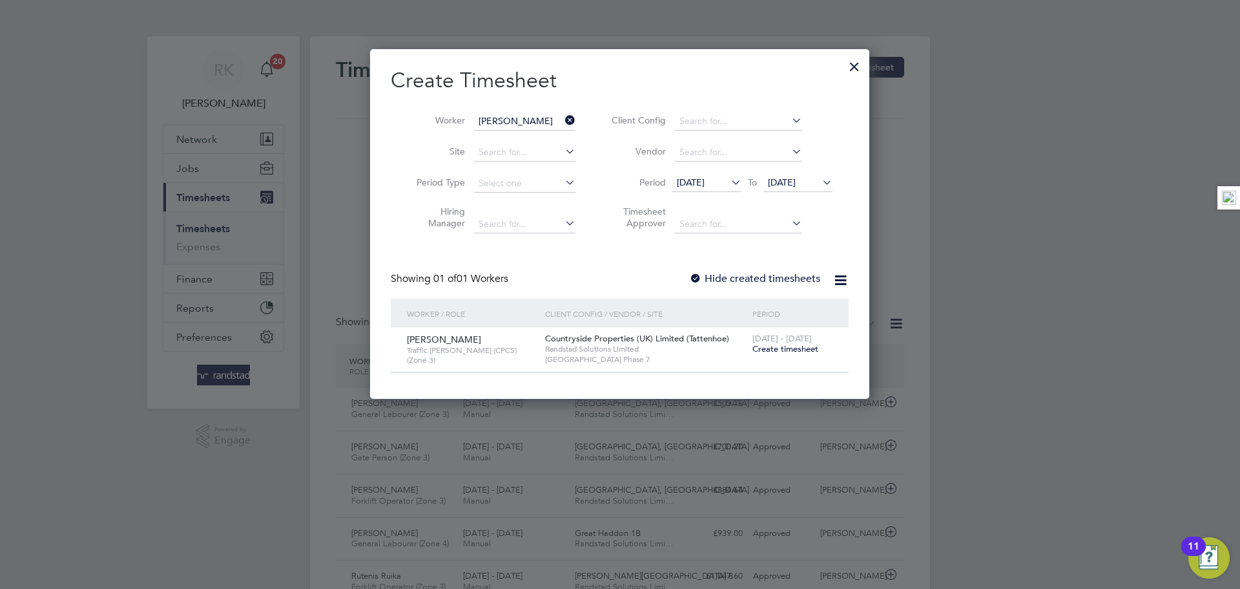
click at [756, 346] on span "Create timesheet" at bounding box center [786, 348] width 66 height 11
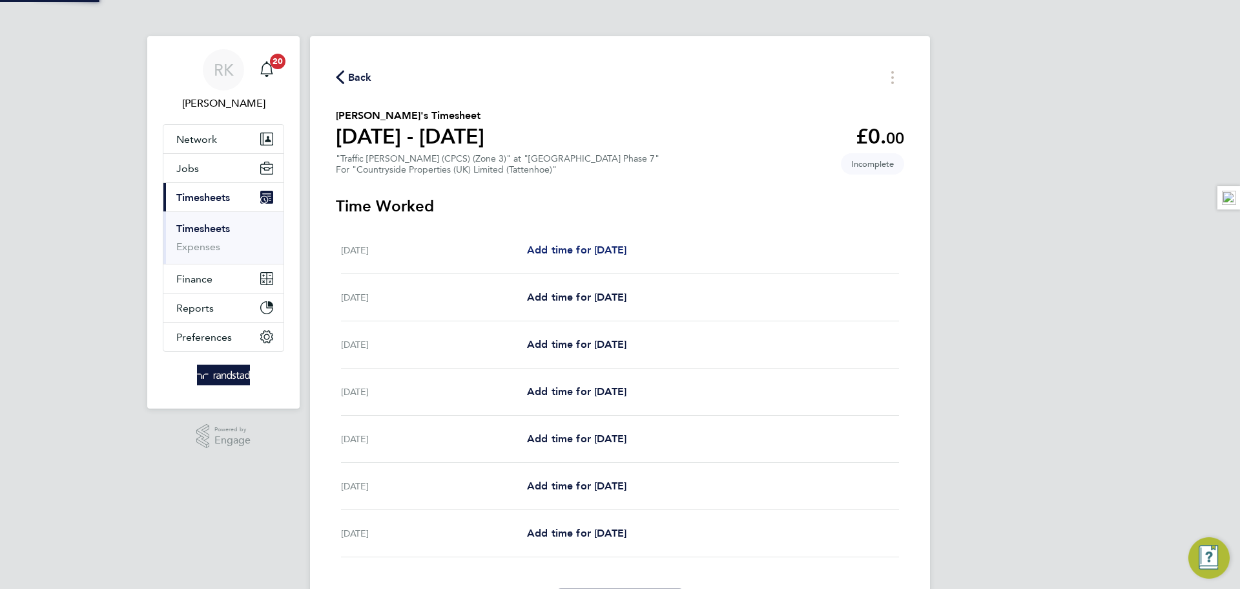
click at [572, 257] on link "Add time for Mon 18 Aug" at bounding box center [576, 250] width 99 height 16
select select "30"
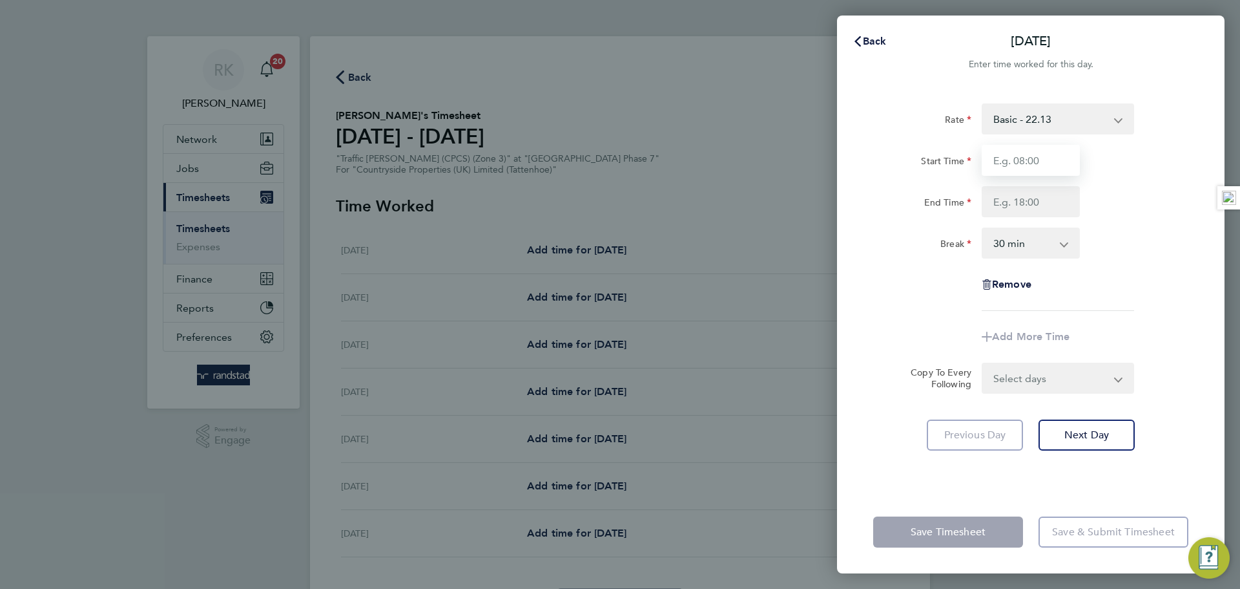
click at [1024, 156] on input "Start Time" at bounding box center [1031, 160] width 98 height 31
type input "07:00"
click at [1024, 206] on input "End Time" at bounding box center [1031, 201] width 98 height 31
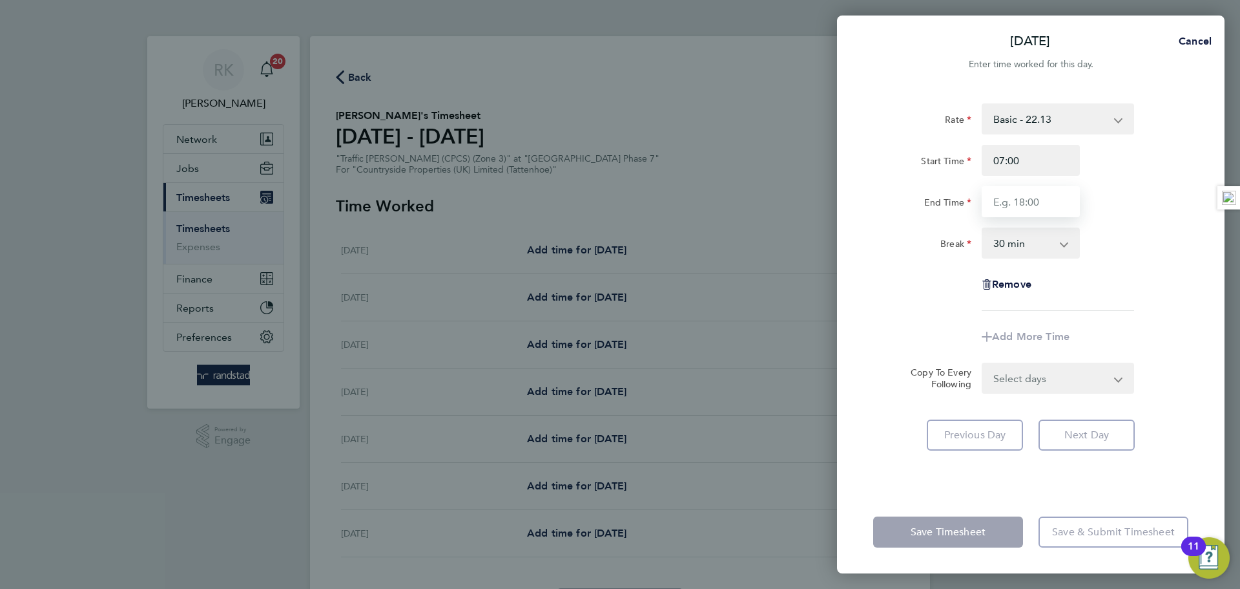
type input "17:00"
click at [1127, 214] on div "End Time 17:00" at bounding box center [1031, 201] width 326 height 31
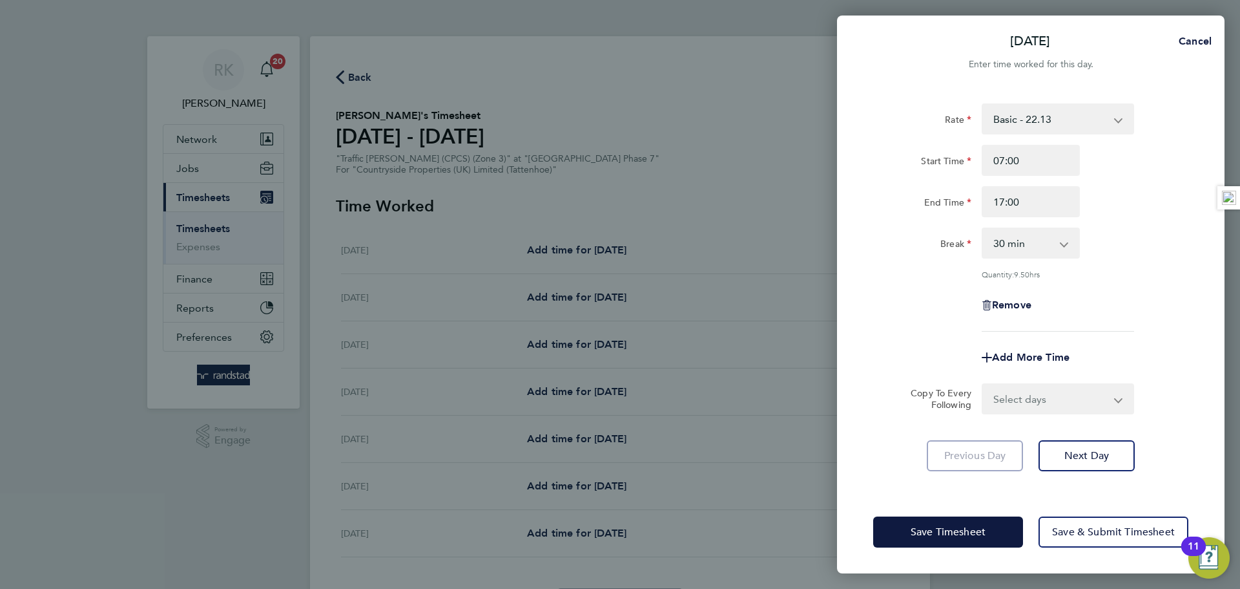
click at [1061, 397] on select "Select days Day Weekday (Mon-Fri) Weekend (Sat-Sun) Tuesday Wednesday Thursday …" at bounding box center [1051, 398] width 136 height 28
select select "WEEKDAY"
click at [983, 384] on select "Select days Day Weekday (Mon-Fri) Weekend (Sat-Sun) Tuesday Wednesday Thursday …" at bounding box center [1051, 398] width 136 height 28
select select "2025-08-24"
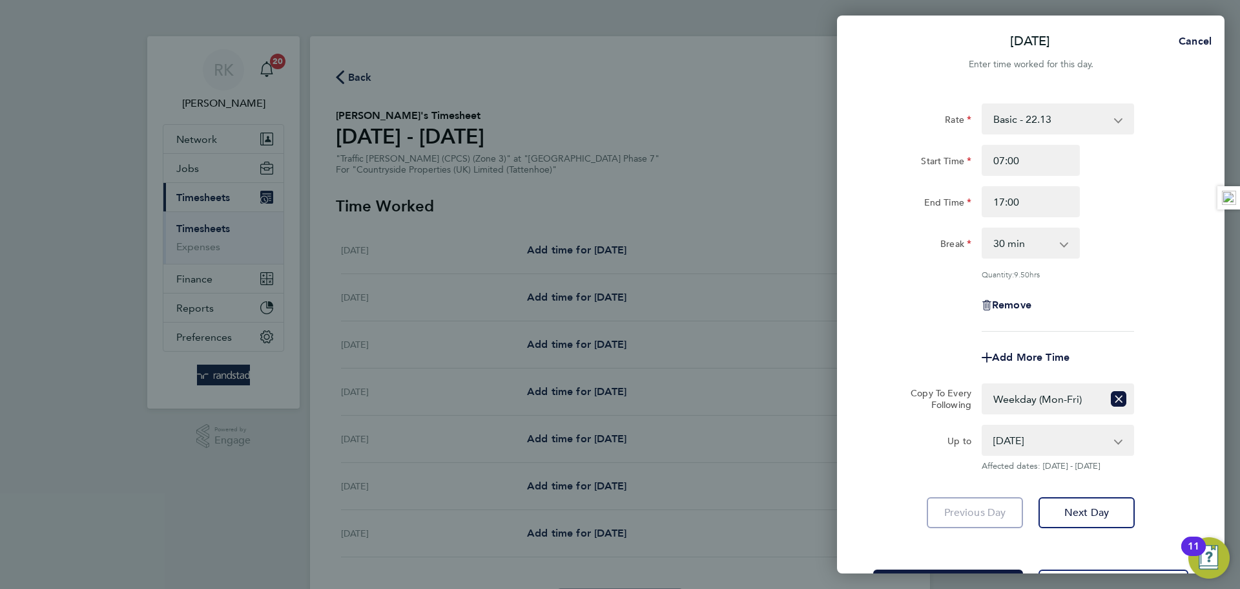
click at [1125, 318] on div "Remove" at bounding box center [1031, 304] width 326 height 31
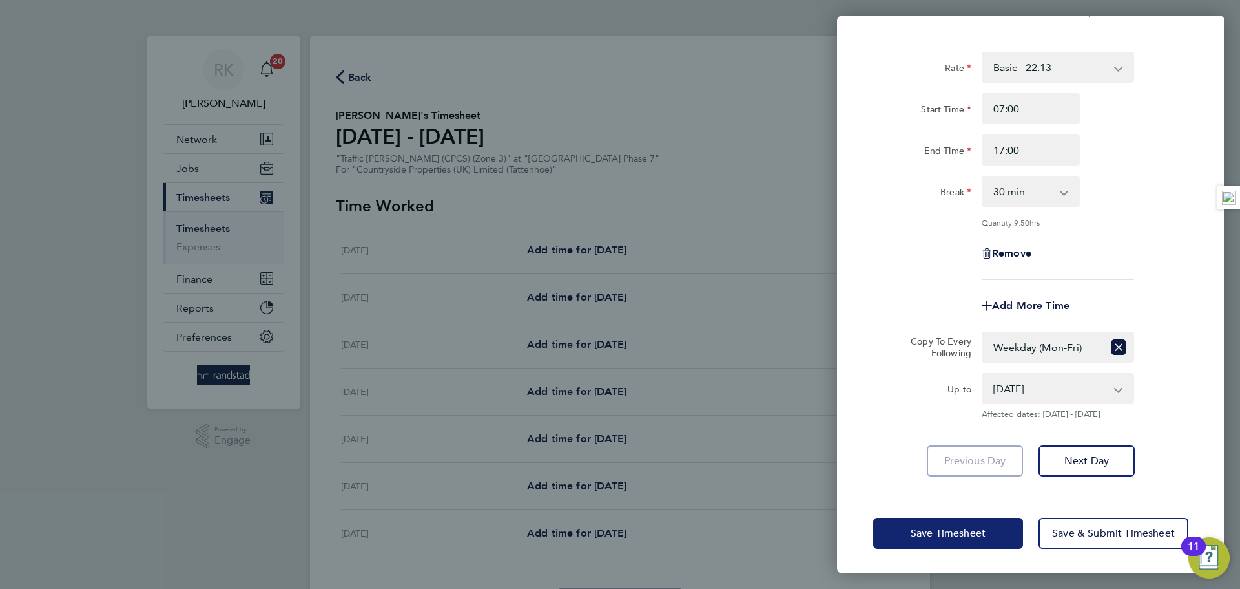
click at [957, 538] on button "Save Timesheet" at bounding box center [948, 532] width 150 height 31
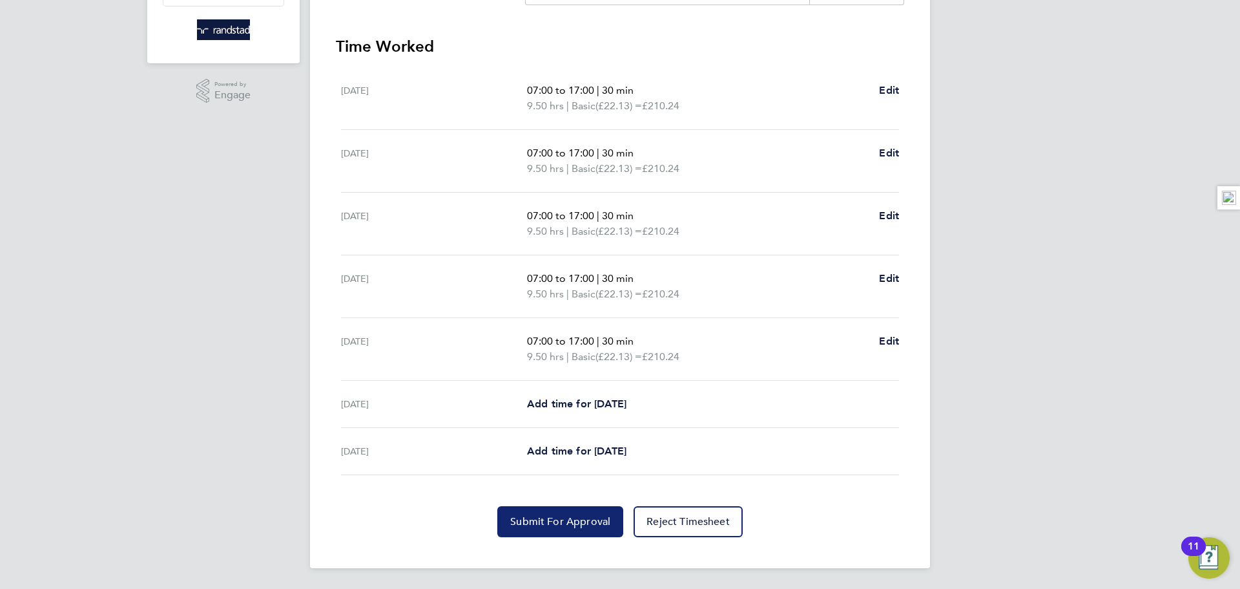
click at [558, 524] on span "Submit For Approval" at bounding box center [560, 521] width 100 height 13
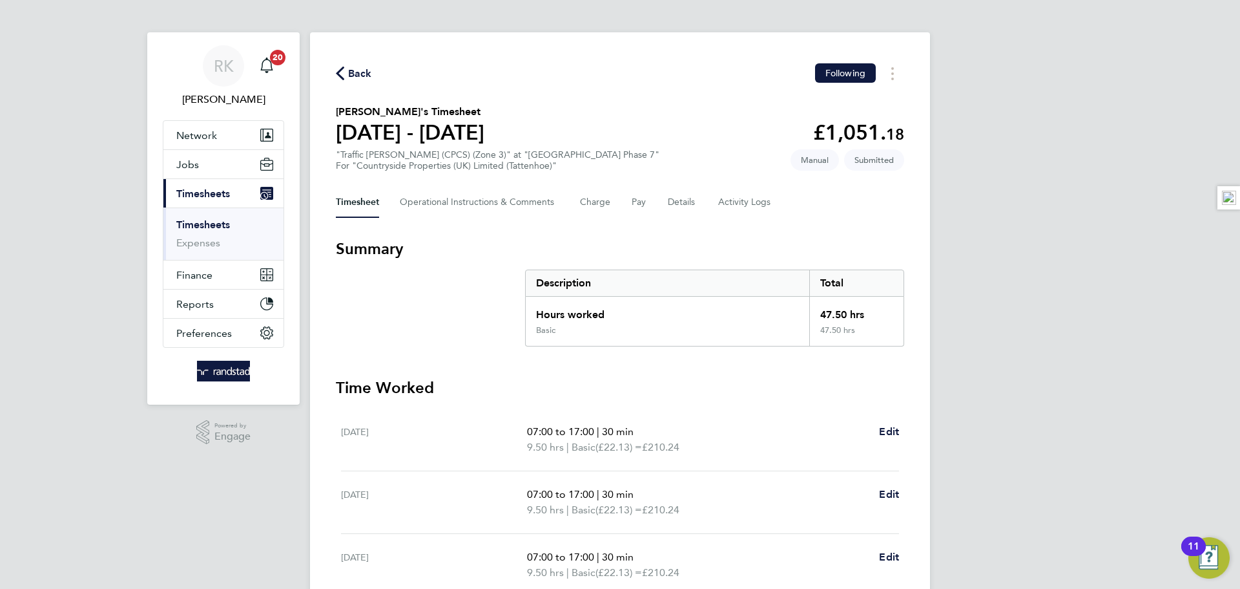
click at [662, 200] on div "Timesheet Operational Instructions & Comments Charge Pay Details Activity Logs" at bounding box center [620, 202] width 569 height 31
click at [669, 198] on button "Details" at bounding box center [683, 202] width 30 height 31
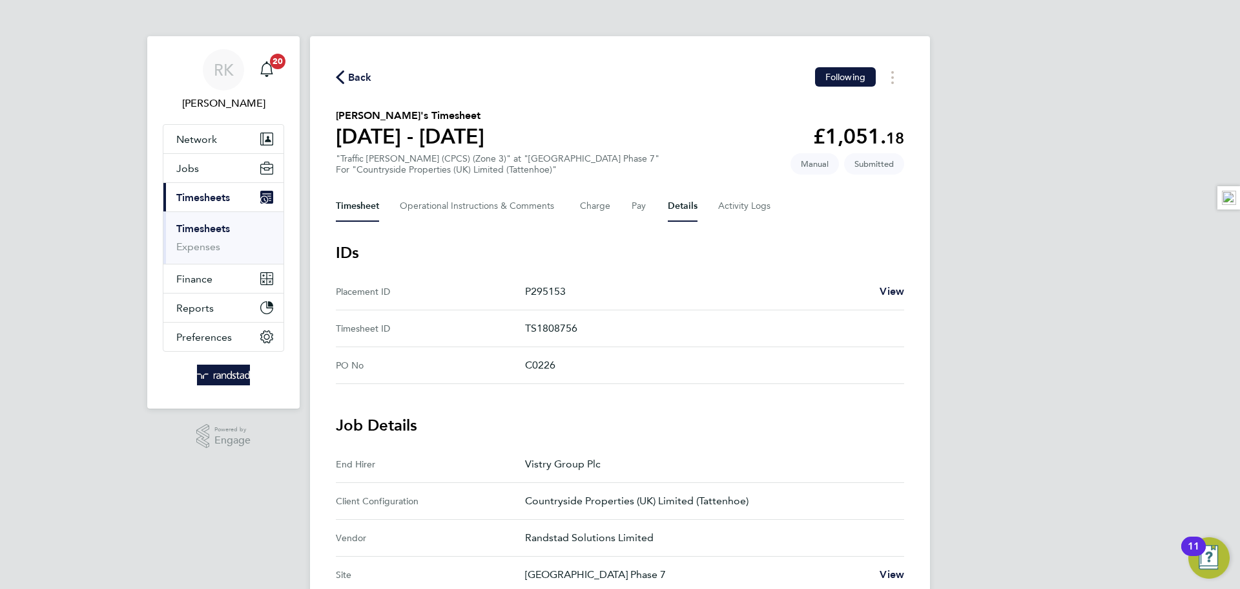
click at [351, 199] on button "Timesheet" at bounding box center [357, 206] width 43 height 31
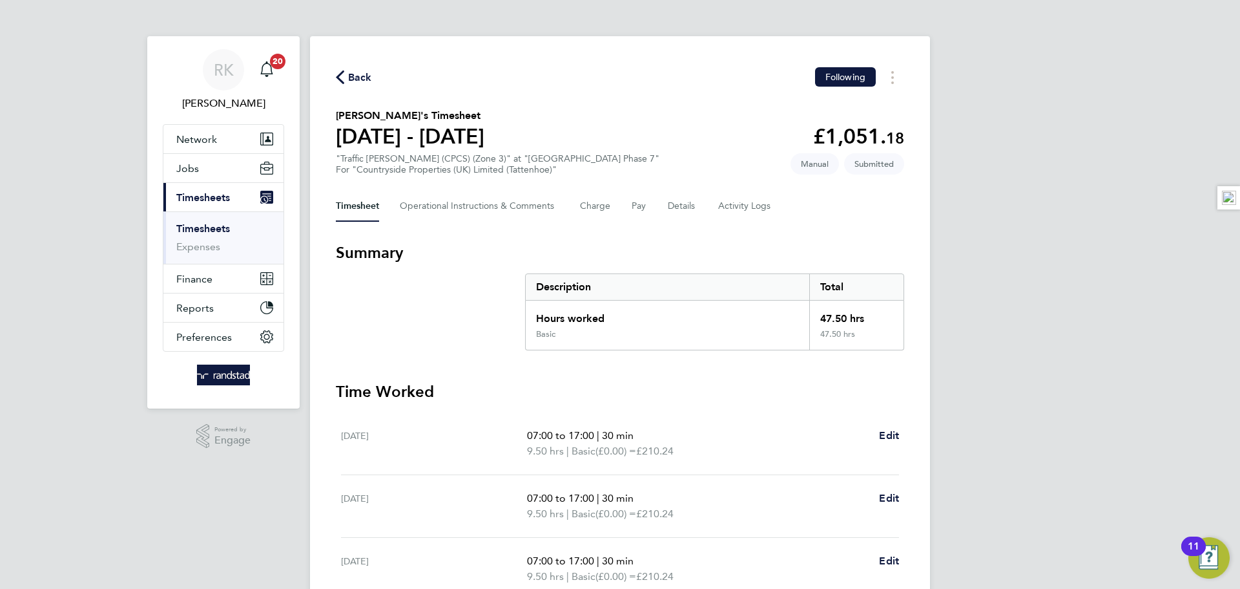
click at [334, 75] on div "Back Following Nelson Goodluck's Timesheet 18 - 24 Aug 2025 £1,051. 18 "Traffic…" at bounding box center [620, 474] width 620 height 877
click at [342, 74] on icon "button" at bounding box center [340, 77] width 8 height 14
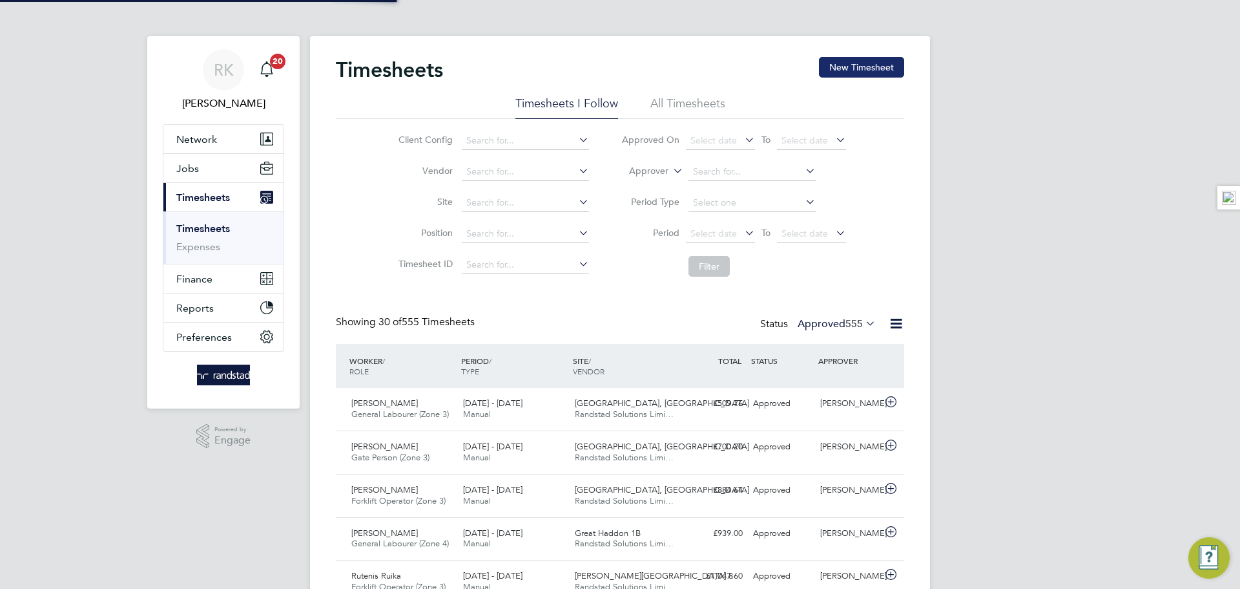
click at [861, 76] on button "New Timesheet" at bounding box center [861, 67] width 85 height 21
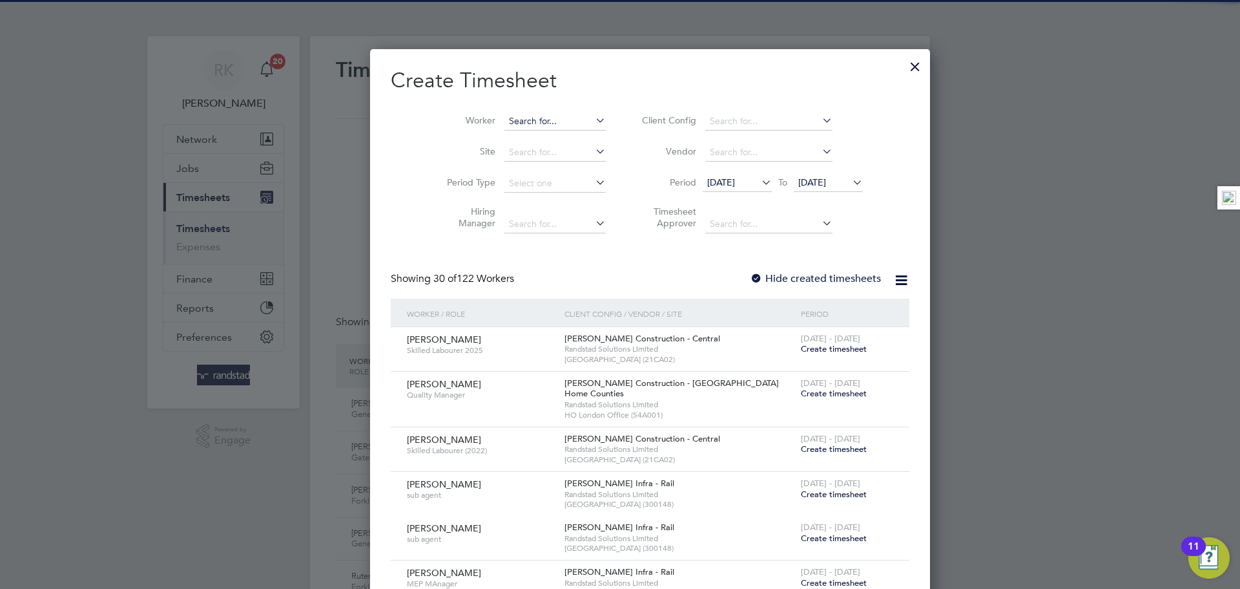
click at [548, 121] on input at bounding box center [555, 121] width 101 height 18
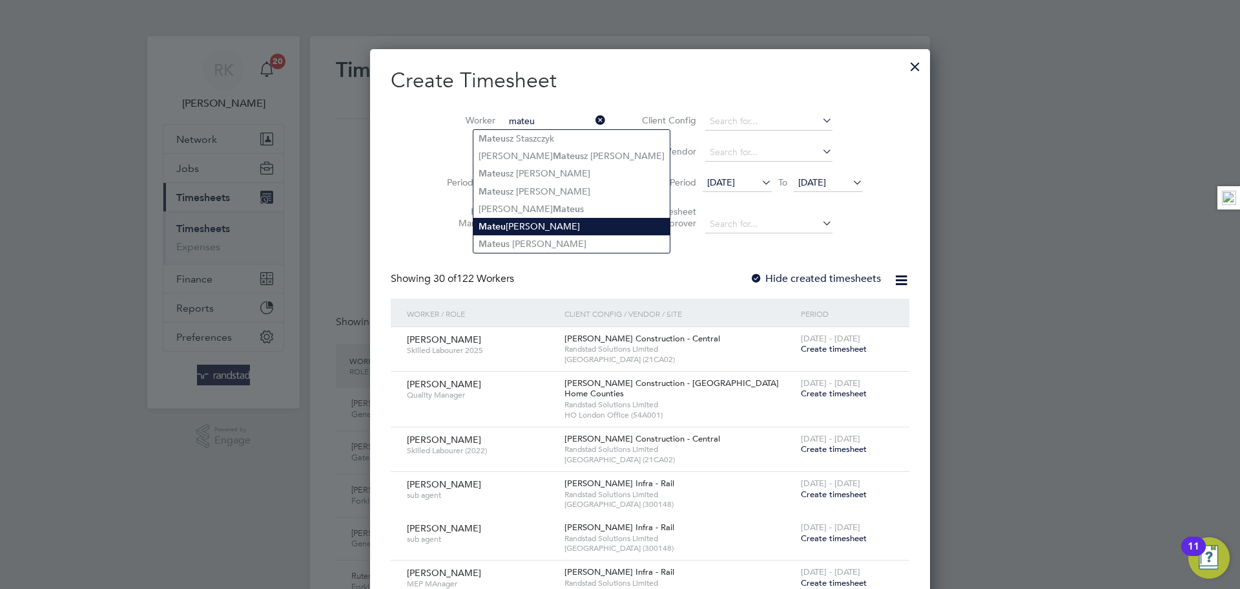
click at [562, 223] on li "Mateu sz Szczepanski" at bounding box center [572, 226] width 196 height 17
type input "Mateusz Szczepanski"
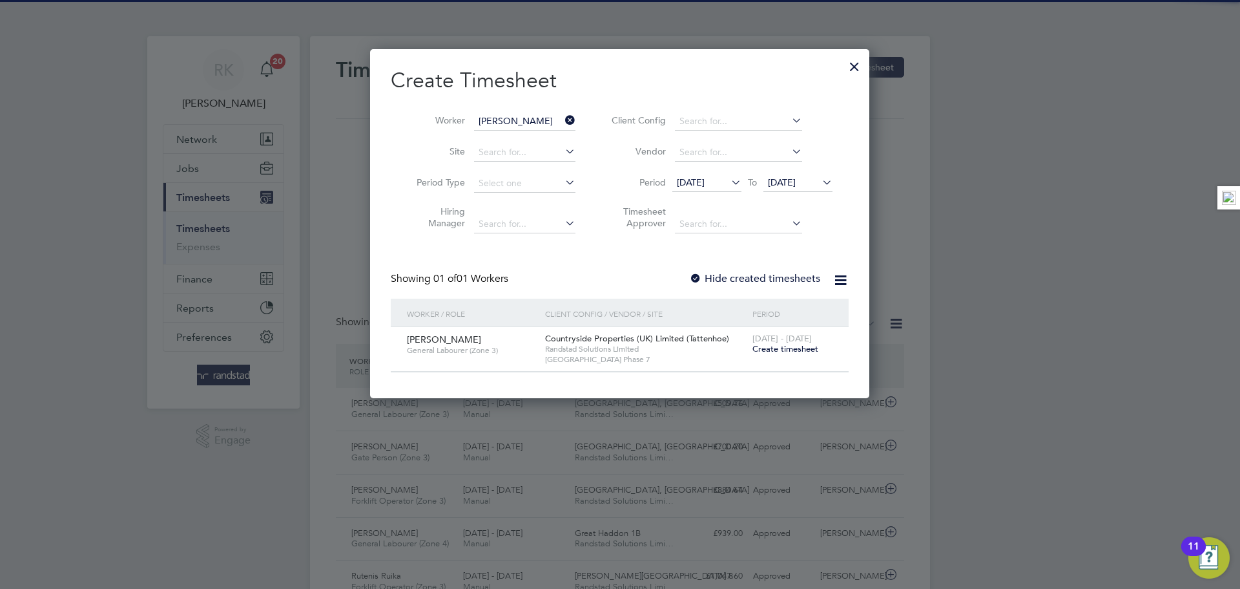
click at [798, 348] on span "Create timesheet" at bounding box center [786, 348] width 66 height 11
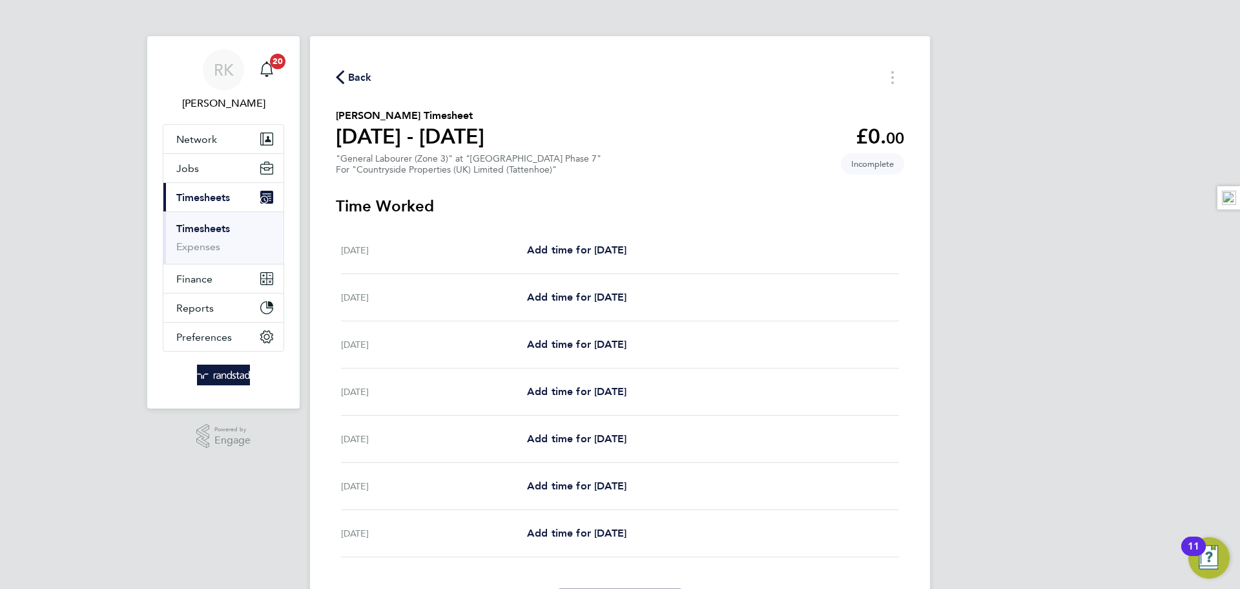
click at [338, 88] on div "Back Mateusz Szczepanski's Timesheet 11 - 17 Aug 2025 £0. 00 "General Labourer …" at bounding box center [620, 343] width 620 height 614
click at [340, 79] on icon "button" at bounding box center [340, 77] width 8 height 14
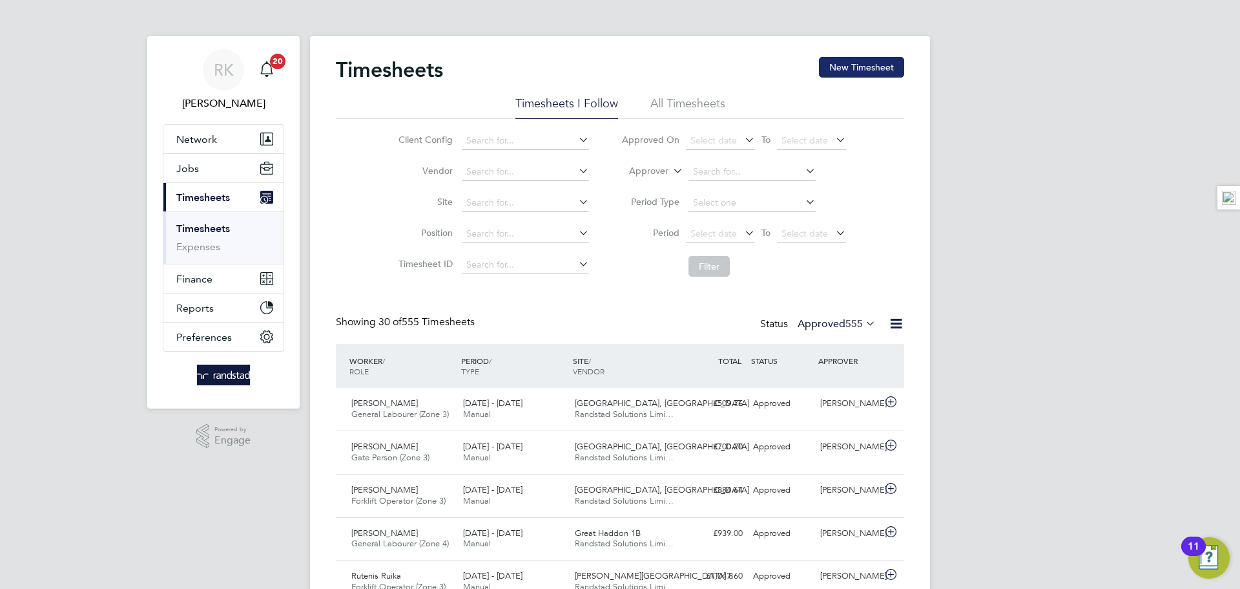
click at [845, 70] on button "New Timesheet" at bounding box center [861, 67] width 85 height 21
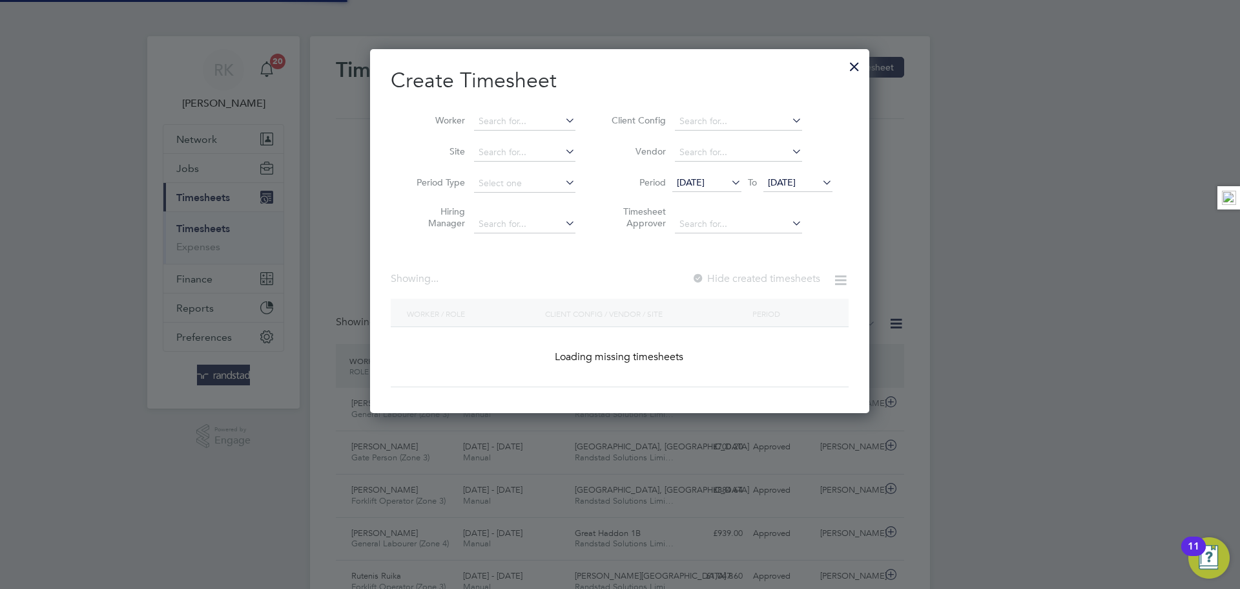
click at [496, 131] on li "Worker" at bounding box center [491, 121] width 201 height 31
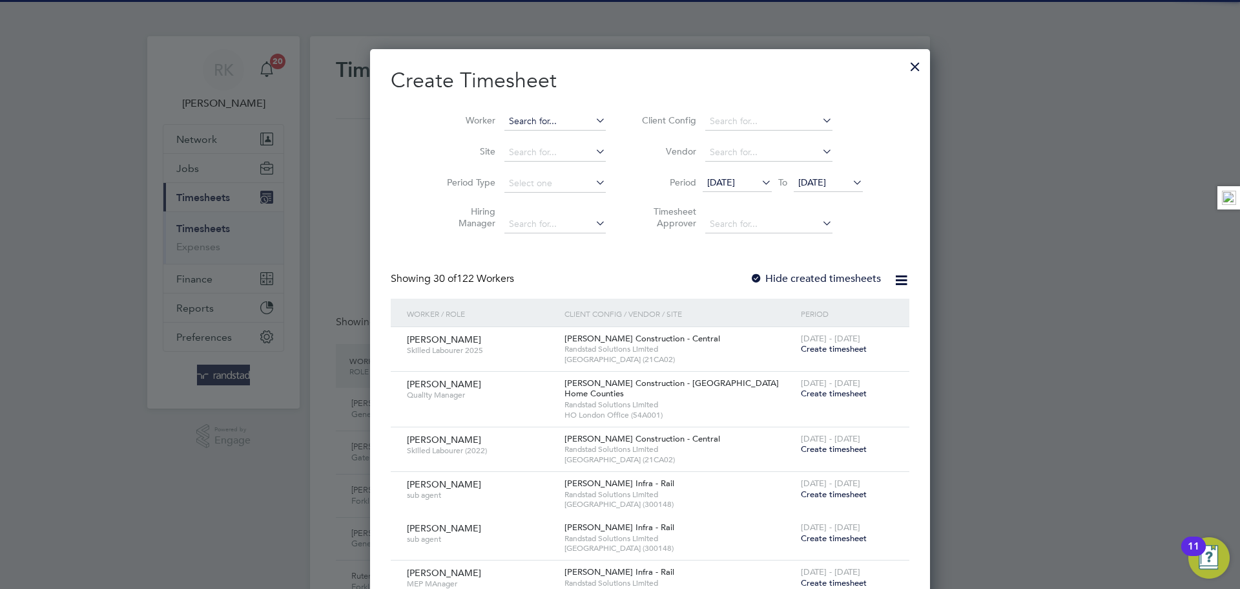
click at [505, 123] on input at bounding box center [555, 121] width 101 height 18
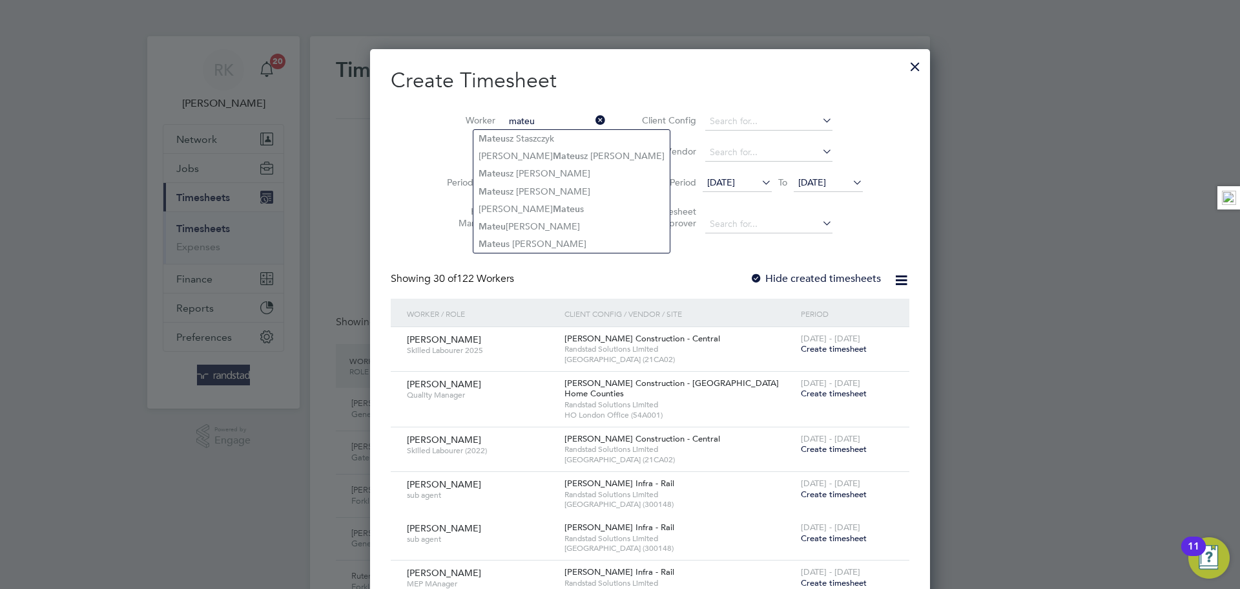
drag, startPoint x: 510, startPoint y: 225, endPoint x: 639, endPoint y: 205, distance: 130.7
click at [510, 225] on li "Mateu sz Szczepanski" at bounding box center [572, 226] width 196 height 17
type input "Mateusz Szczepanski"
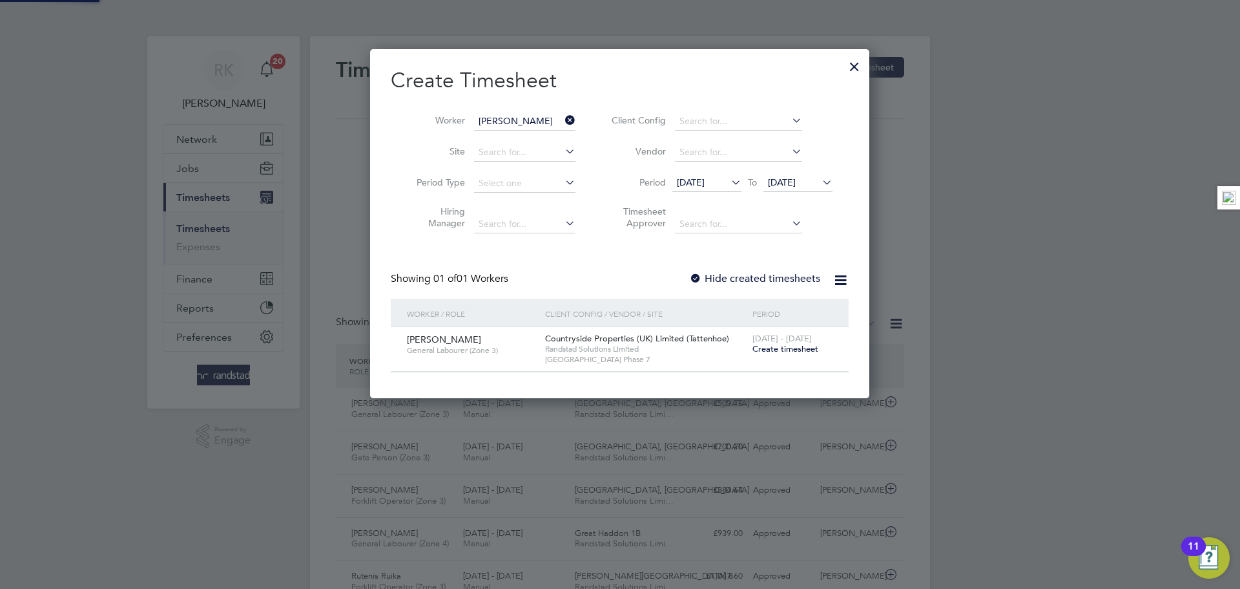
click at [808, 172] on li "Period 12 Aug 2025 To 19 Aug 2025" at bounding box center [720, 183] width 257 height 31
click at [796, 178] on span "19 Aug 2025" at bounding box center [782, 182] width 28 height 12
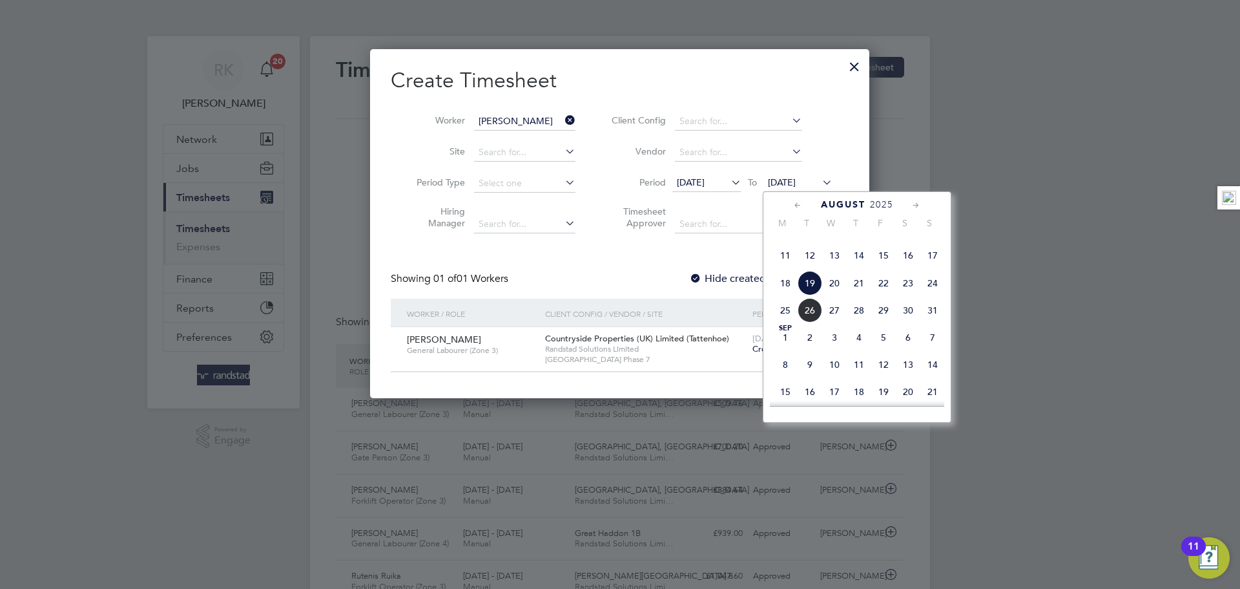
click at [924, 295] on span "24" at bounding box center [933, 283] width 25 height 25
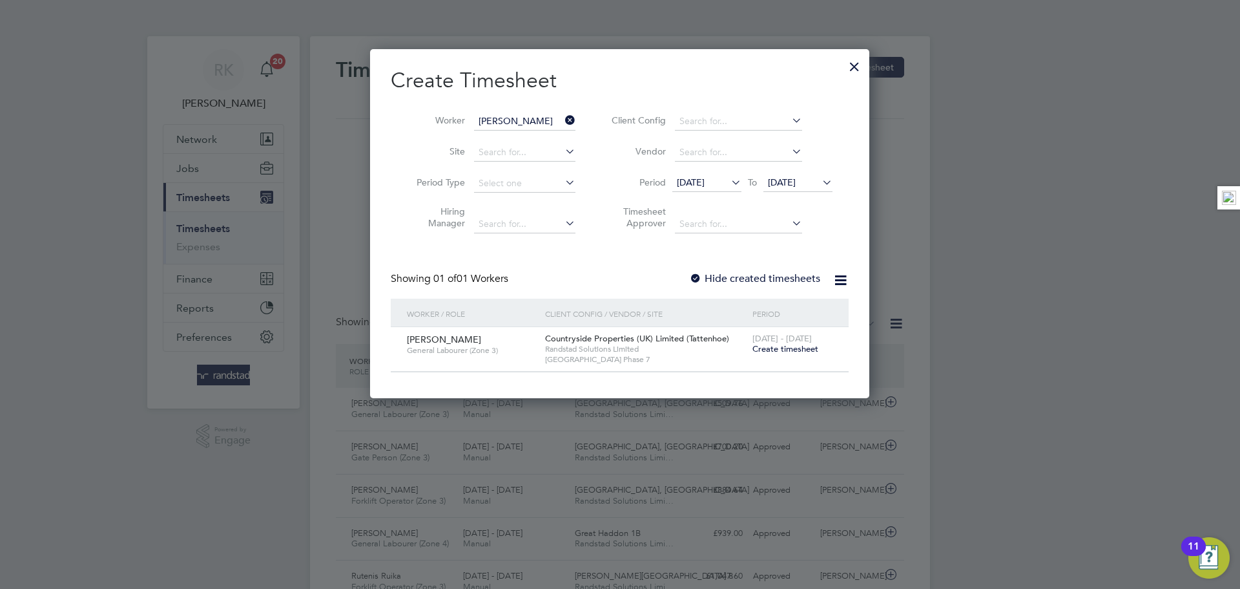
click at [776, 278] on label "Hide created timesheets" at bounding box center [754, 278] width 131 height 13
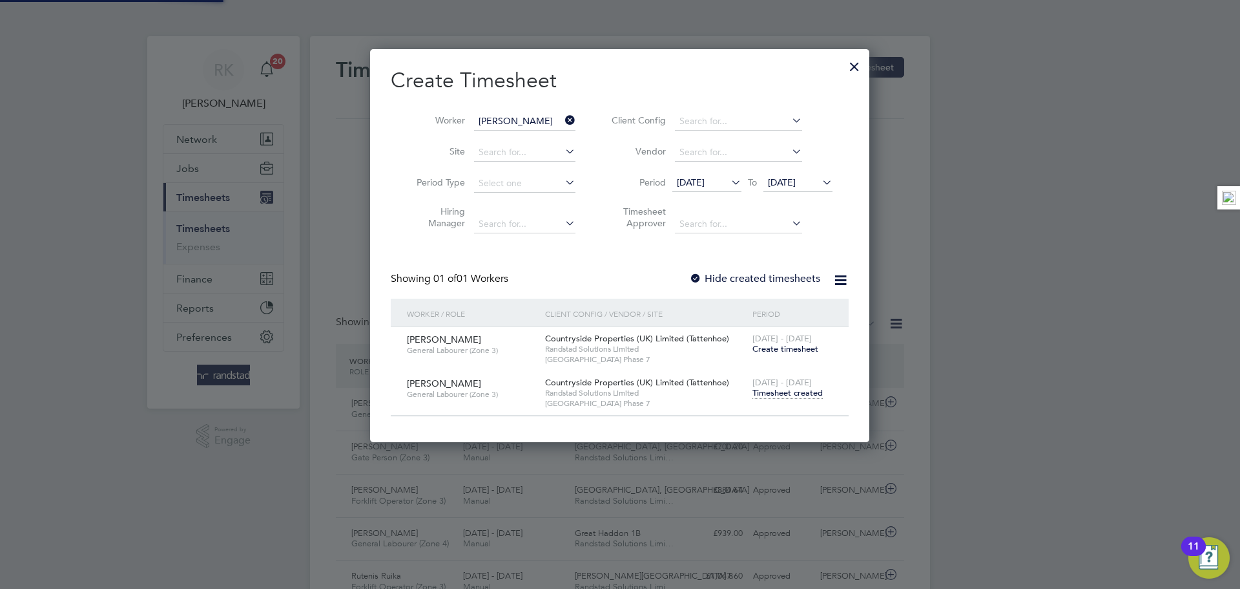
click at [787, 391] on span "Timesheet created" at bounding box center [788, 393] width 70 height 12
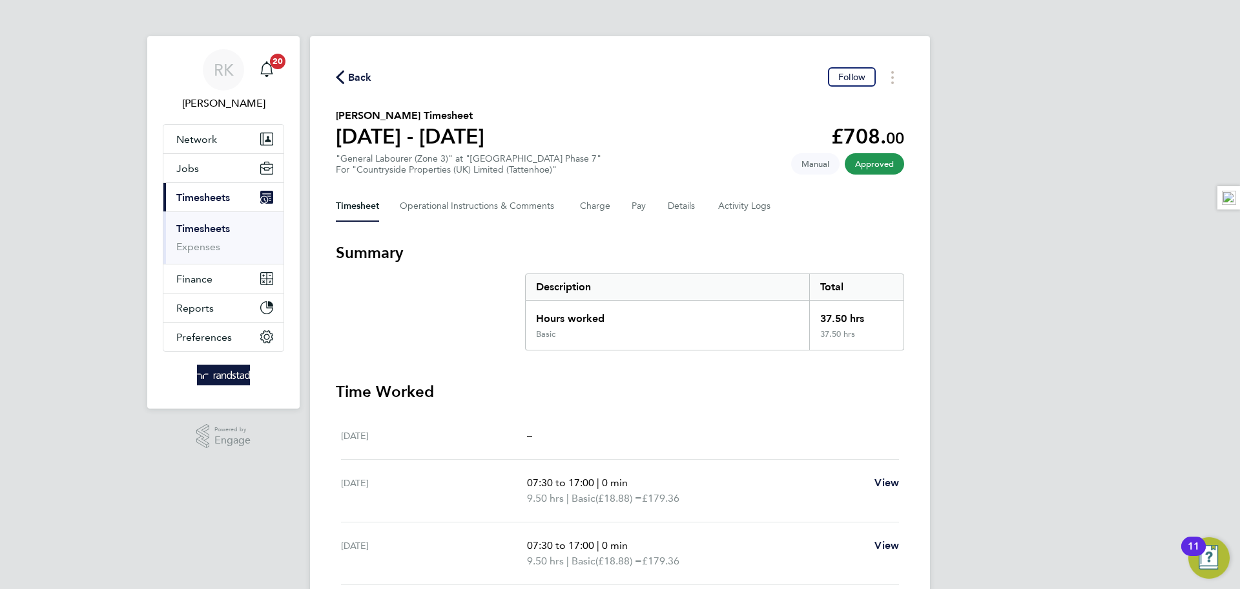
click at [328, 74] on div "Back Follow Mateusz Szczepanski's Timesheet 18 - 24 Aug 2025 £708. 00 "General …" at bounding box center [620, 466] width 620 height 861
click at [339, 80] on icon "button" at bounding box center [340, 77] width 8 height 14
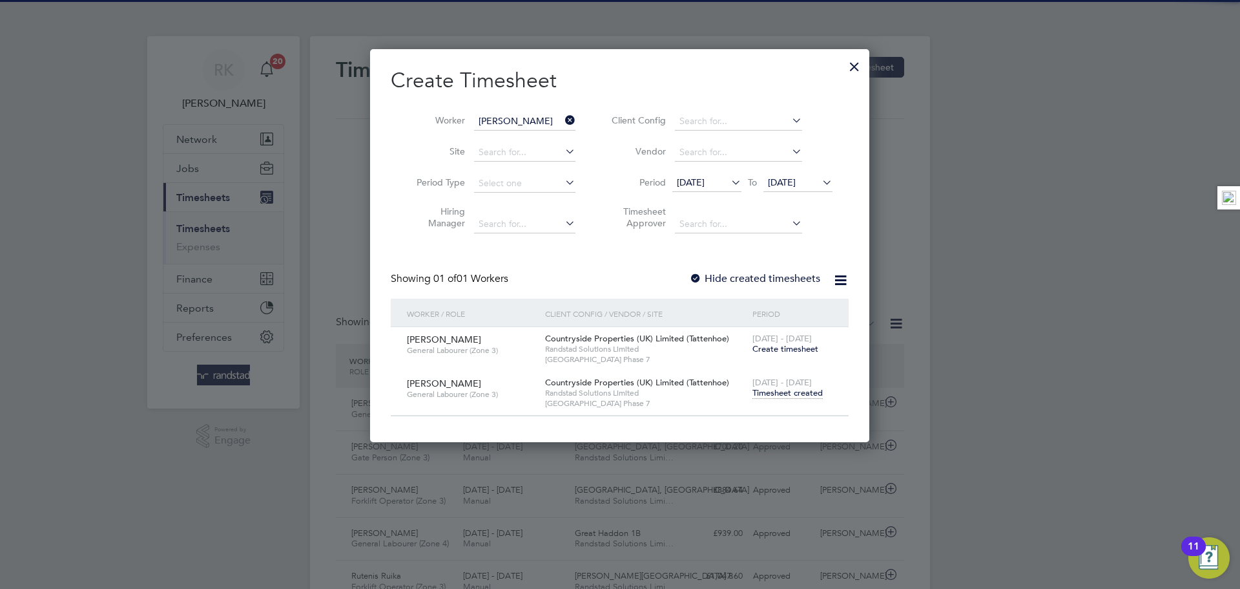
click at [563, 116] on icon at bounding box center [563, 120] width 0 height 18
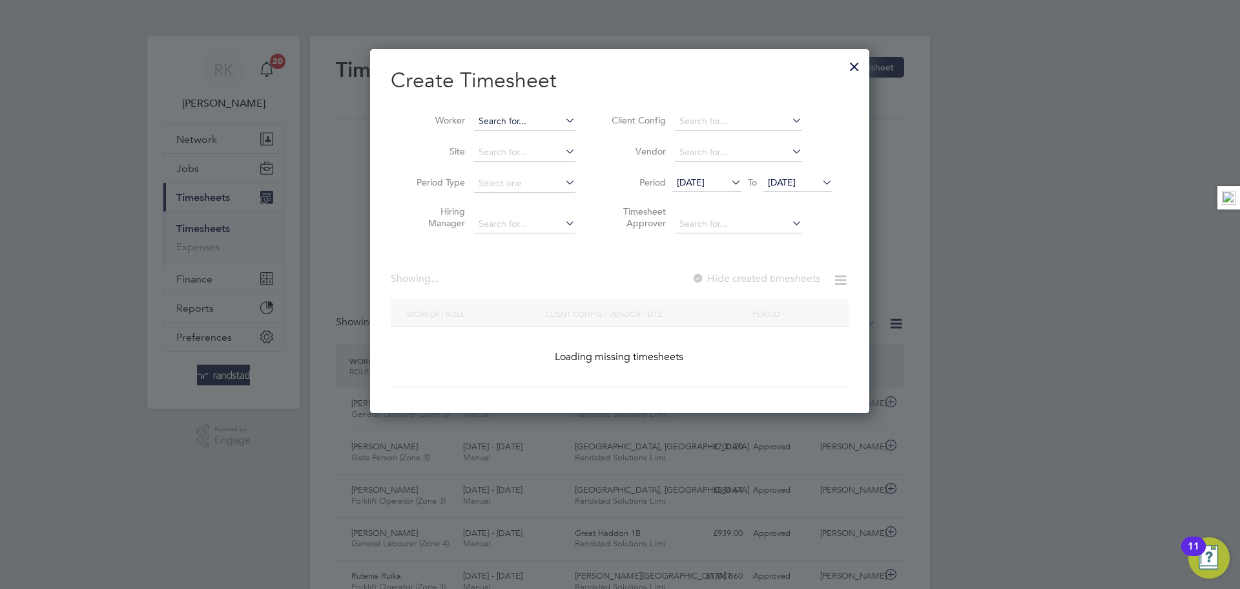
click at [514, 125] on input at bounding box center [524, 121] width 101 height 18
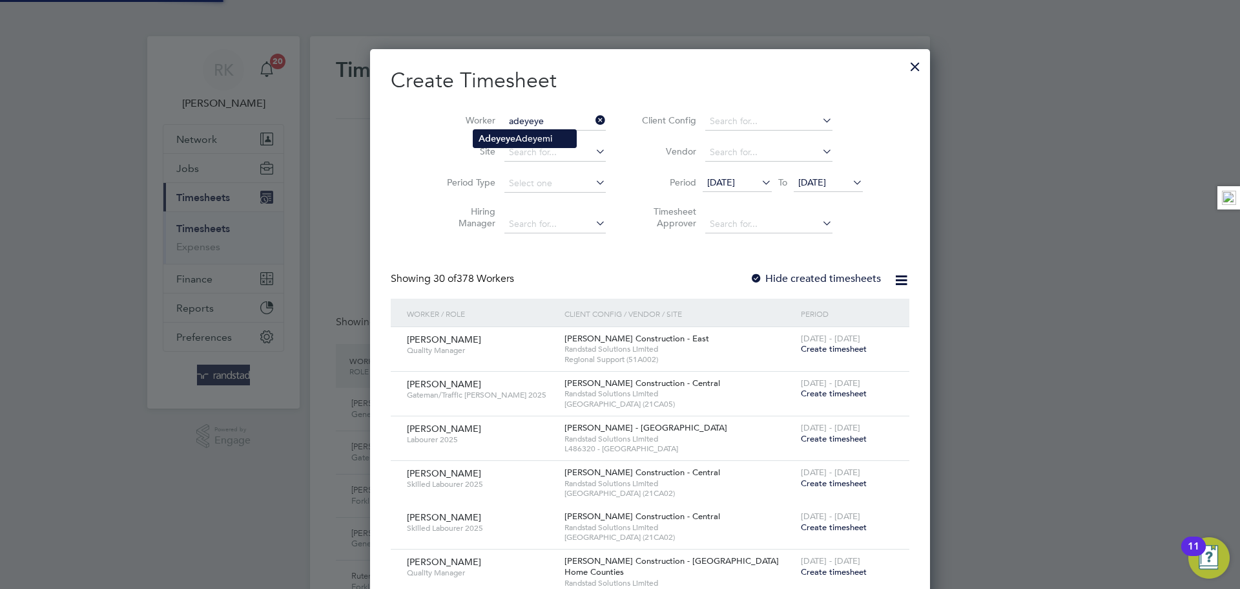
click at [526, 139] on li "Adeyeye Adeyemi" at bounding box center [525, 138] width 103 height 17
type input "Adeyeye Adeyemi"
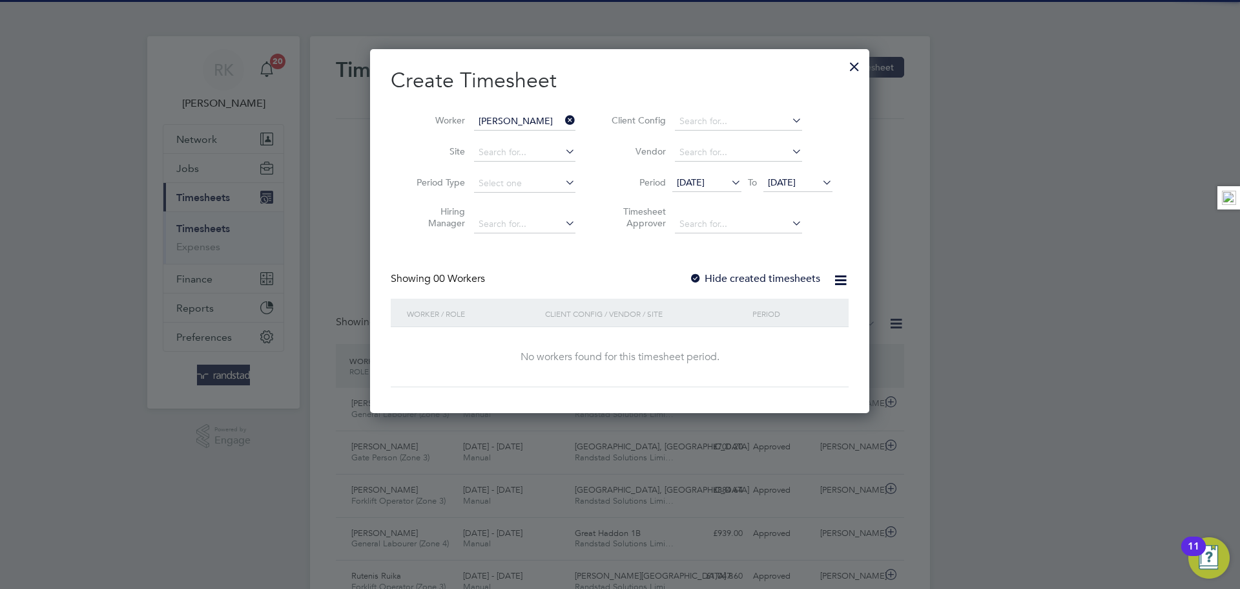
click at [788, 185] on span "24 Aug 2025" at bounding box center [782, 182] width 28 height 12
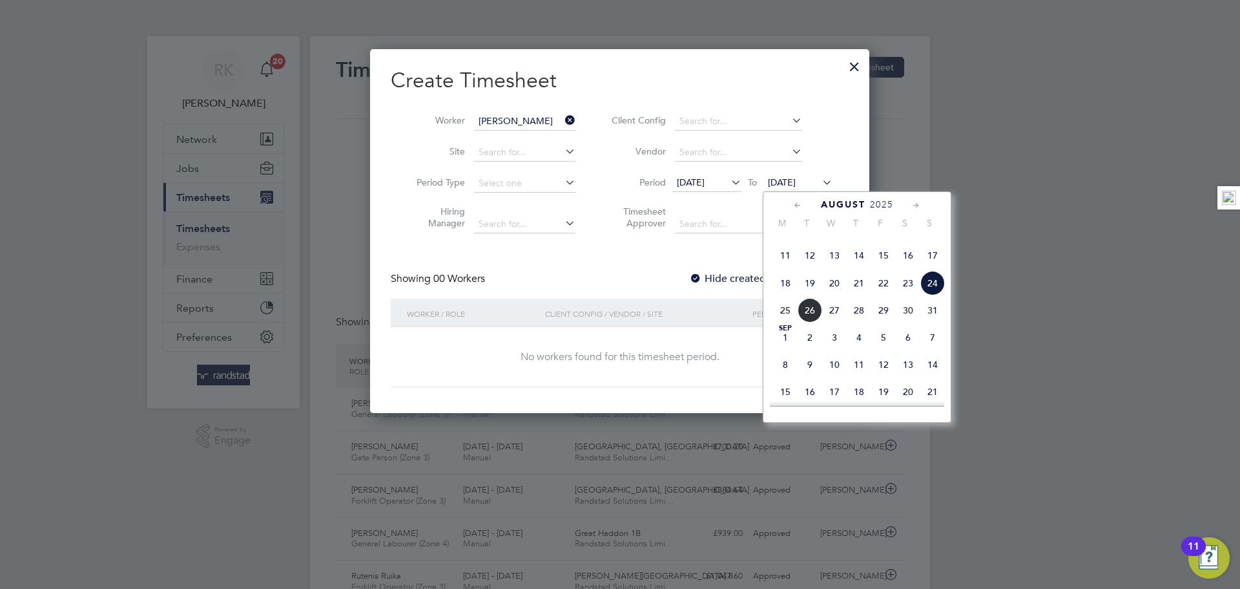
drag, startPoint x: 938, startPoint y: 304, endPoint x: 871, endPoint y: 295, distance: 67.8
click at [937, 295] on span "24" at bounding box center [933, 283] width 25 height 25
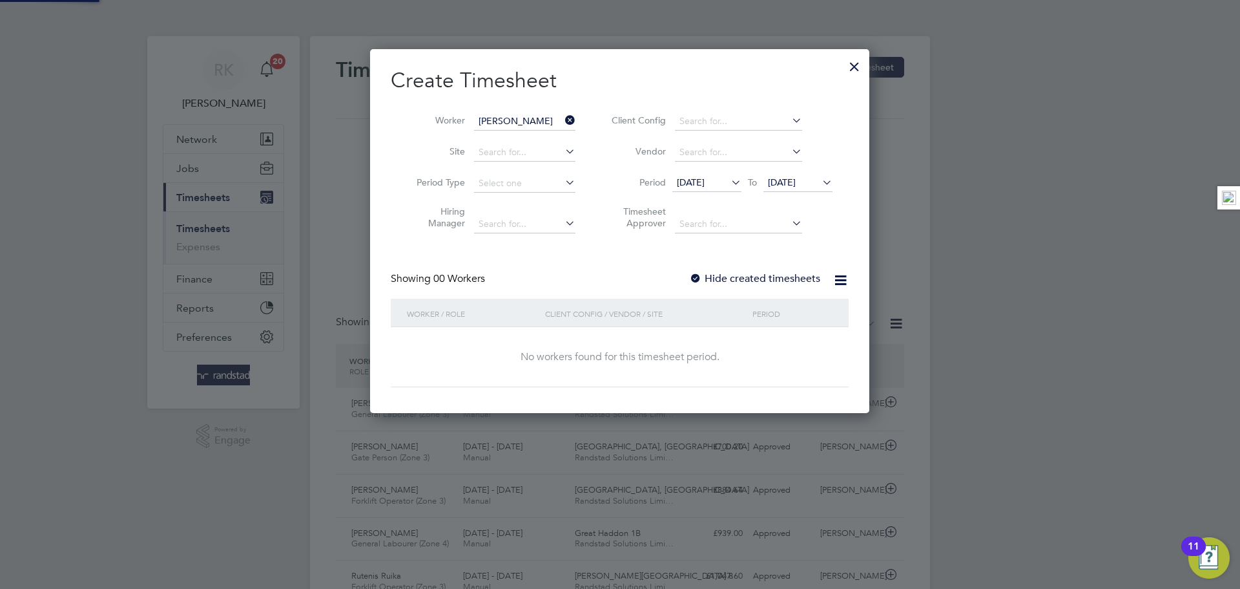
click at [763, 274] on label "Hide created timesheets" at bounding box center [754, 278] width 131 height 13
click at [764, 282] on label "Hide created timesheets" at bounding box center [754, 278] width 131 height 13
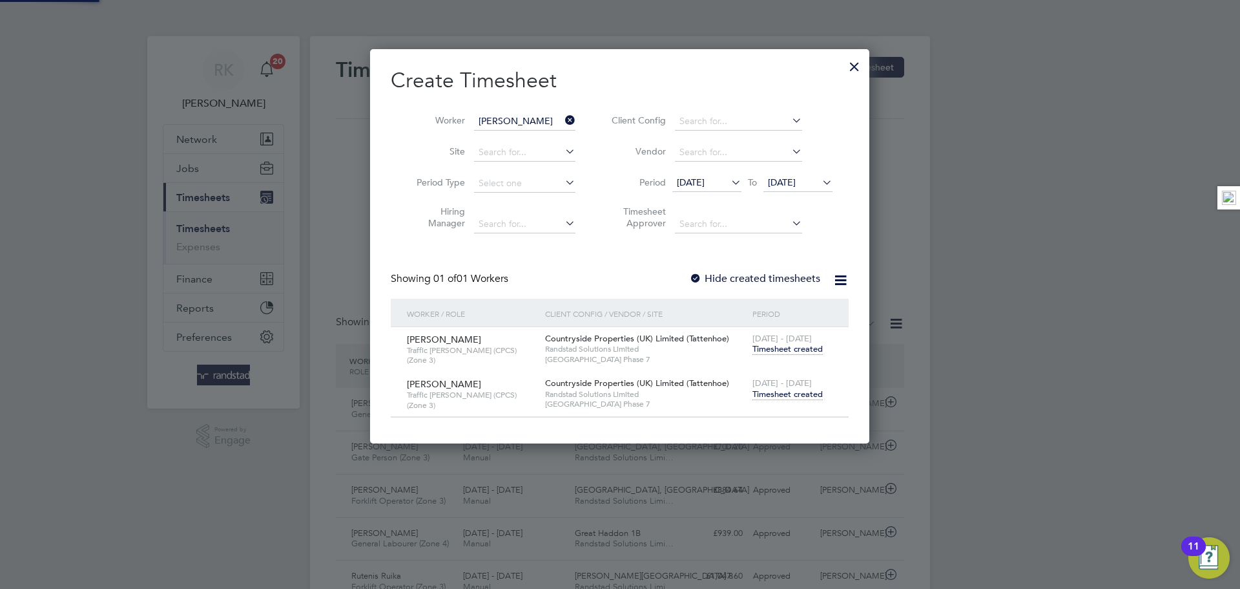
click at [809, 394] on span "Timesheet created" at bounding box center [788, 394] width 70 height 12
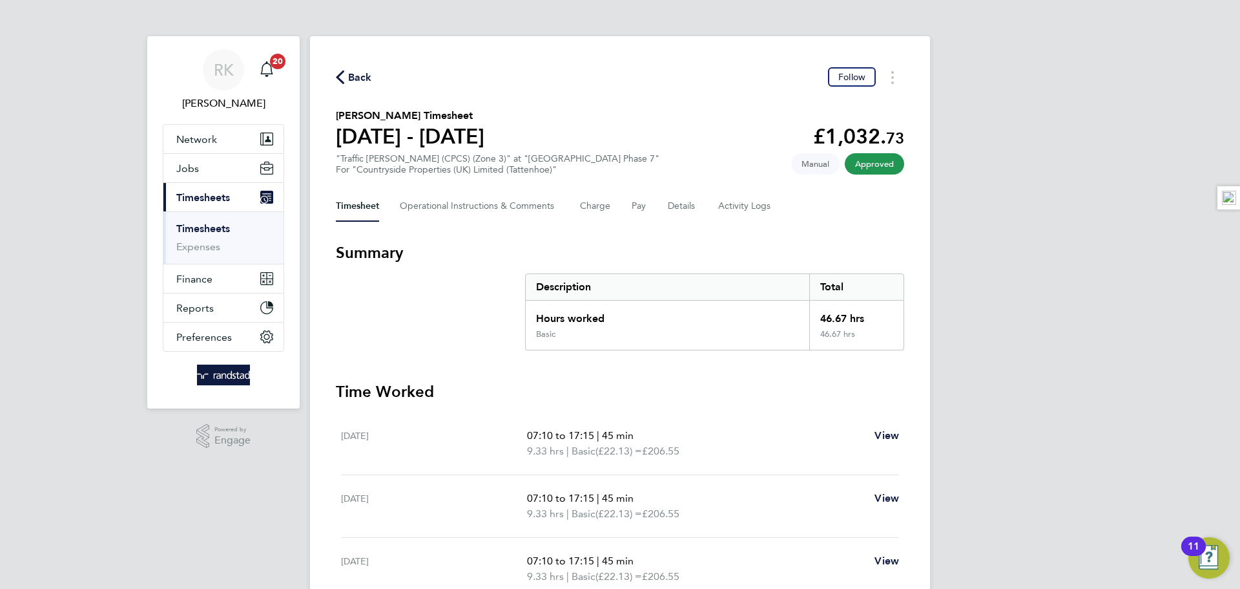
click at [345, 79] on span "Back" at bounding box center [354, 76] width 36 height 12
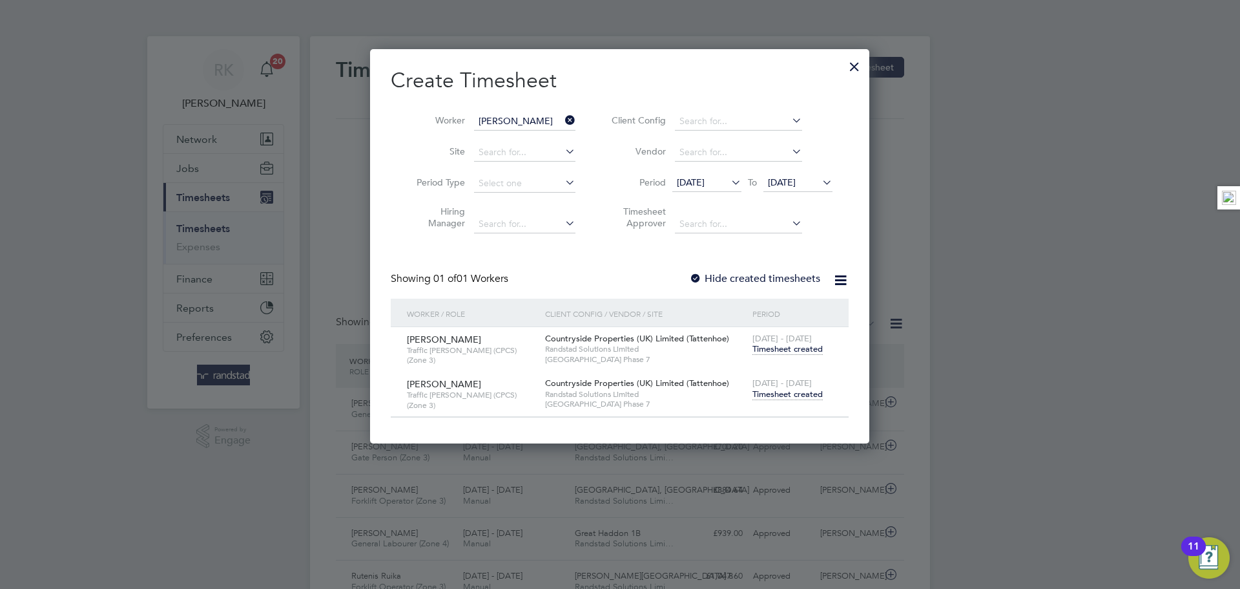
click at [563, 115] on icon at bounding box center [563, 120] width 0 height 18
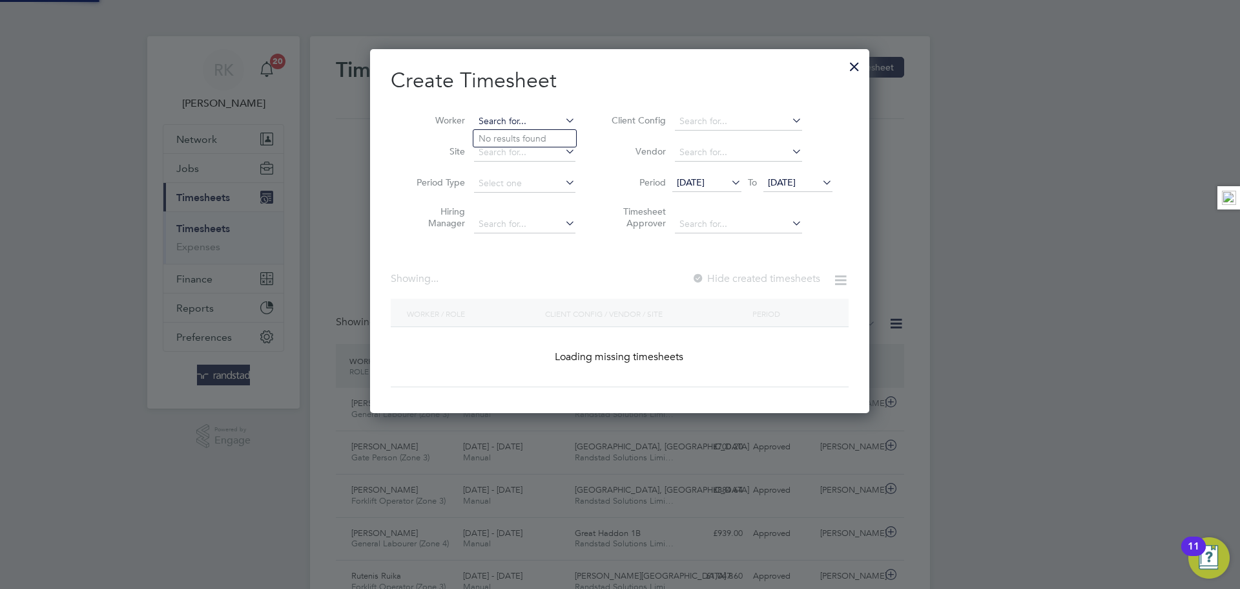
click at [513, 122] on input at bounding box center [524, 121] width 101 height 18
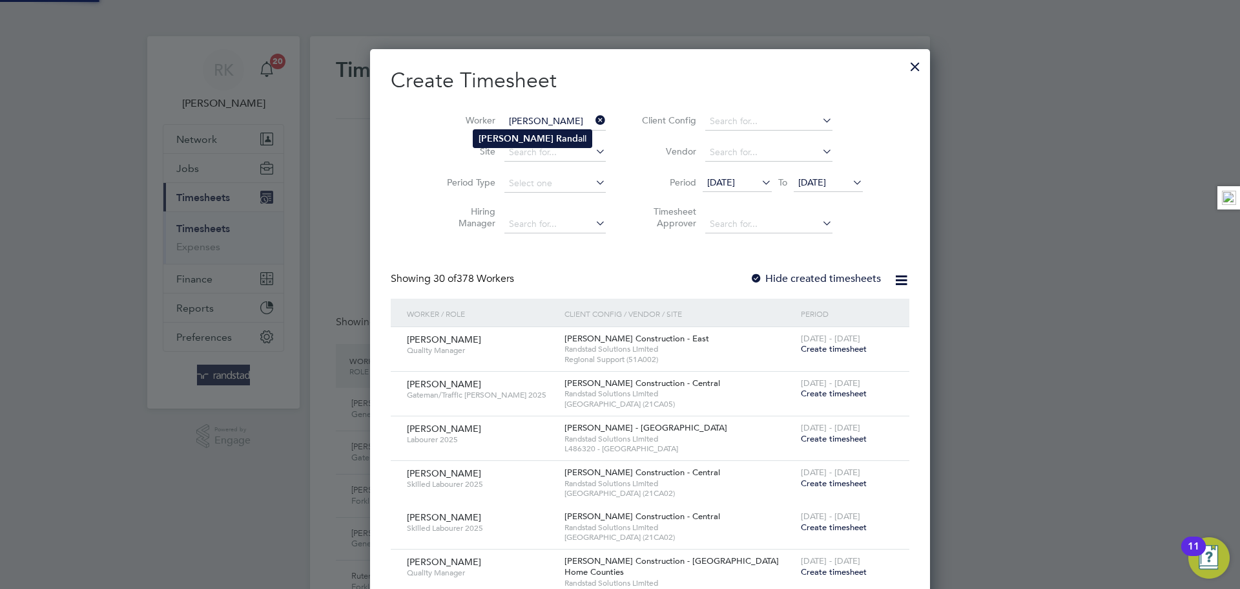
click at [541, 137] on li "Scott Rand all" at bounding box center [533, 138] width 118 height 17
type input "Scott Randall"
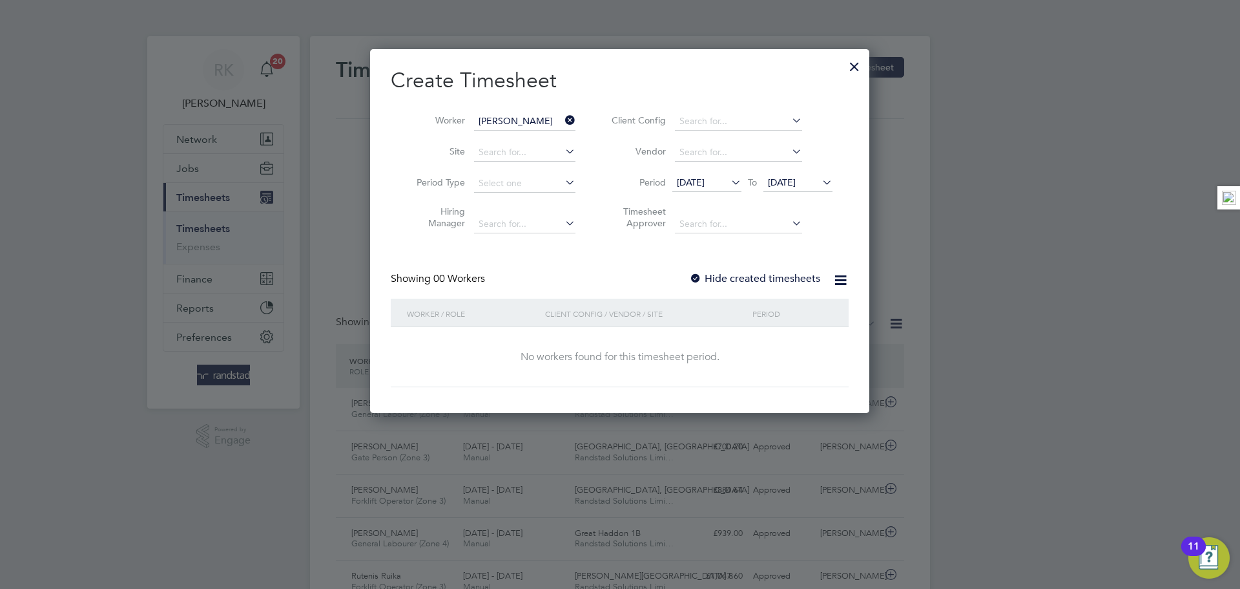
click at [744, 284] on label "Hide created timesheets" at bounding box center [754, 278] width 131 height 13
click at [744, 279] on label "Hide created timesheets" at bounding box center [754, 278] width 131 height 13
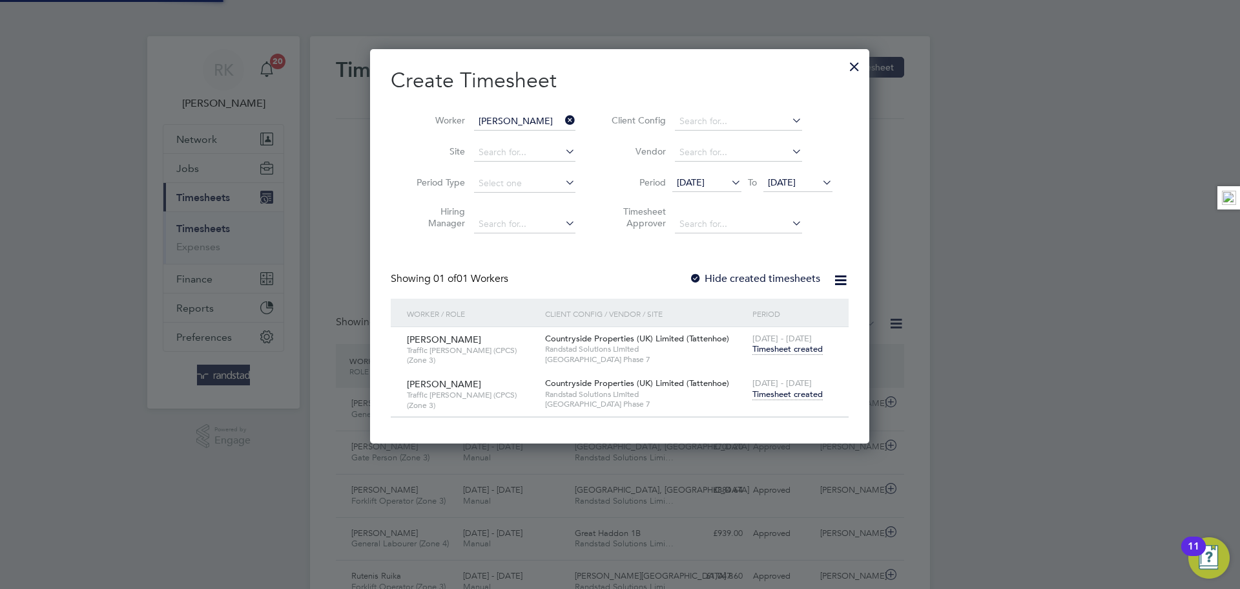
click at [772, 392] on span "Timesheet created" at bounding box center [788, 394] width 70 height 12
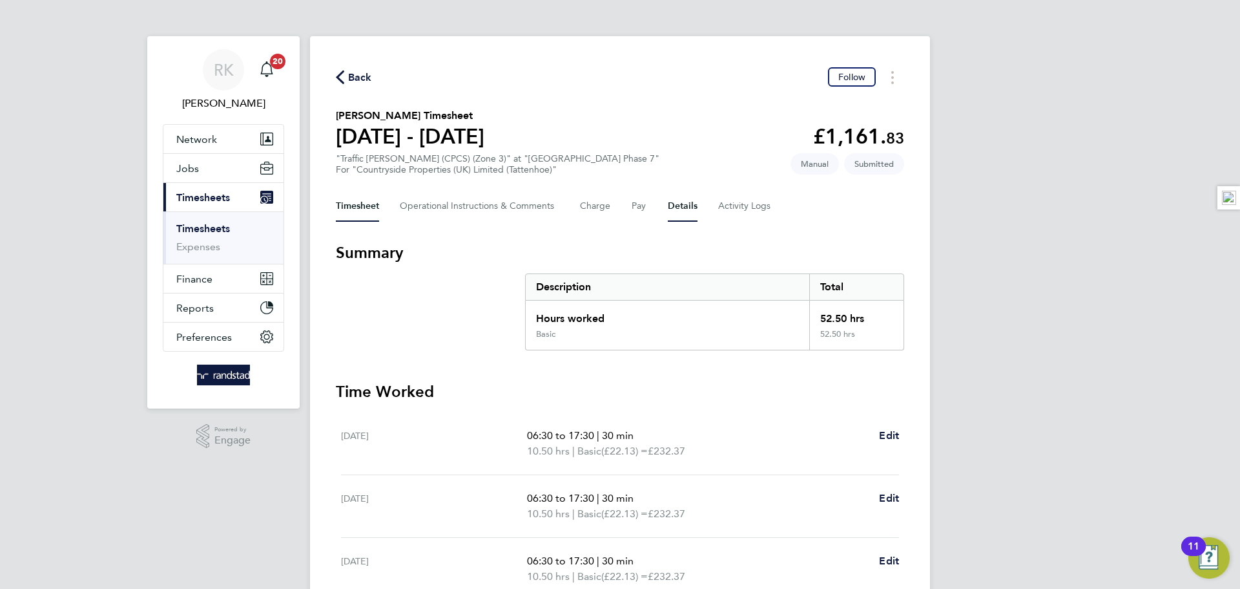
click at [680, 203] on button "Details" at bounding box center [683, 206] width 30 height 31
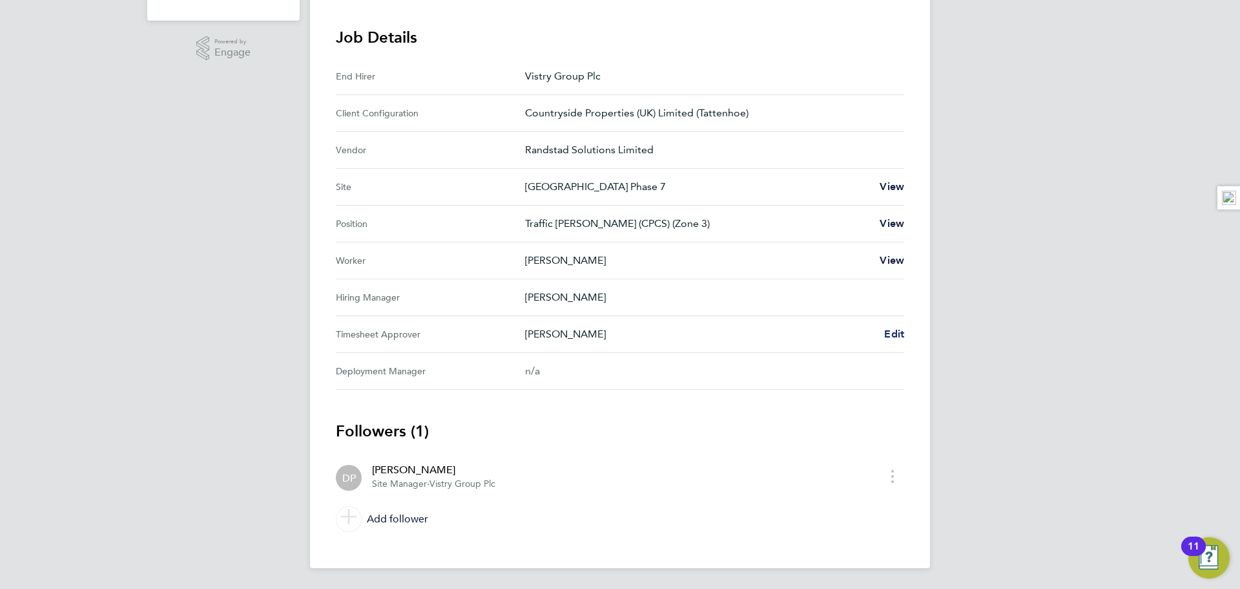
click at [893, 335] on span "Edit" at bounding box center [894, 334] width 20 height 12
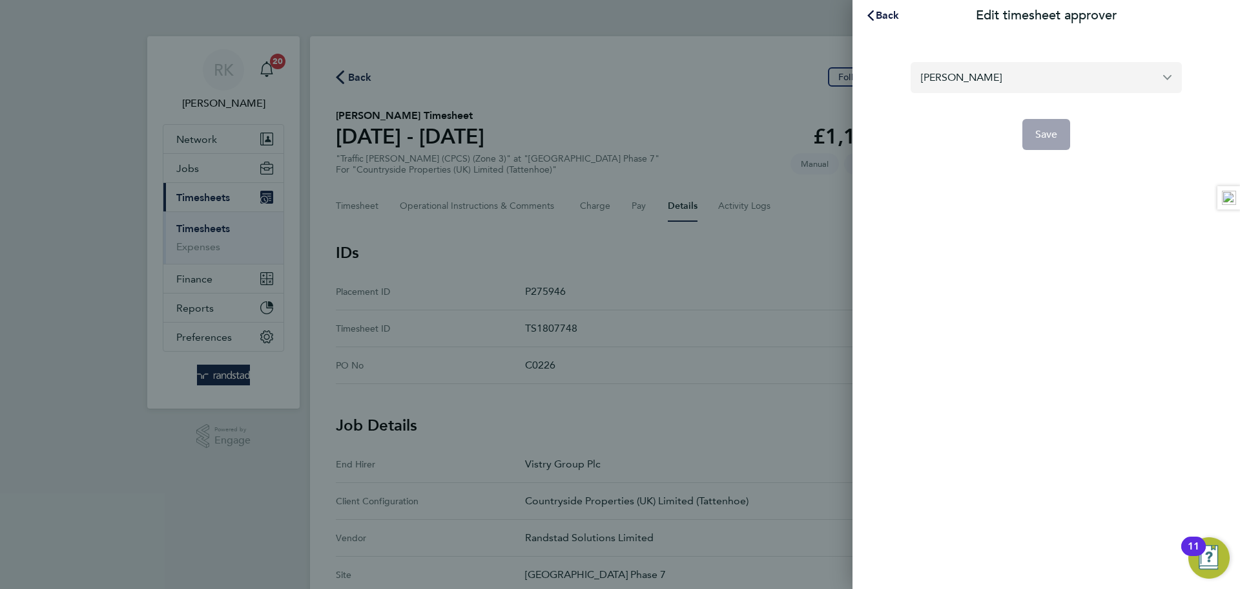
drag, startPoint x: 911, startPoint y: 82, endPoint x: 945, endPoint y: 83, distance: 34.3
click at [945, 83] on section "Daniel Page Save" at bounding box center [1046, 98] width 315 height 103
click at [945, 83] on input "Daniel Page" at bounding box center [1046, 77] width 271 height 30
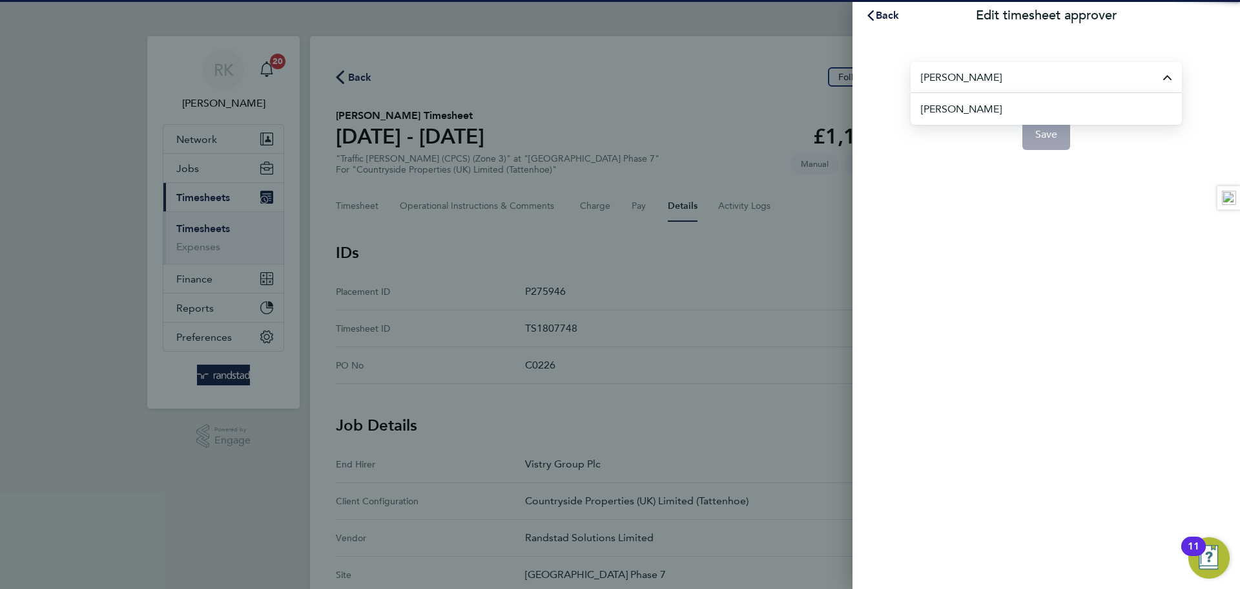
click at [976, 110] on span "Freddie Morel" at bounding box center [961, 109] width 81 height 16
type input "Freddie Morel"
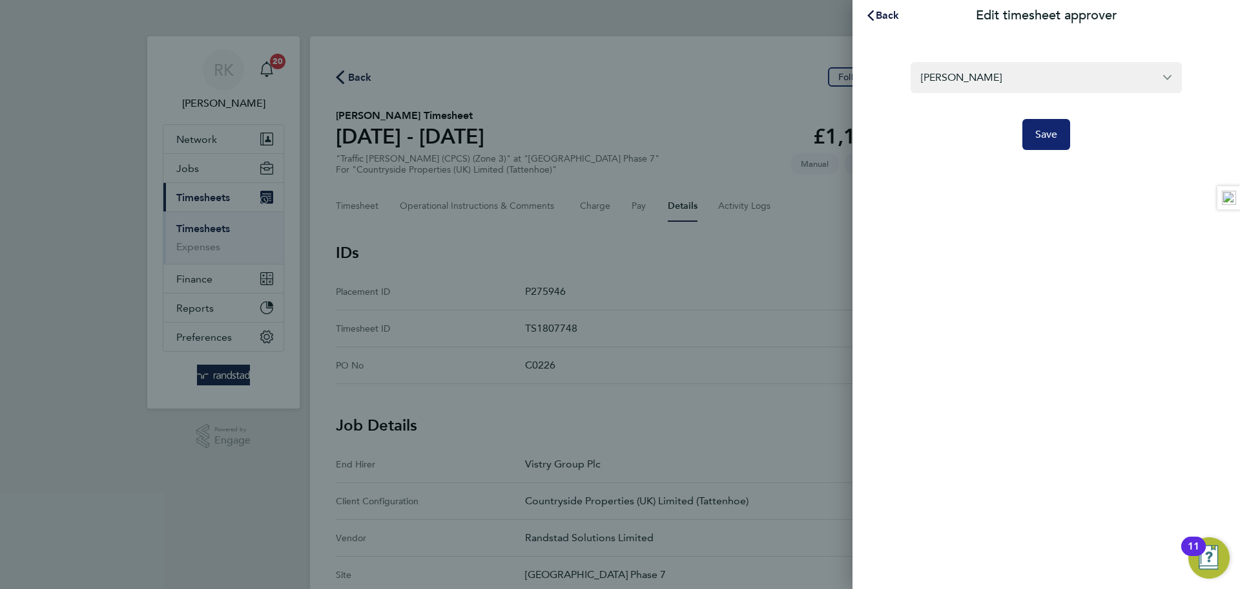
click at [1042, 136] on span "Save" at bounding box center [1047, 134] width 23 height 13
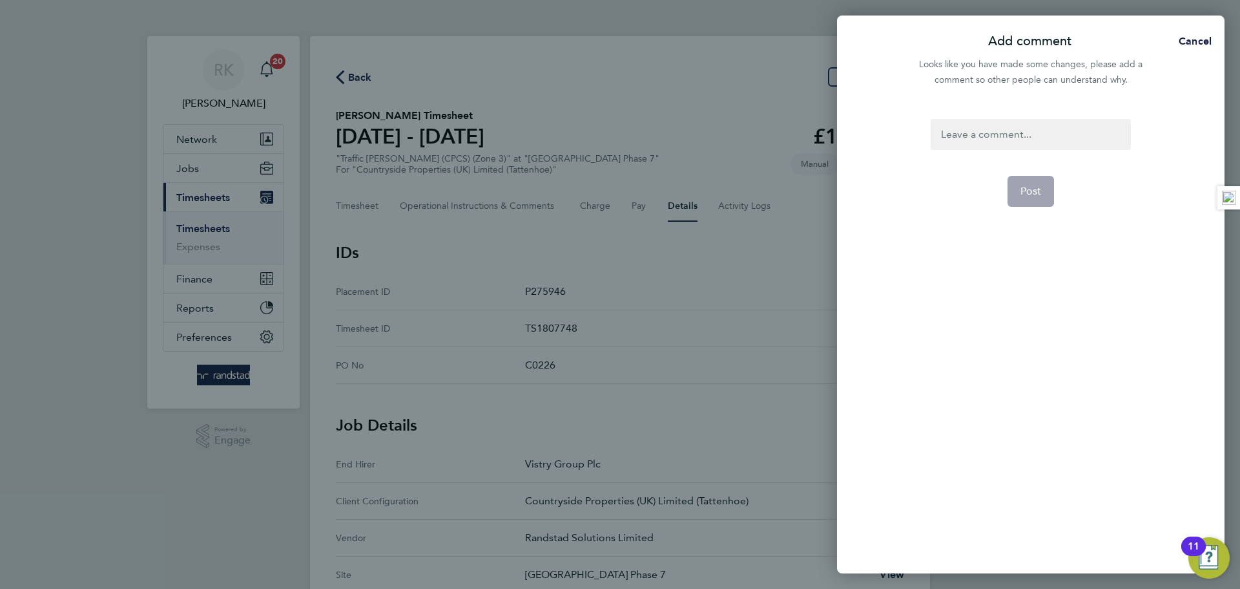
click at [996, 138] on div at bounding box center [1031, 134] width 200 height 31
click at [1032, 195] on span "Post" at bounding box center [1031, 191] width 21 height 13
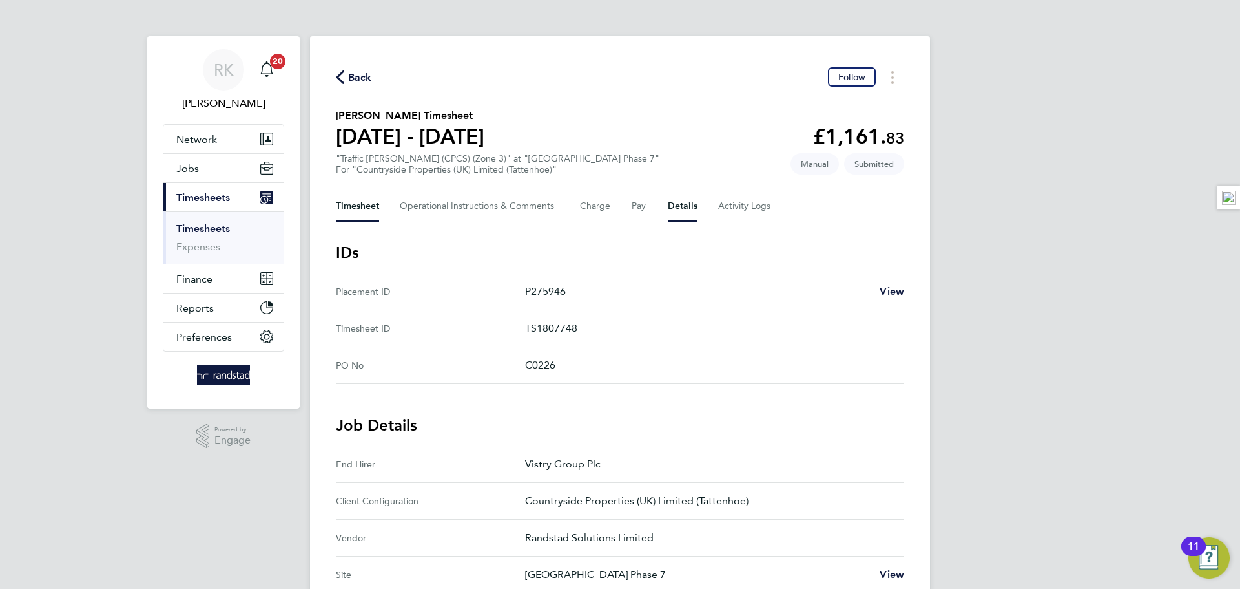
click at [358, 209] on button "Timesheet" at bounding box center [357, 206] width 43 height 31
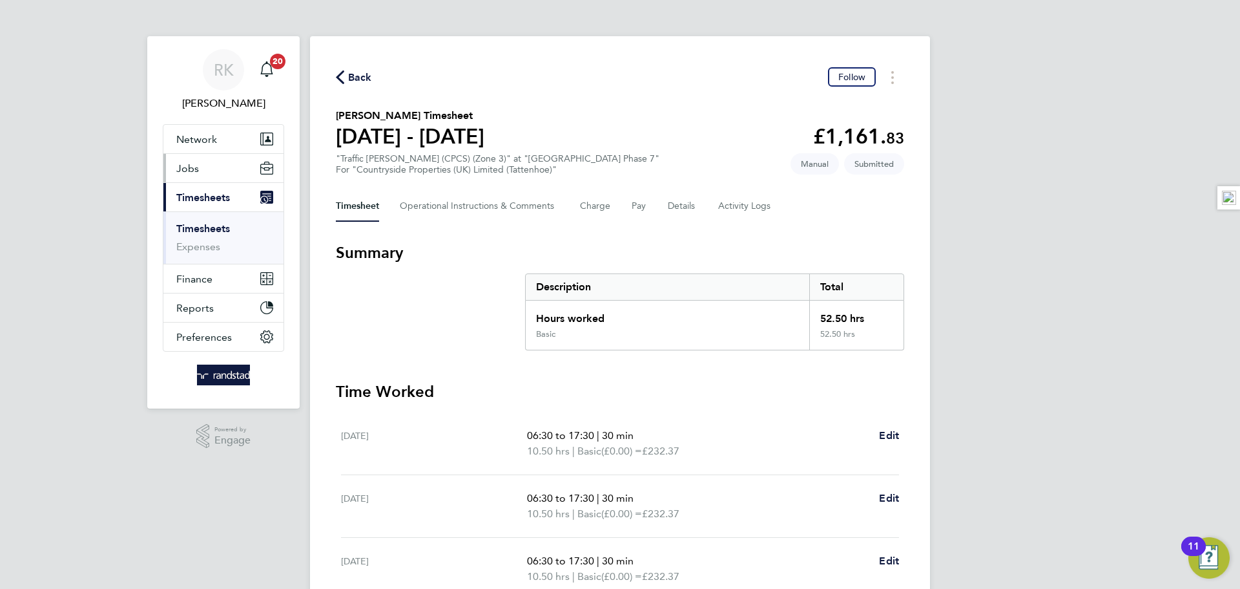
click at [214, 173] on button "Jobs" at bounding box center [223, 168] width 120 height 28
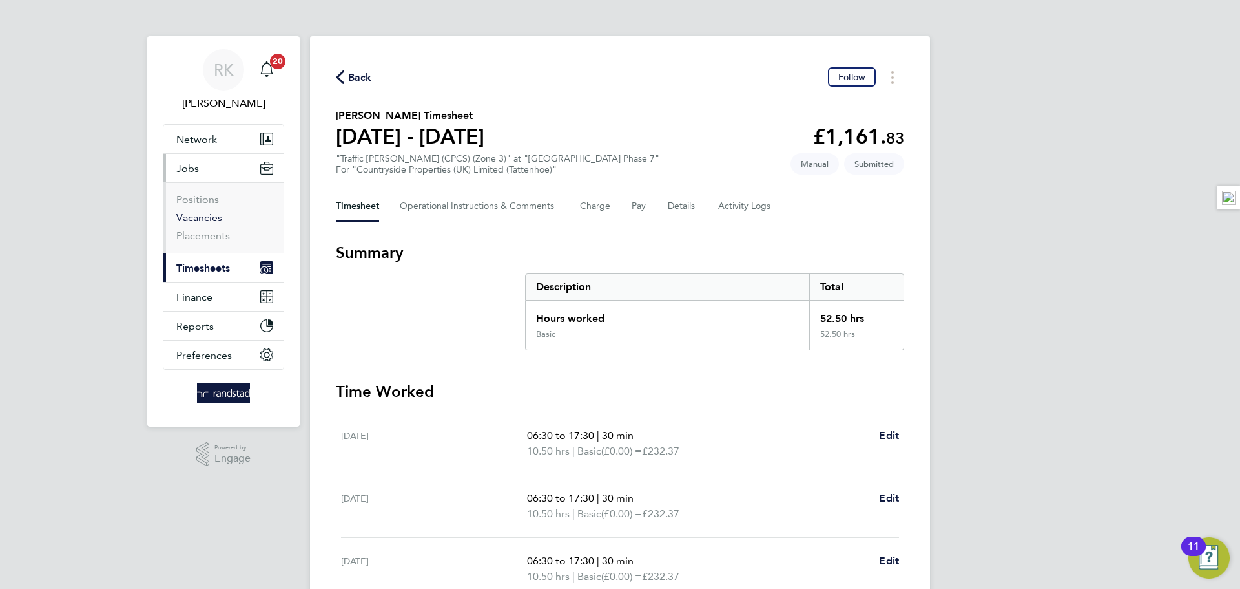
click at [203, 214] on link "Vacancies" at bounding box center [199, 217] width 46 height 12
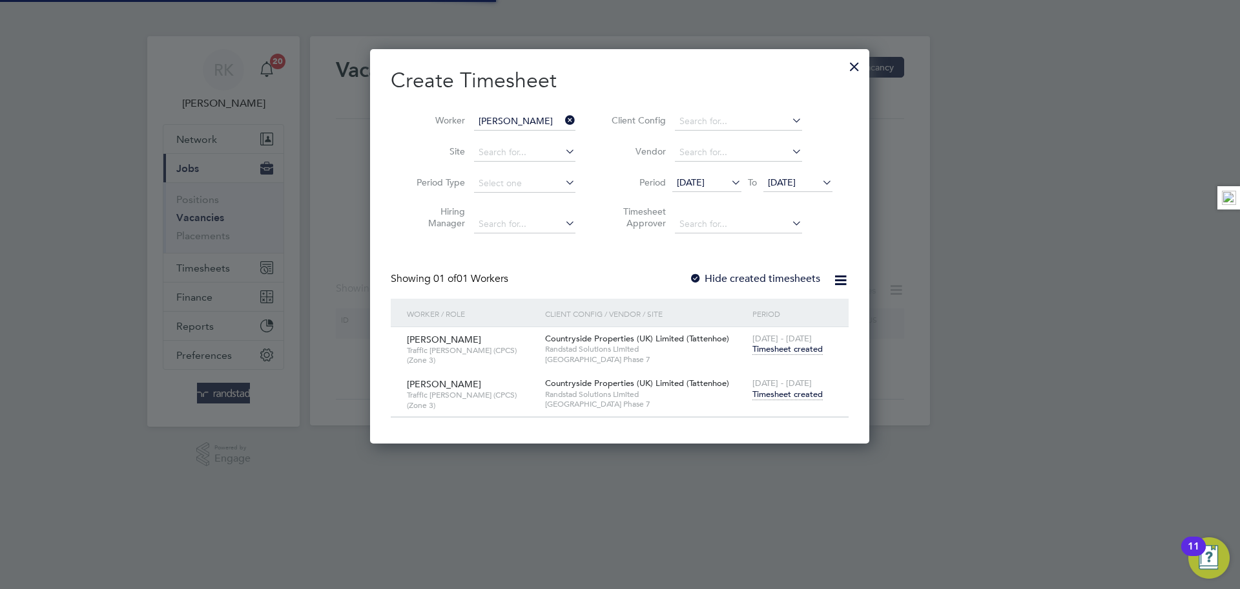
scroll to position [392, 500]
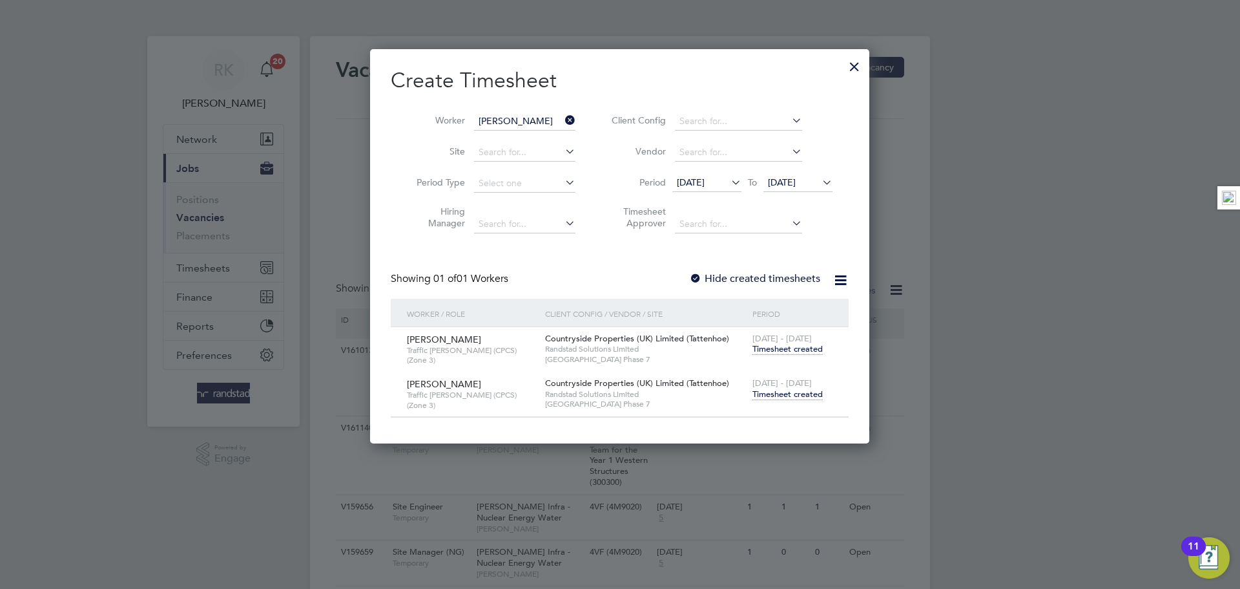
click at [851, 69] on div at bounding box center [854, 63] width 23 height 23
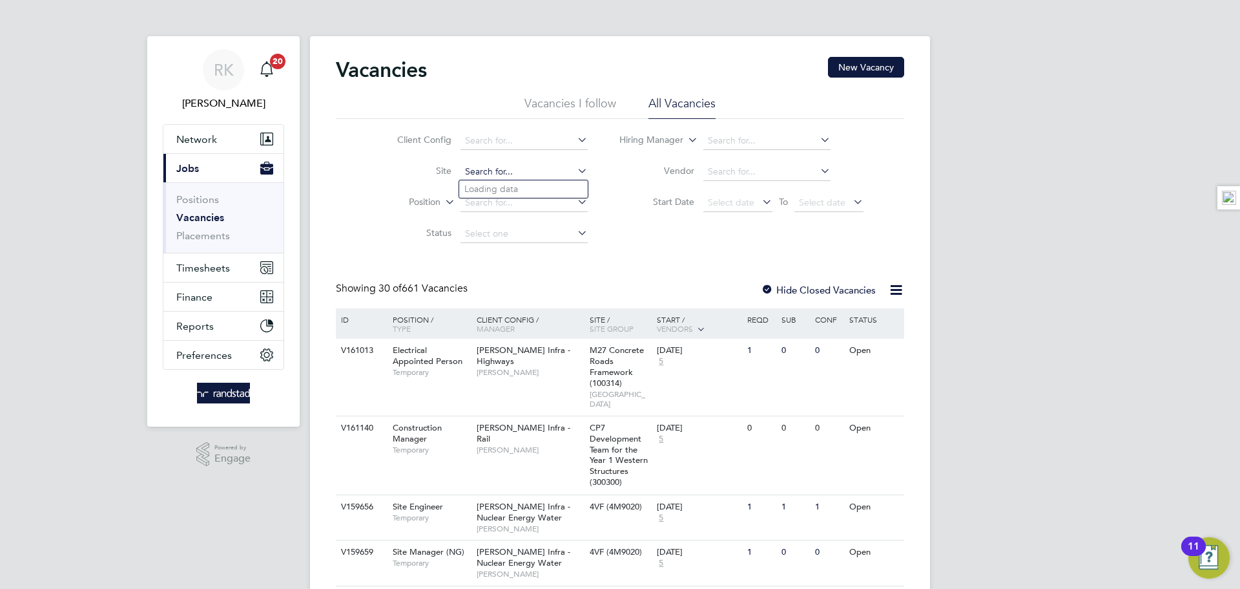
click at [520, 176] on input at bounding box center [524, 172] width 127 height 18
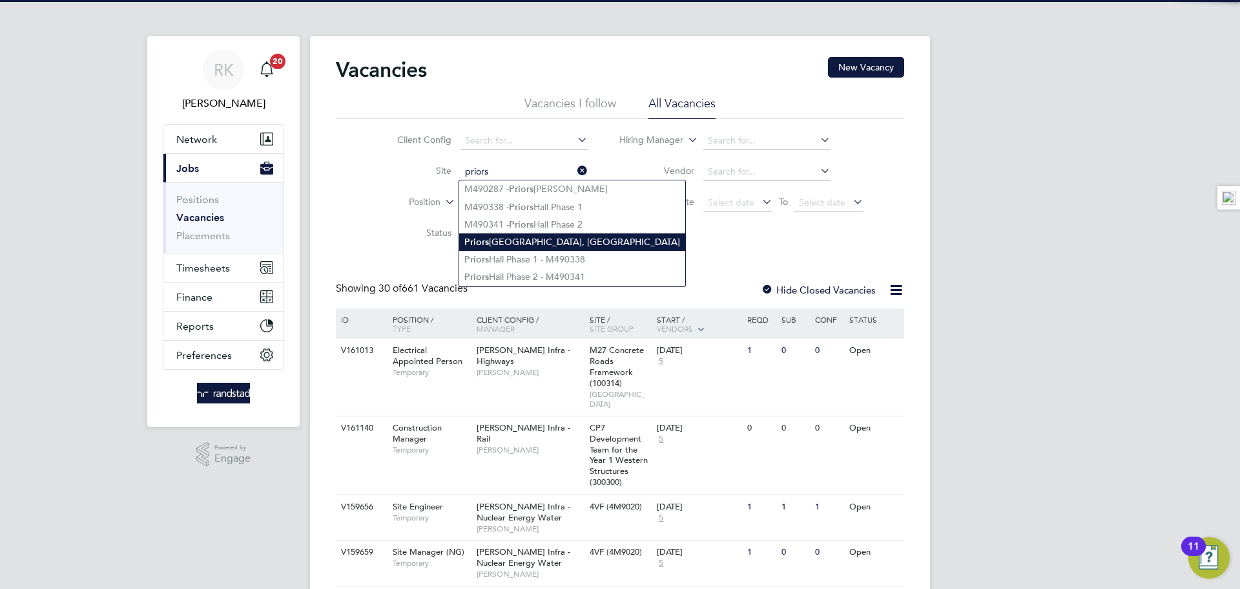
click at [536, 233] on li "Priors Hall Park, Corby" at bounding box center [572, 241] width 226 height 17
type input "[GEOGRAPHIC_DATA], [GEOGRAPHIC_DATA]"
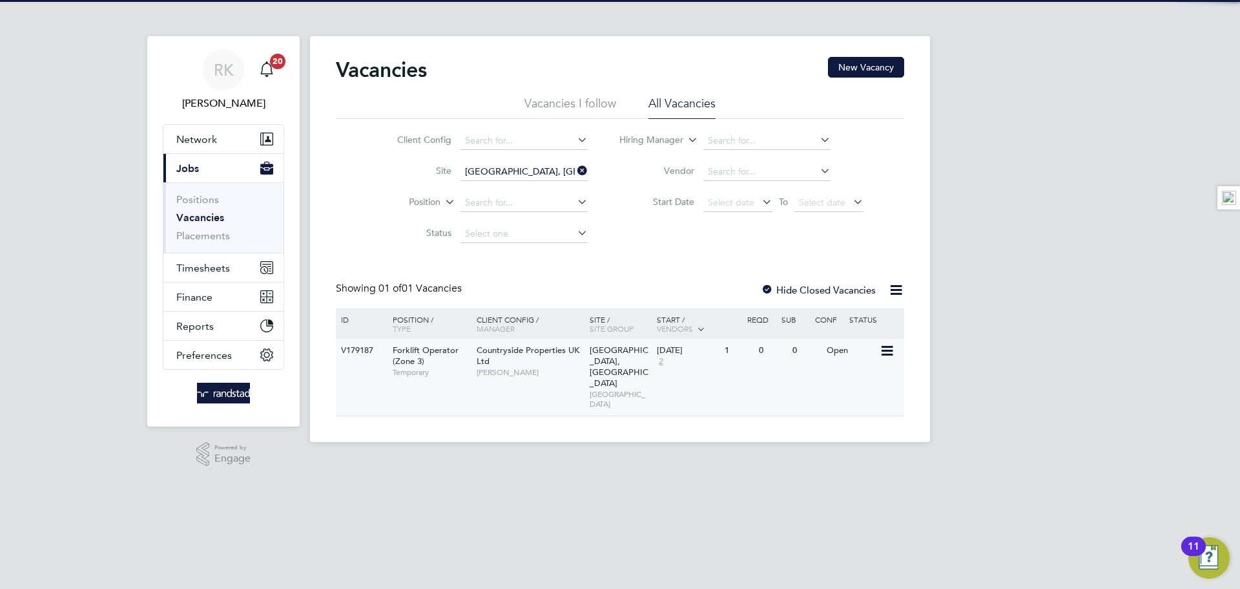
click at [722, 351] on div "1" at bounding box center [739, 351] width 34 height 24
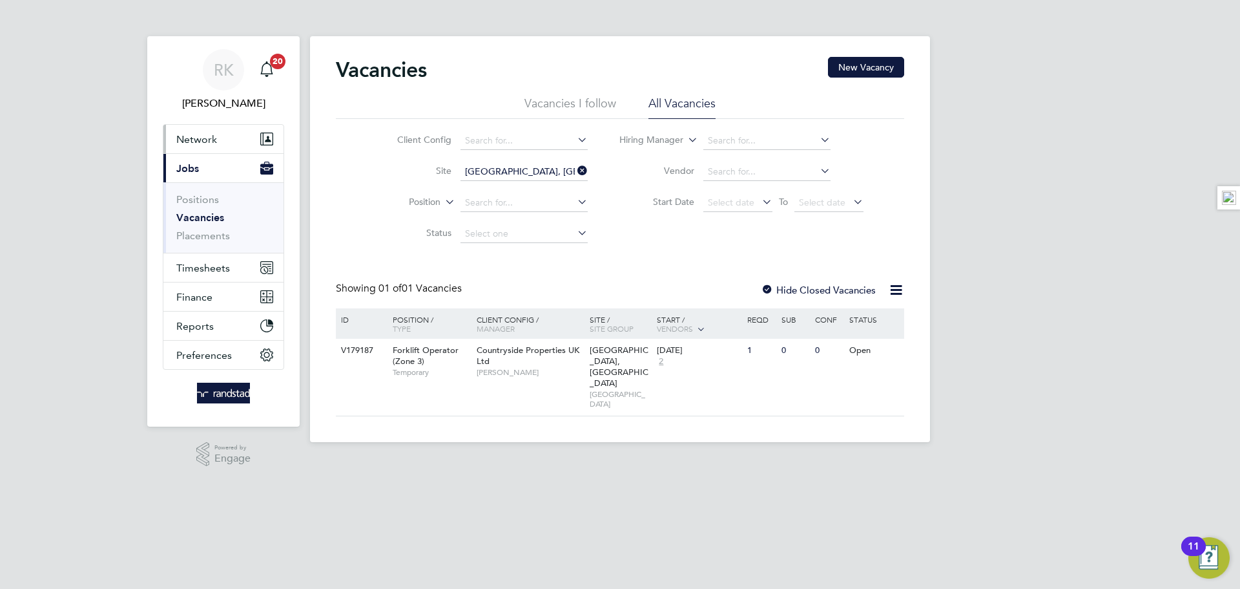
click at [203, 137] on span "Network" at bounding box center [196, 139] width 41 height 12
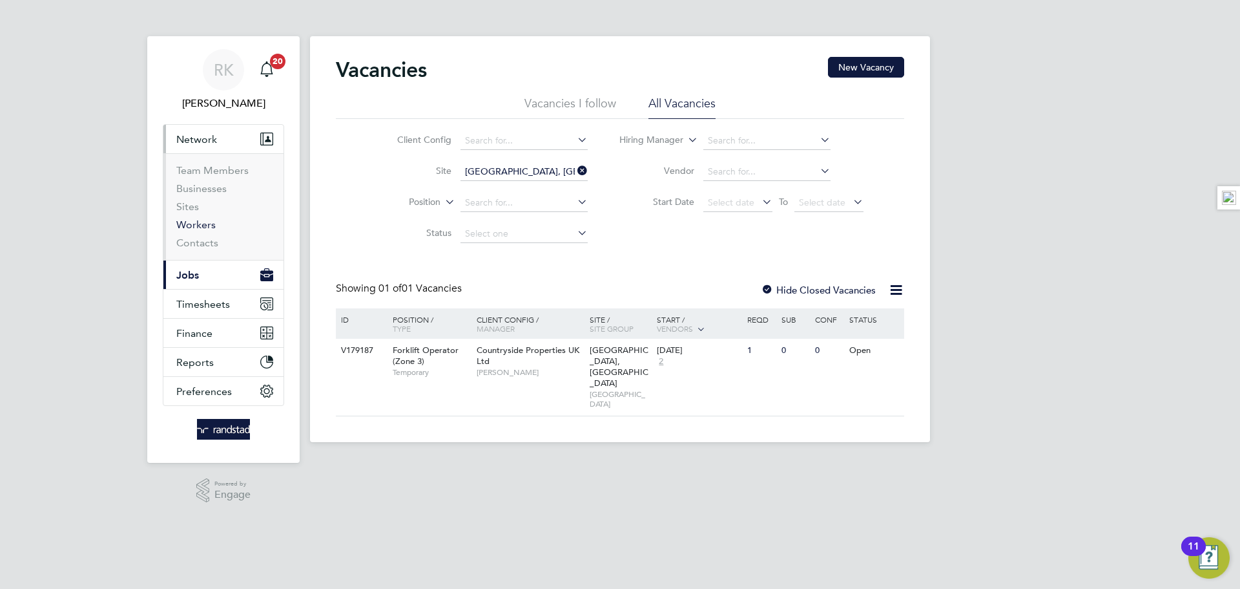
click at [198, 221] on link "Workers" at bounding box center [195, 224] width 39 height 12
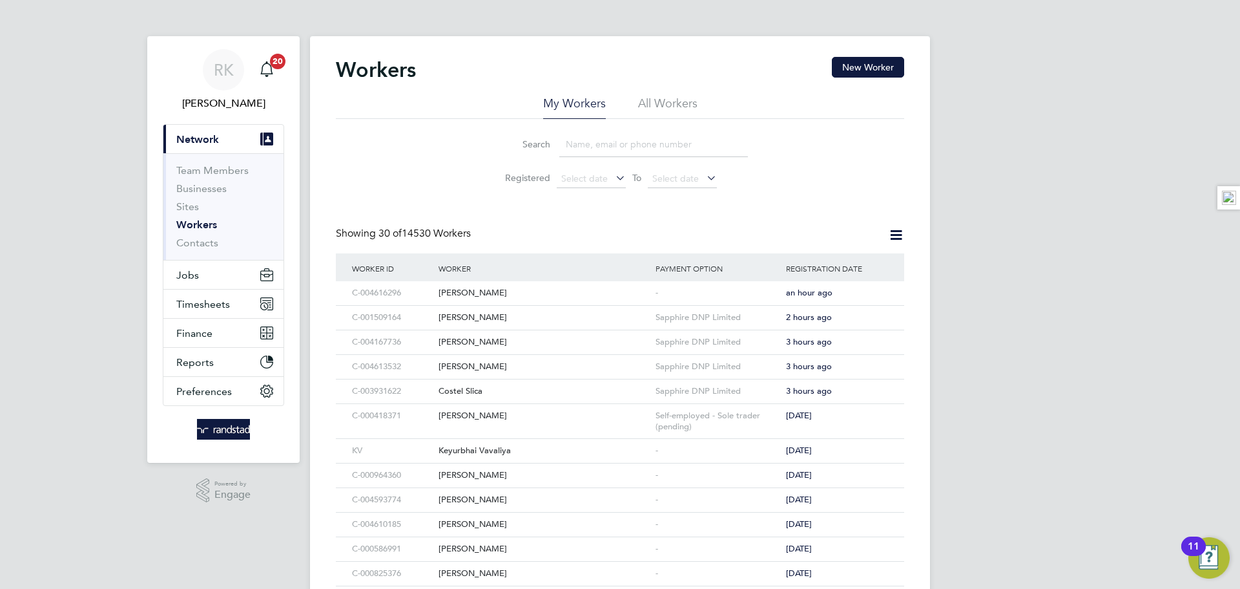
paste input "Valentas Sausis"
click at [582, 149] on input at bounding box center [653, 144] width 189 height 25
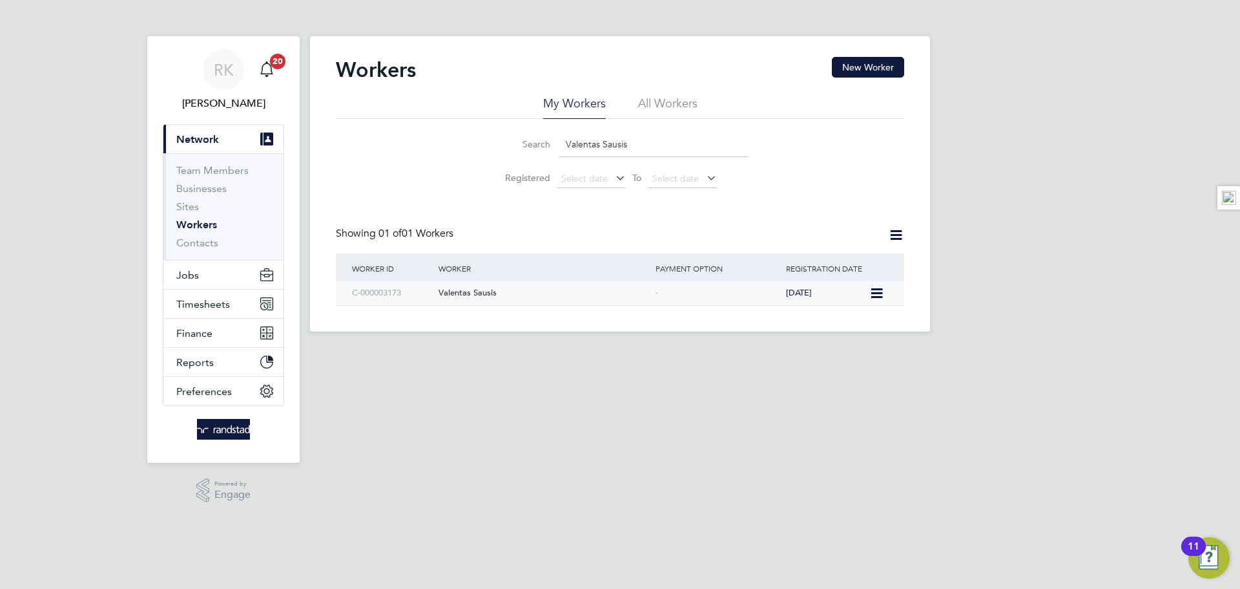
type input "Valentas Sausis"
click at [408, 291] on div "C-000003173" at bounding box center [392, 293] width 87 height 24
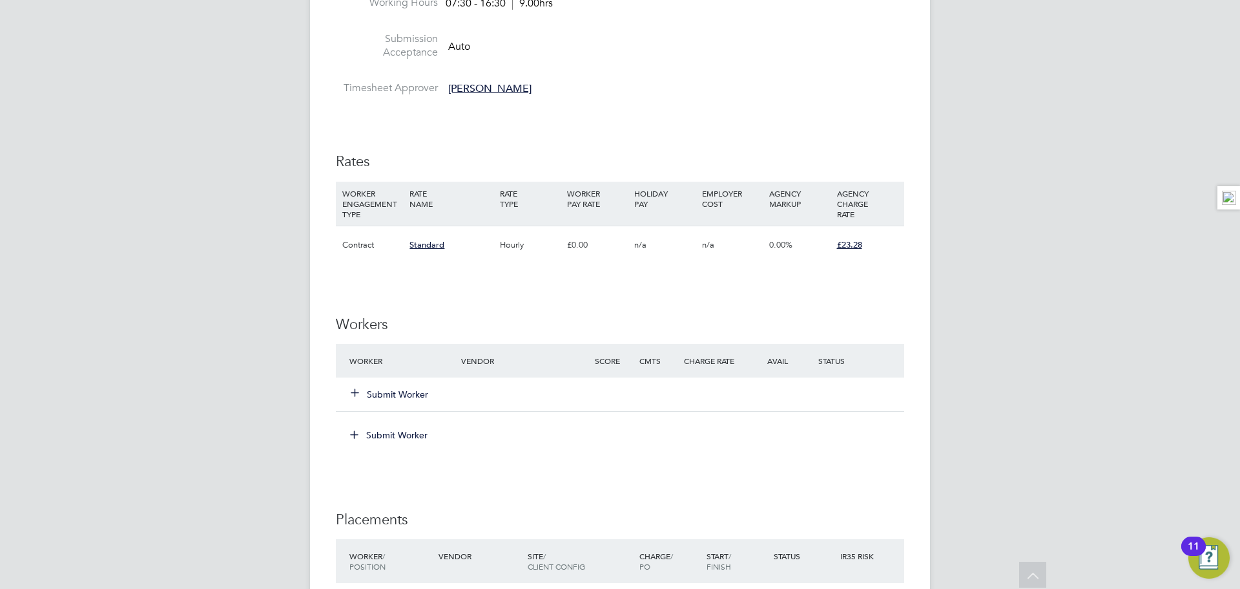
scroll to position [872, 0]
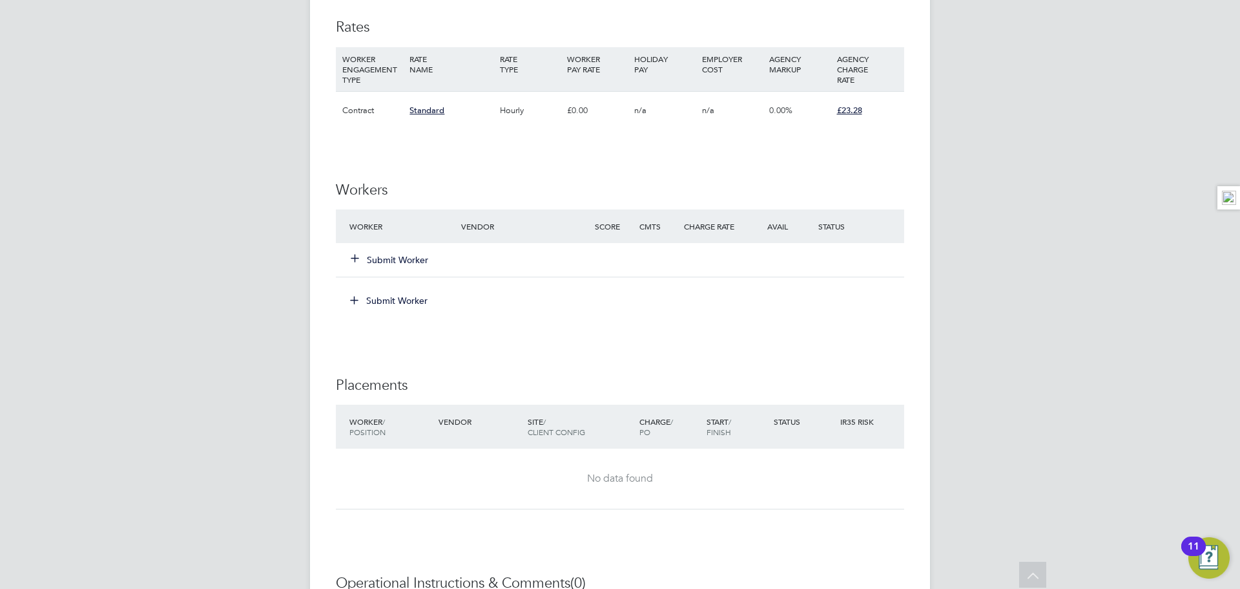
click at [359, 258] on icon at bounding box center [355, 258] width 10 height 10
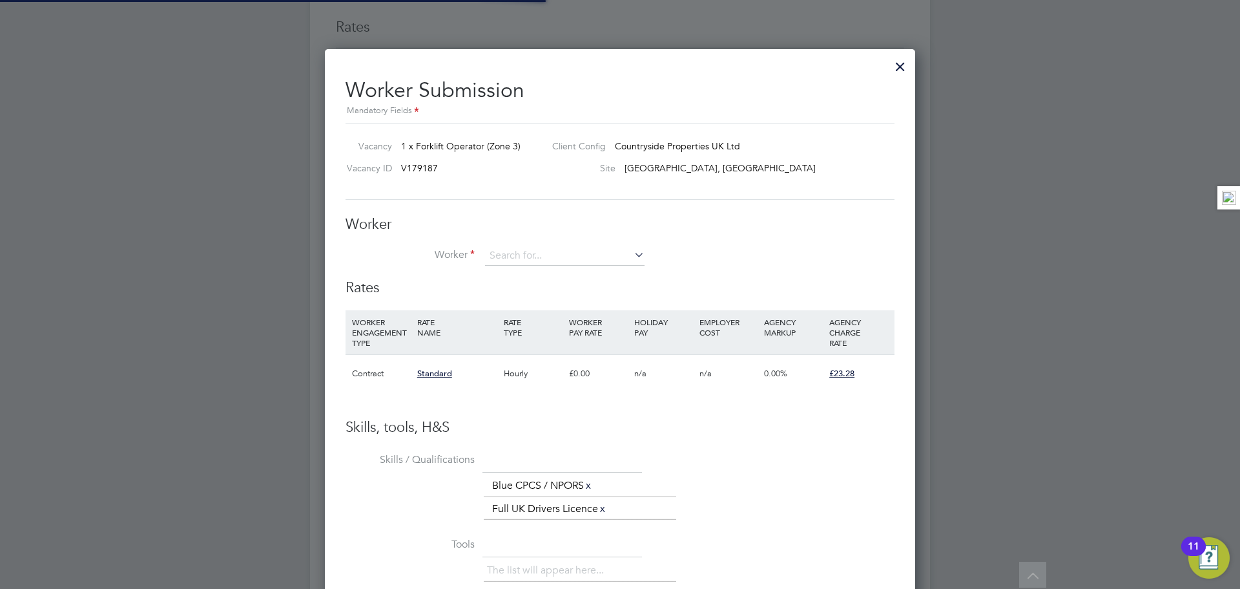
scroll to position [38, 88]
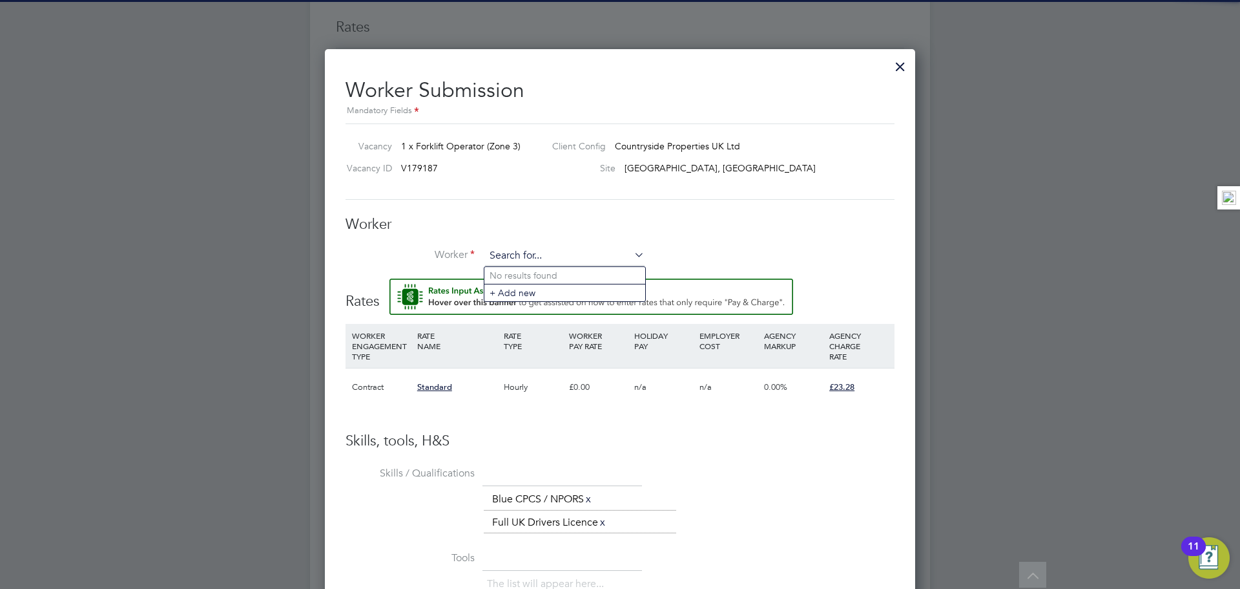
paste input "C-000003173"
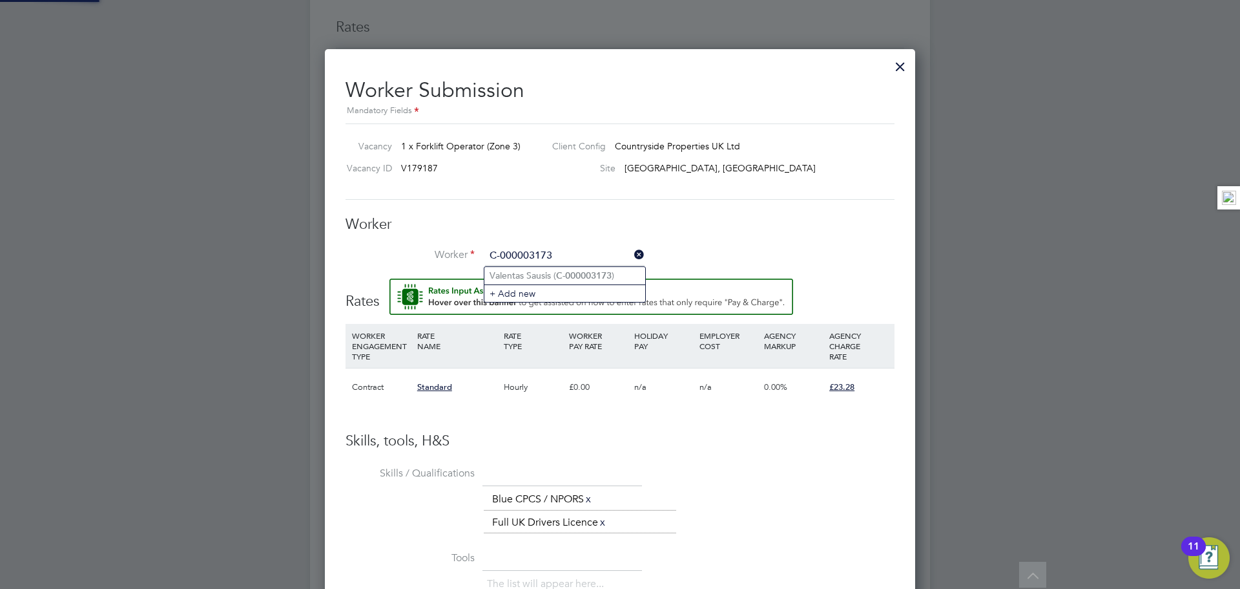
click at [552, 275] on li "Valentas Sausis ( C-000003173 )" at bounding box center [565, 275] width 161 height 17
type input "Valentas Sausis (C-000003173)"
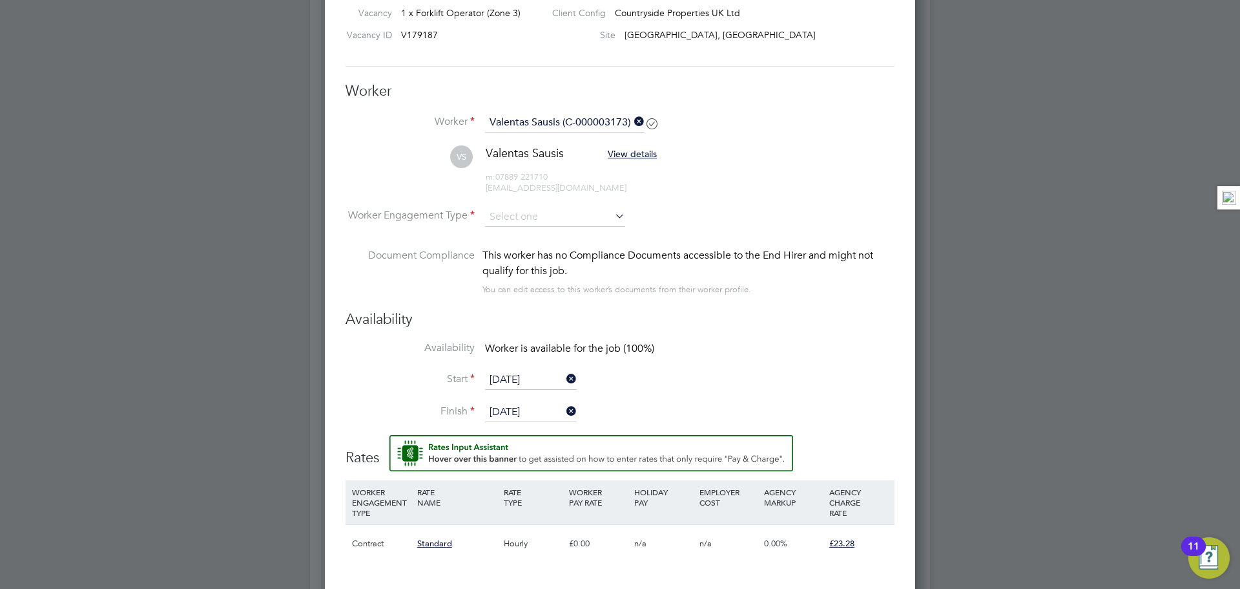
scroll to position [976, 0]
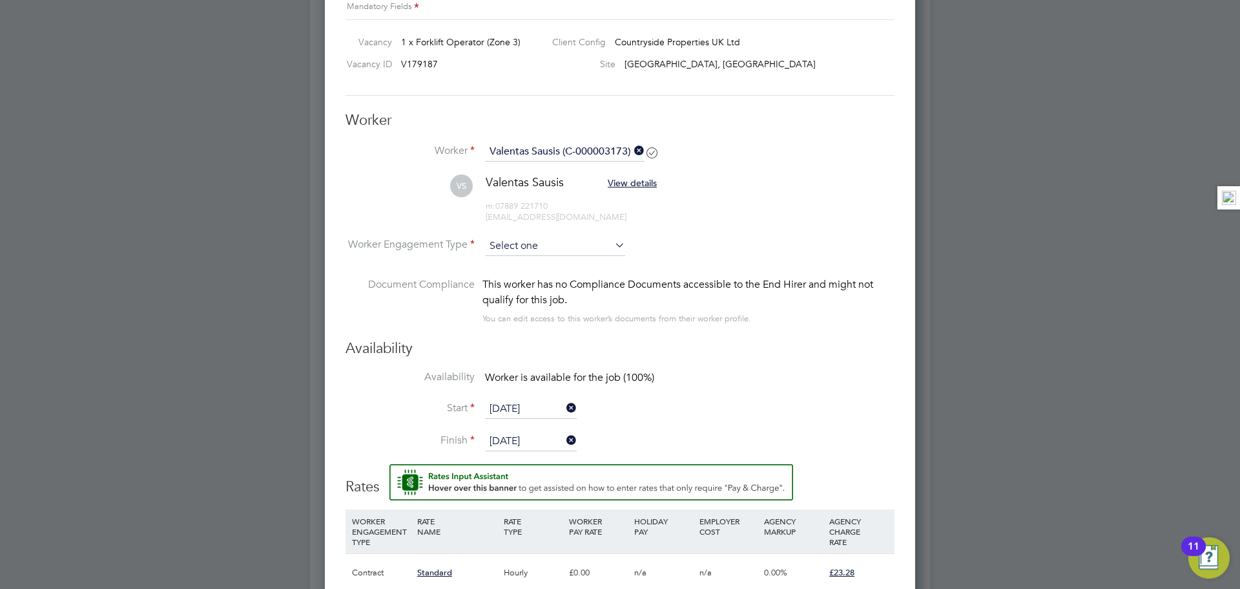
click at [524, 253] on input at bounding box center [555, 245] width 140 height 19
click at [528, 270] on li "Contract" at bounding box center [555, 264] width 141 height 17
type input "Contract"
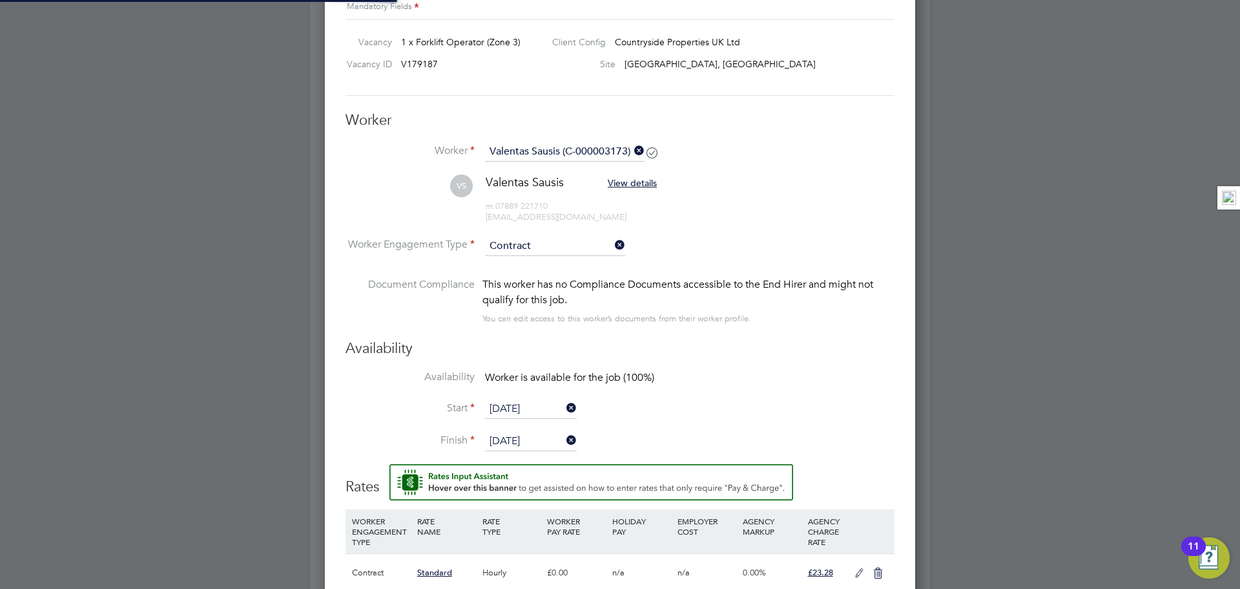
scroll to position [38, 66]
click at [830, 397] on li "Availability Worker is available for the job (100%)" at bounding box center [620, 384] width 549 height 29
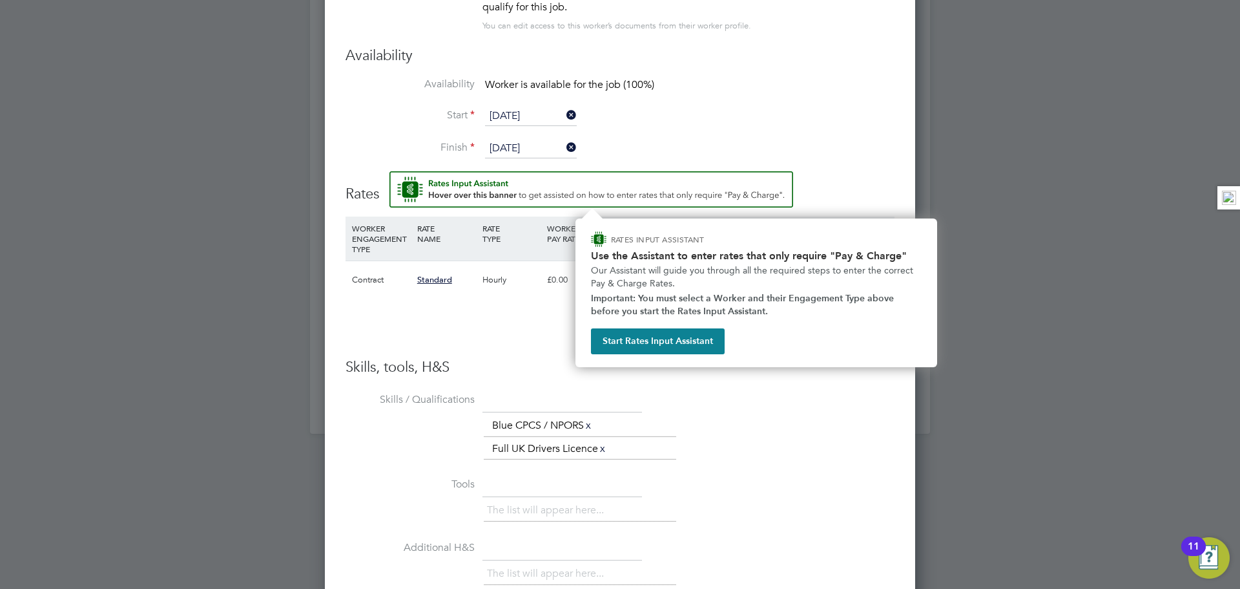
scroll to position [1293, 0]
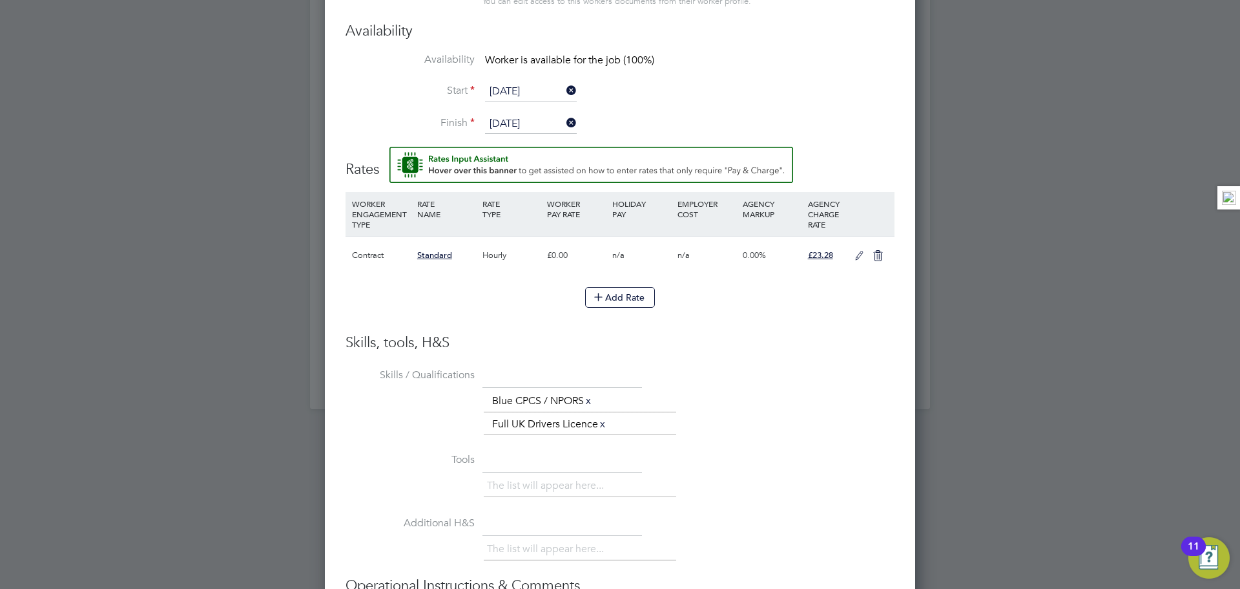
click at [855, 258] on icon at bounding box center [859, 256] width 16 height 10
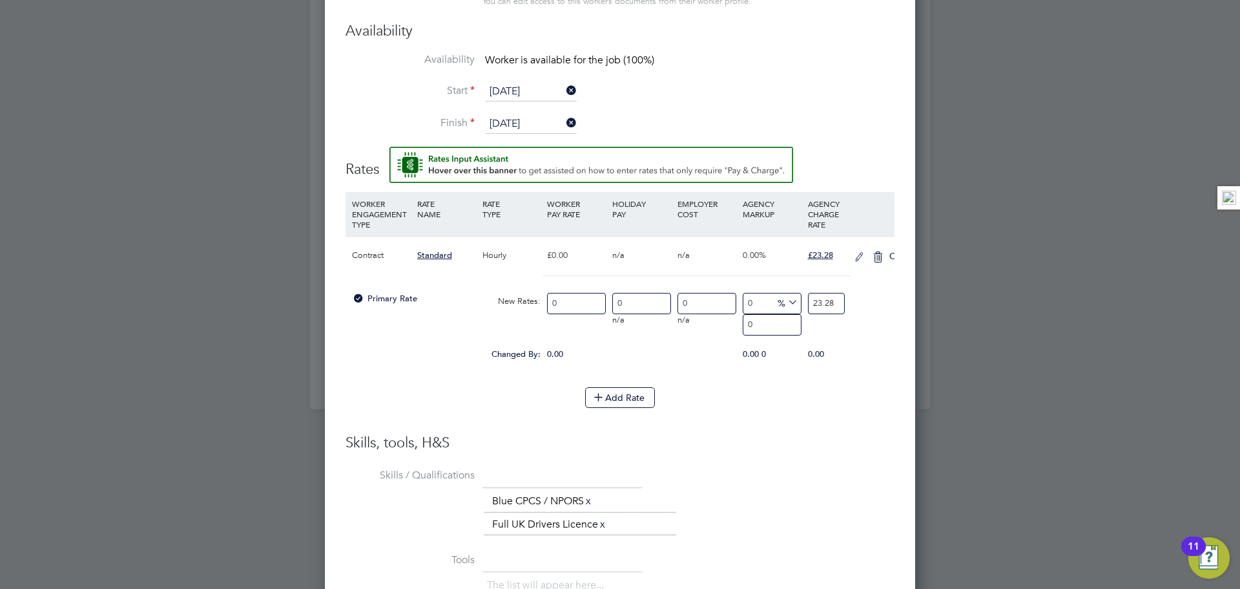
scroll to position [1222, 591]
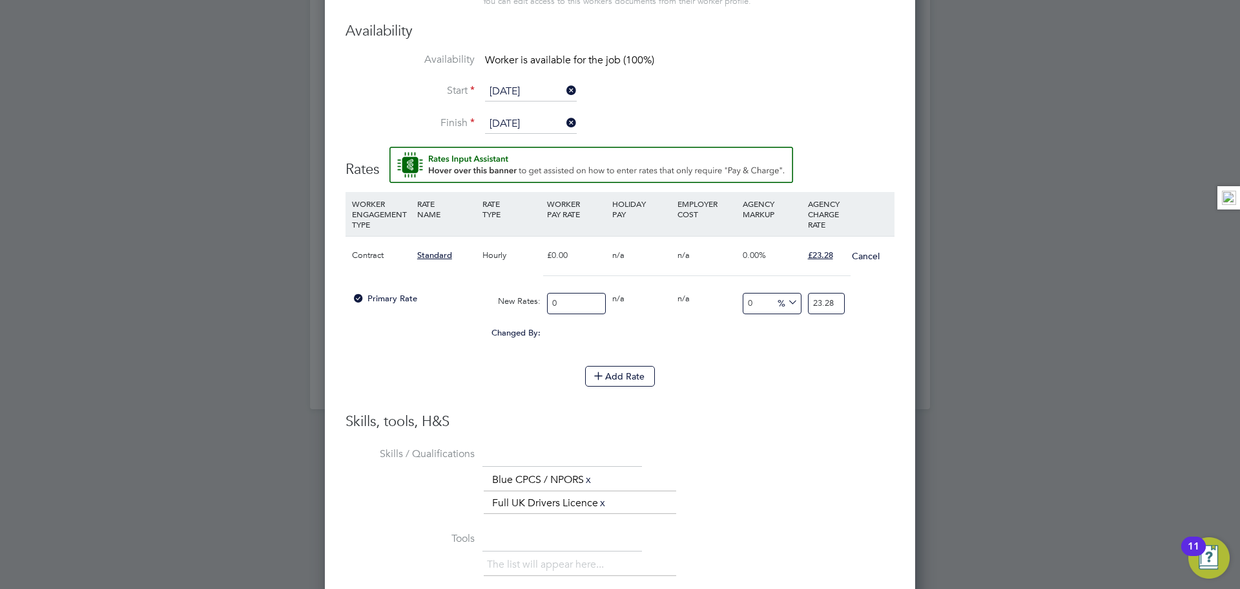
drag, startPoint x: 571, startPoint y: 301, endPoint x: 505, endPoint y: 299, distance: 66.6
click at [505, 299] on div "Primary Rate New Rates: 0 0 n/a 0 n/a 0 0 % 23.28" at bounding box center [620, 303] width 549 height 34
type input "2"
type input "20"
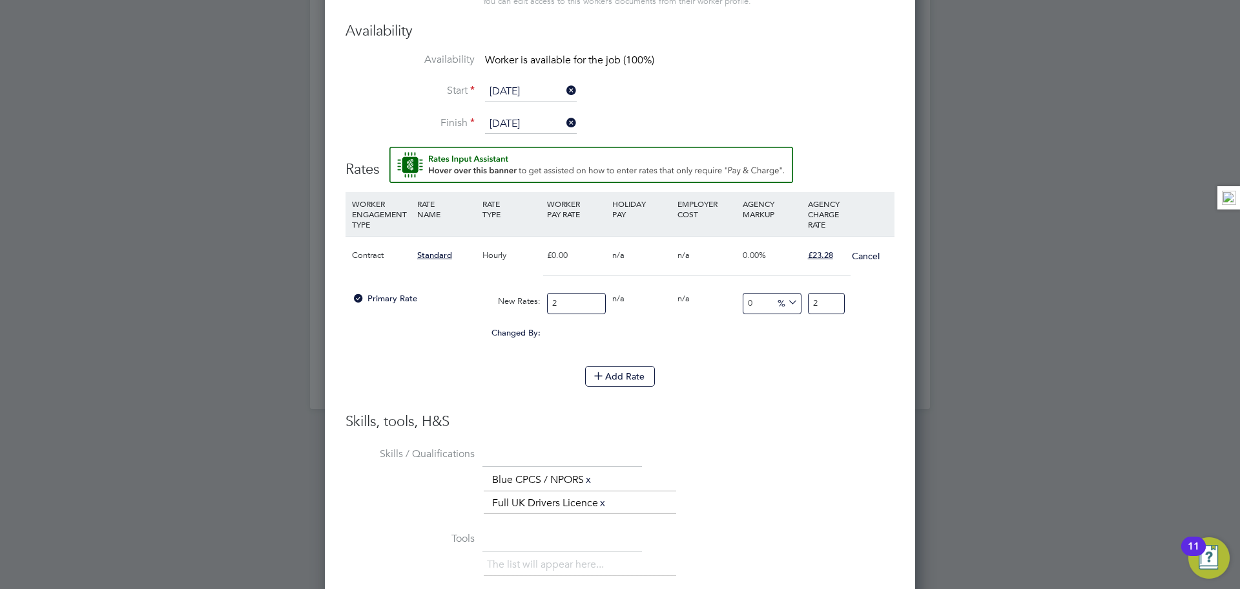
type input "20"
type input "-90"
type input "2"
type input "15"
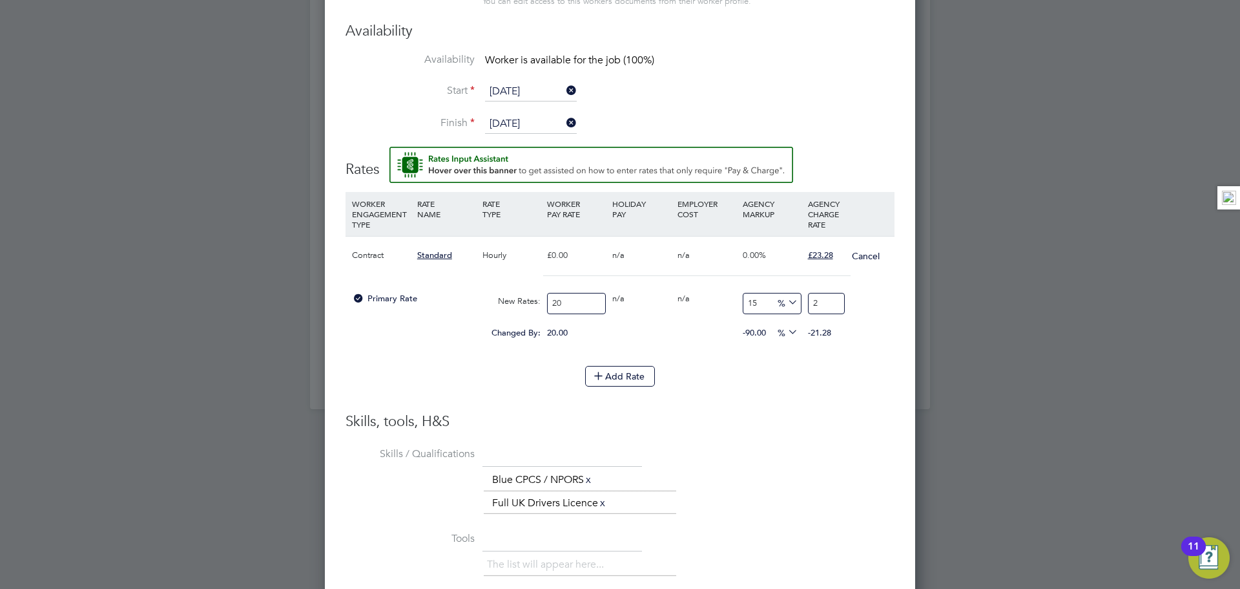
type input "23"
type input "16"
type input "23.2"
type input "16.15"
type input "23.23"
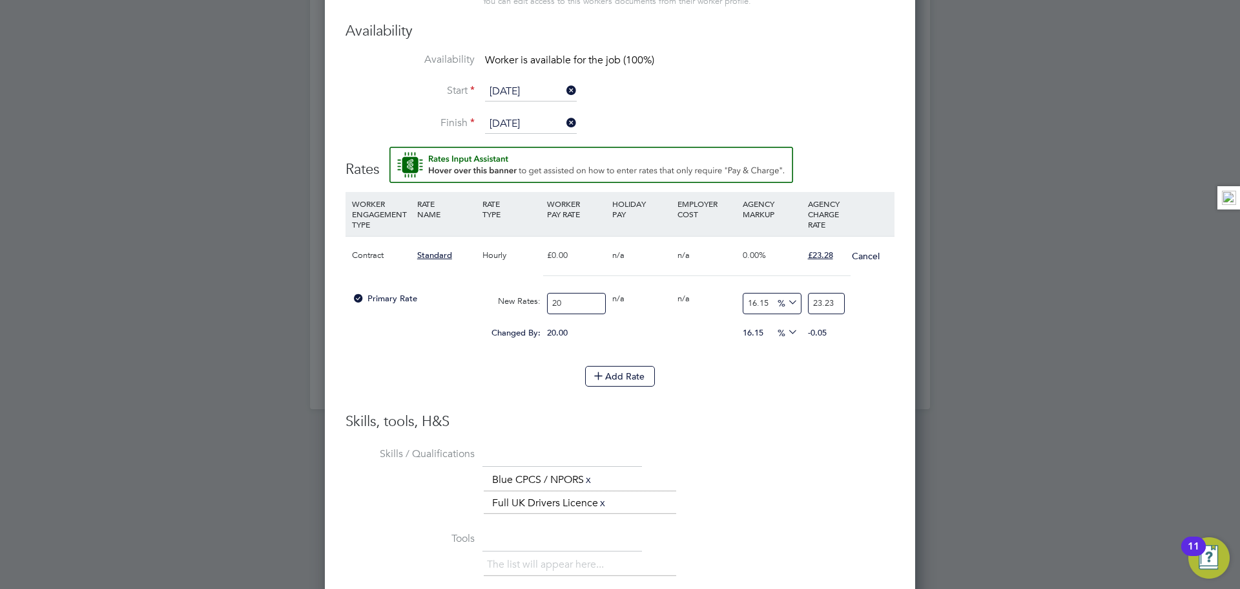
type input "16"
type input "23.2"
type input "16.4"
type input "23.28"
click at [845, 462] on li "Skills / Qualifications The list will appear here... Blue CPCS / NPORS x Full U…" at bounding box center [620, 485] width 549 height 84
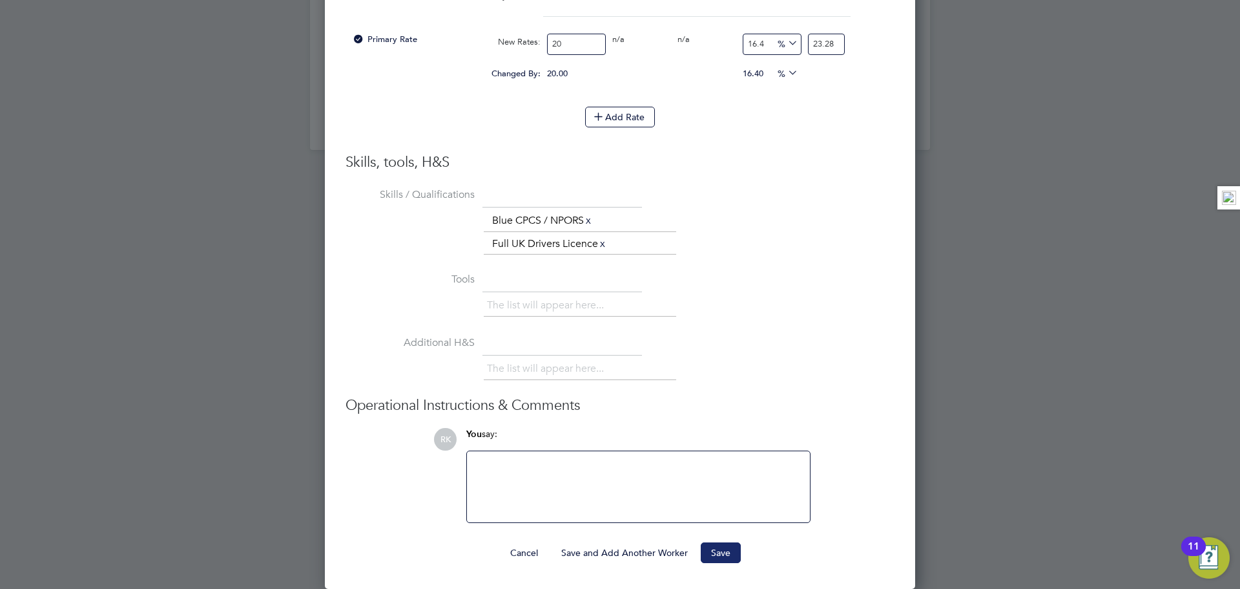
click at [709, 550] on button "Save" at bounding box center [721, 552] width 40 height 21
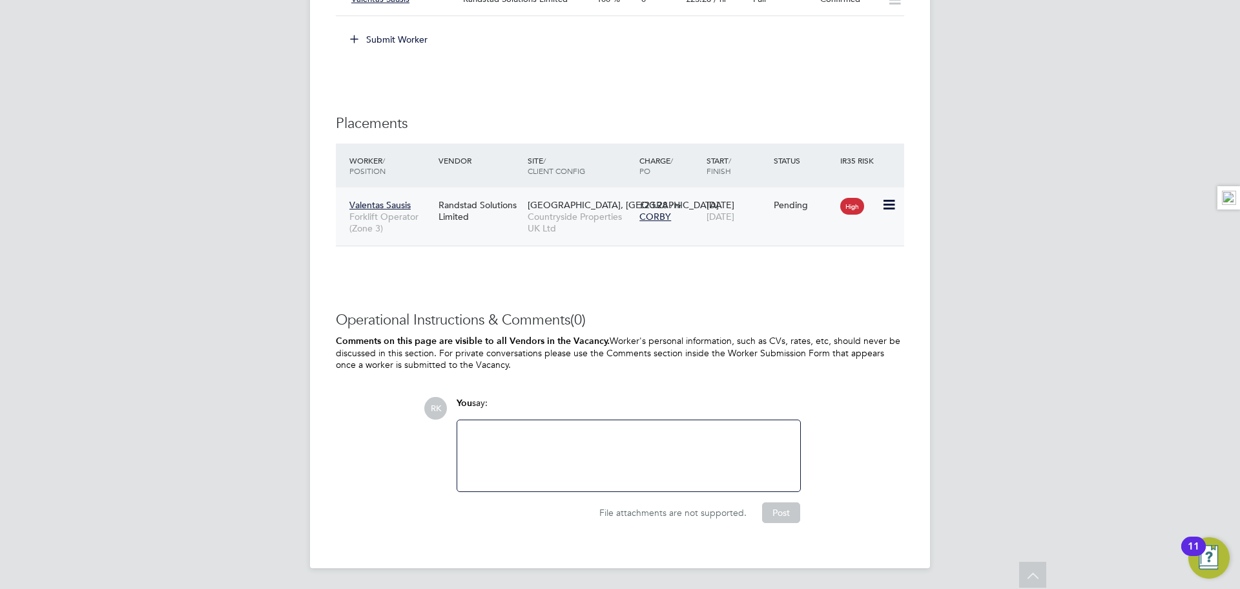
click at [888, 209] on icon at bounding box center [888, 205] width 13 height 16
click at [834, 278] on li "Start" at bounding box center [850, 285] width 92 height 18
type input "[PERSON_NAME]"
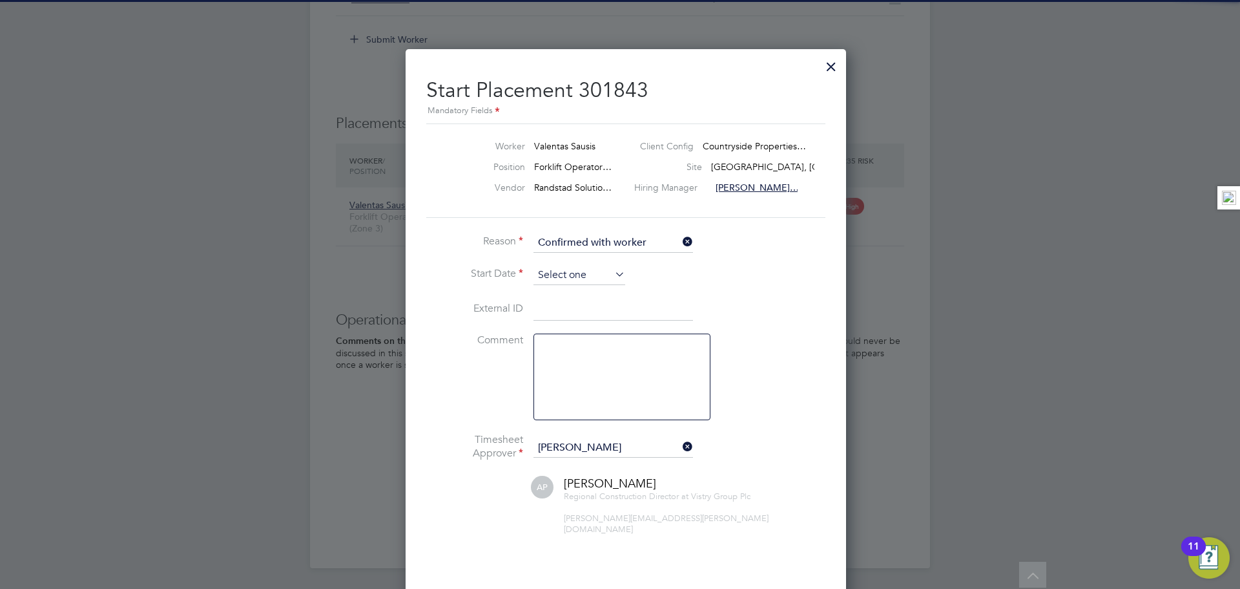
click at [581, 276] on input at bounding box center [580, 275] width 92 height 19
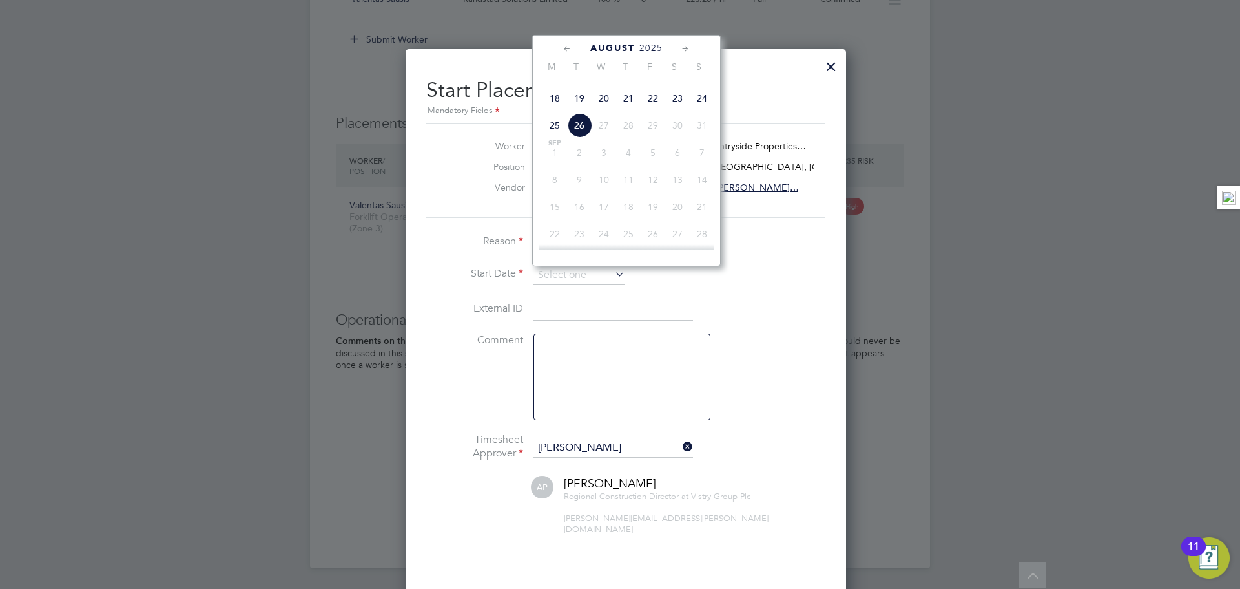
click at [654, 110] on span "22" at bounding box center [653, 98] width 25 height 25
type input "[DATE]"
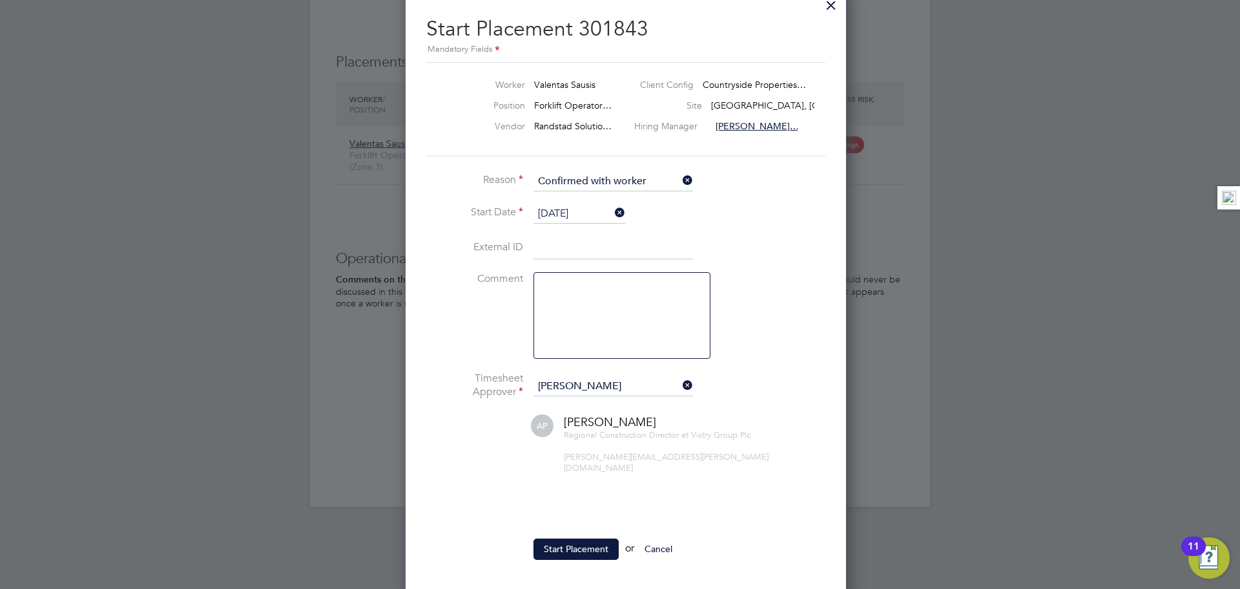
click at [583, 524] on ul "Reason Confirmed with worker Start Date 22 Aug 2025 External ID Comment Timeshe…" at bounding box center [620, 372] width 388 height 401
drag, startPoint x: 583, startPoint y: 534, endPoint x: 594, endPoint y: 517, distance: 20.4
click at [584, 538] on button "Start Placement" at bounding box center [576, 548] width 85 height 21
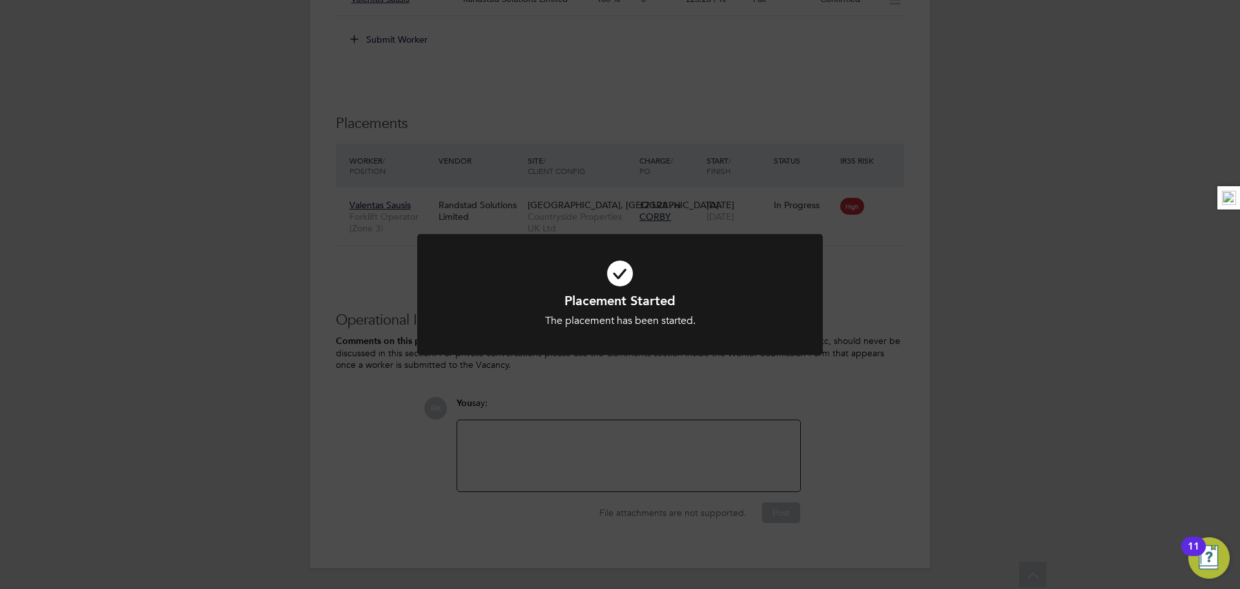
click at [1008, 446] on div "Placement Started The placement has been started. Cancel Okay" at bounding box center [620, 294] width 1240 height 589
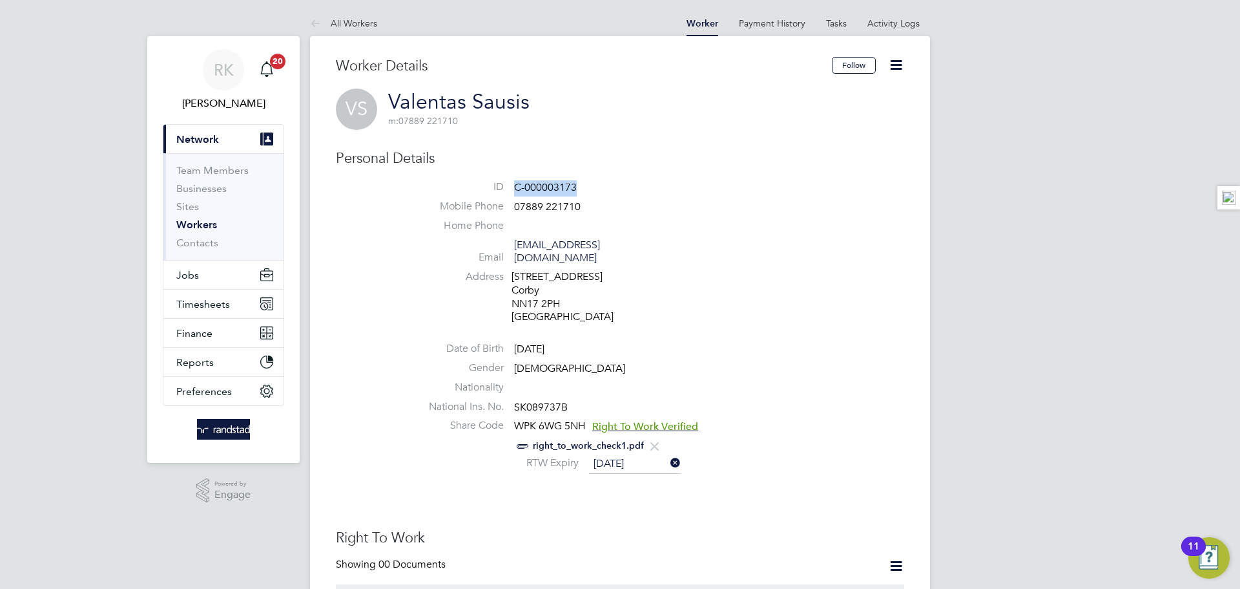
drag, startPoint x: 578, startPoint y: 180, endPoint x: 514, endPoint y: 185, distance: 64.8
click at [514, 185] on li "ID C-000003173" at bounding box center [658, 189] width 491 height 19
copy span "C-000003173"
click at [200, 273] on button "Jobs" at bounding box center [223, 274] width 120 height 28
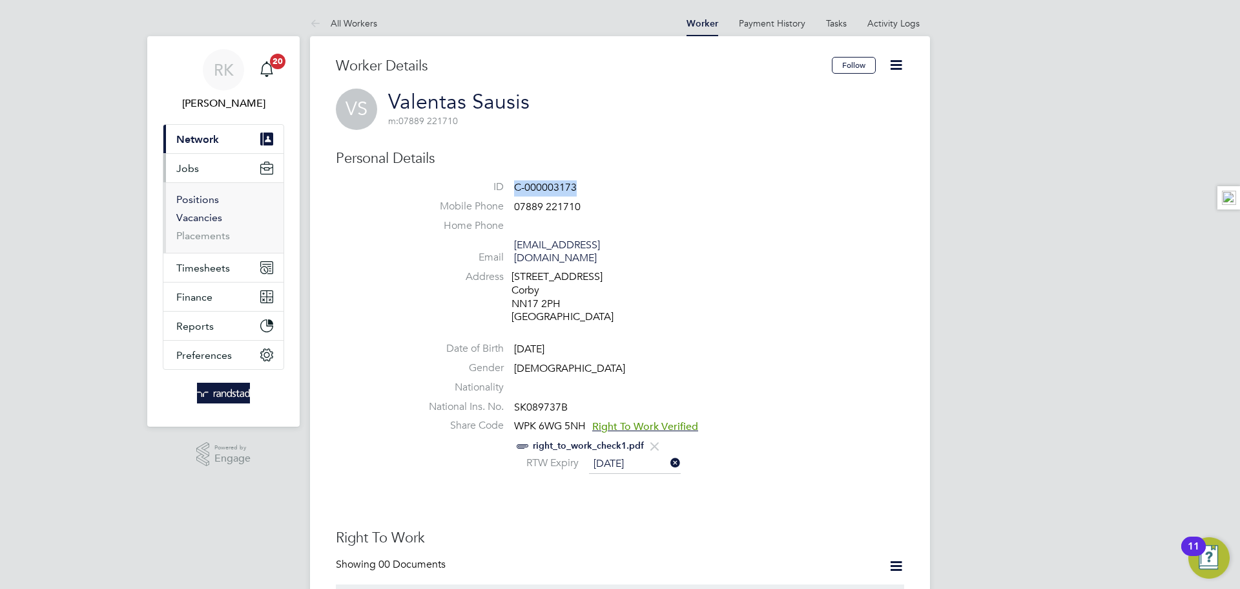
drag, startPoint x: 185, startPoint y: 205, endPoint x: 189, endPoint y: 212, distance: 8.1
click at [186, 204] on link "Positions" at bounding box center [197, 199] width 43 height 12
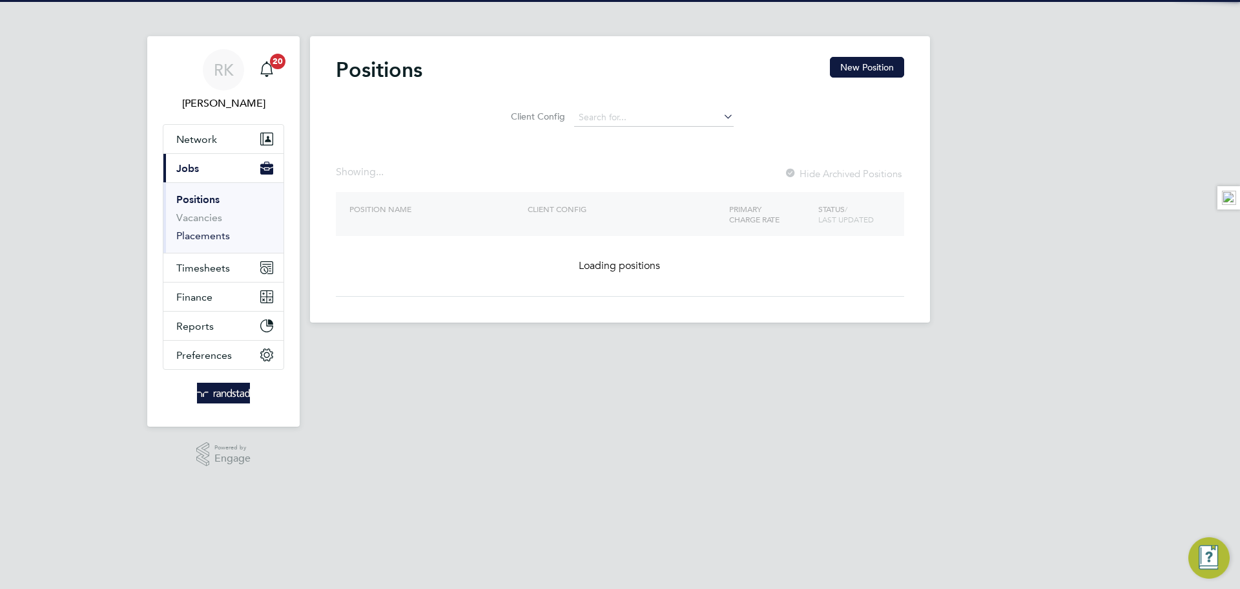
click at [193, 230] on link "Placements" at bounding box center [203, 235] width 54 height 12
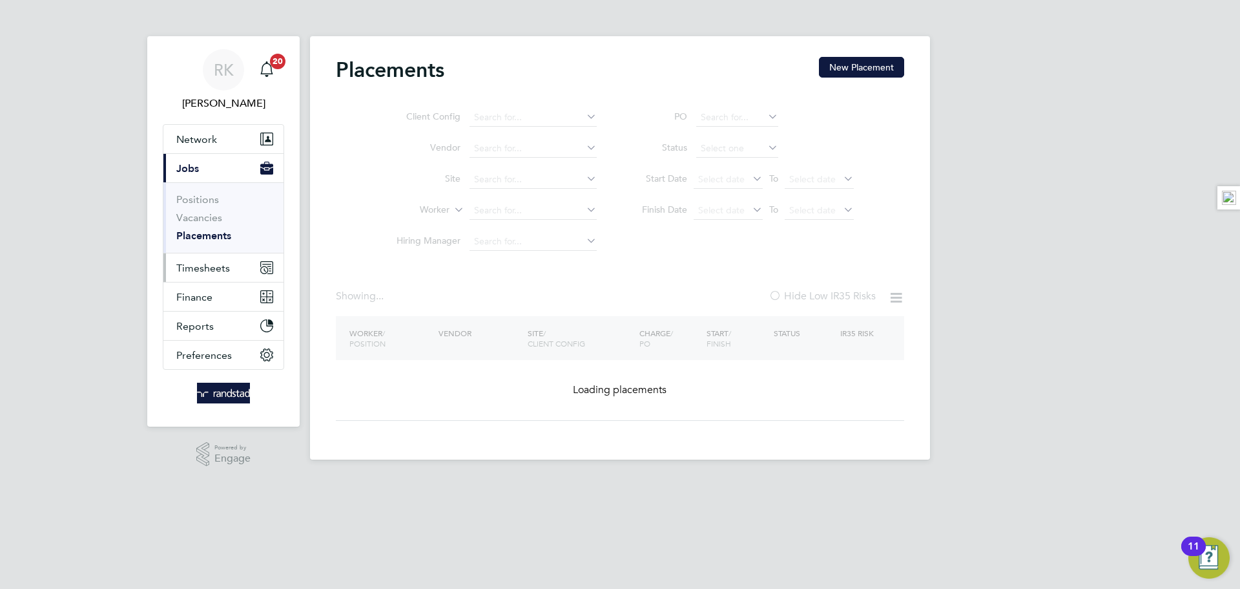
click at [207, 271] on span "Timesheets" at bounding box center [203, 268] width 54 height 12
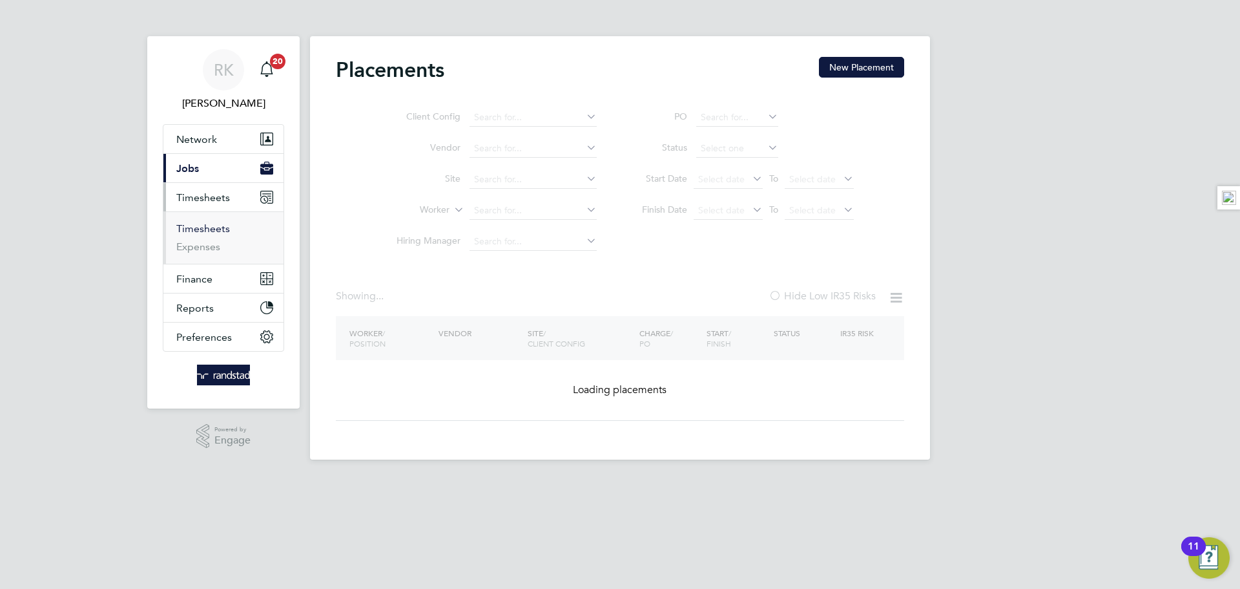
click at [198, 230] on link "Timesheets" at bounding box center [203, 228] width 54 height 12
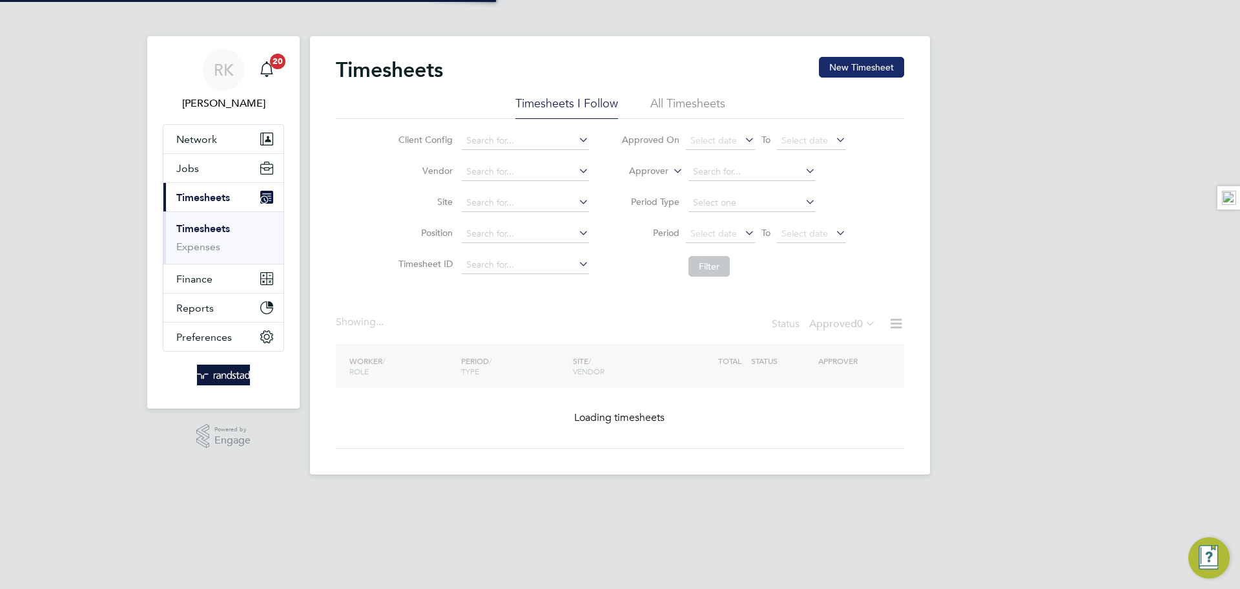
click at [850, 65] on button "New Timesheet" at bounding box center [861, 67] width 85 height 21
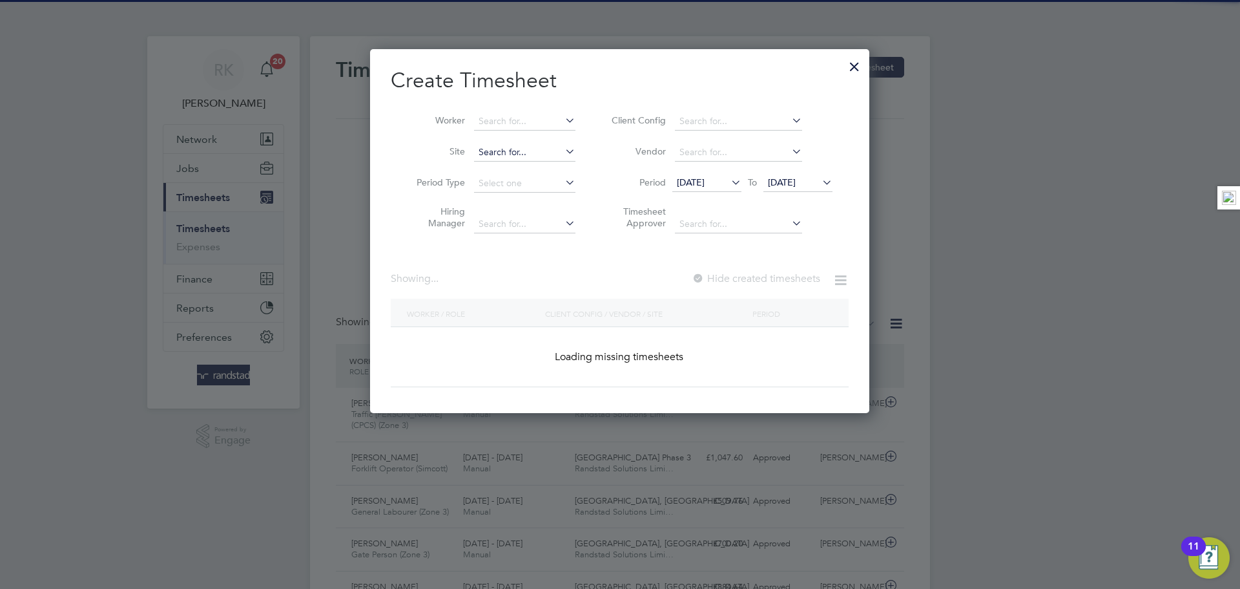
click at [511, 147] on input at bounding box center [524, 152] width 101 height 18
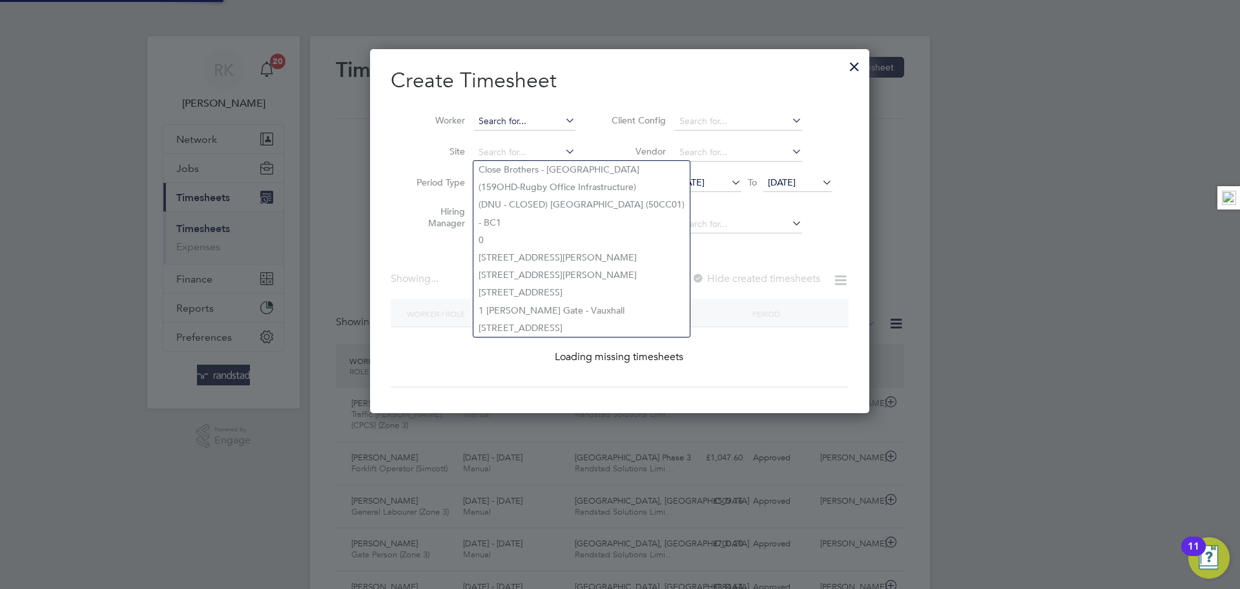
click at [522, 124] on input at bounding box center [524, 121] width 101 height 18
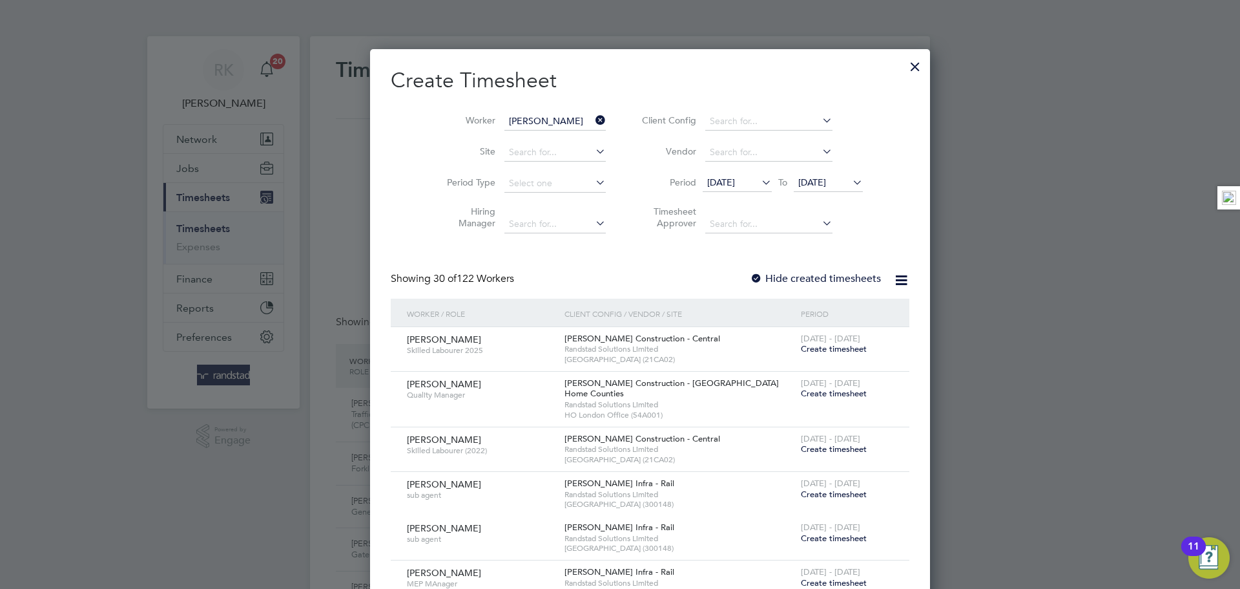
click at [532, 134] on li "Justin Barne s" at bounding box center [532, 138] width 116 height 17
type input "Justin Barnes"
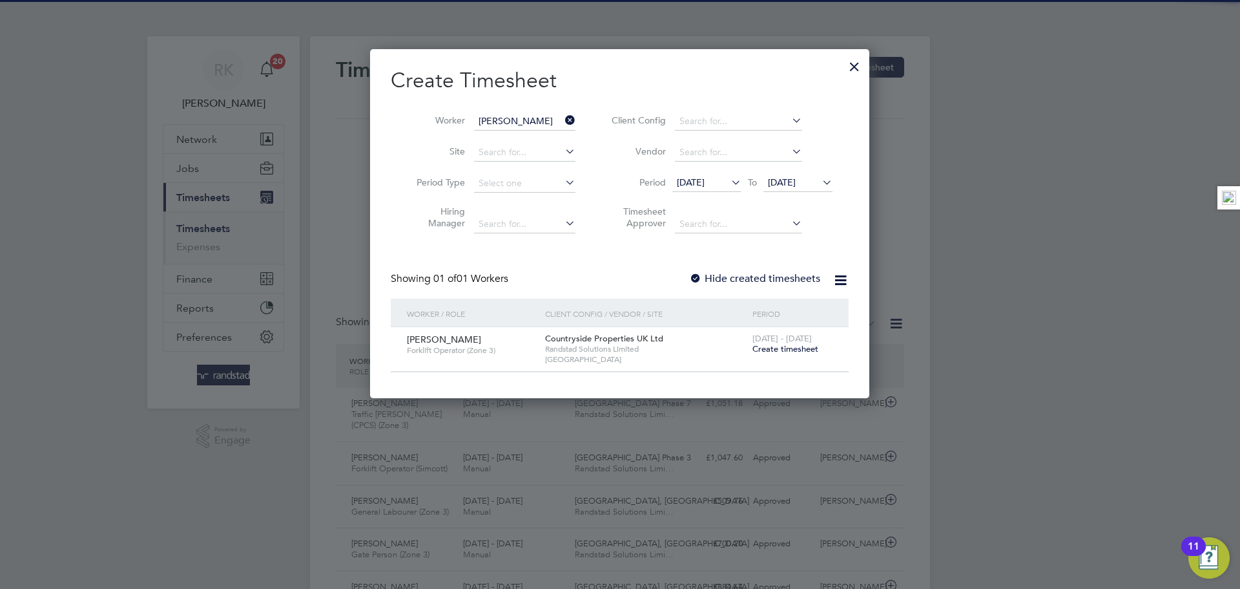
click at [788, 174] on span "19 Aug 2025" at bounding box center [798, 182] width 69 height 17
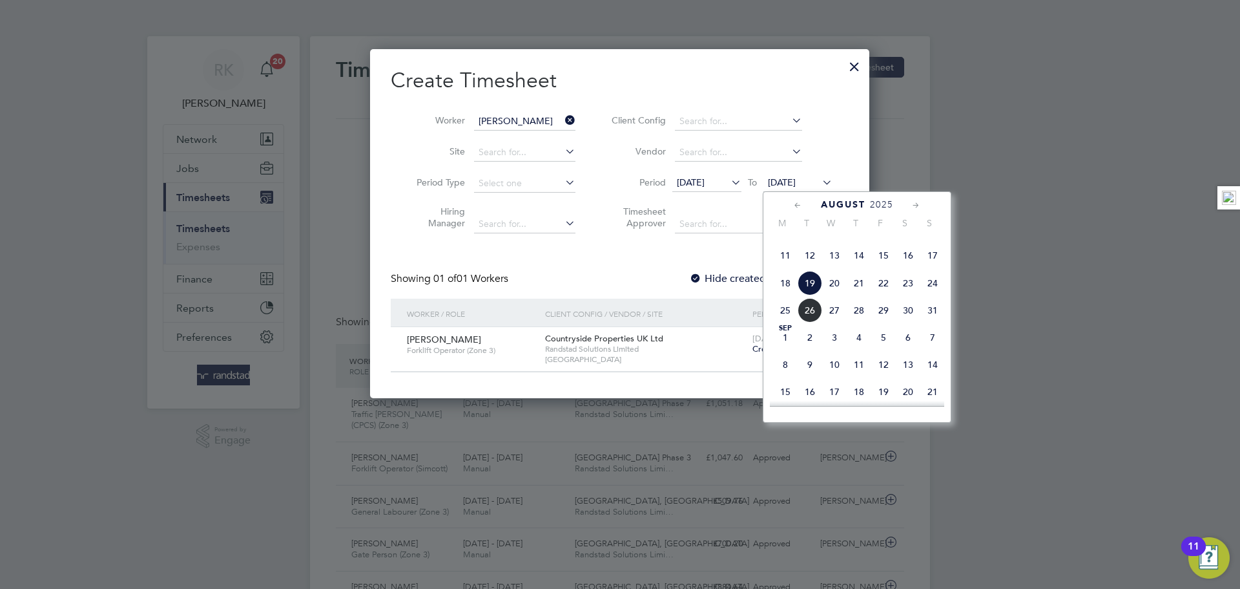
click at [933, 295] on span "24" at bounding box center [933, 283] width 25 height 25
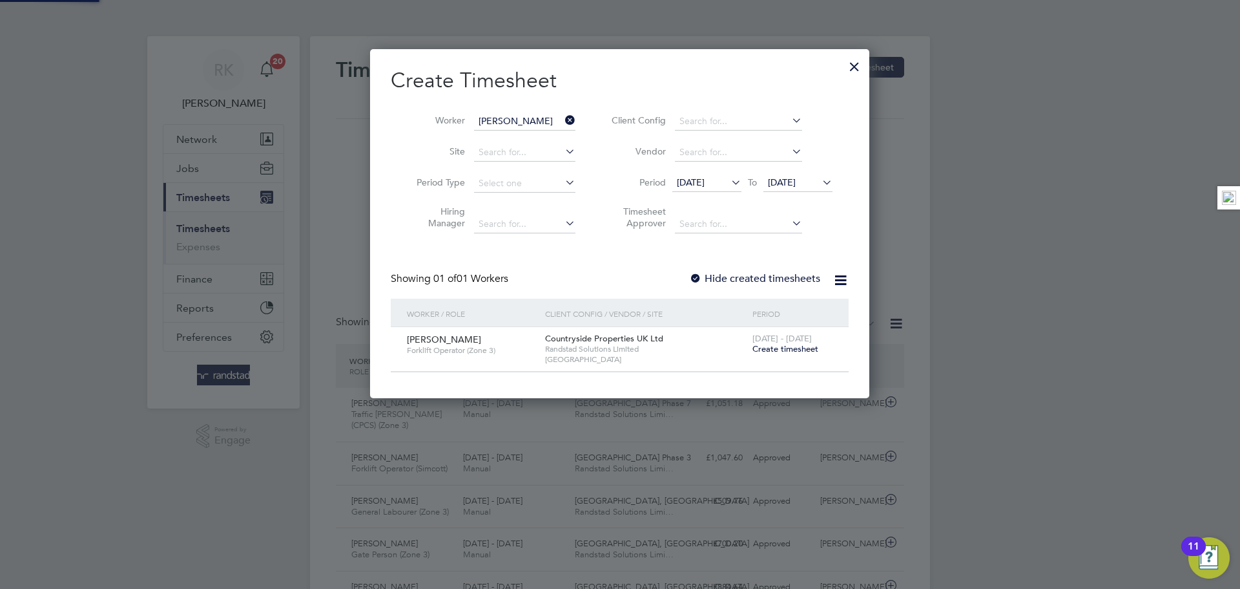
click at [761, 350] on span "Create timesheet" at bounding box center [786, 348] width 66 height 11
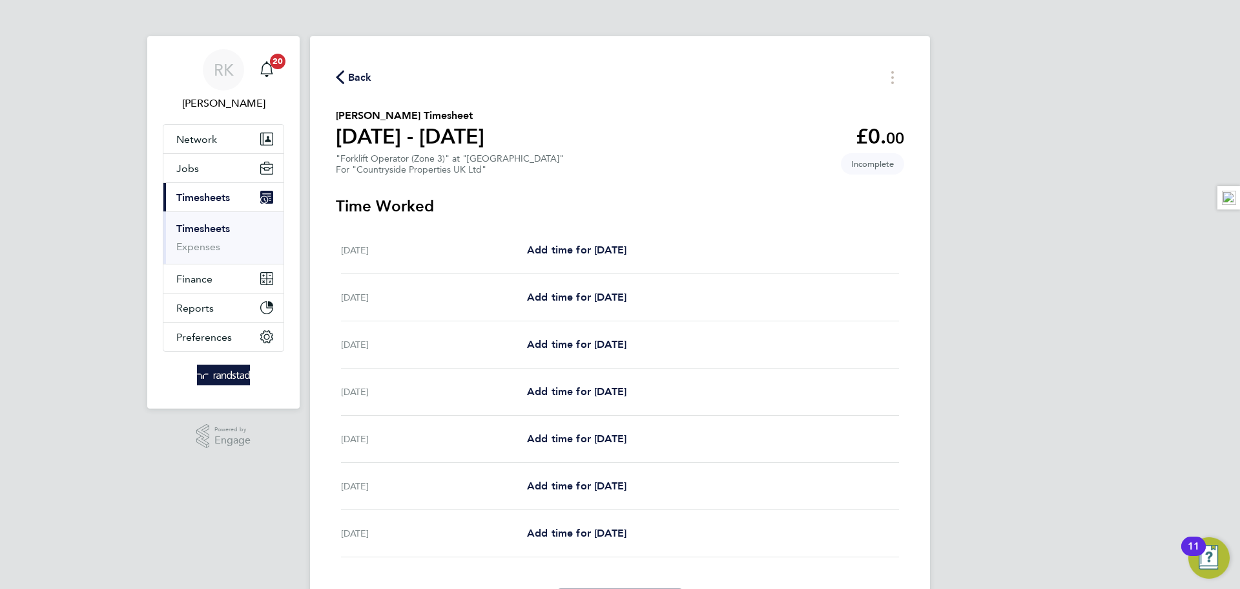
click at [202, 228] on link "Timesheets" at bounding box center [203, 228] width 54 height 12
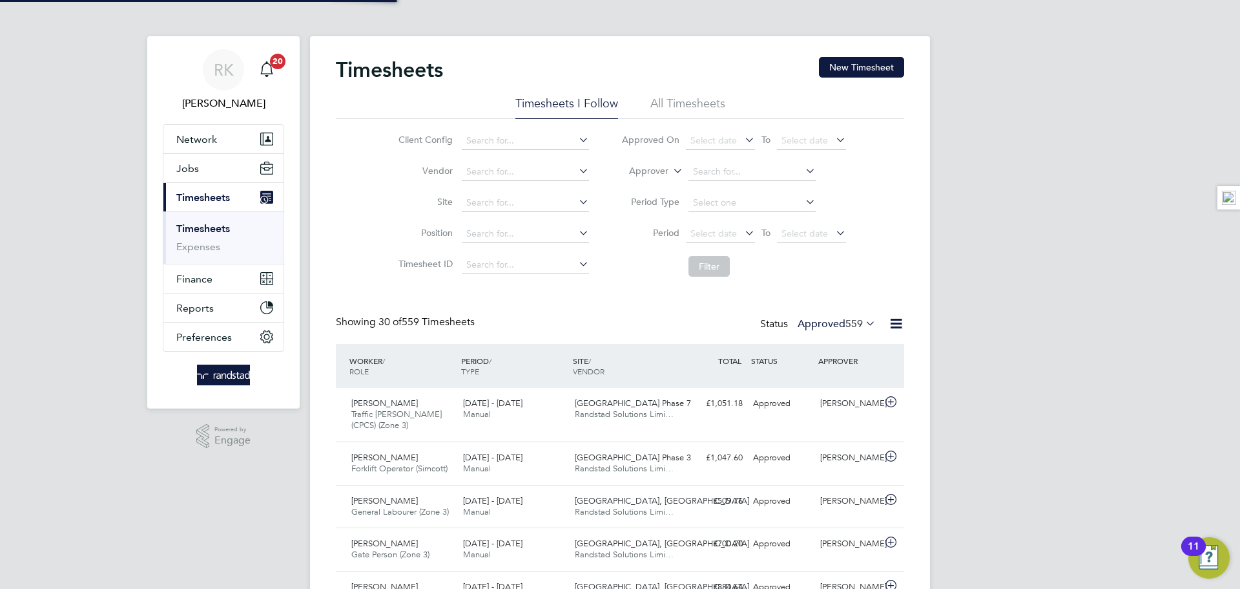
scroll to position [33, 112]
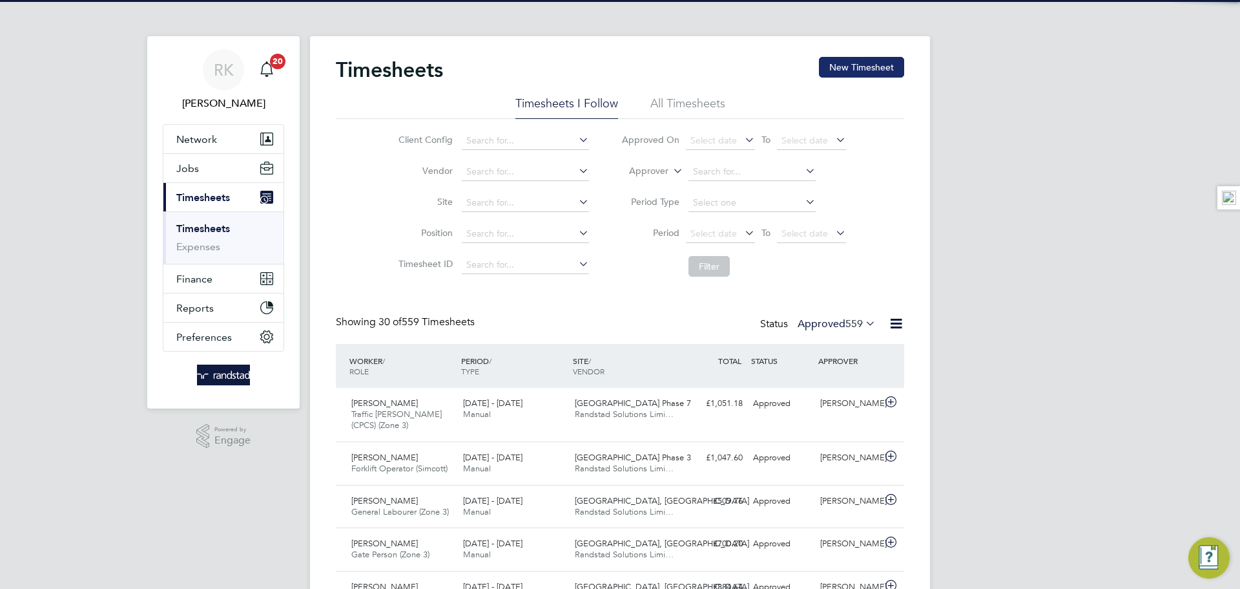
click at [873, 70] on button "New Timesheet" at bounding box center [861, 67] width 85 height 21
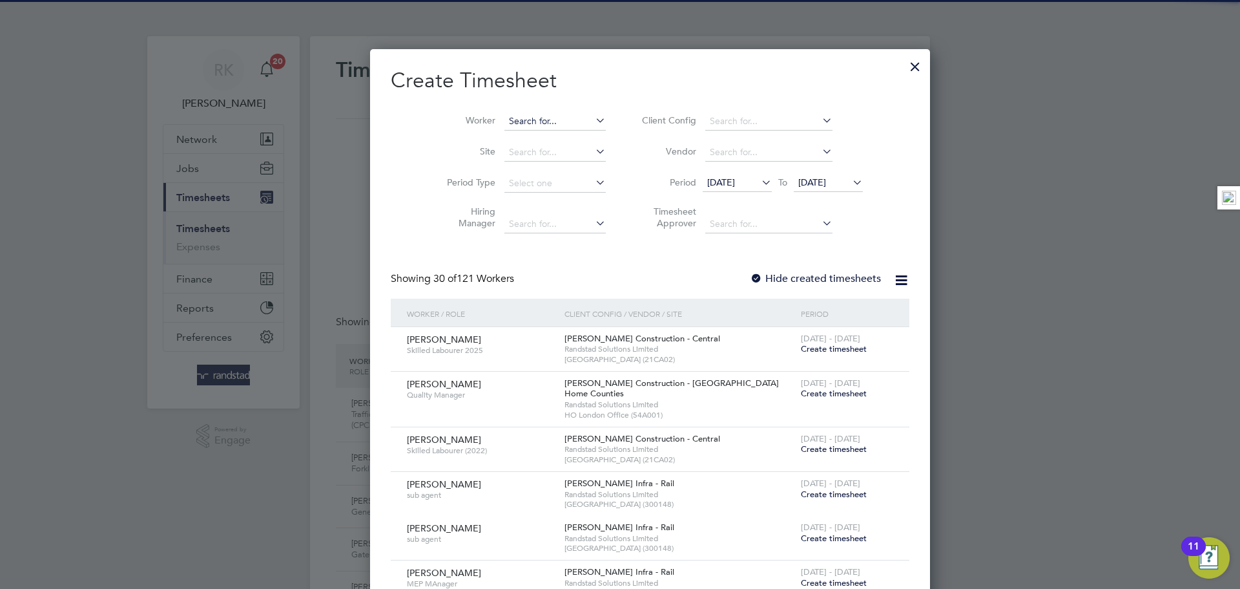
click at [505, 123] on input at bounding box center [555, 121] width 101 height 18
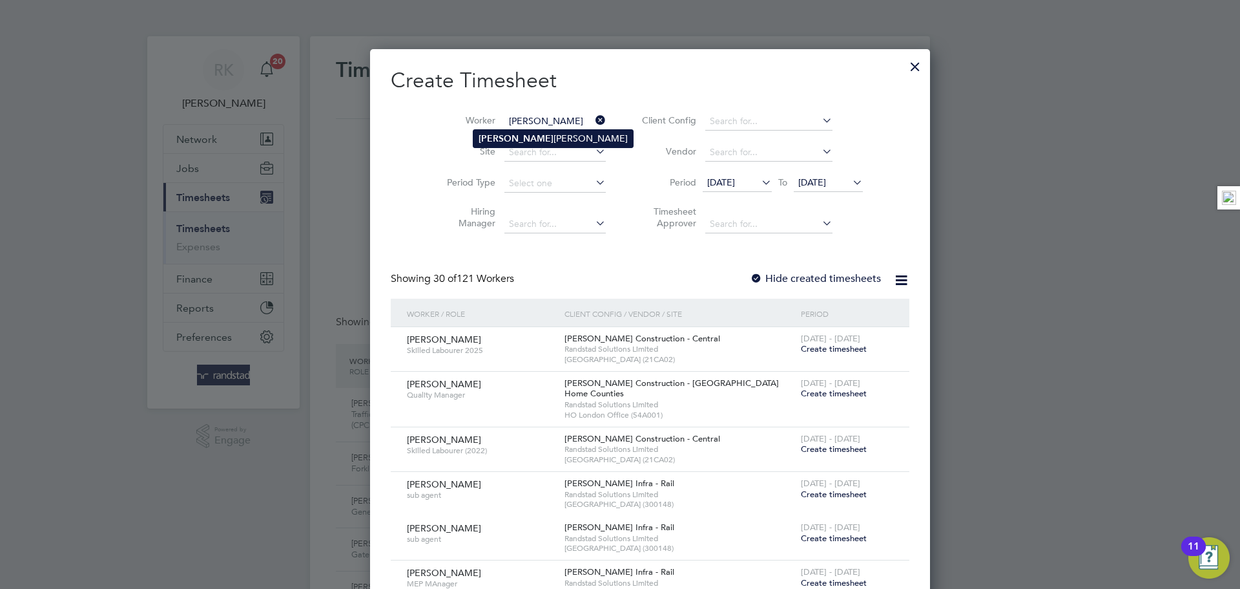
type input "Efim Duca"
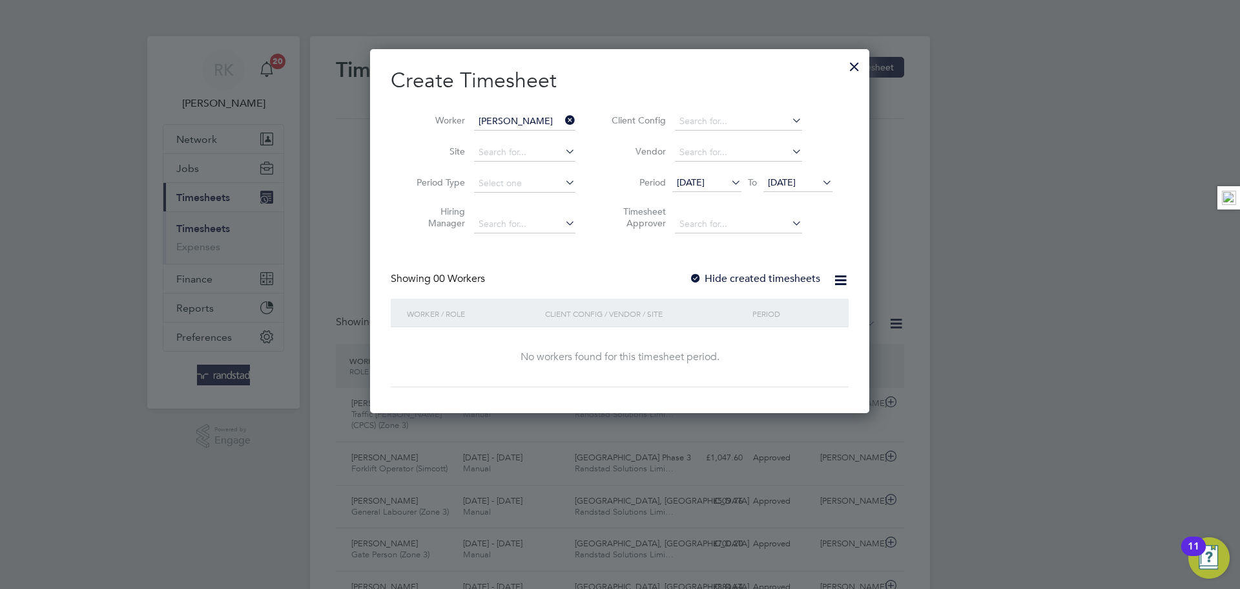
drag, startPoint x: 825, startPoint y: 182, endPoint x: 872, endPoint y: 209, distance: 54.7
click at [820, 182] on icon at bounding box center [820, 182] width 0 height 18
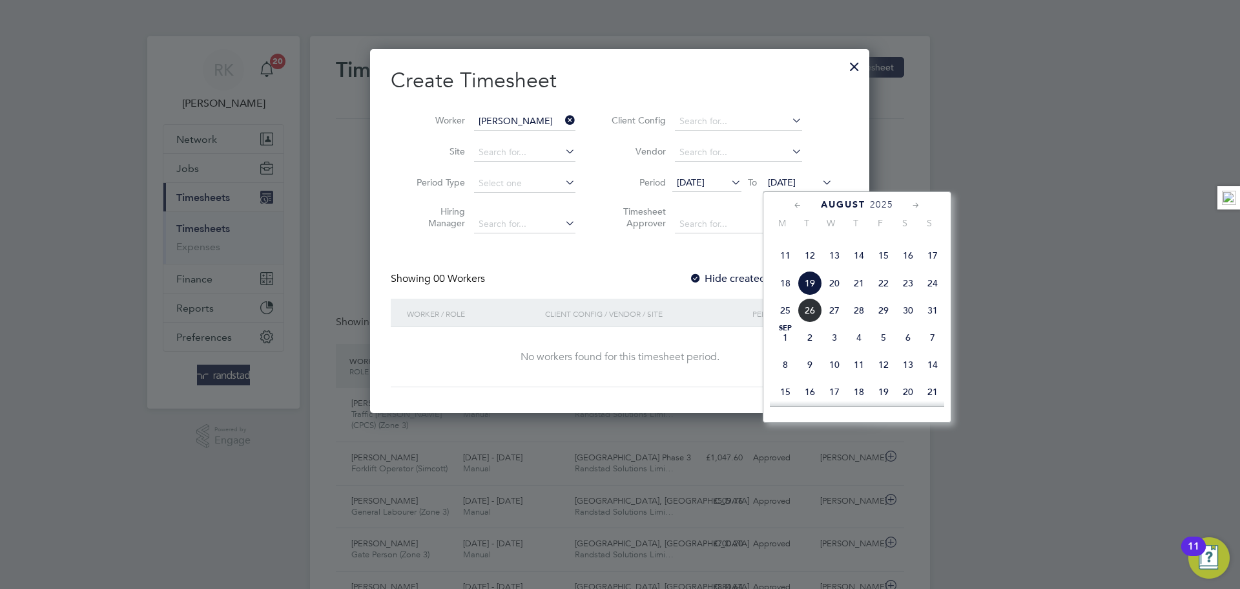
click at [933, 295] on span "24" at bounding box center [933, 283] width 25 height 25
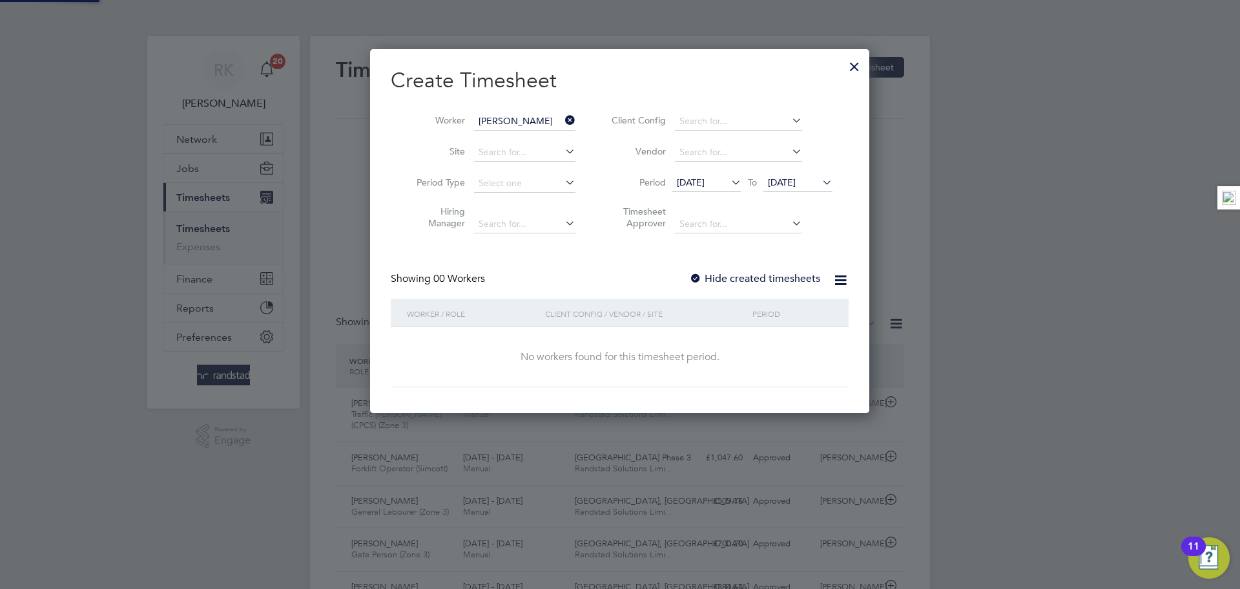
click at [746, 278] on label "Hide created timesheets" at bounding box center [754, 278] width 131 height 13
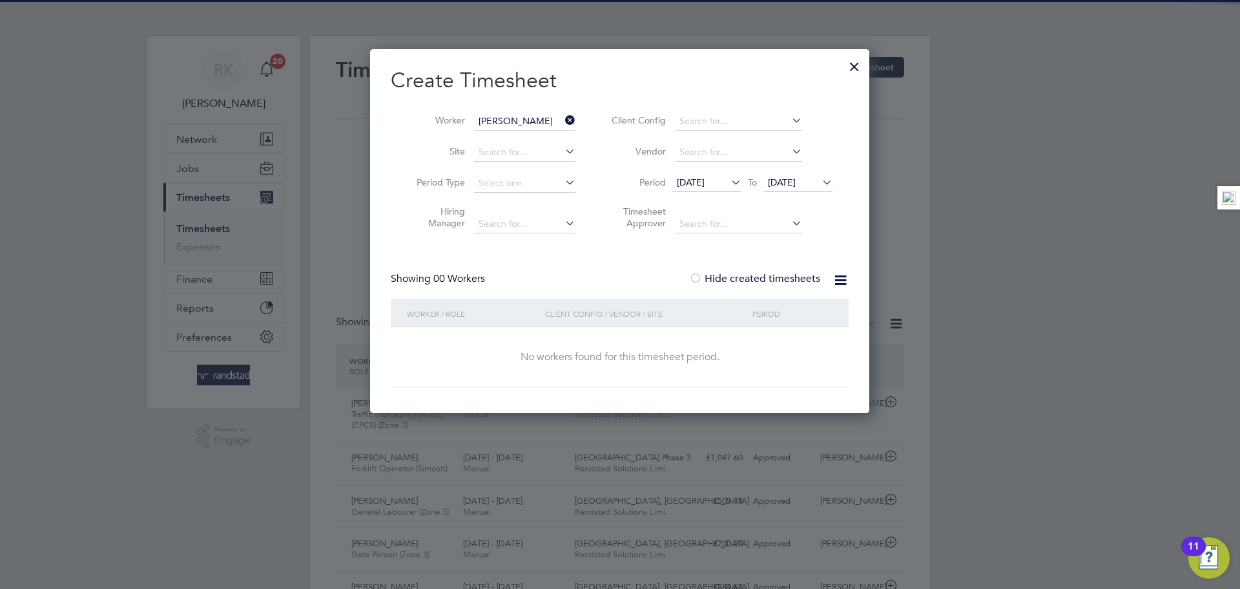
click at [746, 278] on label "Hide created timesheets" at bounding box center [754, 278] width 131 height 13
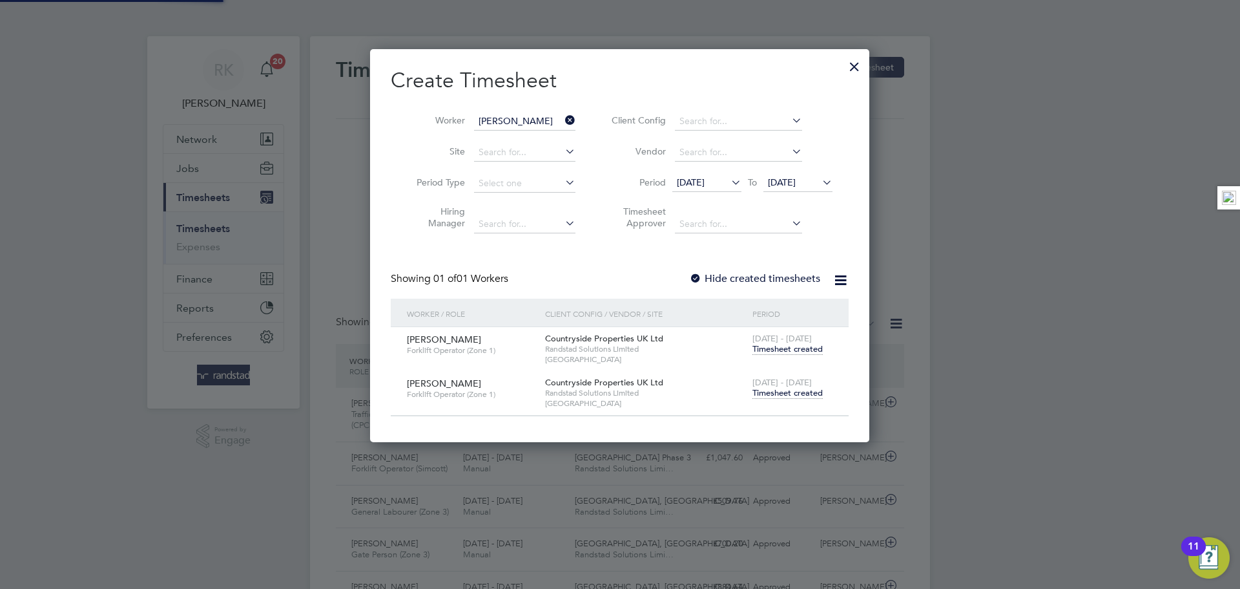
click at [769, 397] on div "18 - 24 Aug 2025 Timesheet created" at bounding box center [792, 388] width 87 height 35
click at [784, 398] on div "18 - 24 Aug 2025 Timesheet created" at bounding box center [792, 388] width 87 height 35
click at [780, 384] on span "18 - 24 Aug 2025" at bounding box center [782, 382] width 59 height 11
click at [792, 389] on span "Timesheet created" at bounding box center [788, 393] width 70 height 12
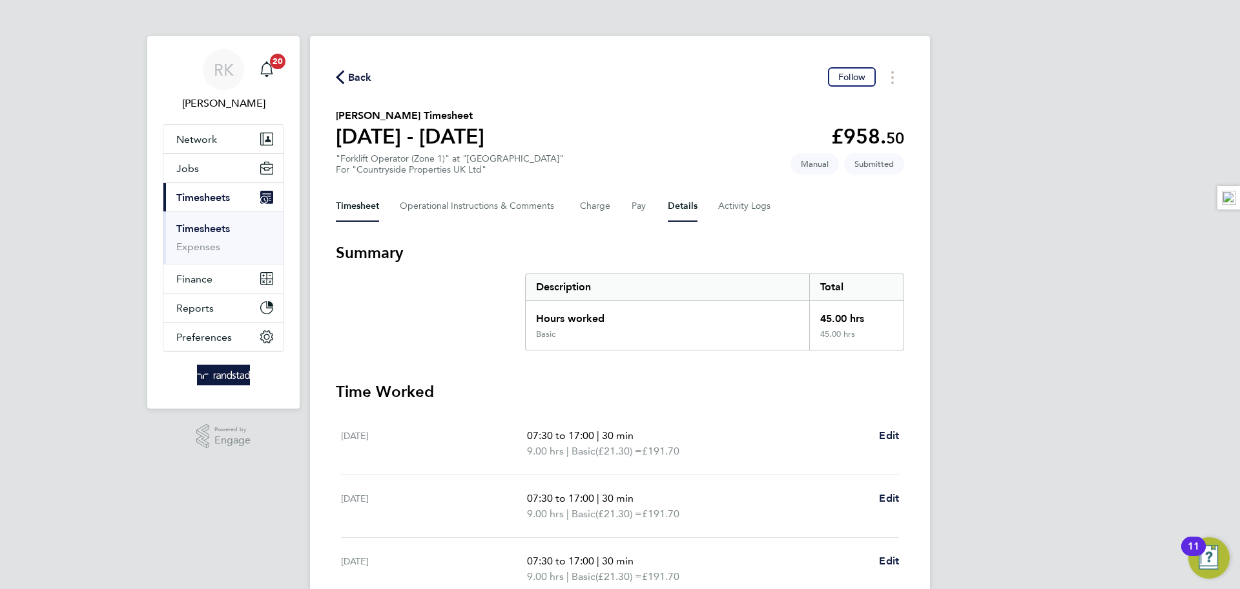
click at [676, 209] on button "Details" at bounding box center [683, 206] width 30 height 31
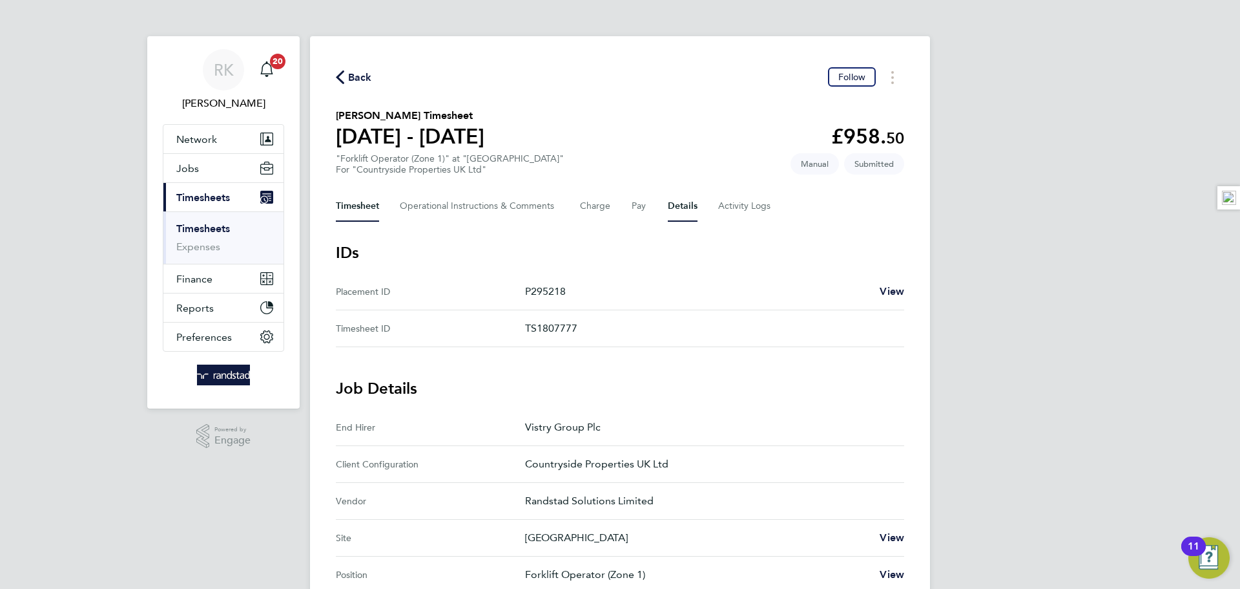
click at [337, 205] on button "Timesheet" at bounding box center [357, 206] width 43 height 31
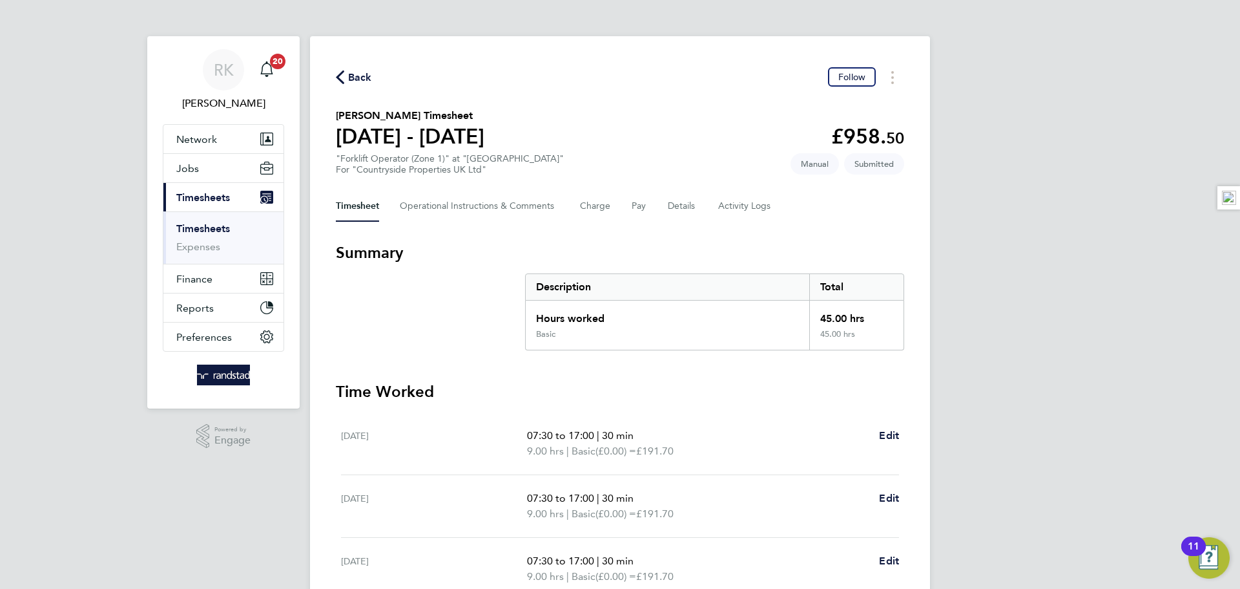
click at [337, 82] on icon "button" at bounding box center [340, 77] width 8 height 14
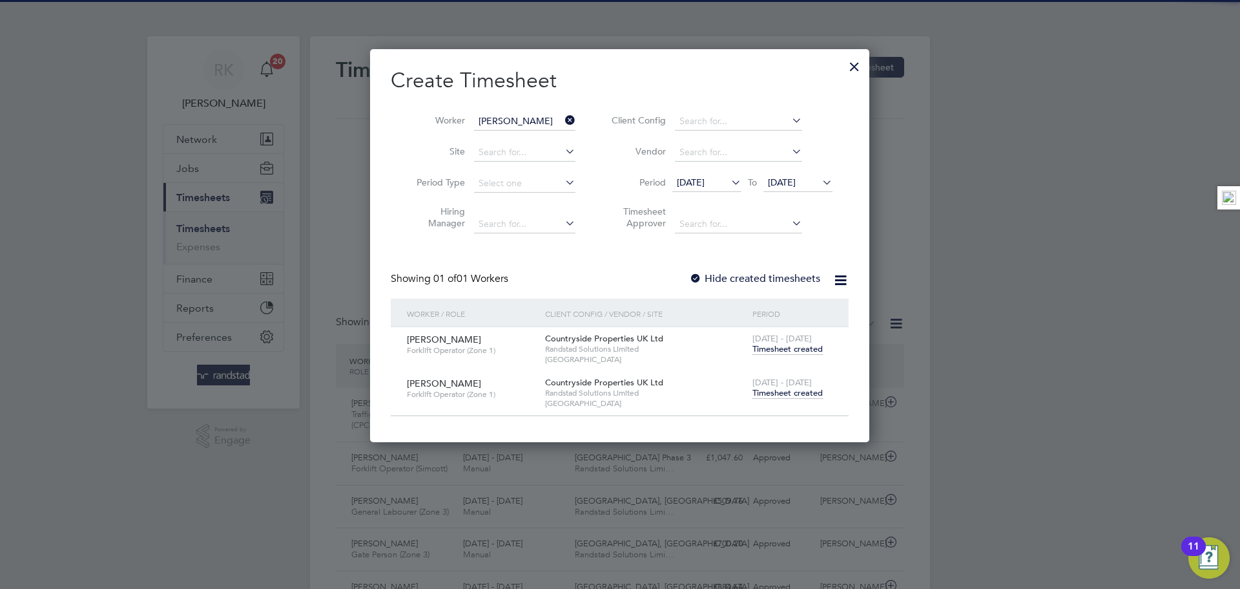
click at [563, 120] on icon at bounding box center [563, 120] width 0 height 18
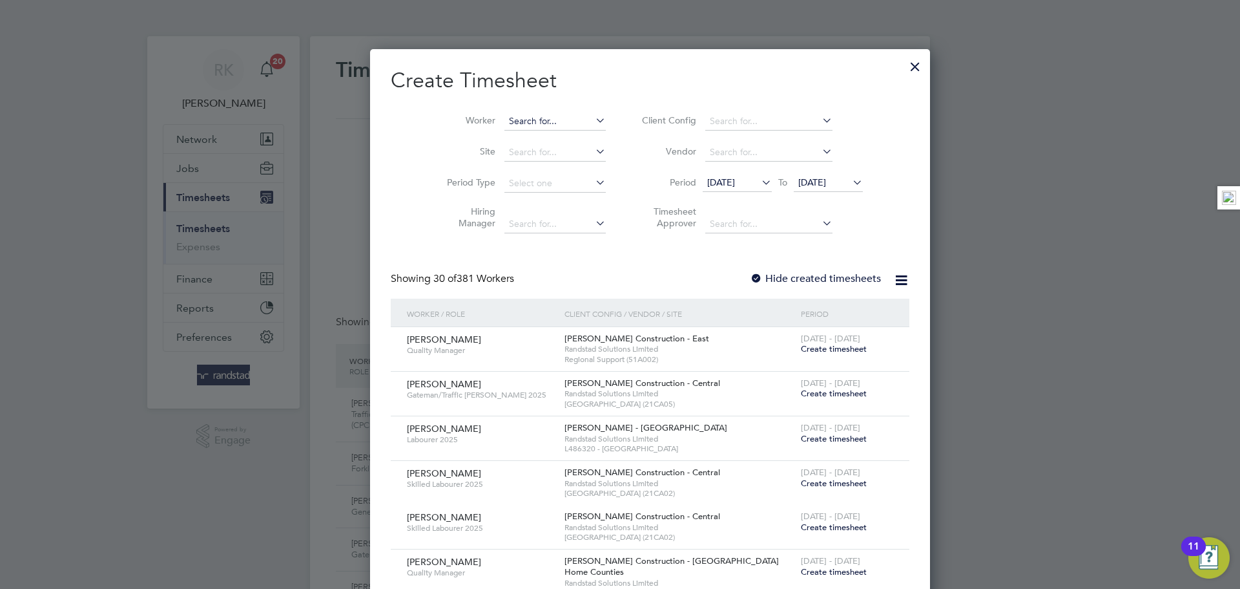
click at [529, 126] on input at bounding box center [555, 121] width 101 height 18
click at [523, 142] on li "Edgar s Kl avins" at bounding box center [560, 138] width 172 height 17
type input "Edgars Klavins"
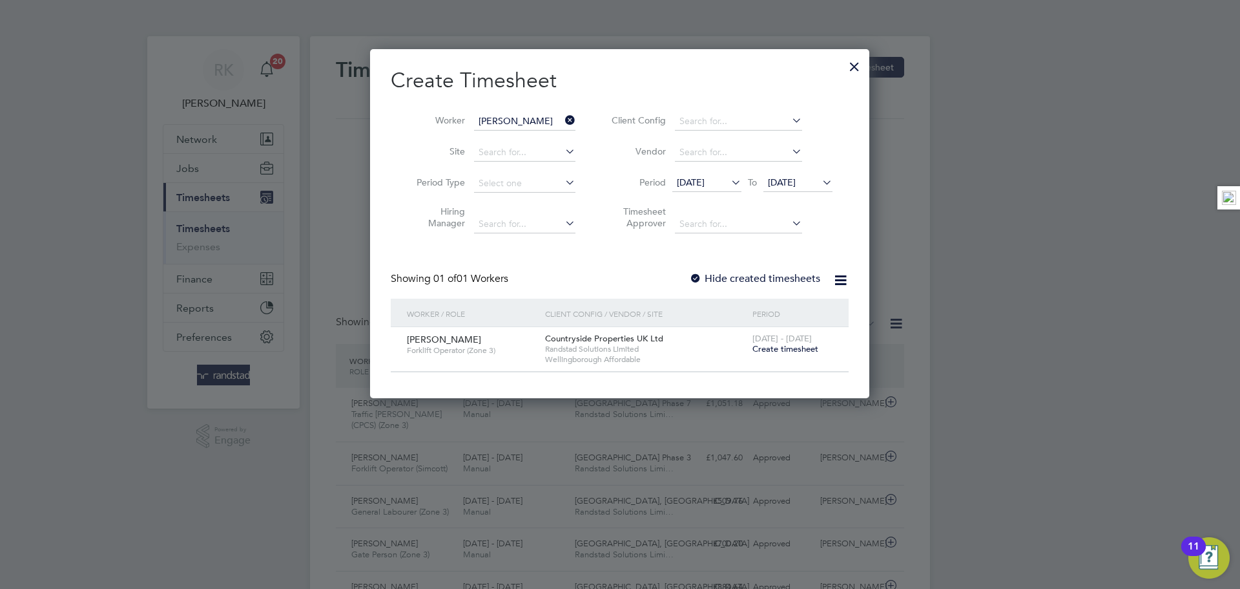
click at [802, 351] on span "Create timesheet" at bounding box center [786, 348] width 66 height 11
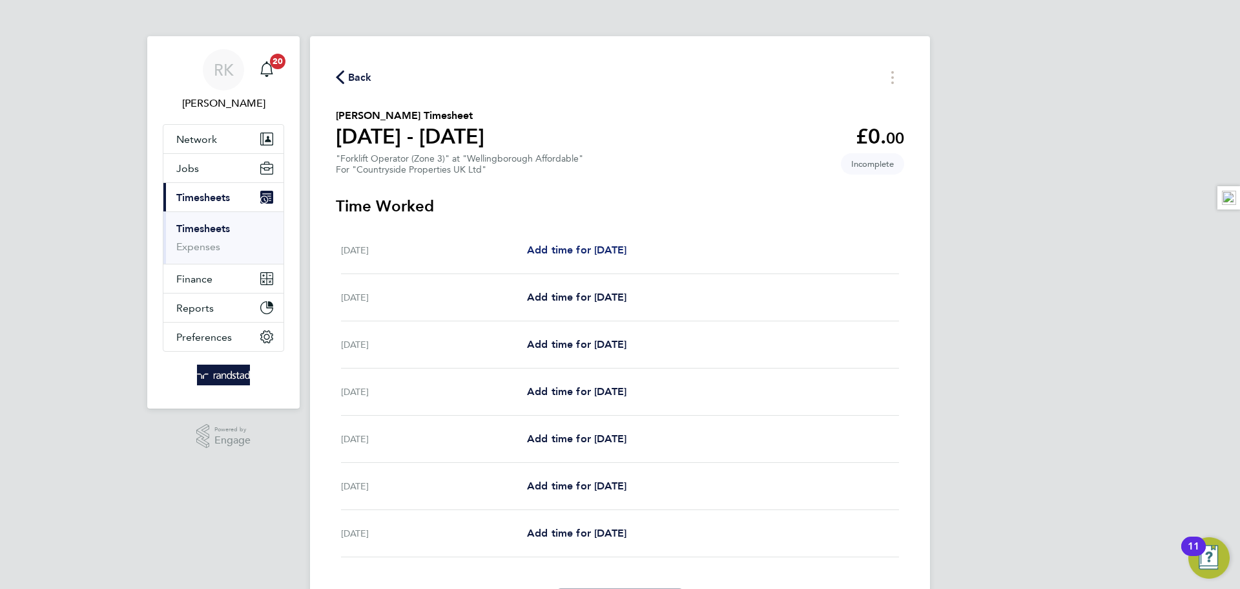
click at [574, 244] on span "Add time for Mon 18 Aug" at bounding box center [576, 250] width 99 height 12
select select "30"
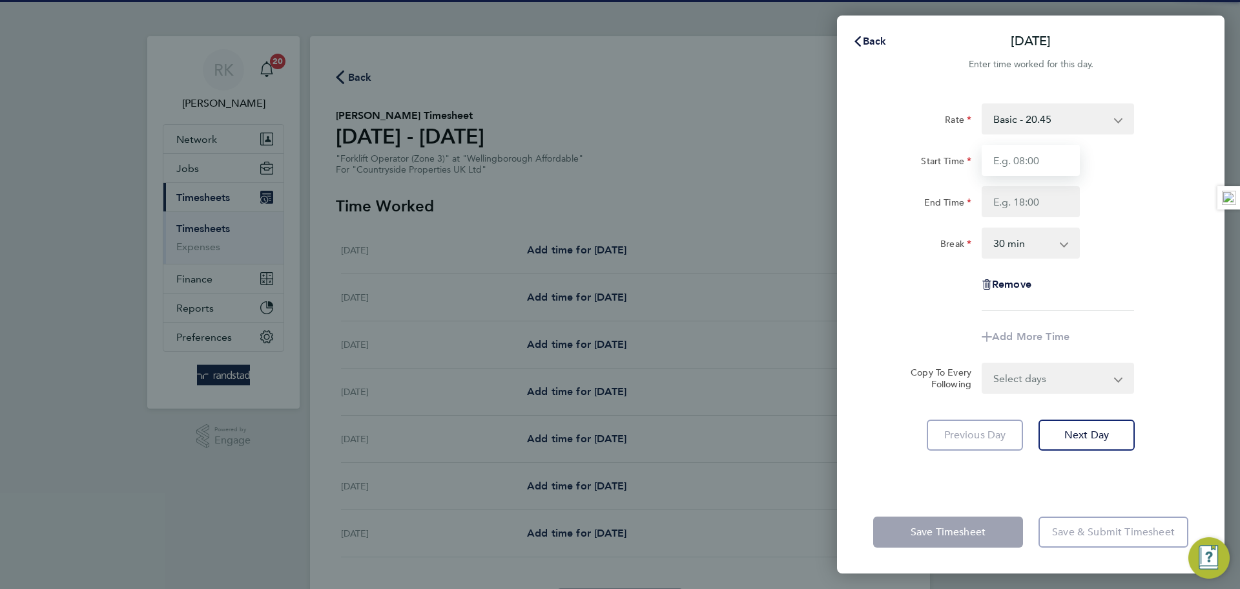
click at [1053, 154] on input "Start Time" at bounding box center [1031, 160] width 98 height 31
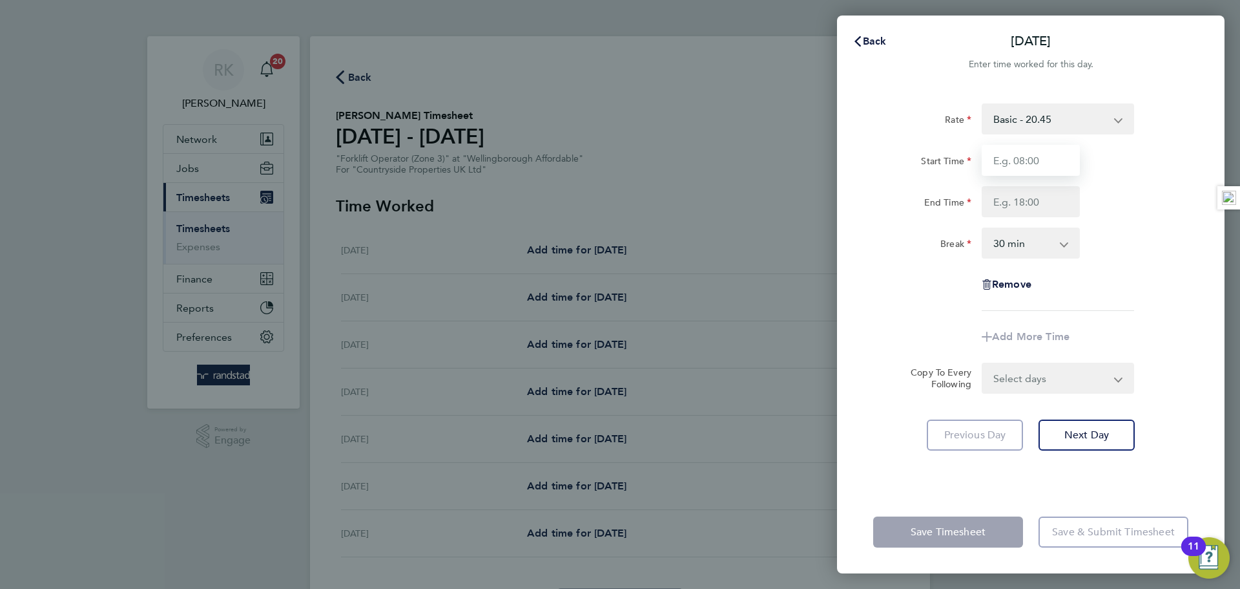
type input "06:45"
click at [1018, 191] on input "End Time" at bounding box center [1031, 201] width 98 height 31
type input "17:00"
click at [1130, 218] on div "Rate Basic - 20.45 Start Time 06:45 End Time 17:00 Break 0 min 15 min 30 min 45…" at bounding box center [1030, 206] width 315 height 207
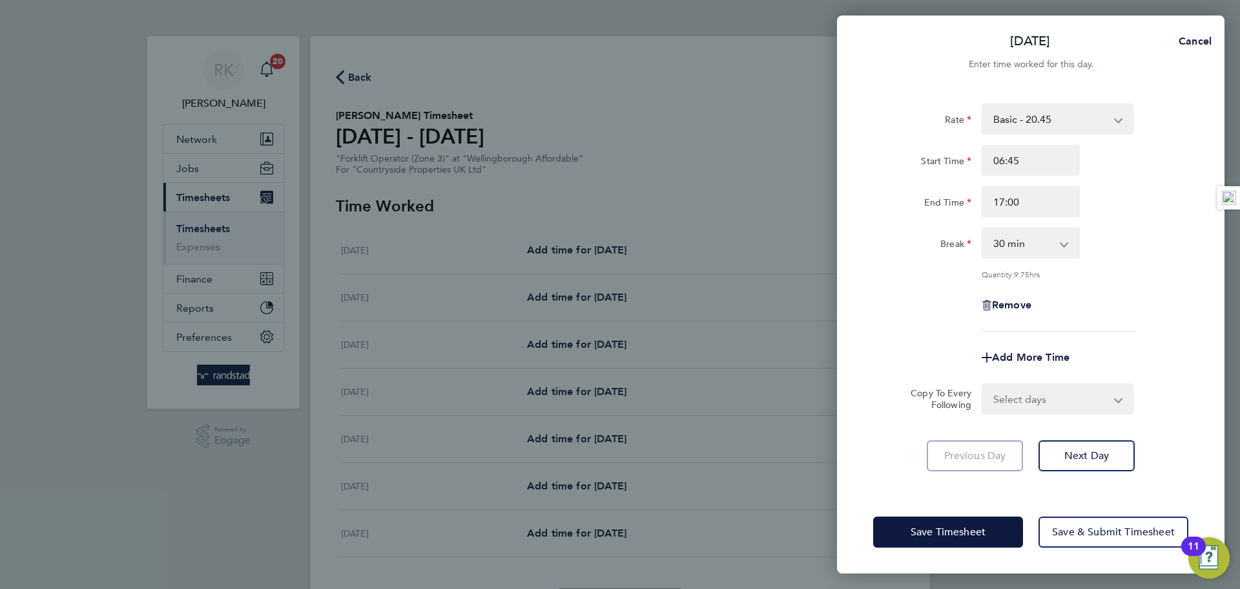
click at [1069, 397] on select "Select days Day Weekday (Mon-Fri) Weekend (Sat-Sun) Tuesday Wednesday Thursday …" at bounding box center [1051, 398] width 136 height 28
select select "WEEKDAY"
click at [983, 384] on select "Select days Day Weekday (Mon-Fri) Weekend (Sat-Sun) Tuesday Wednesday Thursday …" at bounding box center [1051, 398] width 136 height 28
select select "2025-08-24"
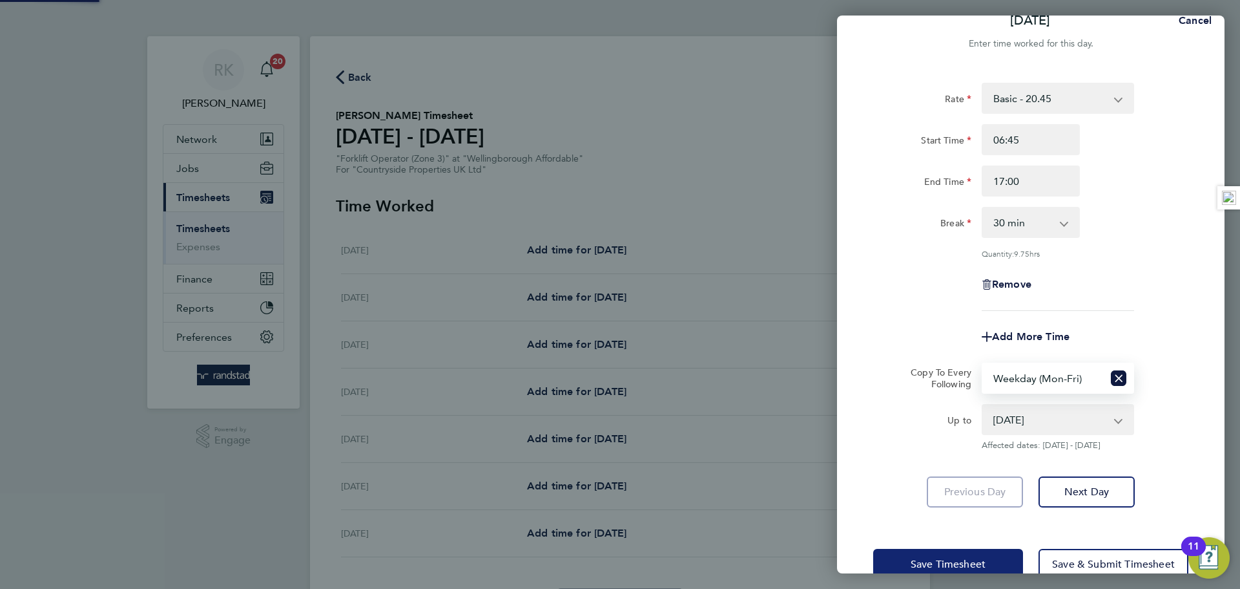
scroll to position [52, 0]
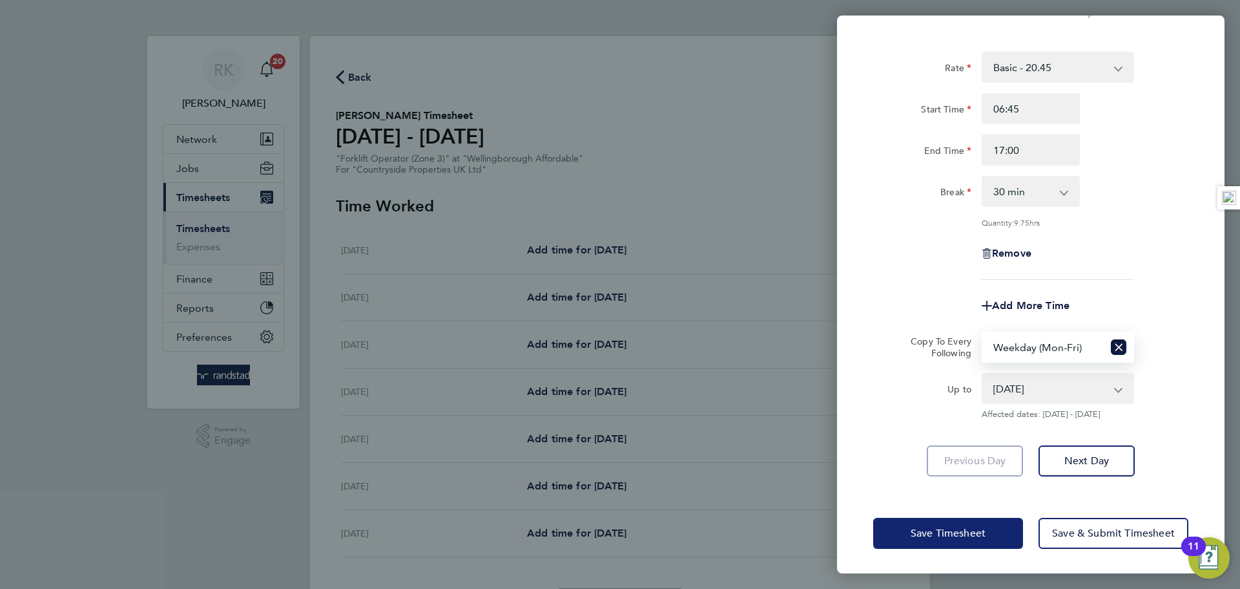
click at [967, 545] on button "Save Timesheet" at bounding box center [948, 532] width 150 height 31
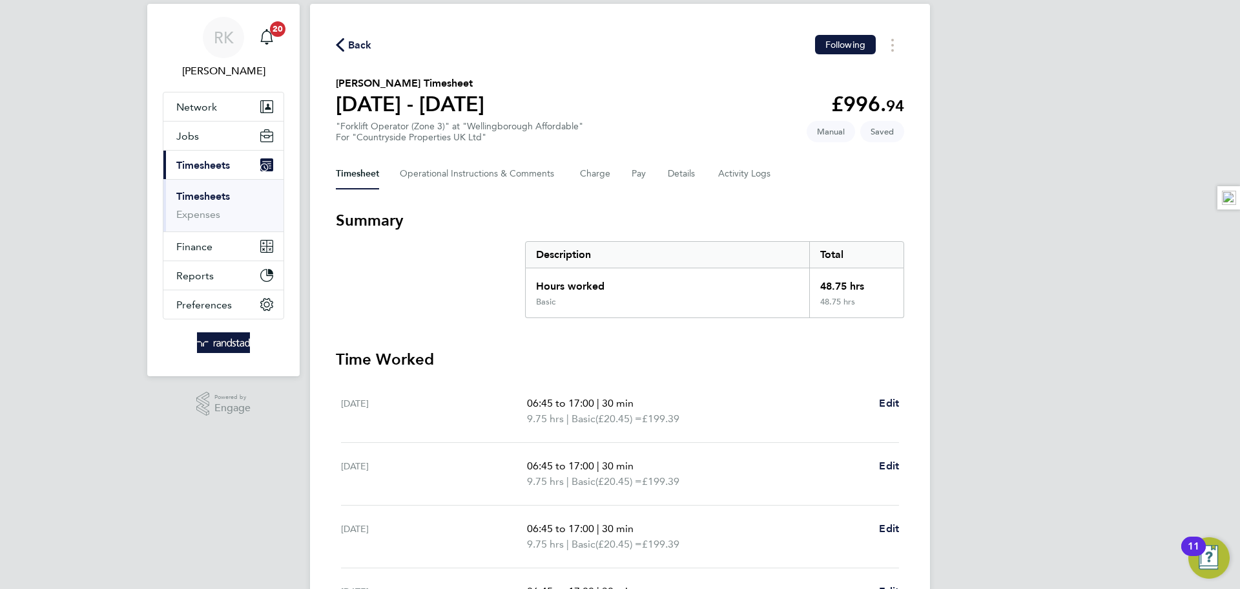
scroll to position [92, 0]
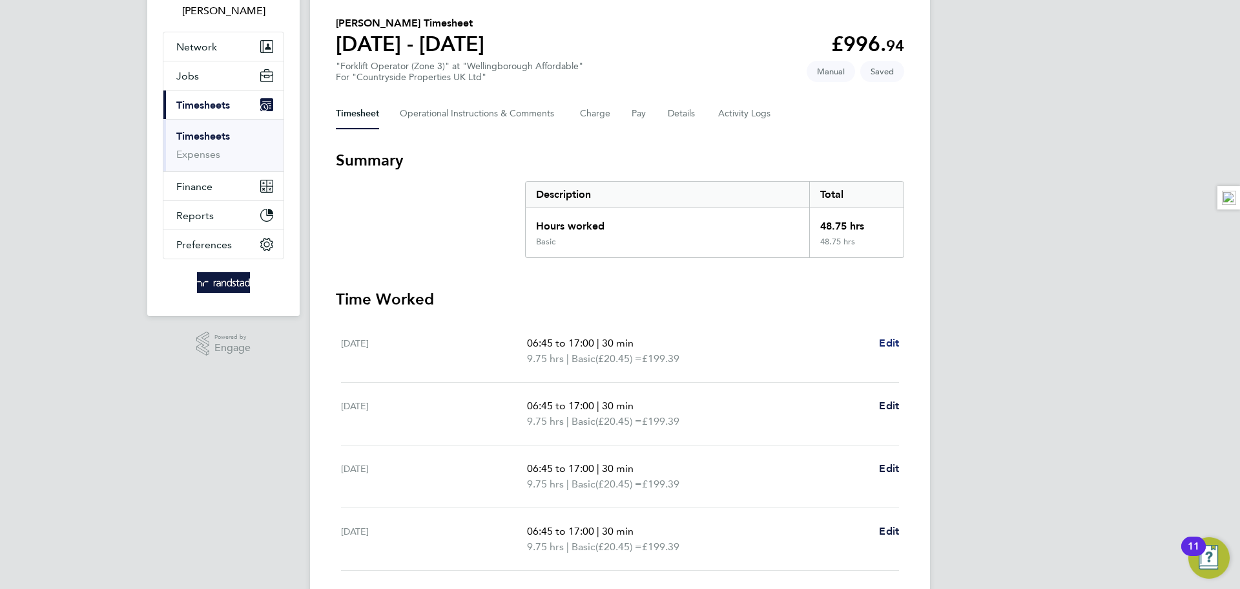
click at [886, 342] on span "Edit" at bounding box center [889, 343] width 20 height 12
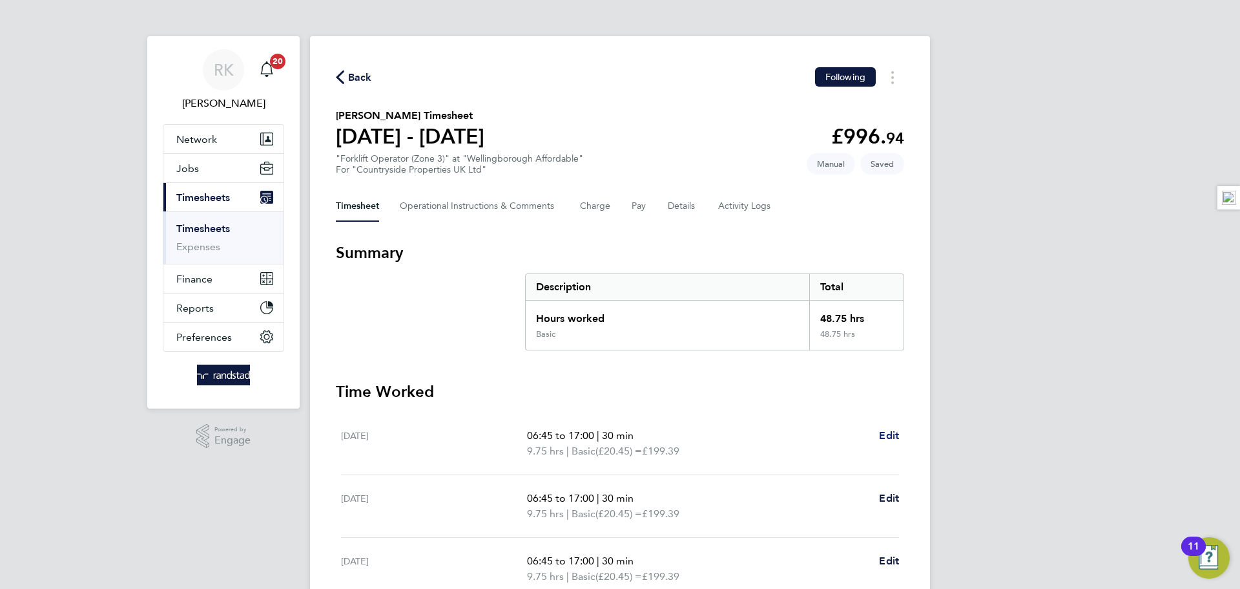
select select "30"
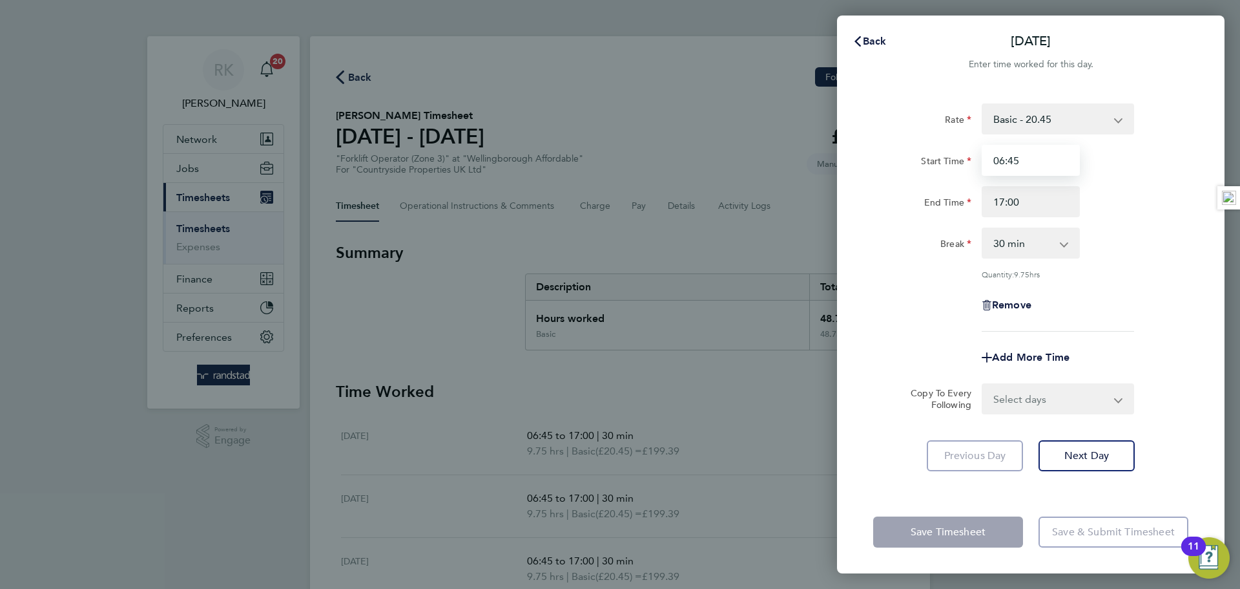
drag, startPoint x: 1032, startPoint y: 156, endPoint x: 969, endPoint y: 149, distance: 63.8
click at [969, 149] on div "Start Time 06:45" at bounding box center [1031, 160] width 326 height 31
type input "07:00"
click at [1167, 200] on div "End Time 17:00" at bounding box center [1031, 201] width 326 height 31
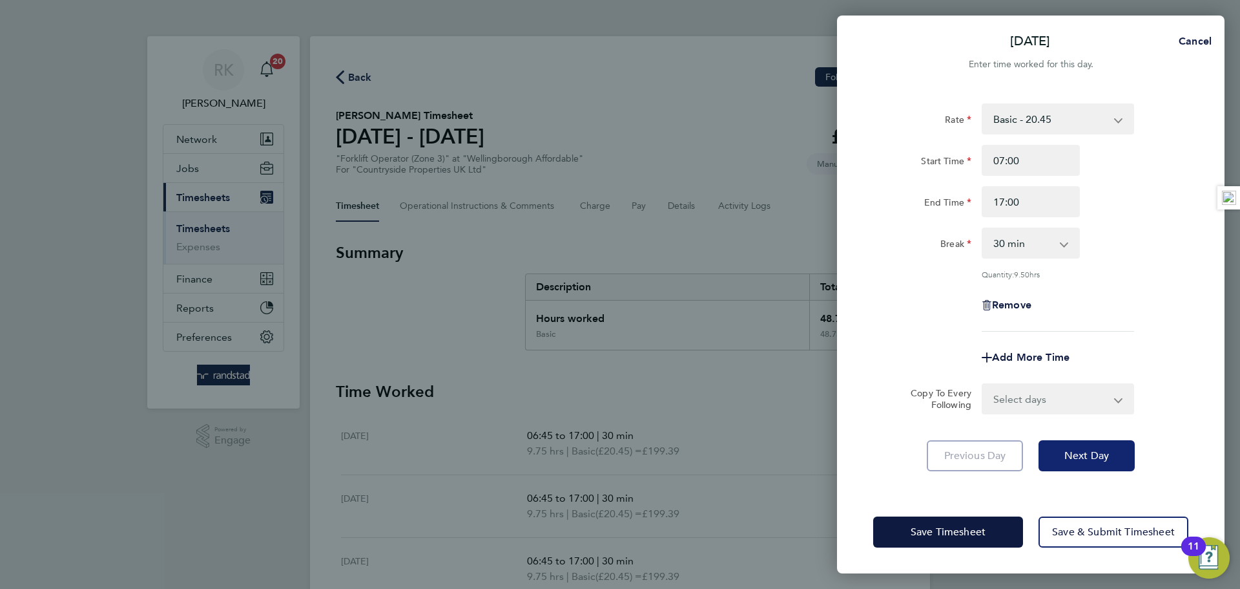
click at [1072, 458] on span "Next Day" at bounding box center [1087, 455] width 45 height 13
select select "30"
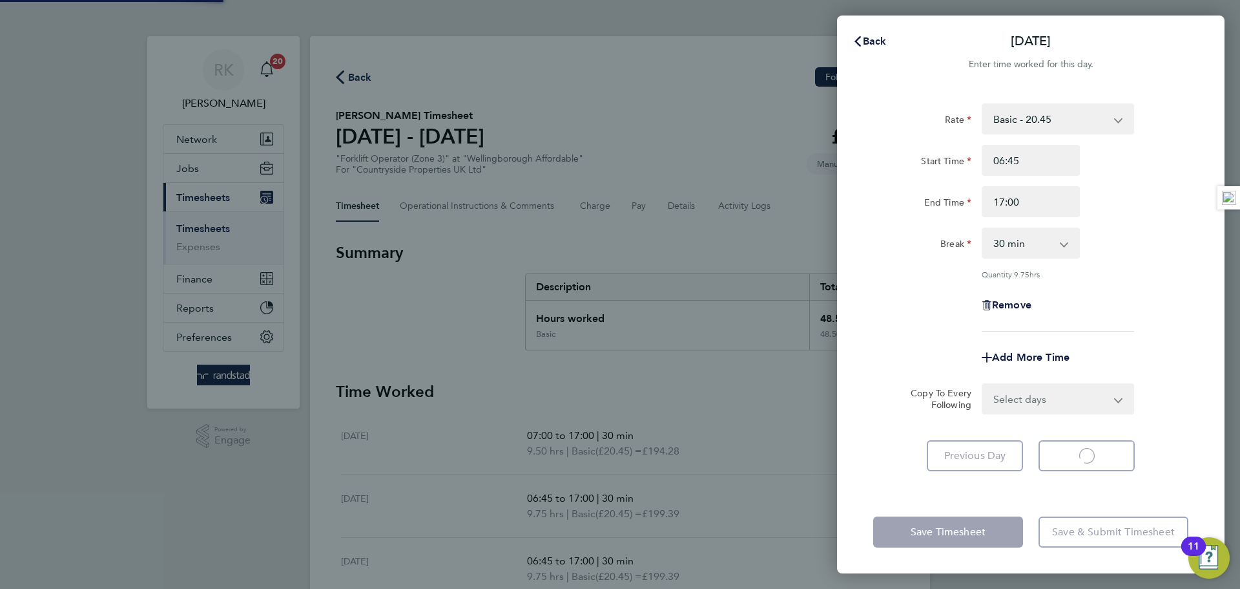
select select "30"
click at [1027, 169] on input "06:45" at bounding box center [1031, 160] width 98 height 31
drag, startPoint x: 1027, startPoint y: 169, endPoint x: 981, endPoint y: 163, distance: 47.0
click at [981, 160] on div "06:45" at bounding box center [1031, 160] width 109 height 31
type input "07:00"
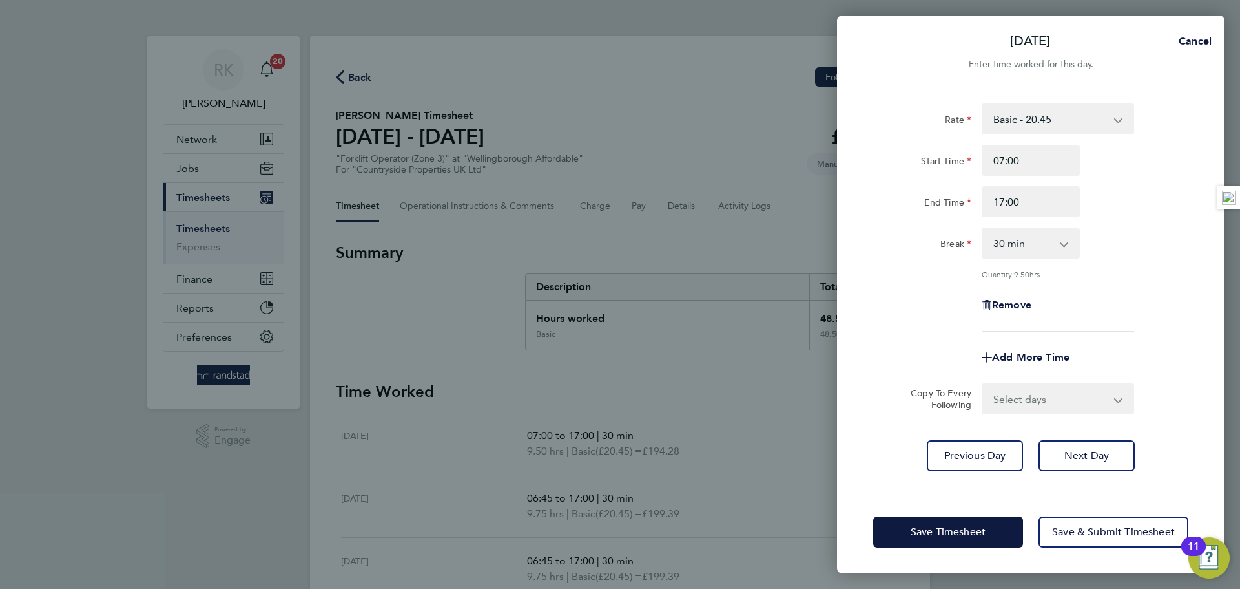
click at [1091, 210] on div "End Time 17:00" at bounding box center [1031, 201] width 326 height 31
click at [1086, 440] on button "Next Day" at bounding box center [1087, 455] width 96 height 31
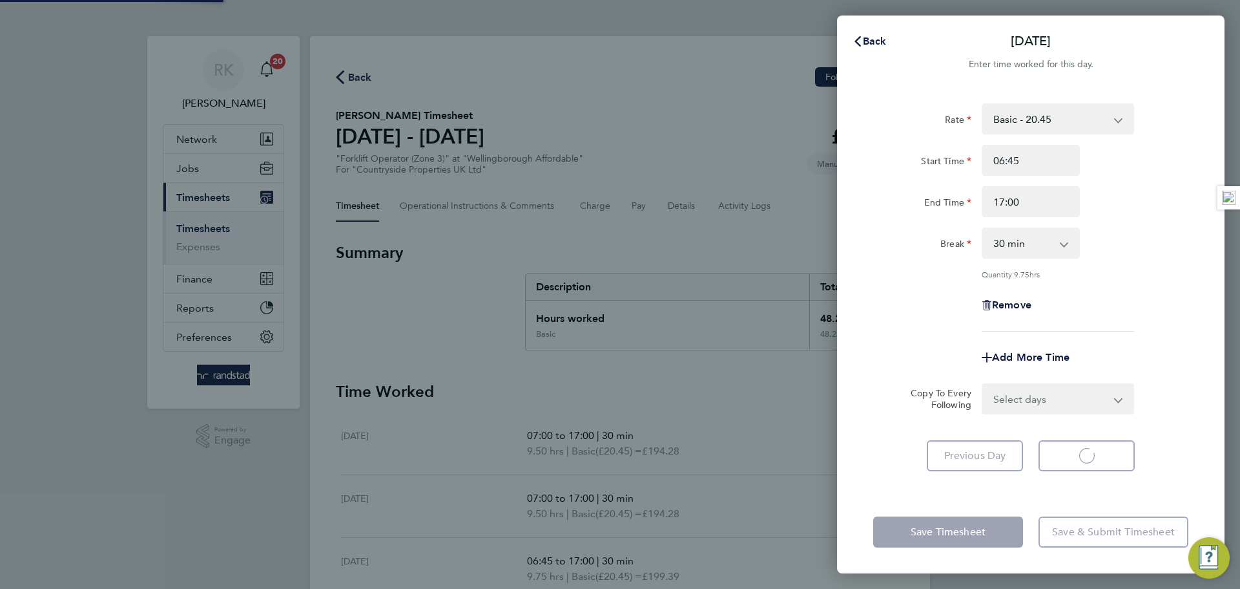
select select "30"
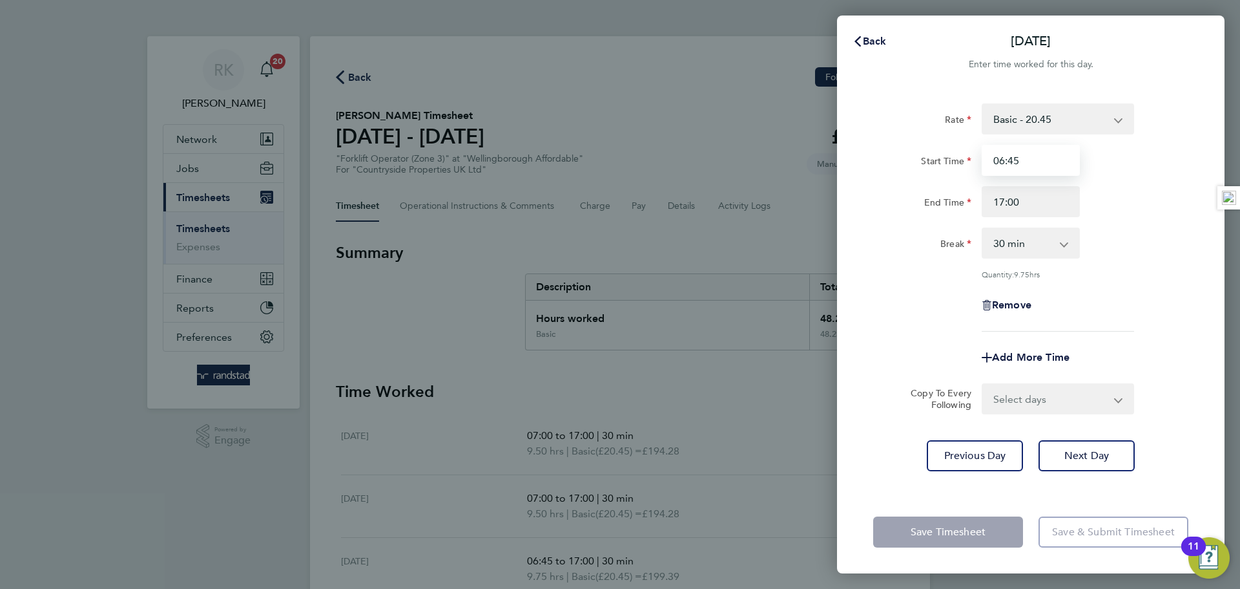
click at [1014, 156] on input "06:45" at bounding box center [1031, 160] width 98 height 31
drag, startPoint x: 948, startPoint y: 161, endPoint x: 930, endPoint y: 158, distance: 18.3
click at [929, 158] on div "Start Time 06:45" at bounding box center [1031, 160] width 326 height 31
type input "07:00"
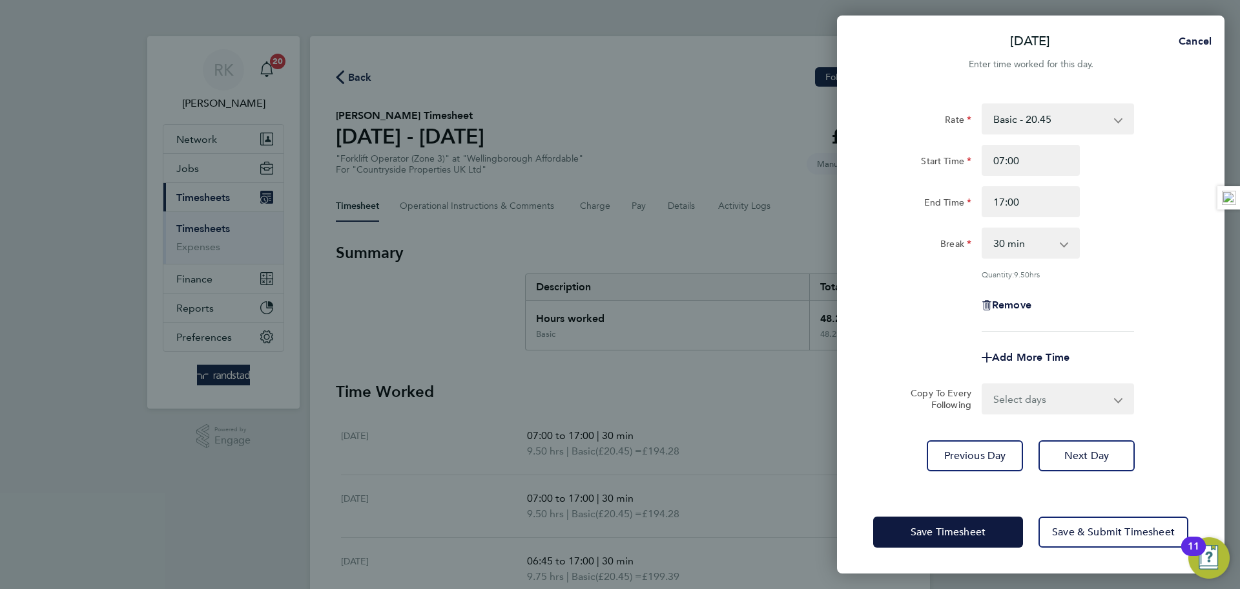
click at [1131, 196] on div "End Time 17:00" at bounding box center [1031, 201] width 326 height 31
click at [1099, 457] on span "Next Day" at bounding box center [1087, 455] width 45 height 13
select select "30"
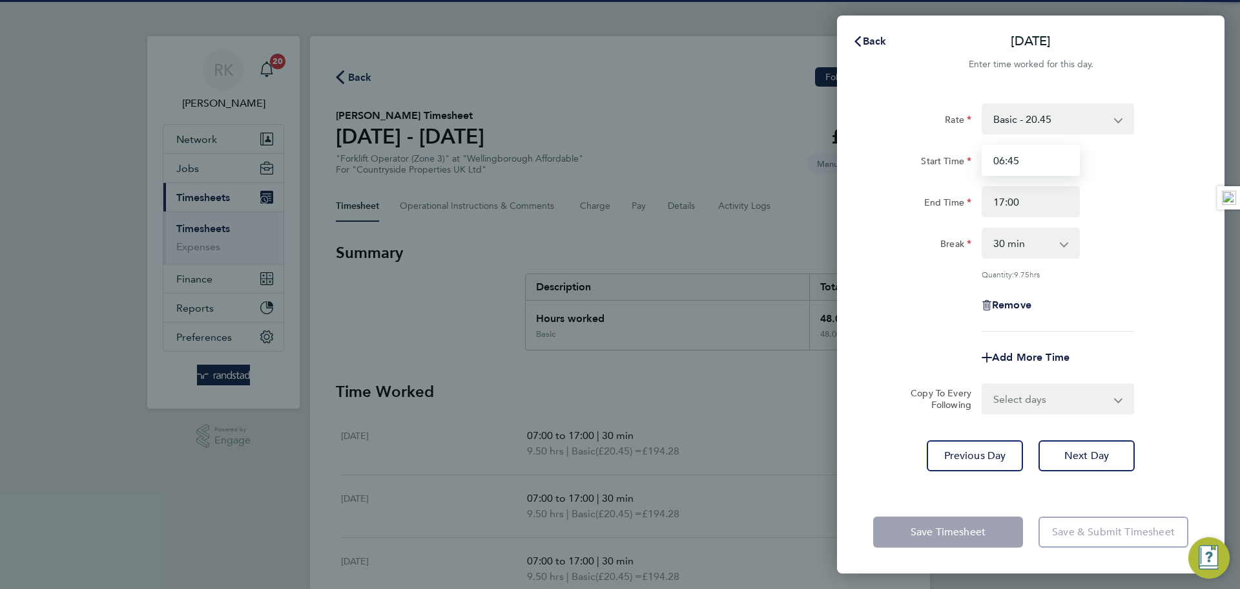
drag, startPoint x: 1030, startPoint y: 151, endPoint x: 933, endPoint y: 152, distance: 97.6
click at [933, 152] on div "Start Time 06:45" at bounding box center [1031, 160] width 326 height 31
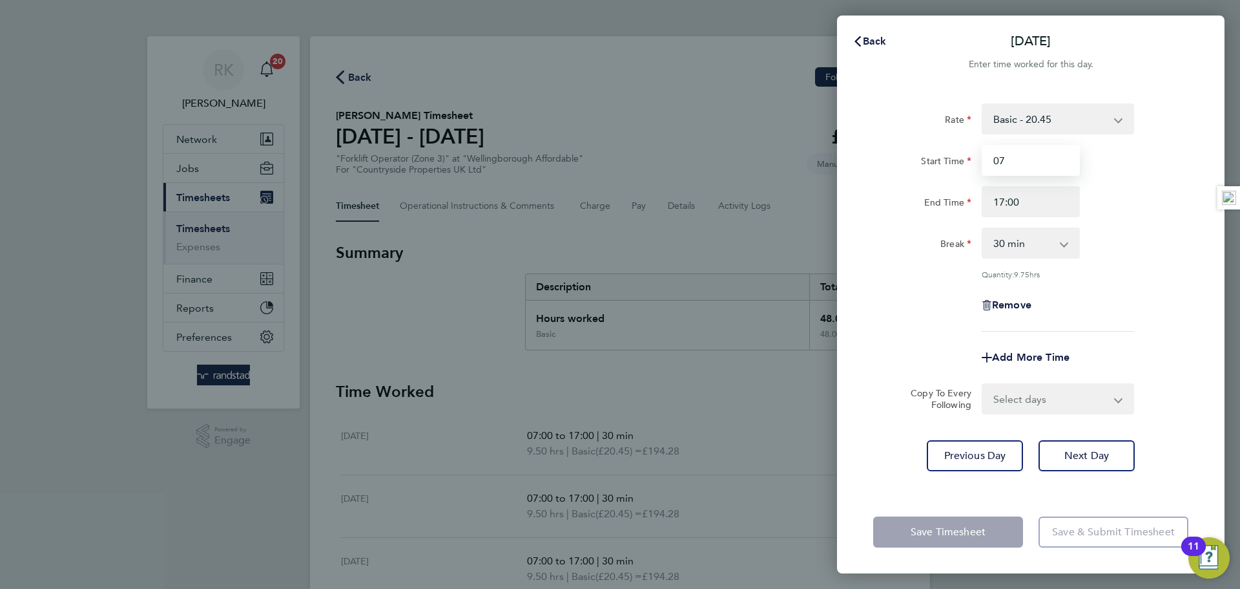
type input "07:00"
click at [1147, 233] on div "Break 0 min 15 min 30 min 45 min 60 min 75 min 90 min" at bounding box center [1031, 242] width 326 height 31
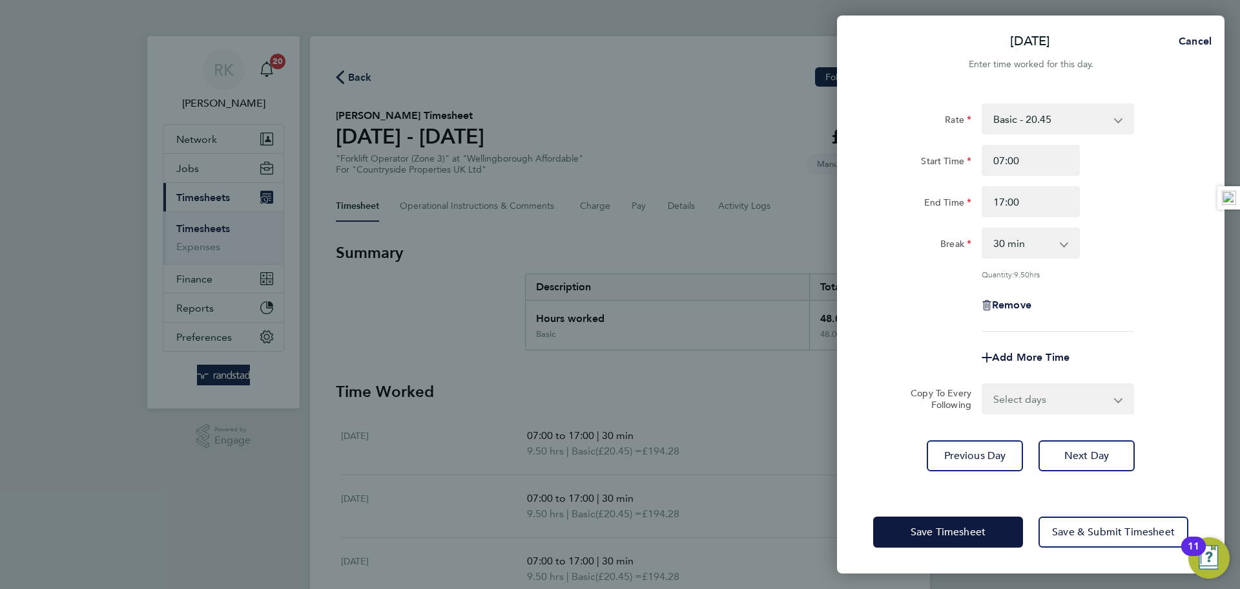
click at [1116, 435] on div "Rate Basic - 20.45 Start Time 07:00 End Time 17:00 Break 0 min 15 min 30 min 45…" at bounding box center [1031, 289] width 388 height 402
click at [1116, 457] on button "Next Day" at bounding box center [1087, 455] width 96 height 31
select select "30"
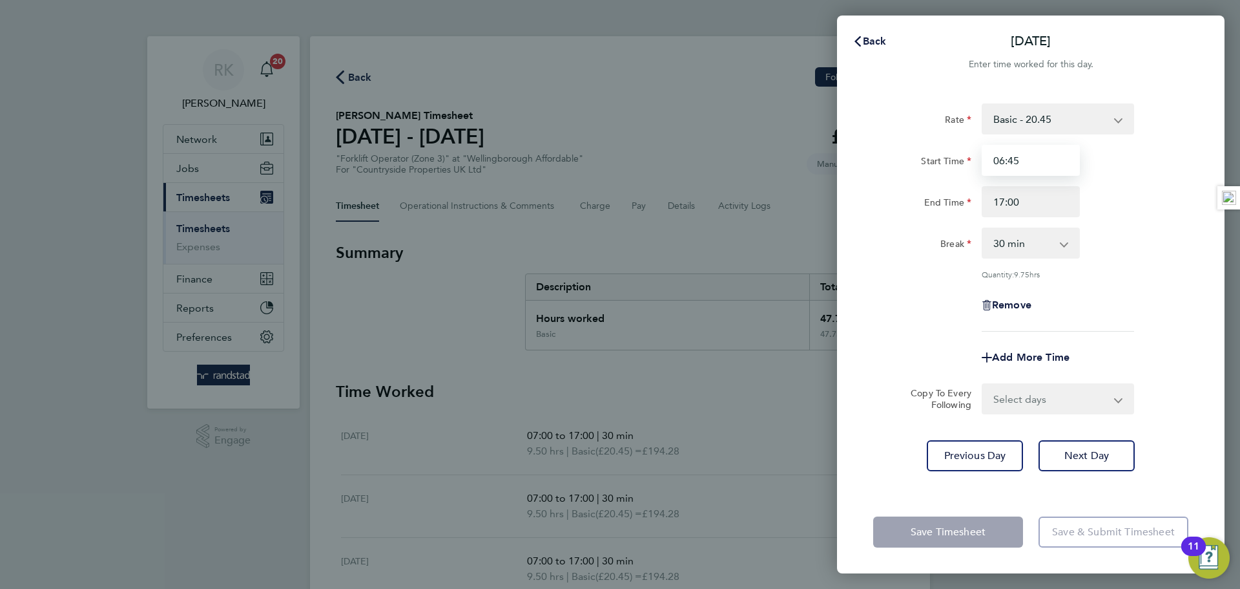
drag, startPoint x: 1036, startPoint y: 173, endPoint x: 959, endPoint y: 163, distance: 77.5
click at [959, 163] on div "Start Time 06:45" at bounding box center [1031, 160] width 326 height 31
type input "07:00"
click at [1092, 462] on button "Next Day" at bounding box center [1087, 455] width 96 height 31
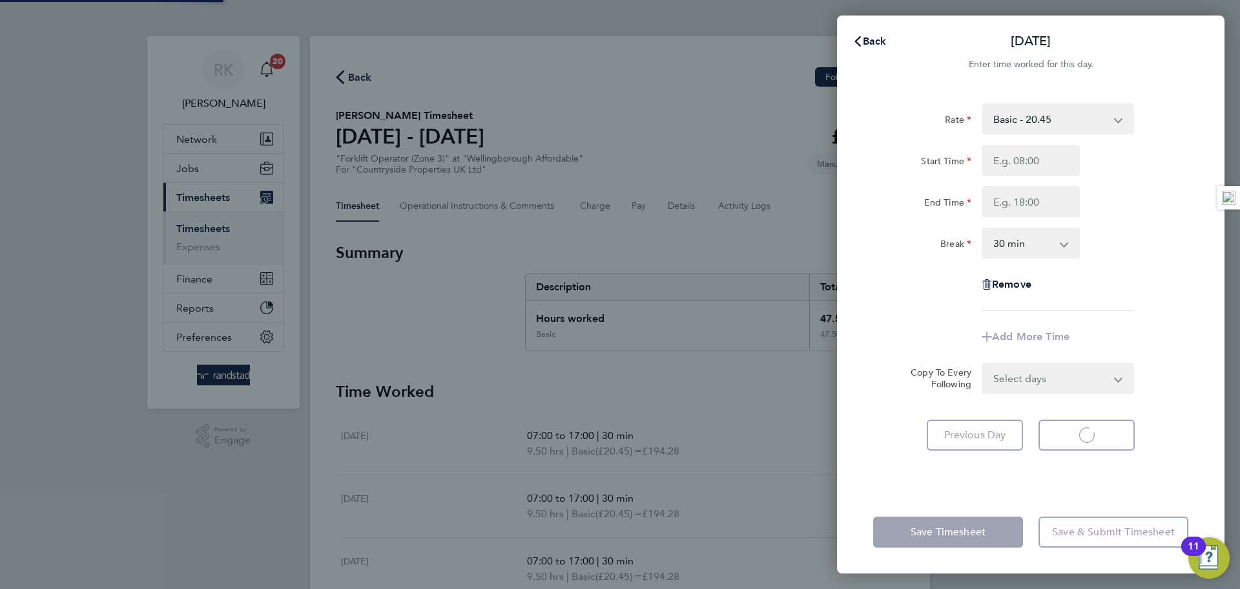
select select "30"
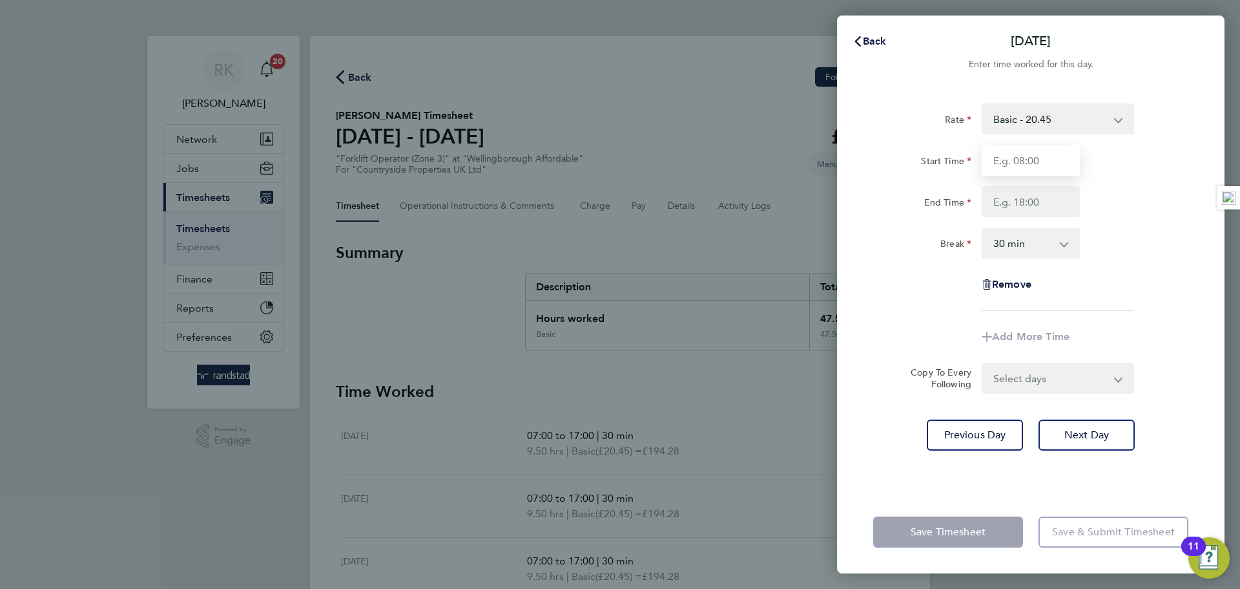
click at [1031, 172] on input "Start Time" at bounding box center [1031, 160] width 98 height 31
type input "07:00"
drag, startPoint x: 1043, startPoint y: 163, endPoint x: 919, endPoint y: 154, distance: 124.4
click at [919, 154] on div "Start Time 07:00" at bounding box center [1031, 160] width 326 height 31
drag, startPoint x: 1127, startPoint y: 177, endPoint x: 1058, endPoint y: 163, distance: 70.6
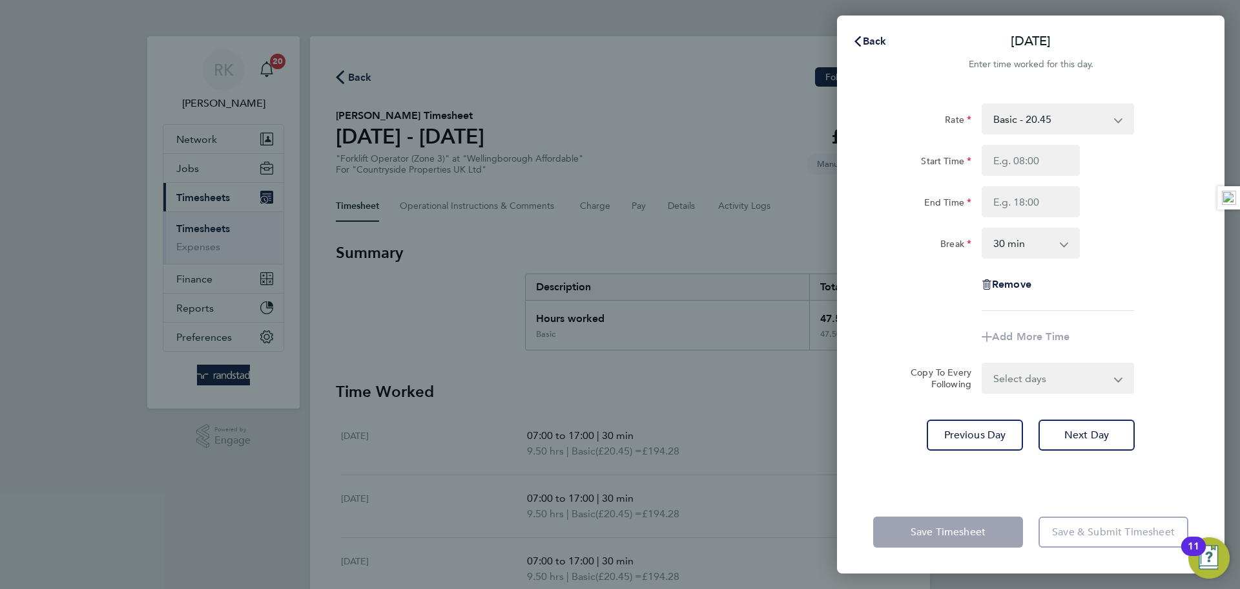
click at [1122, 177] on div "Start Time End Time" at bounding box center [1031, 181] width 326 height 72
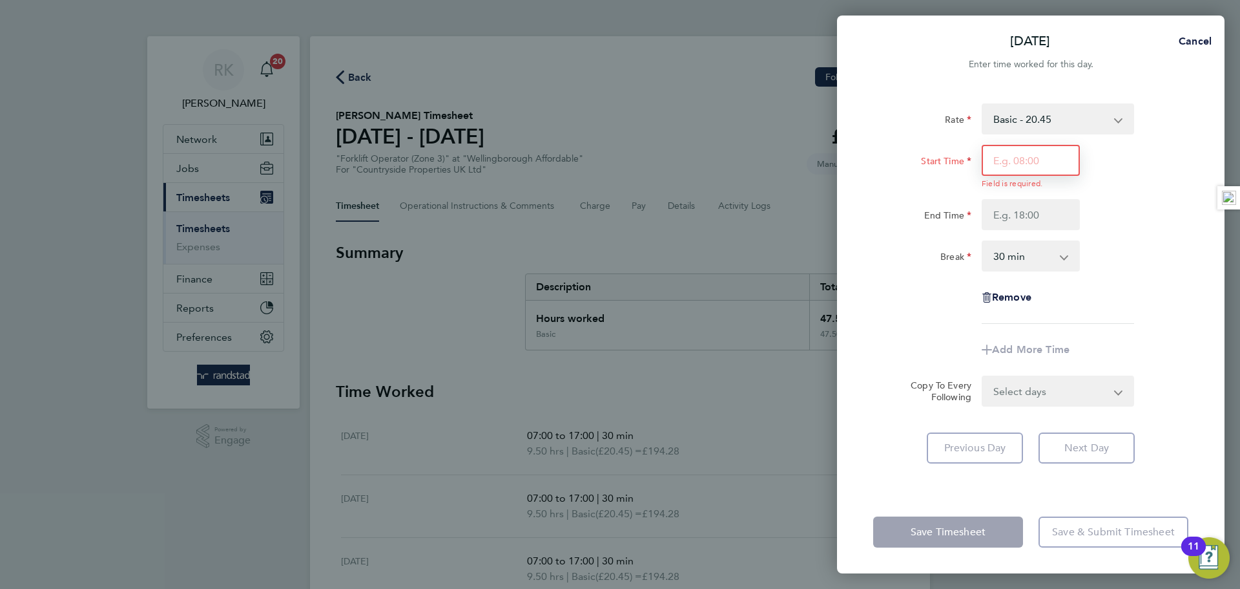
click at [1055, 163] on input "Start Time" at bounding box center [1031, 160] width 98 height 31
type input "07:30"
click at [1031, 192] on div "Start Time 07:30 Field is required. End Time" at bounding box center [1031, 187] width 326 height 85
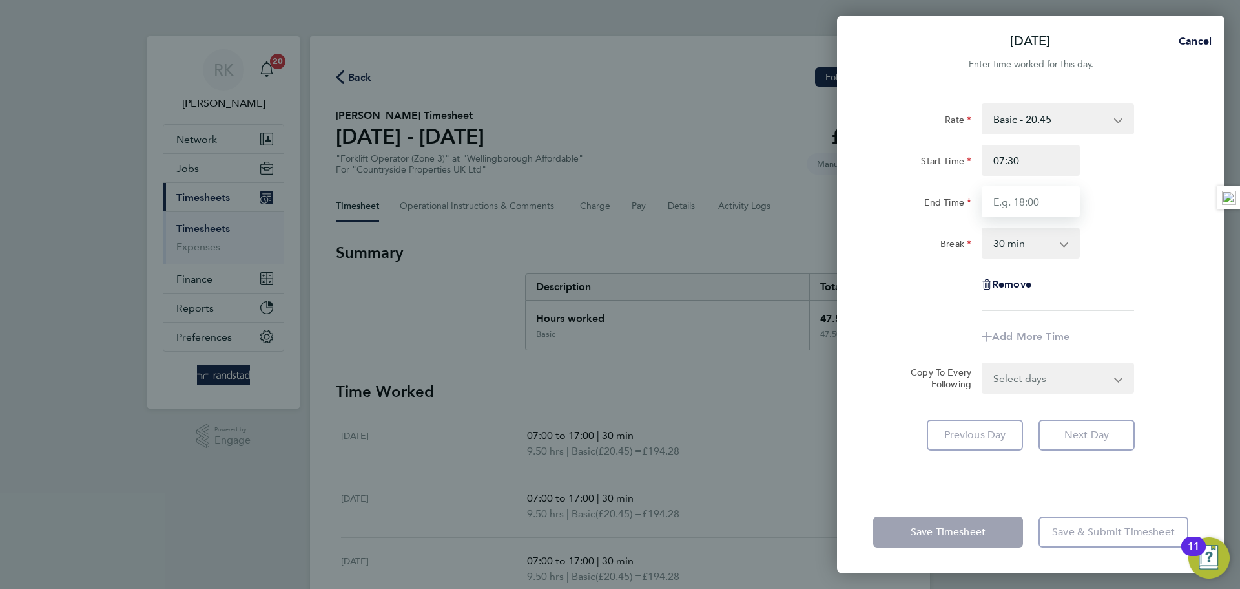
click at [1030, 194] on input "End Time" at bounding box center [1031, 201] width 98 height 31
type input "1"
type input "15:00"
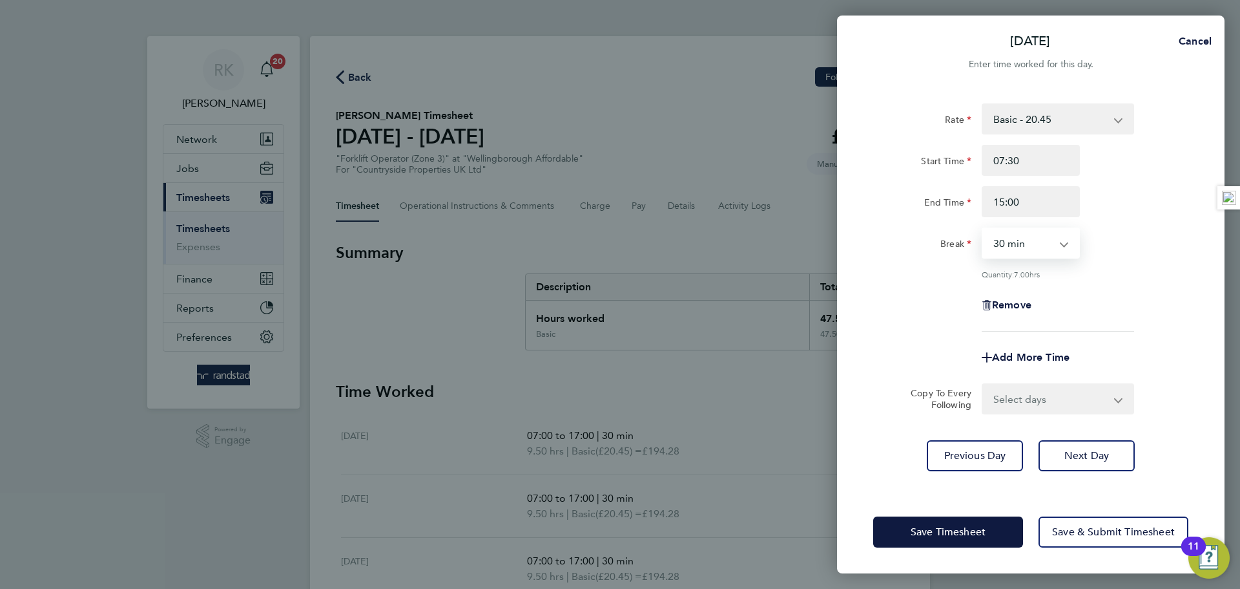
click at [1118, 229] on div "Break 0 min 15 min 30 min 45 min 60 min 75 min 90 min" at bounding box center [1031, 242] width 326 height 31
click at [974, 529] on span "Save Timesheet" at bounding box center [948, 531] width 75 height 13
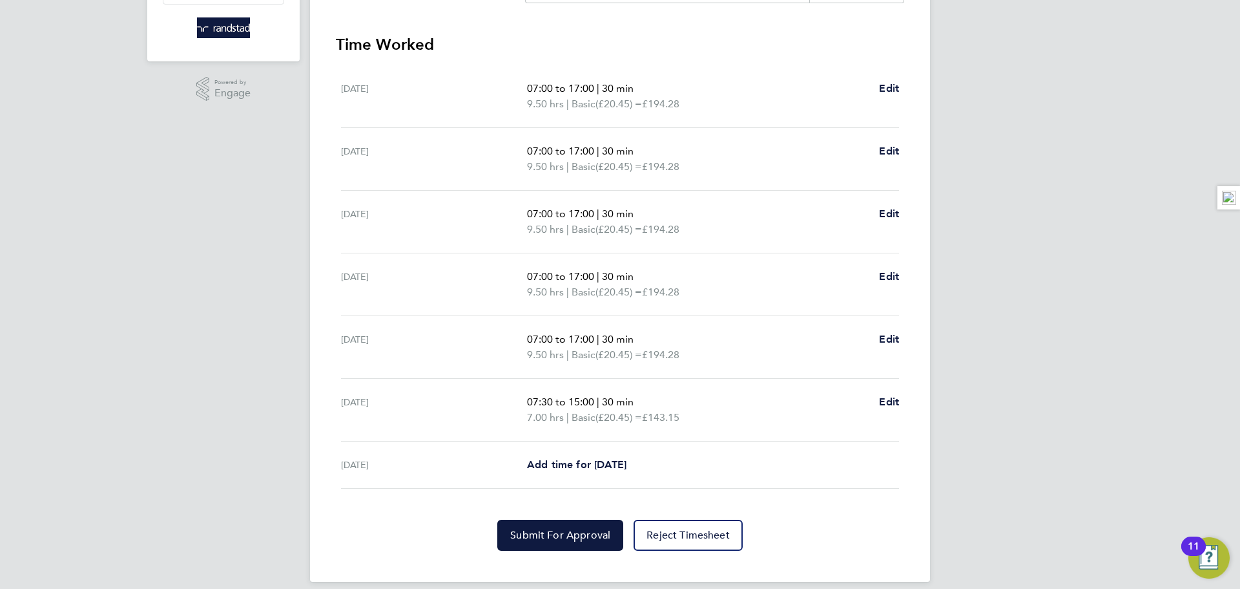
scroll to position [360, 0]
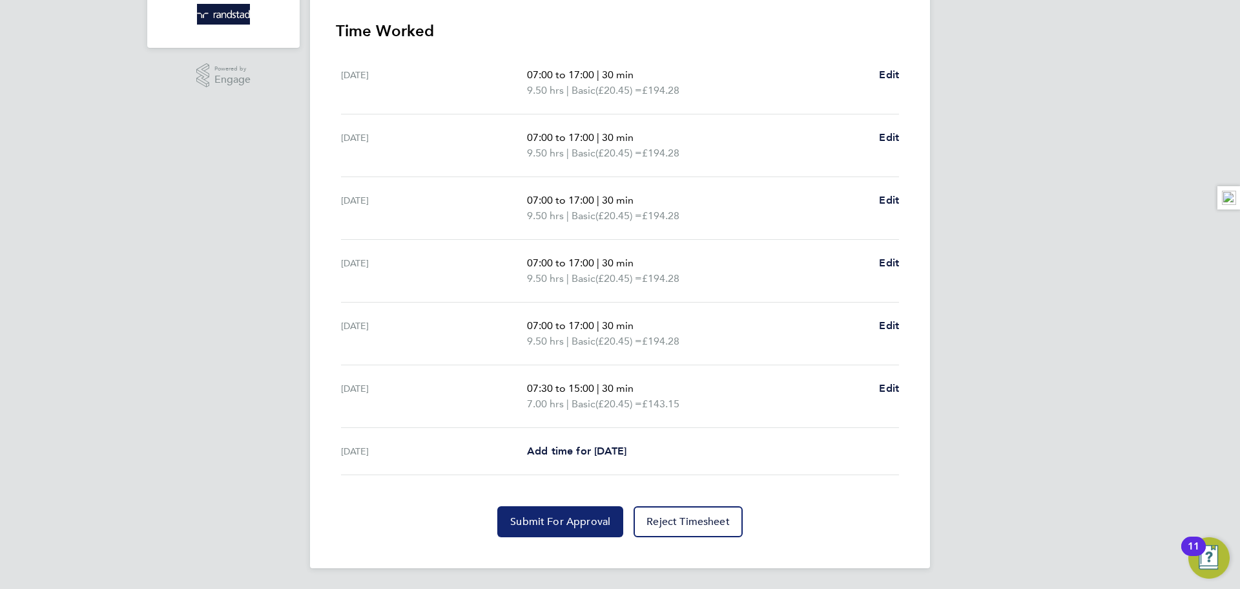
click at [551, 519] on span "Submit For Approval" at bounding box center [560, 521] width 100 height 13
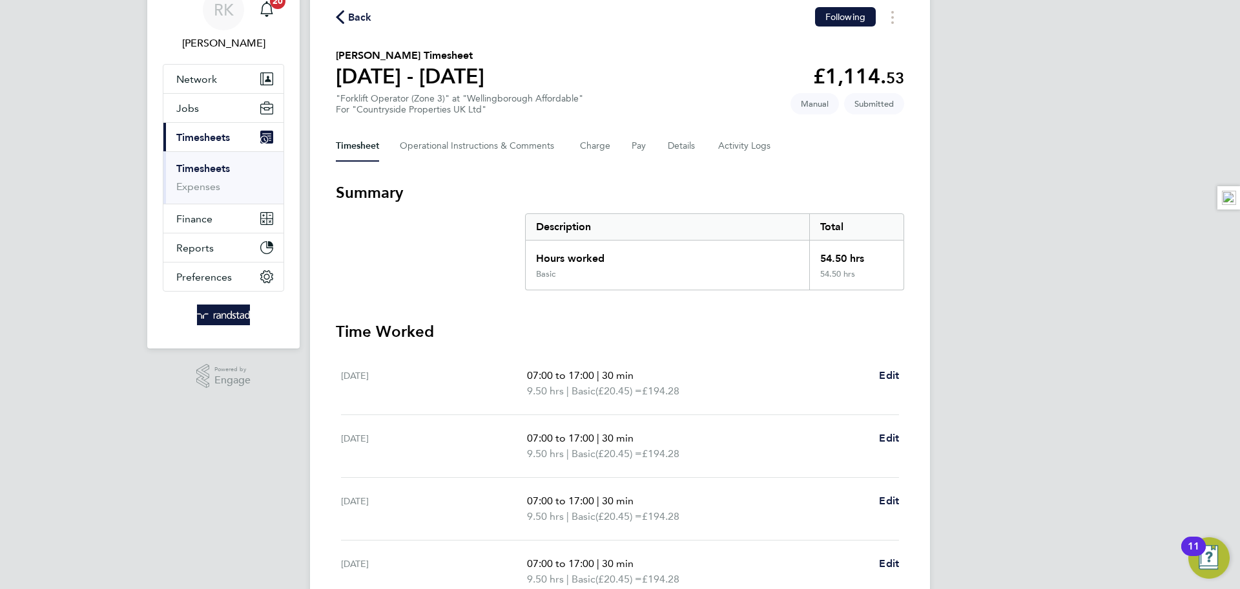
scroll to position [0, 0]
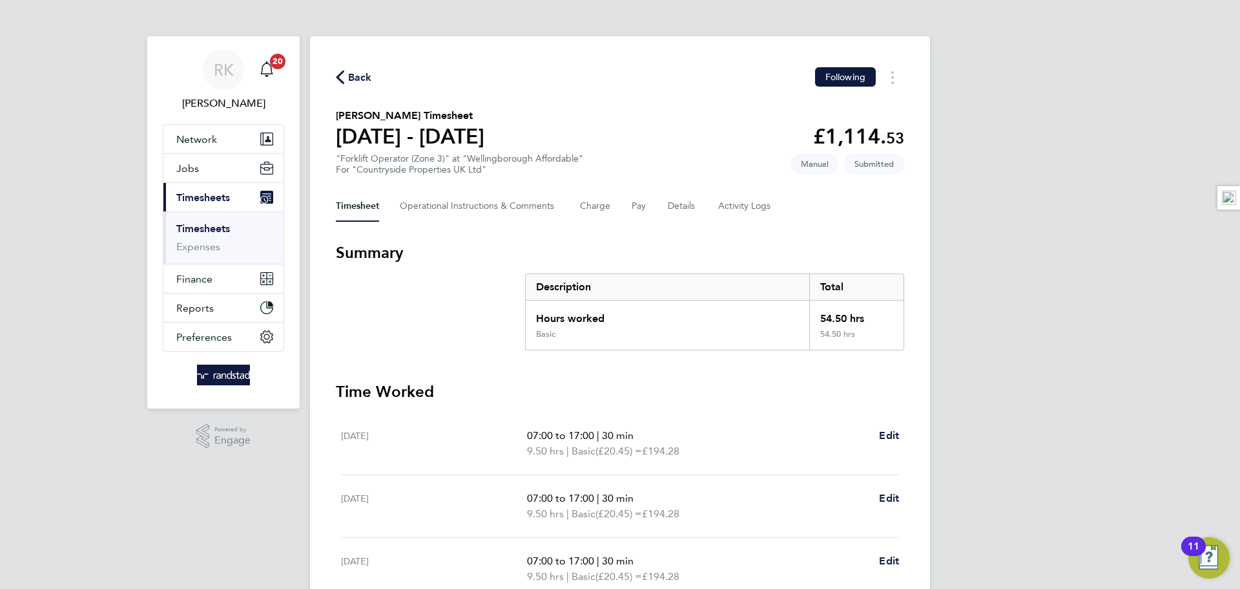
click at [339, 78] on icon "button" at bounding box center [340, 77] width 8 height 14
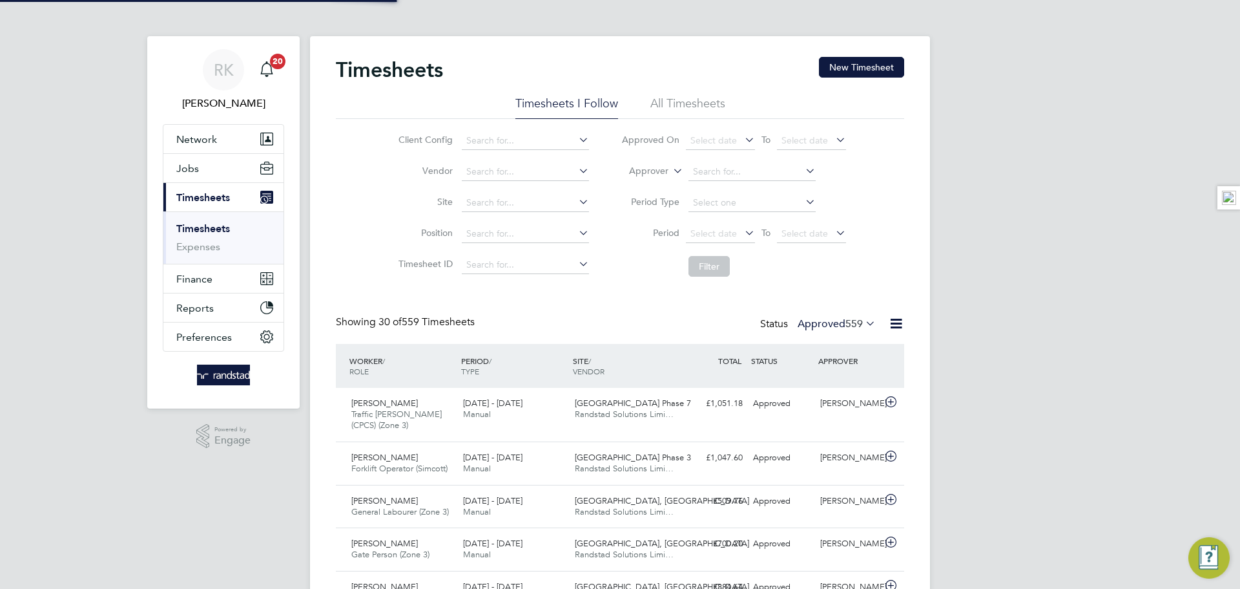
scroll to position [33, 112]
click at [859, 67] on button "New Timesheet" at bounding box center [861, 67] width 85 height 21
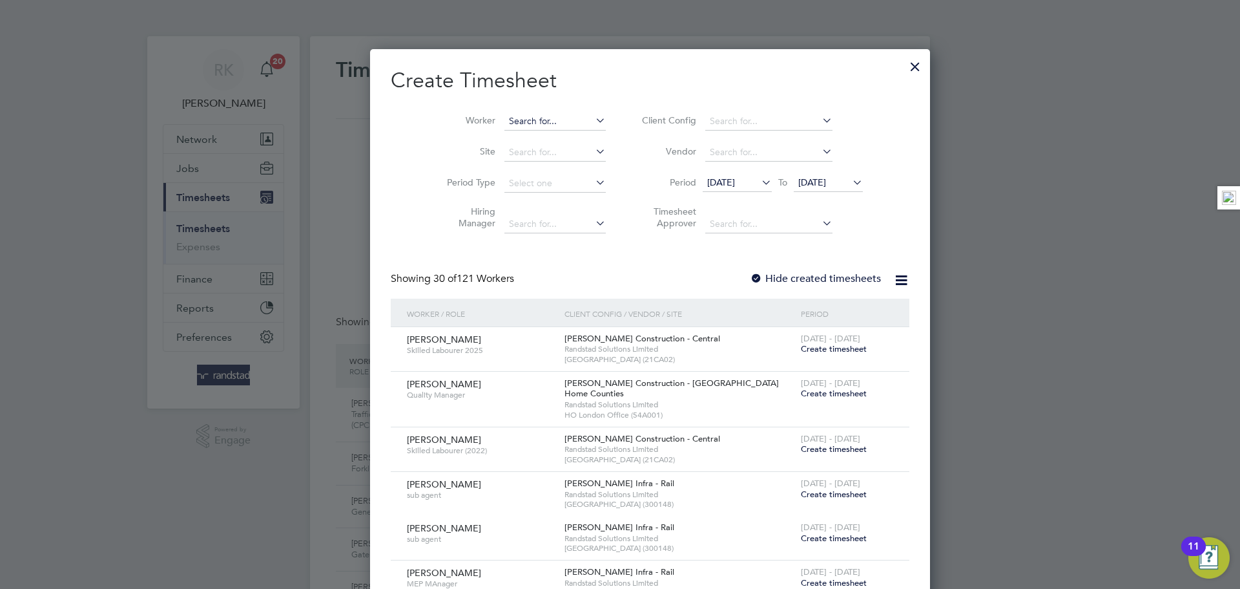
scroll to position [2406, 500]
click at [507, 117] on input at bounding box center [555, 121] width 101 height 18
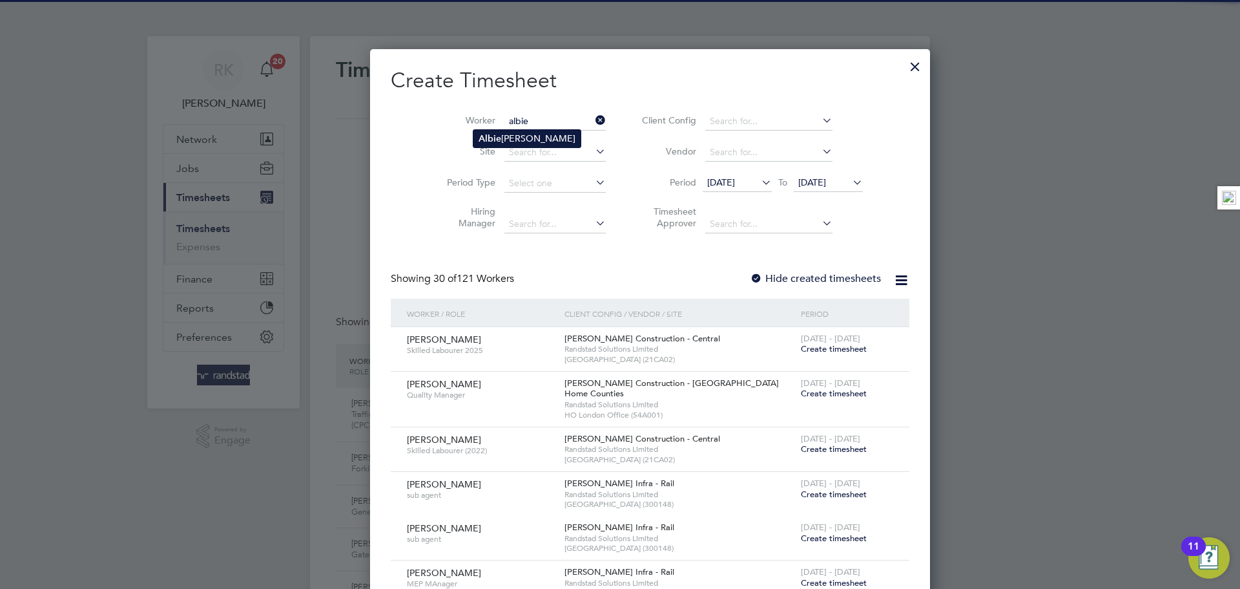
type input "Albie Barton"
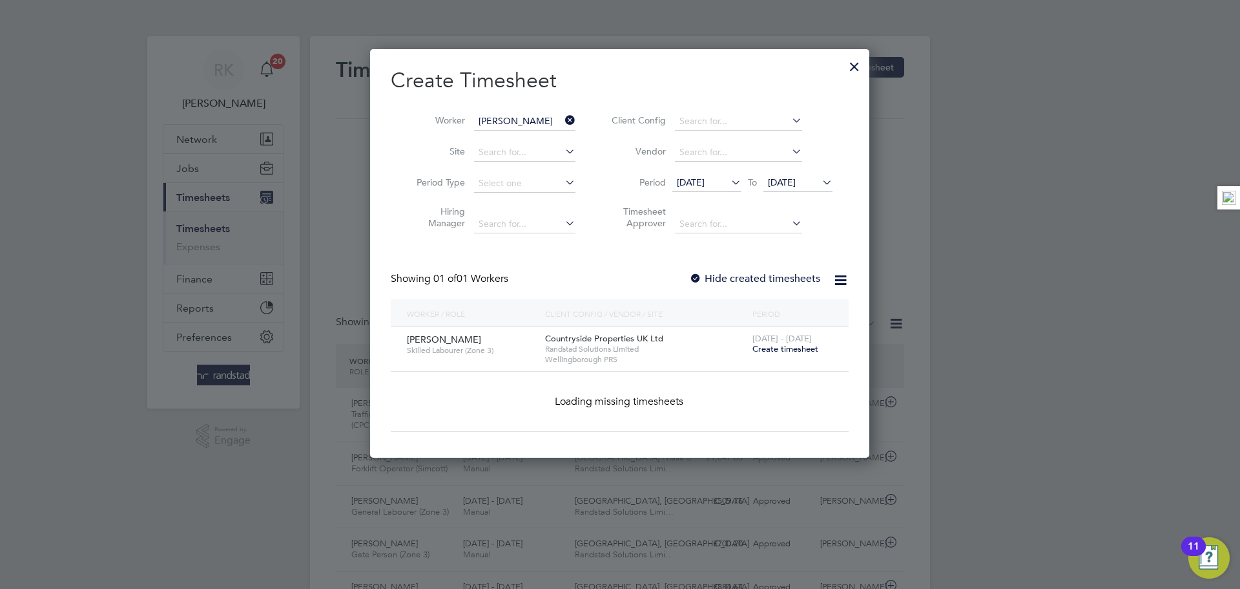
scroll to position [348, 500]
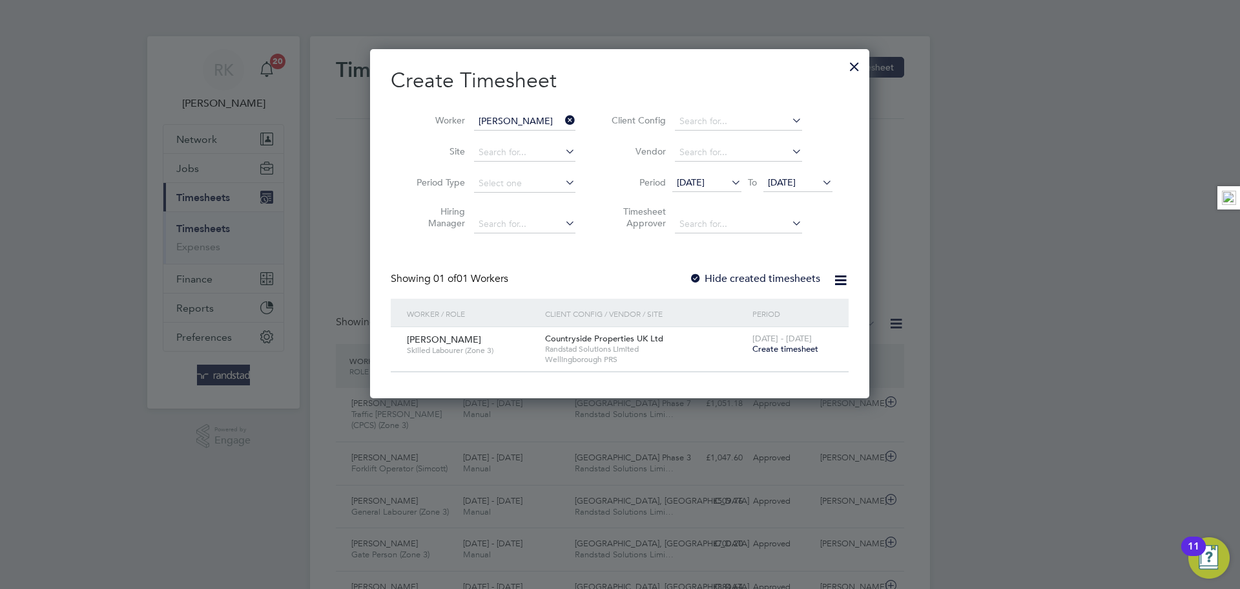
click at [775, 348] on span "Create timesheet" at bounding box center [786, 348] width 66 height 11
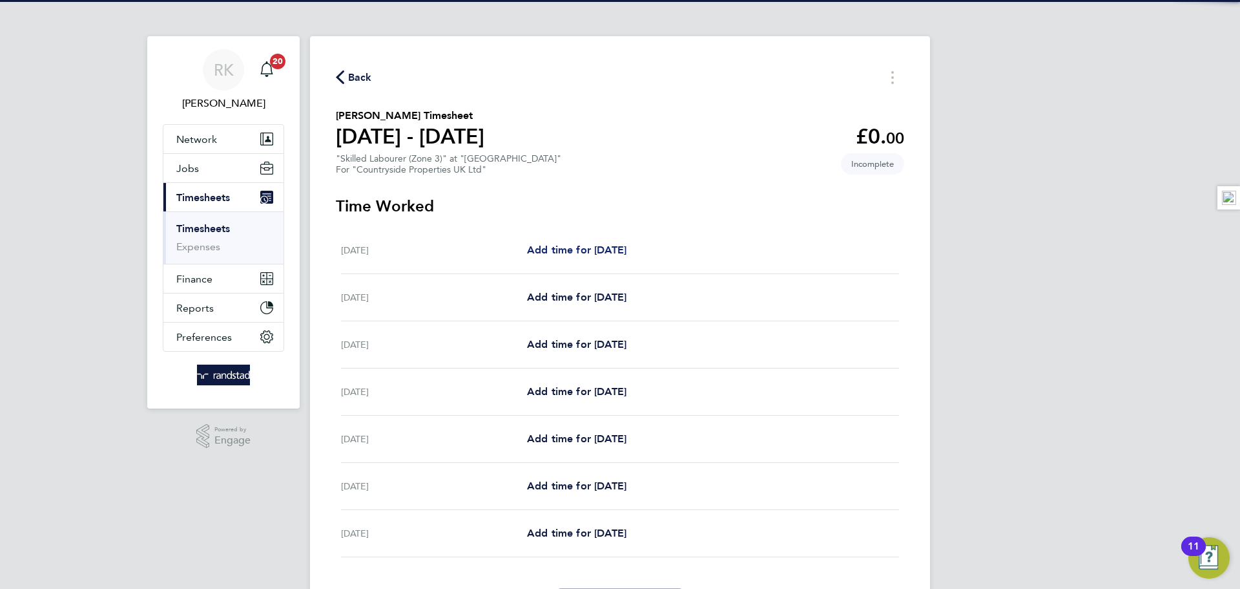
click at [597, 256] on link "Add time for Mon 18 Aug" at bounding box center [576, 250] width 99 height 16
select select "30"
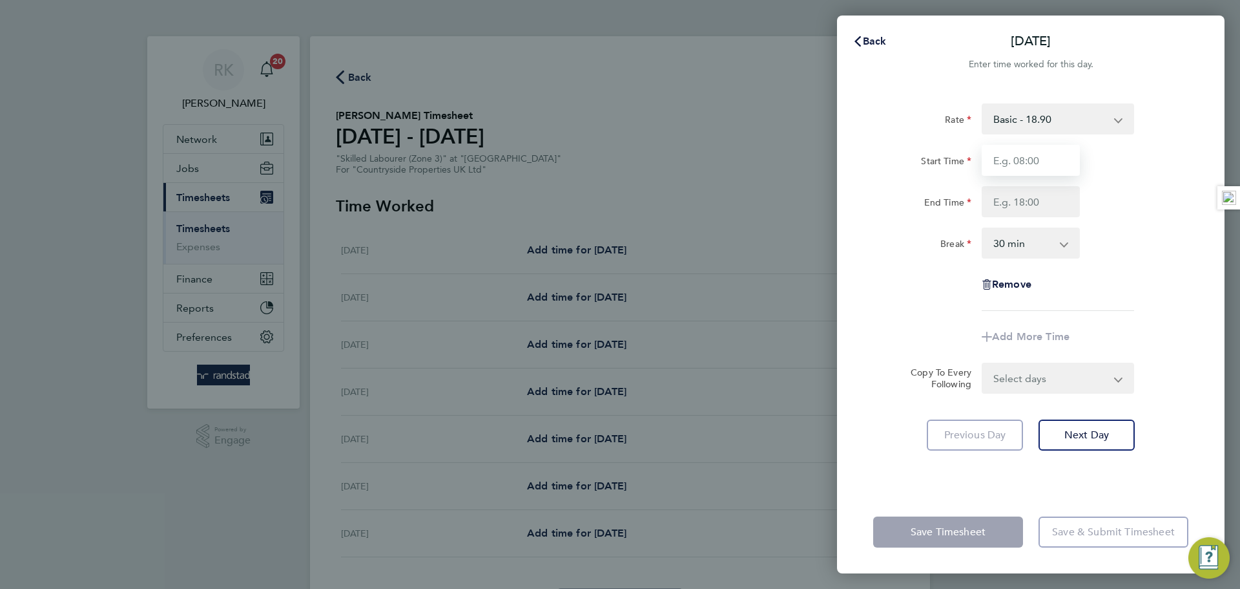
click at [1032, 172] on input "Start Time" at bounding box center [1031, 160] width 98 height 31
type input "07:30"
click at [1034, 207] on input "End Time" at bounding box center [1031, 201] width 98 height 31
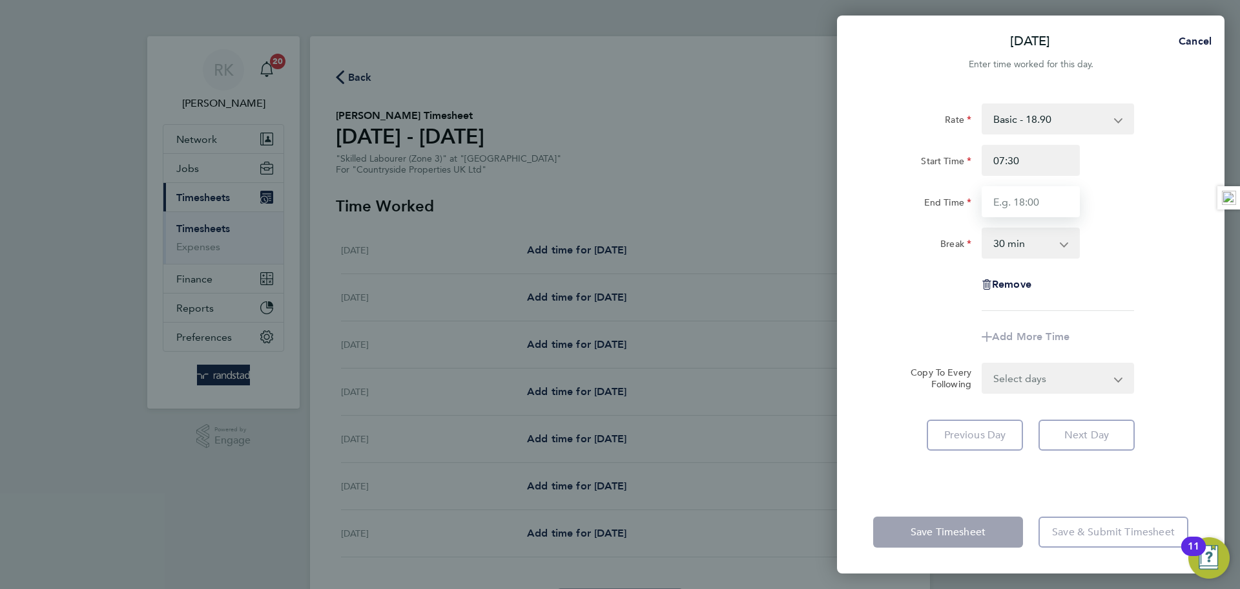
type input "17:00"
click at [1165, 218] on div "Rate Basic - 18.90 Start Time 07:30 End Time 17:00 Break 0 min 15 min 30 min 45…" at bounding box center [1030, 206] width 315 height 207
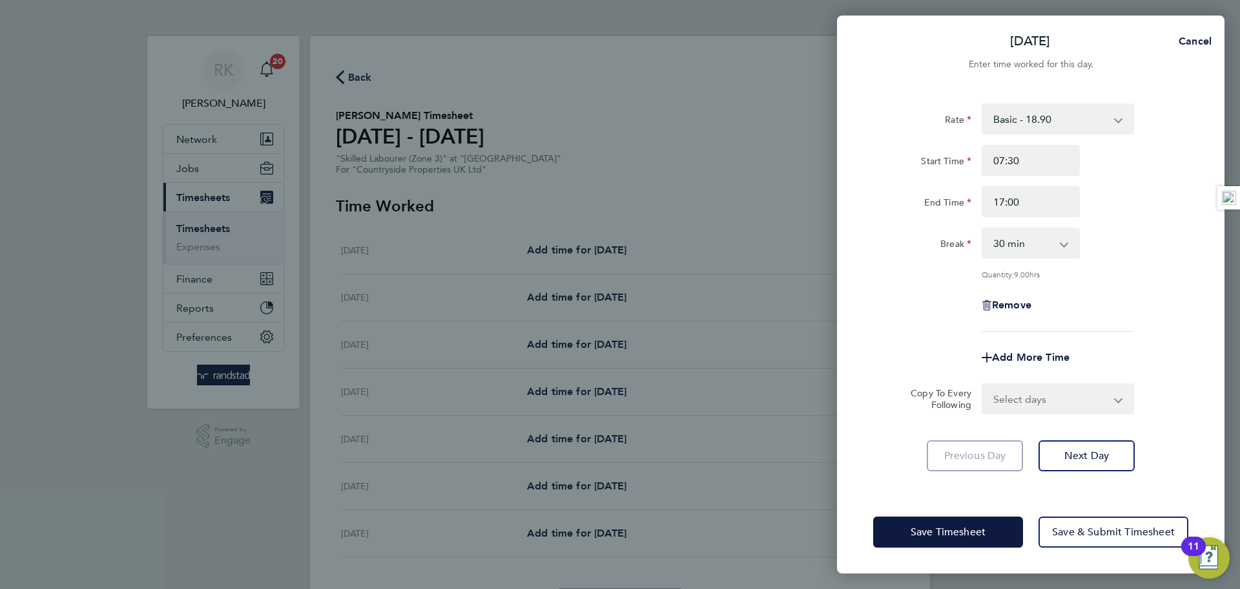
click at [1064, 378] on form "Rate Basic - 18.90 Start Time 07:30 End Time 17:00 Break 0 min 15 min 30 min 45…" at bounding box center [1030, 258] width 315 height 311
click at [1067, 397] on select "Select days Day Weekday (Mon-Fri) Weekend (Sat-Sun) Tuesday Wednesday Thursday …" at bounding box center [1051, 398] width 136 height 28
select select "WEEKDAY"
click at [983, 384] on select "Select days Day Weekday (Mon-Fri) Weekend (Sat-Sun) Tuesday Wednesday Thursday …" at bounding box center [1051, 398] width 136 height 28
select select "2025-08-24"
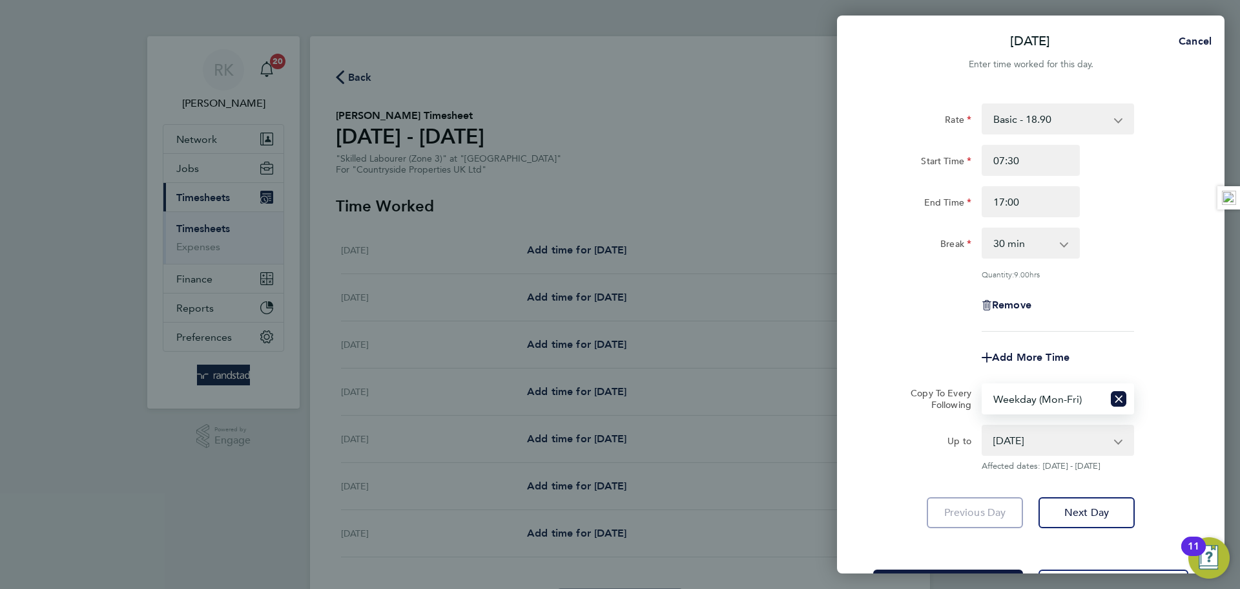
click at [1154, 315] on div "Remove" at bounding box center [1031, 304] width 326 height 31
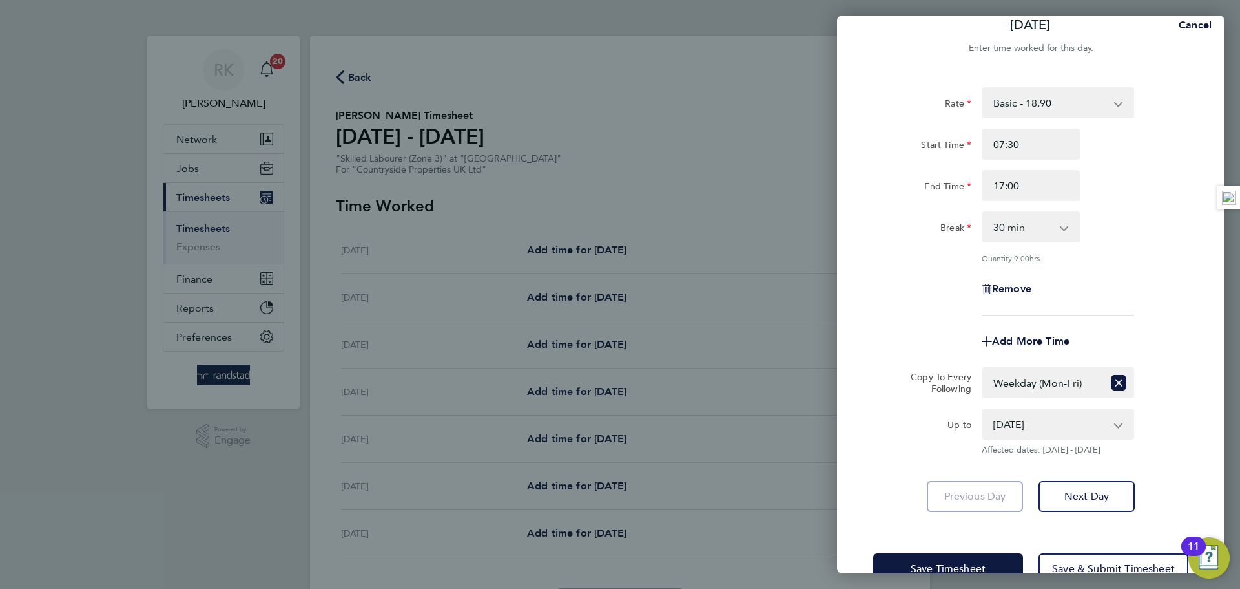
scroll to position [52, 0]
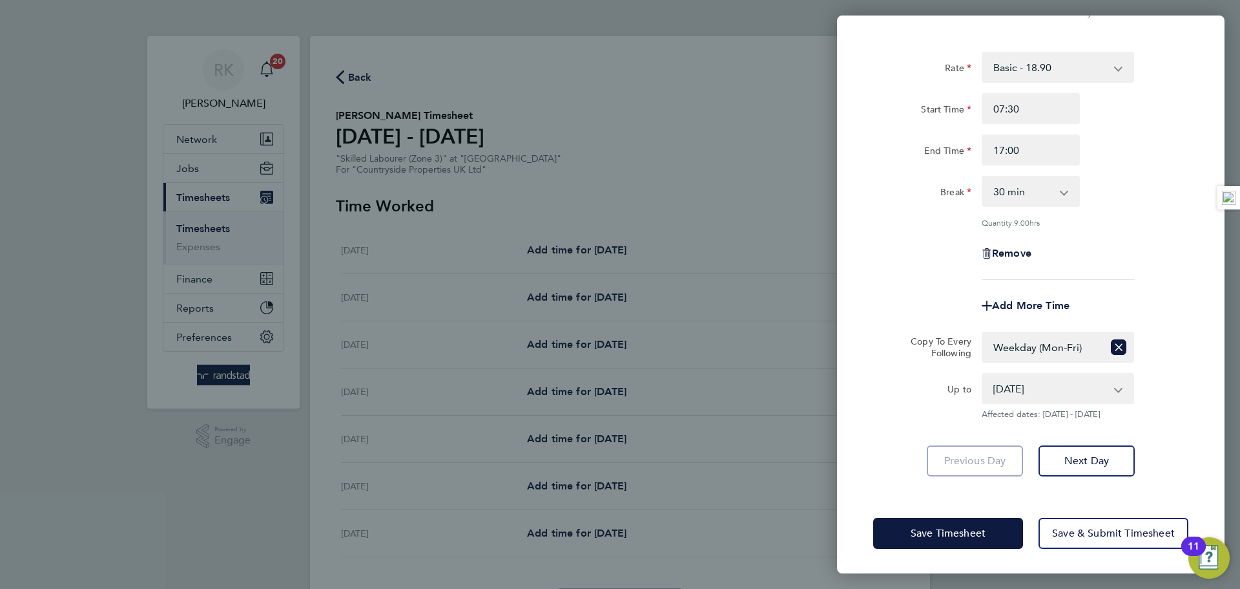
click at [966, 515] on div "Save Timesheet Save & Submit Timesheet" at bounding box center [1031, 533] width 388 height 83
click at [961, 527] on span "Save Timesheet" at bounding box center [948, 533] width 75 height 13
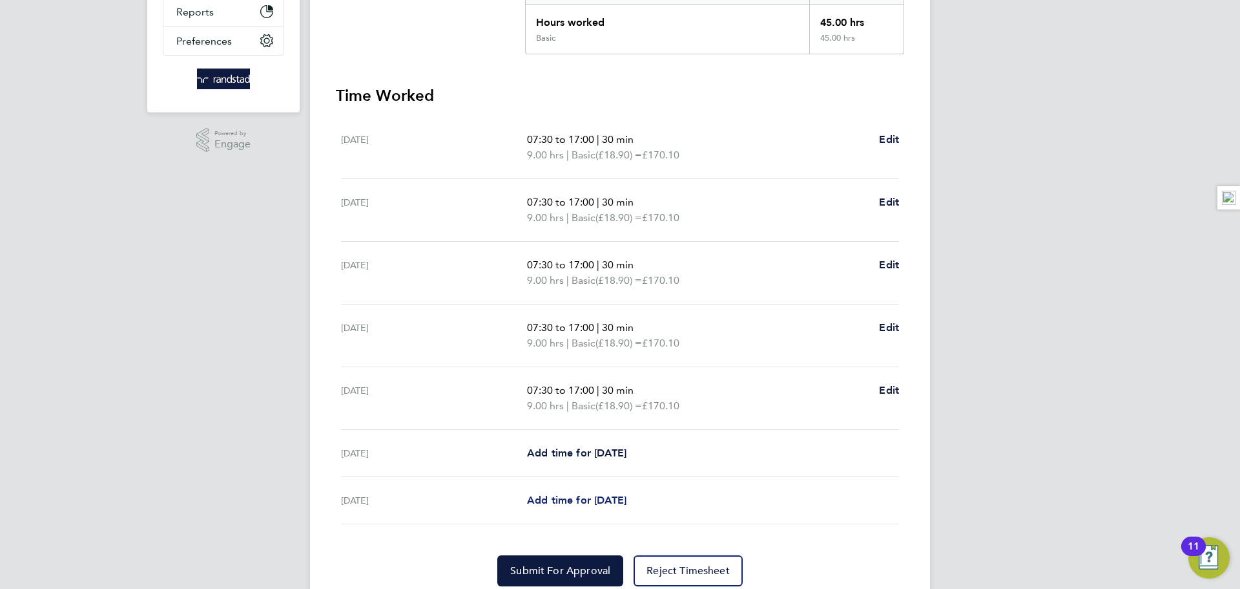
scroll to position [345, 0]
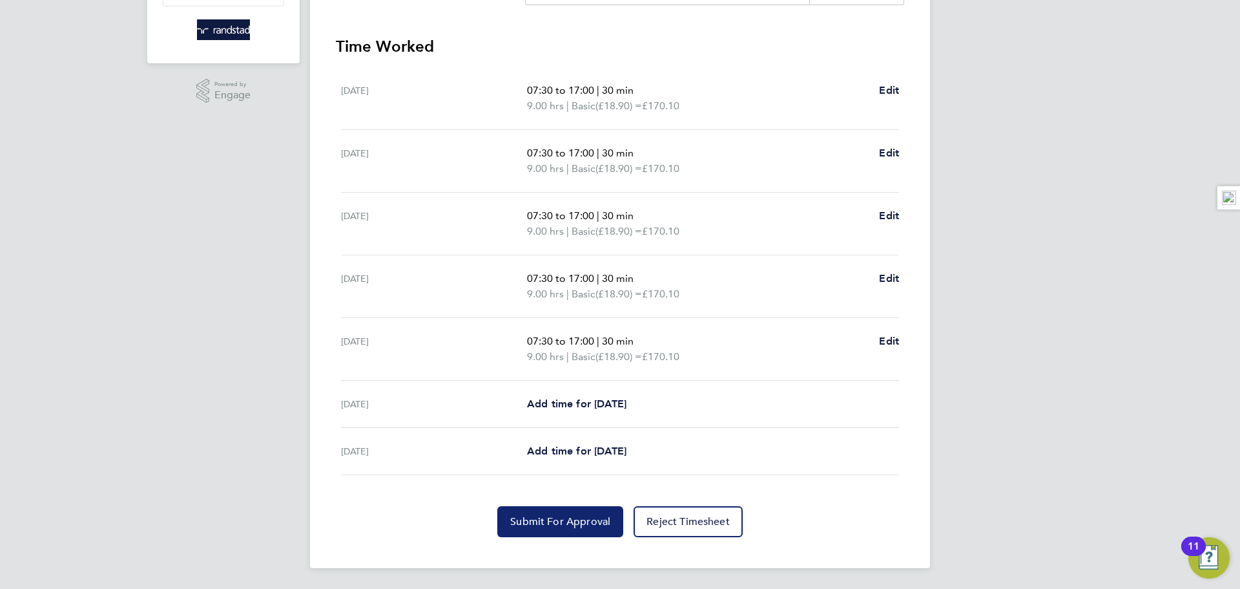
drag, startPoint x: 565, startPoint y: 497, endPoint x: 560, endPoint y: 512, distance: 15.7
click at [565, 498] on section "Time Worked Mon 18 Aug 07:30 to 17:00 | 30 min 9.00 hrs | Basic (£18.90) = £170…" at bounding box center [620, 286] width 569 height 501
click at [560, 512] on button "Submit For Approval" at bounding box center [560, 521] width 126 height 31
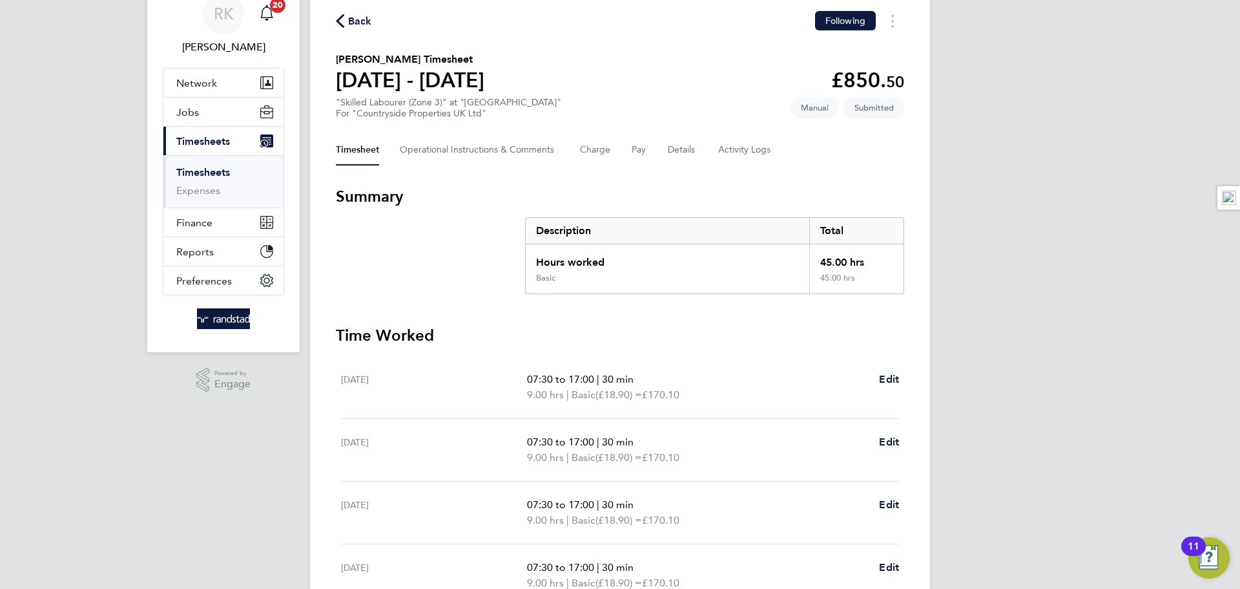
scroll to position [0, 0]
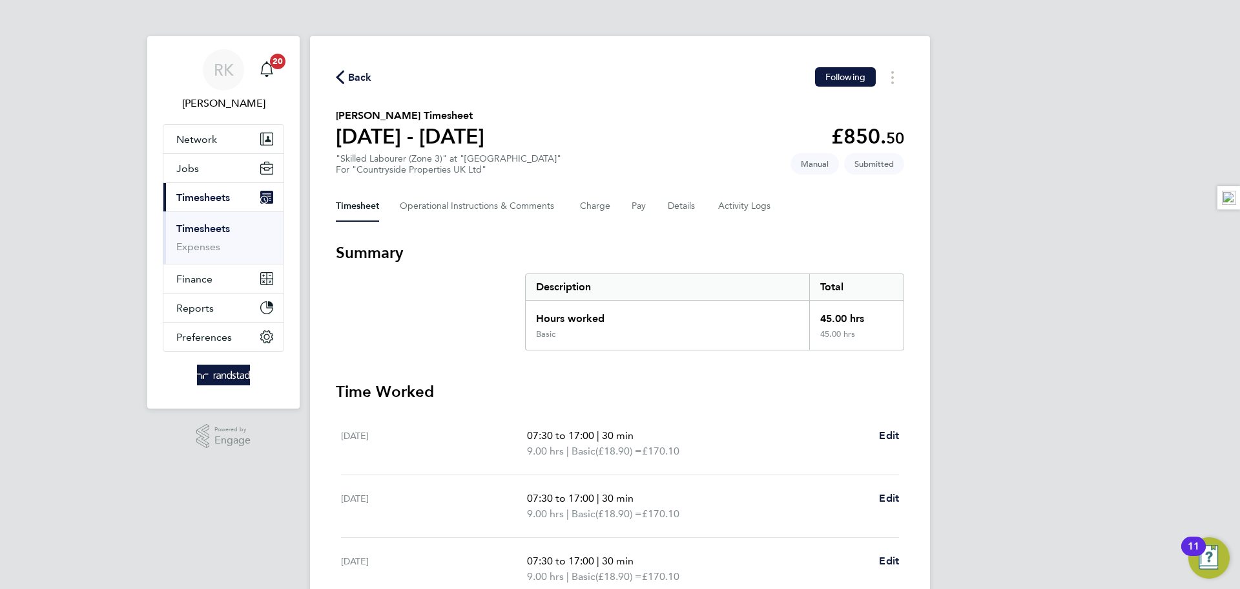
click at [331, 79] on div "Back Following Albie Barton's Timesheet 18 - 24 Aug 2025 £850. 50 "Skilled Labo…" at bounding box center [620, 474] width 620 height 877
click at [339, 79] on icon "button" at bounding box center [340, 77] width 8 height 14
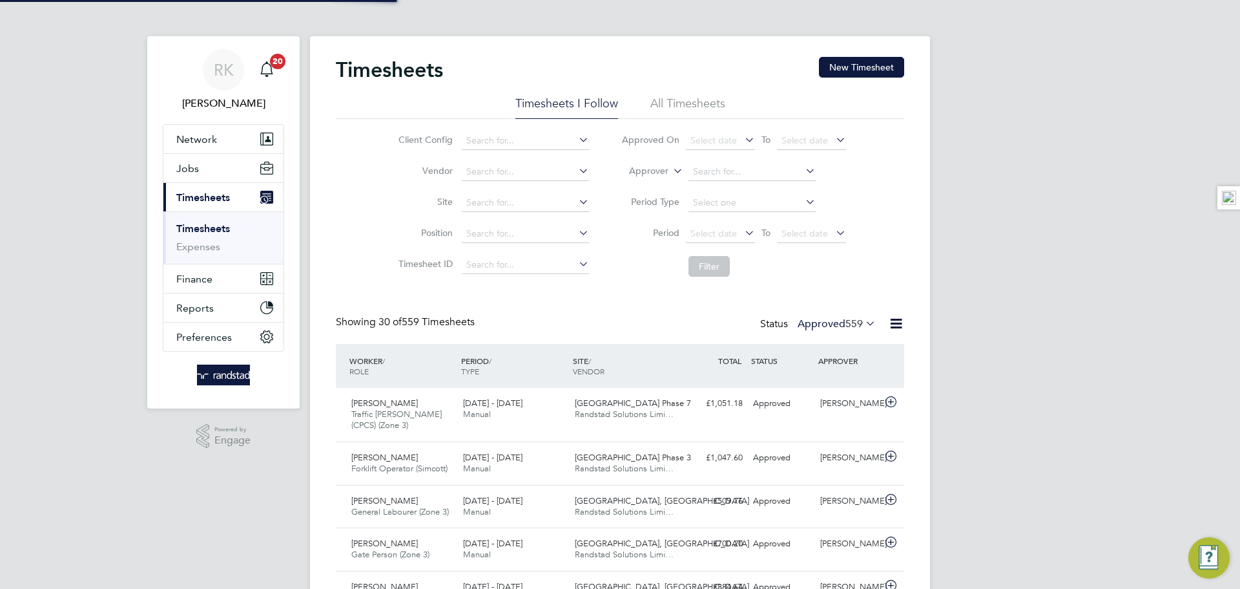
scroll to position [33, 112]
click at [862, 66] on button "New Timesheet" at bounding box center [861, 67] width 85 height 21
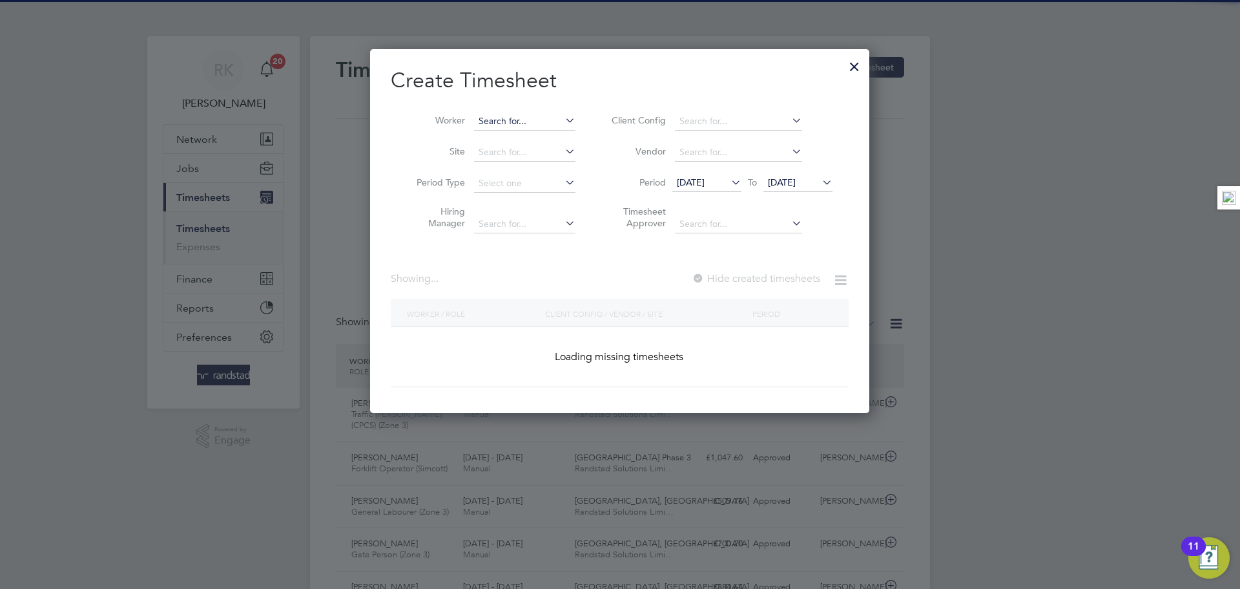
click at [487, 123] on input at bounding box center [524, 121] width 101 height 18
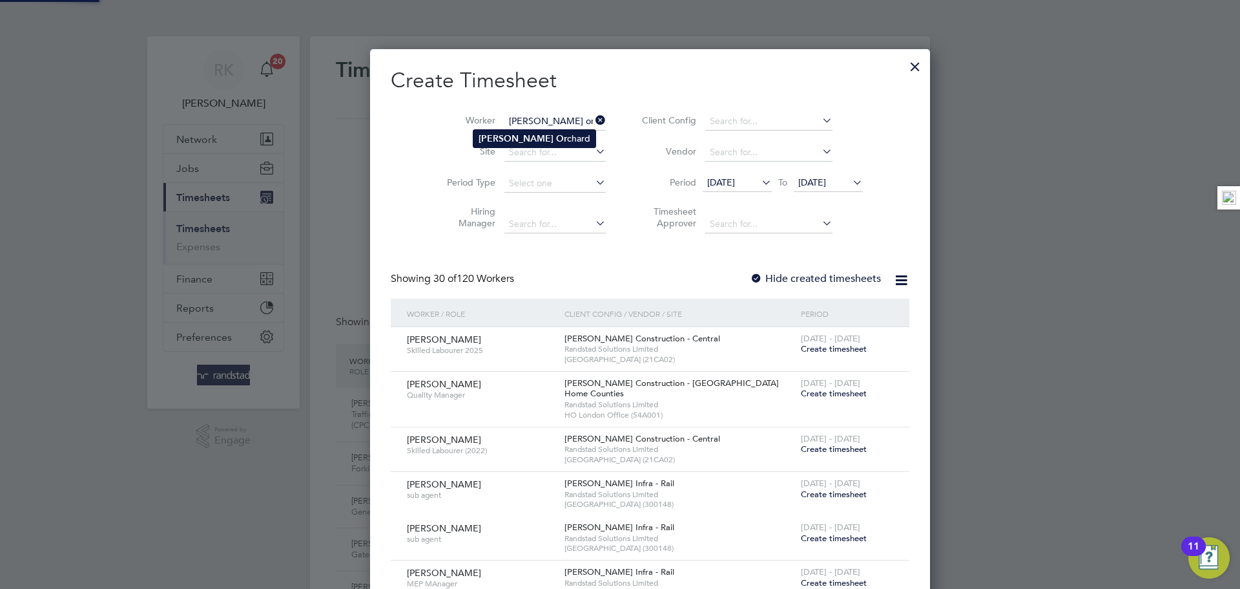
click at [543, 134] on li "Richard Or chard" at bounding box center [535, 138] width 122 height 17
type input "Richard Orchard"
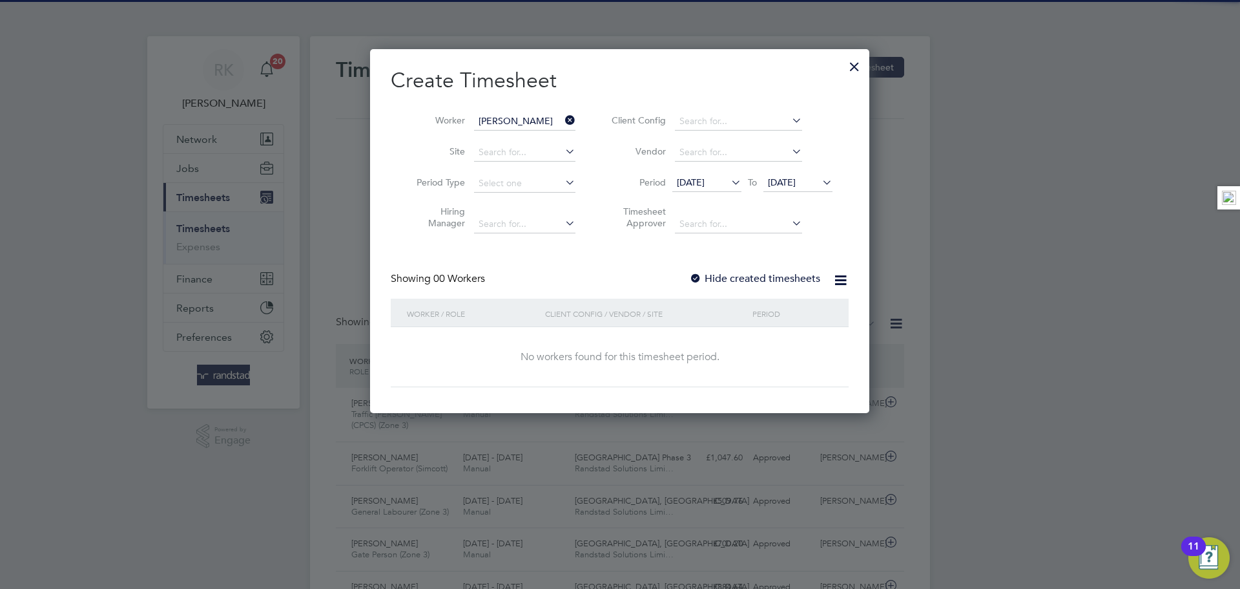
click at [765, 280] on label "Hide created timesheets" at bounding box center [754, 278] width 131 height 13
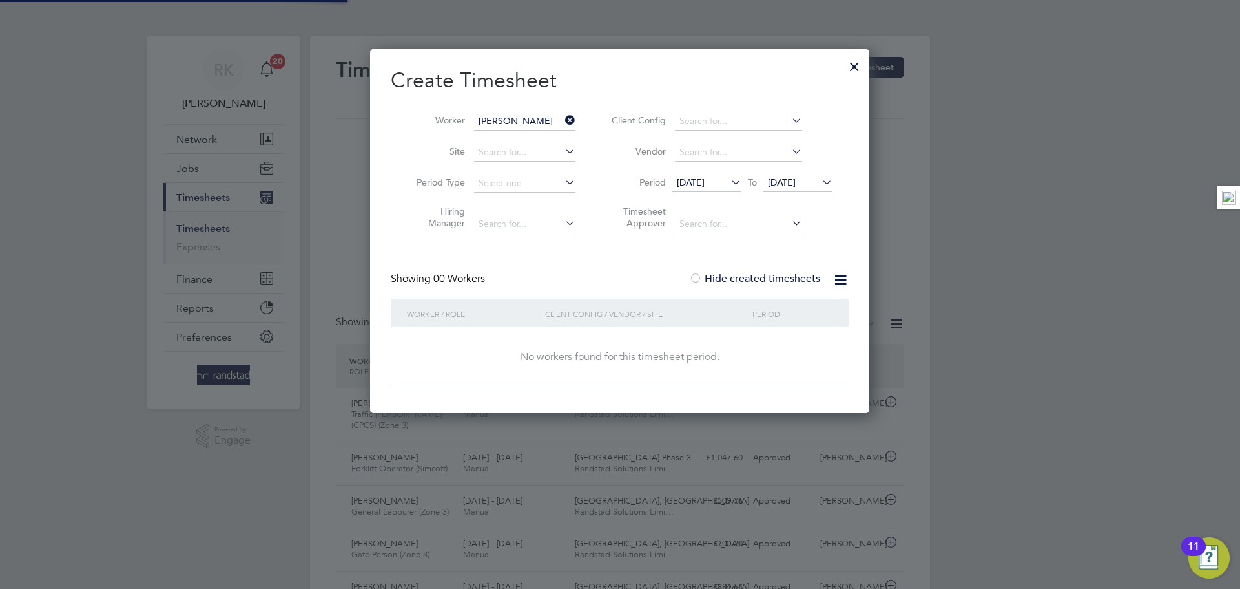
click at [767, 278] on label "Hide created timesheets" at bounding box center [754, 278] width 131 height 13
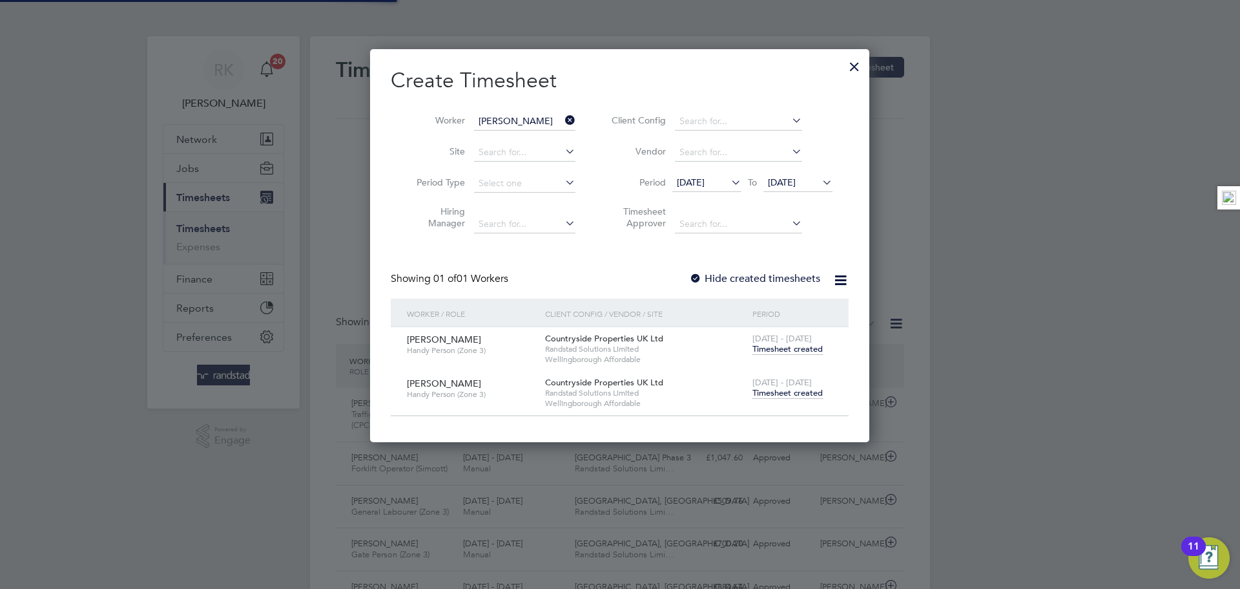
click at [797, 162] on li "Vendor" at bounding box center [720, 152] width 257 height 31
click at [796, 180] on span "19 Aug 2025" at bounding box center [782, 182] width 28 height 12
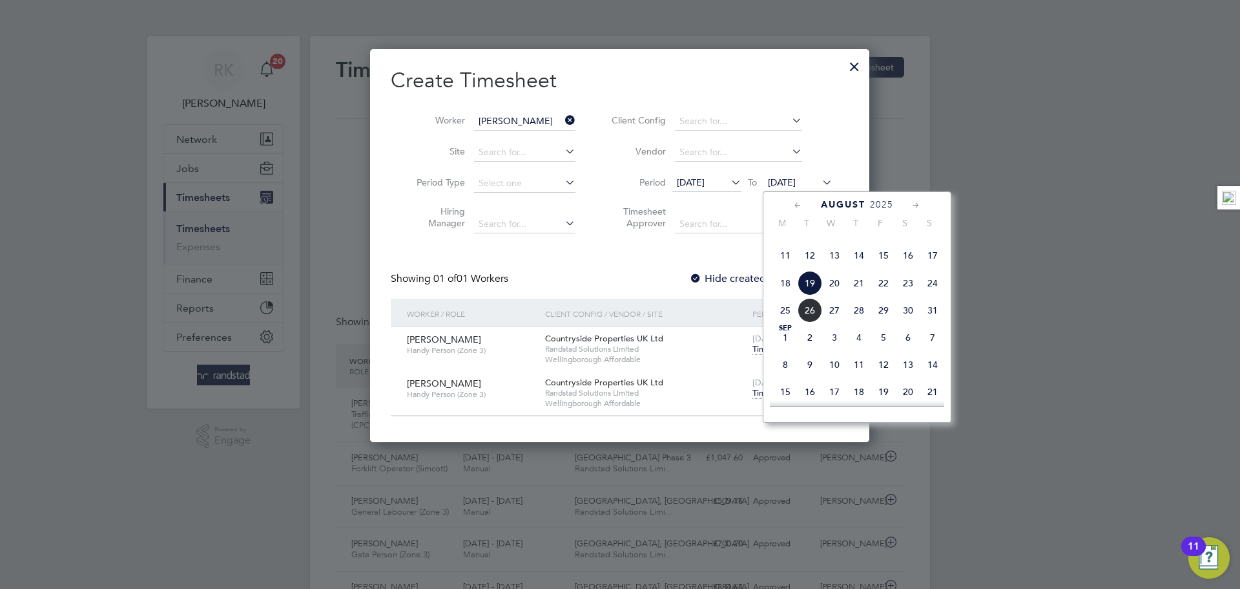
click at [932, 295] on span "24" at bounding box center [933, 283] width 25 height 25
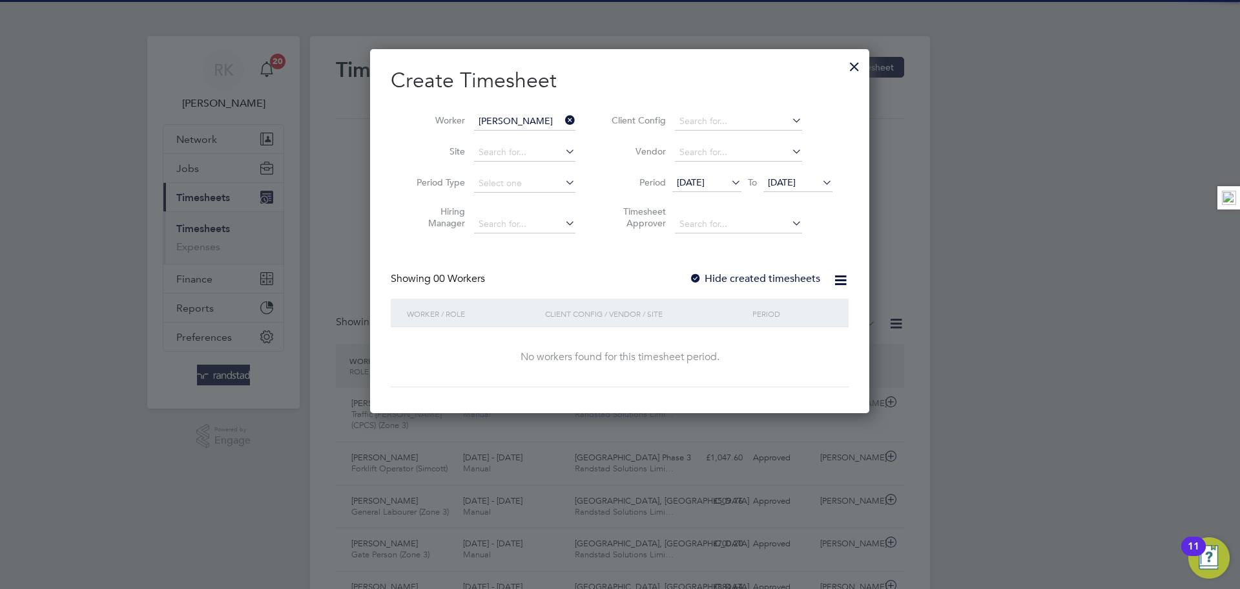
click at [778, 261] on div "Create Timesheet Worker Richard Orchard Site Period Type Hiring Manager Client …" at bounding box center [620, 227] width 458 height 320
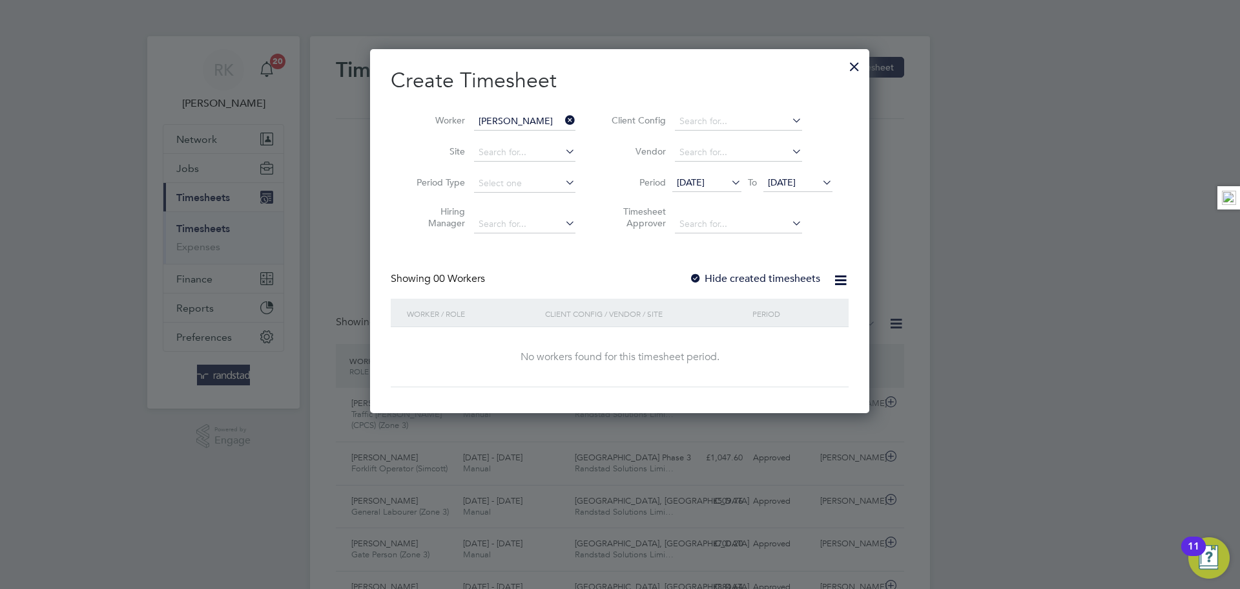
click at [781, 274] on label "Hide created timesheets" at bounding box center [754, 278] width 131 height 13
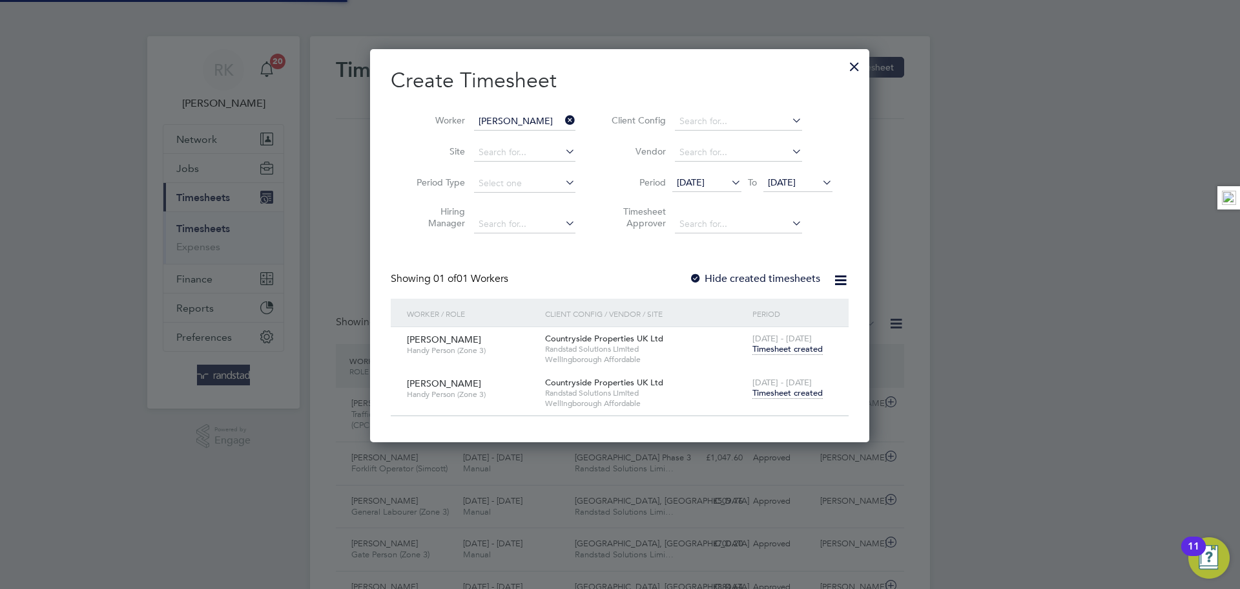
click at [804, 387] on span "Timesheet created" at bounding box center [788, 393] width 70 height 12
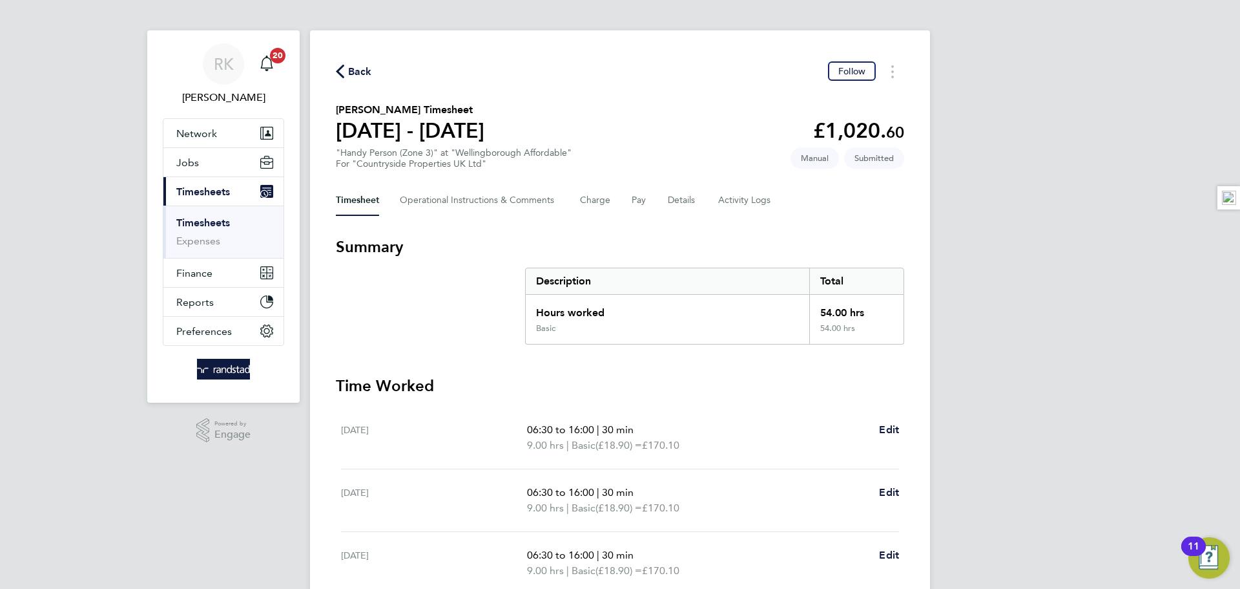
click at [344, 74] on icon "button" at bounding box center [340, 72] width 8 height 14
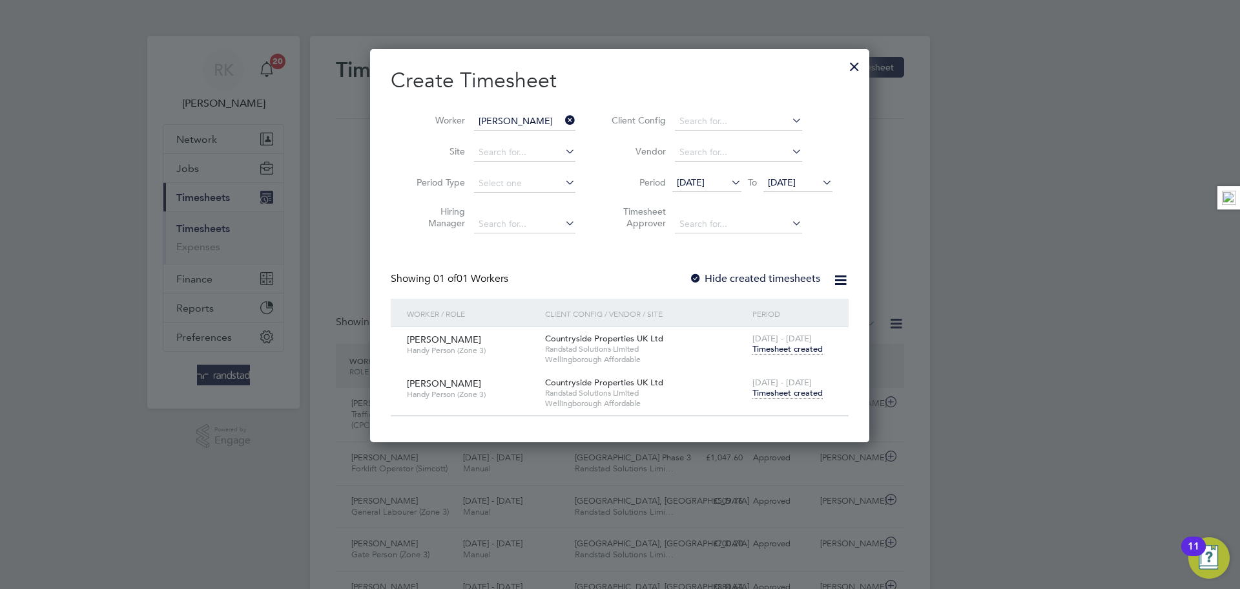
click at [563, 118] on icon at bounding box center [563, 120] width 0 height 18
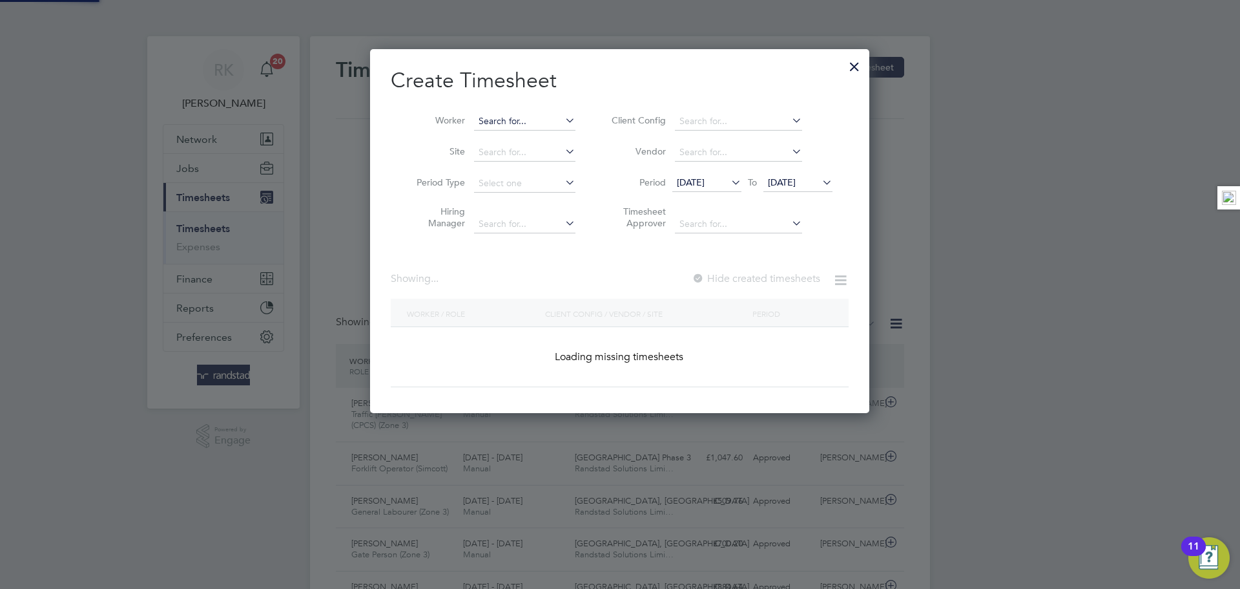
click at [545, 118] on input at bounding box center [524, 121] width 101 height 18
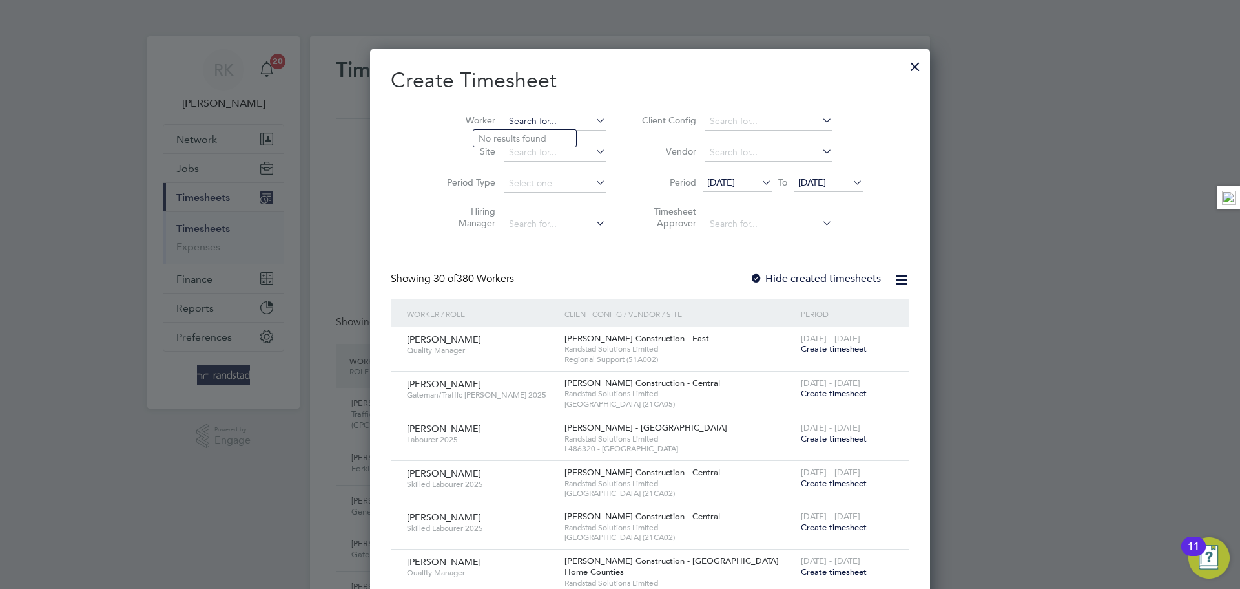
click at [518, 117] on input at bounding box center [555, 121] width 101 height 18
type input "q"
click at [499, 137] on b "Aneta" at bounding box center [491, 138] width 25 height 11
type input "Aneta Maria"
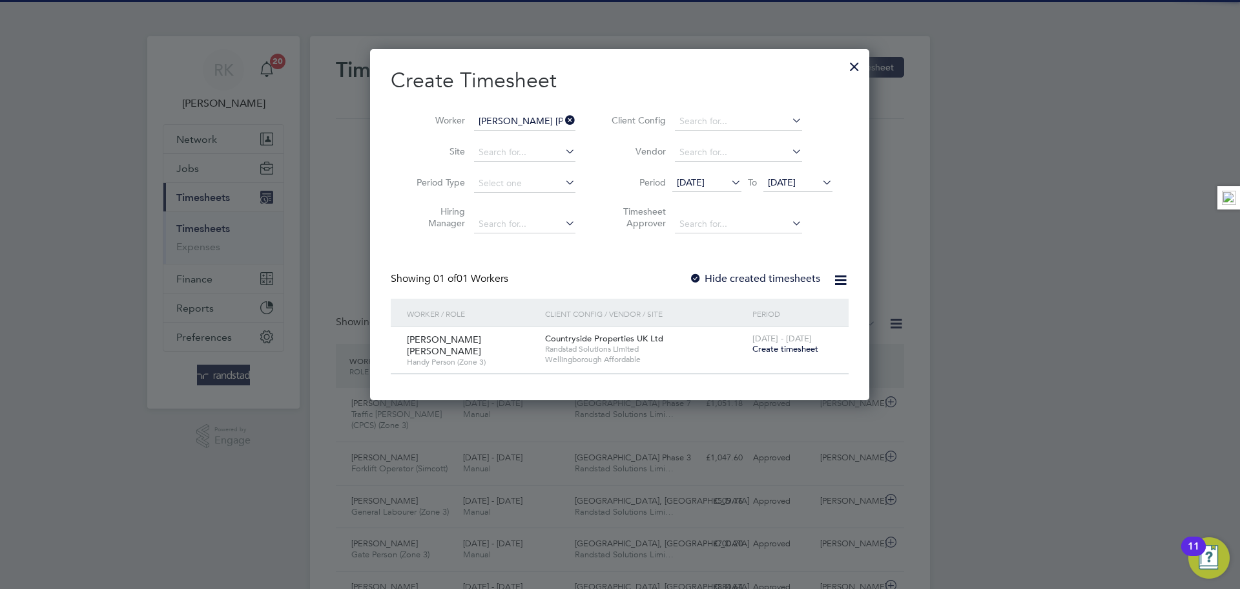
click at [797, 348] on span "Create timesheet" at bounding box center [786, 348] width 66 height 11
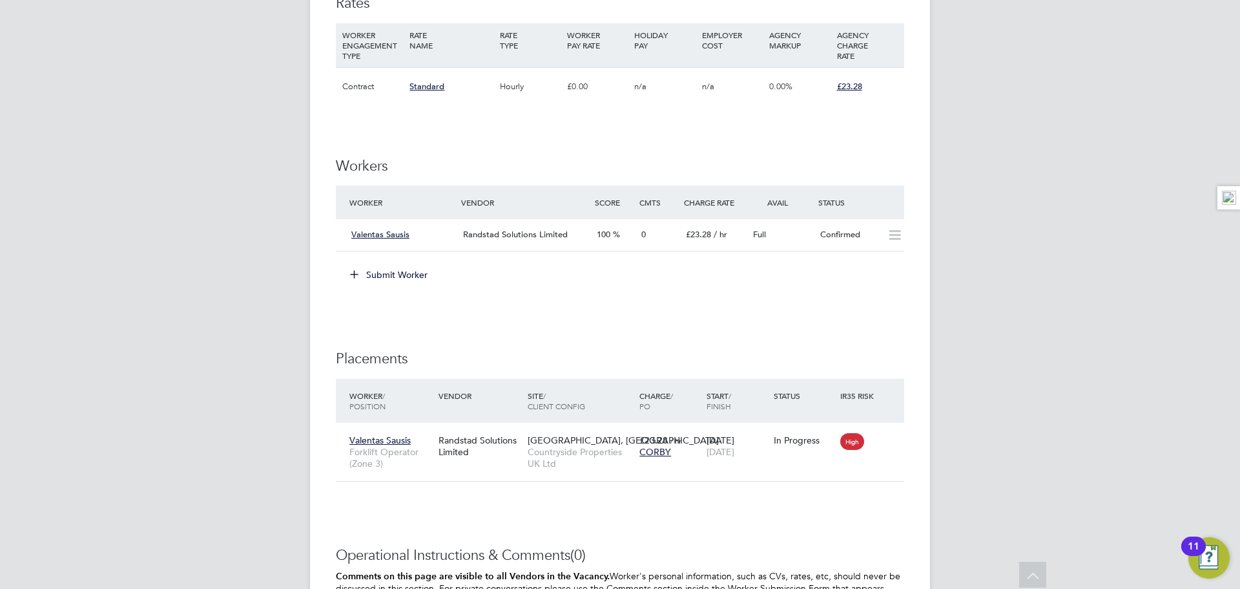
scroll to position [910, 0]
